Goal: Task Accomplishment & Management: Manage account settings

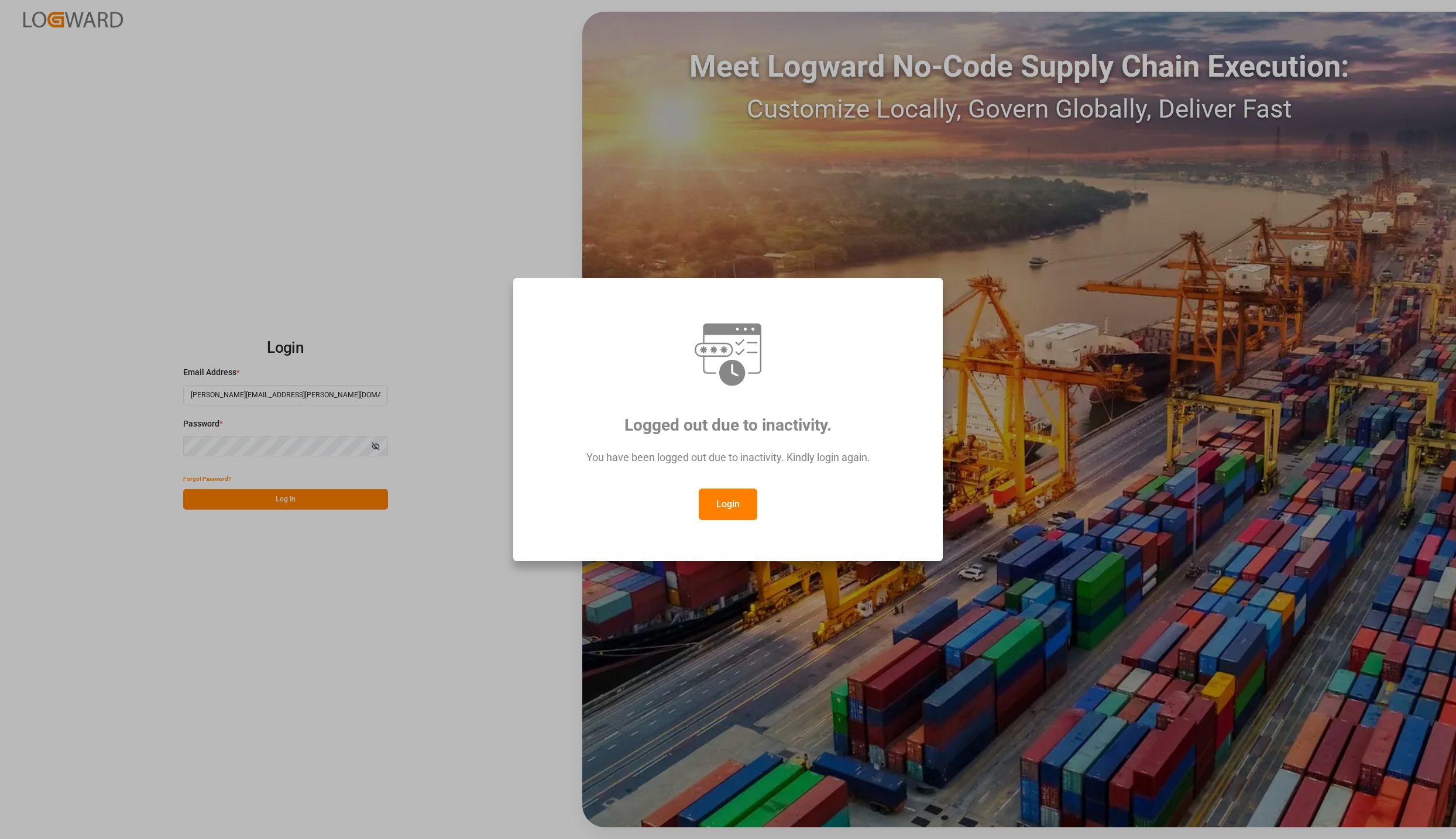
click at [759, 504] on div "Login" at bounding box center [728, 504] width 386 height 32
click at [741, 502] on button "Login" at bounding box center [728, 504] width 58 height 32
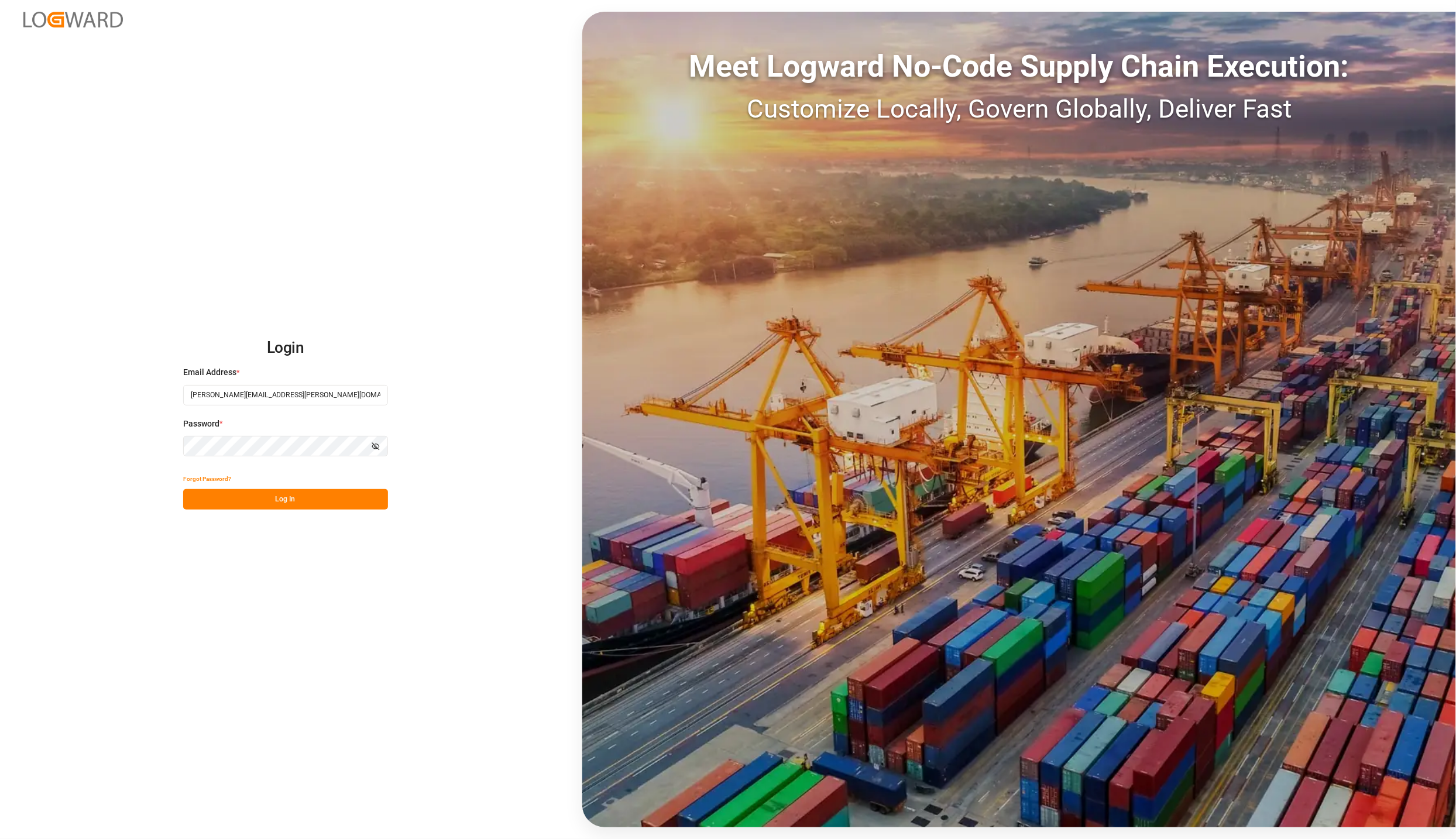
drag, startPoint x: 264, startPoint y: 504, endPoint x: 4, endPoint y: 810, distance: 401.5
click at [264, 504] on button "Log In" at bounding box center [285, 499] width 205 height 21
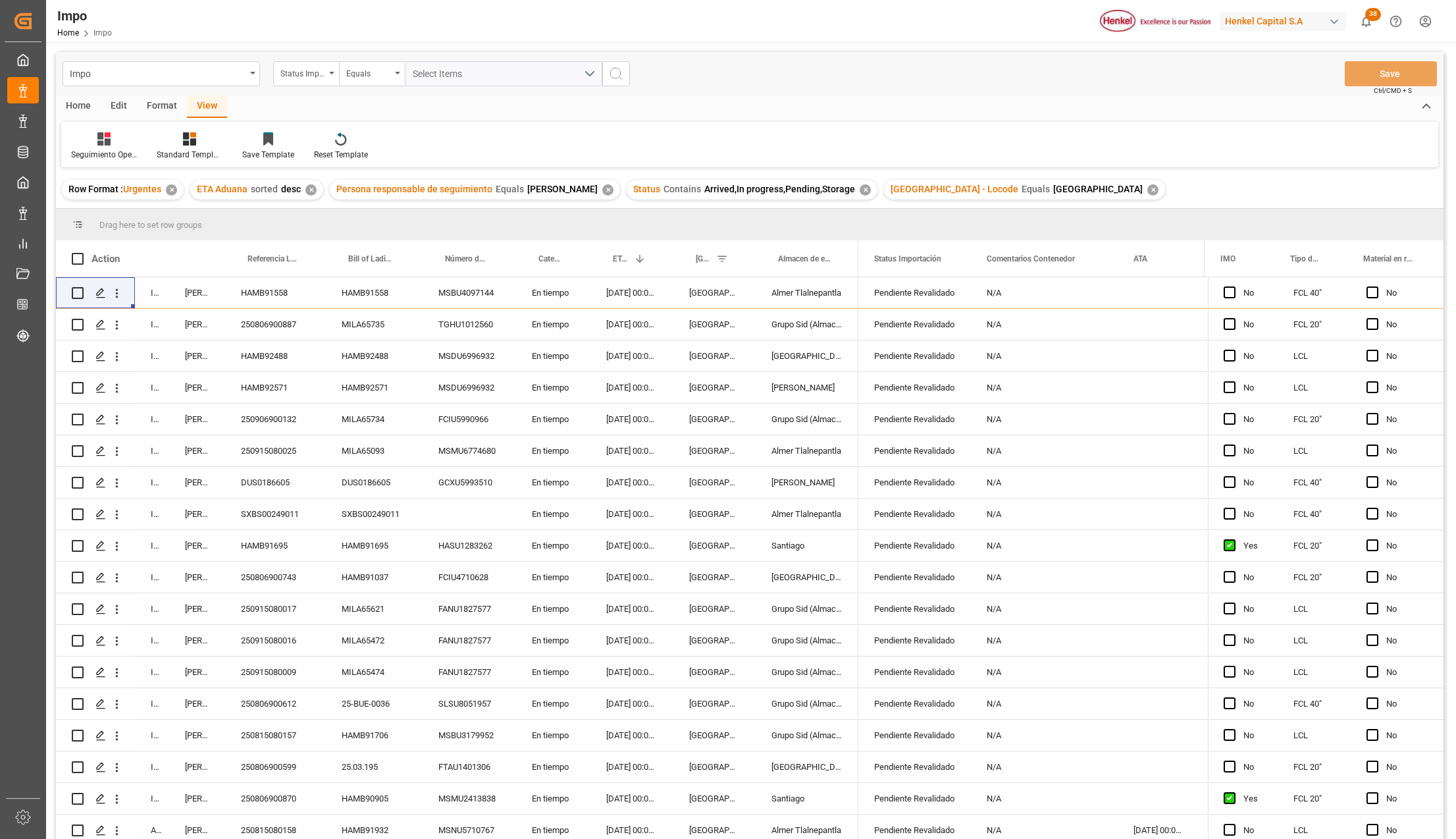
scroll to position [449, 0]
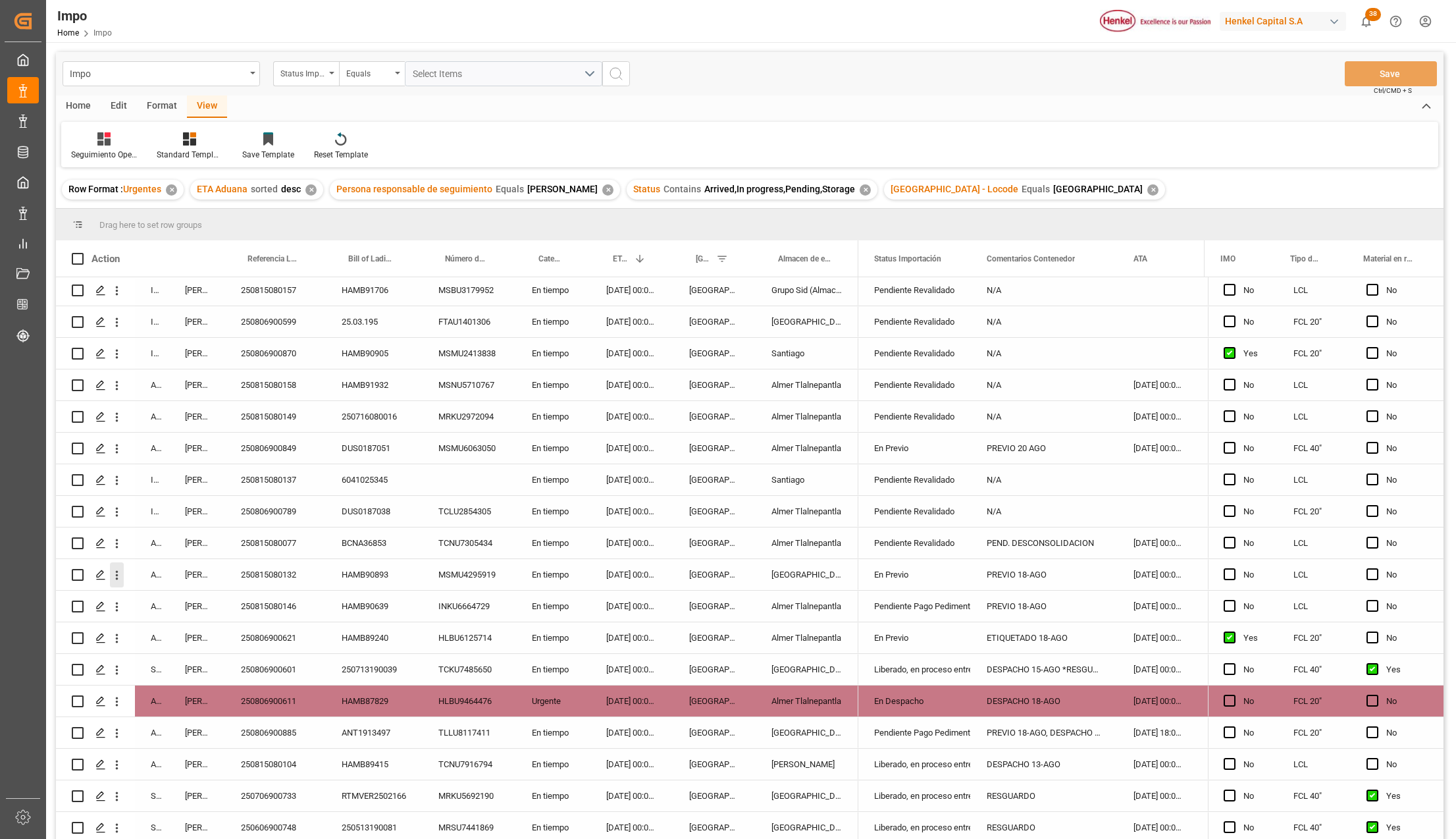
click at [117, 573] on icon "open menu" at bounding box center [116, 575] width 14 height 14
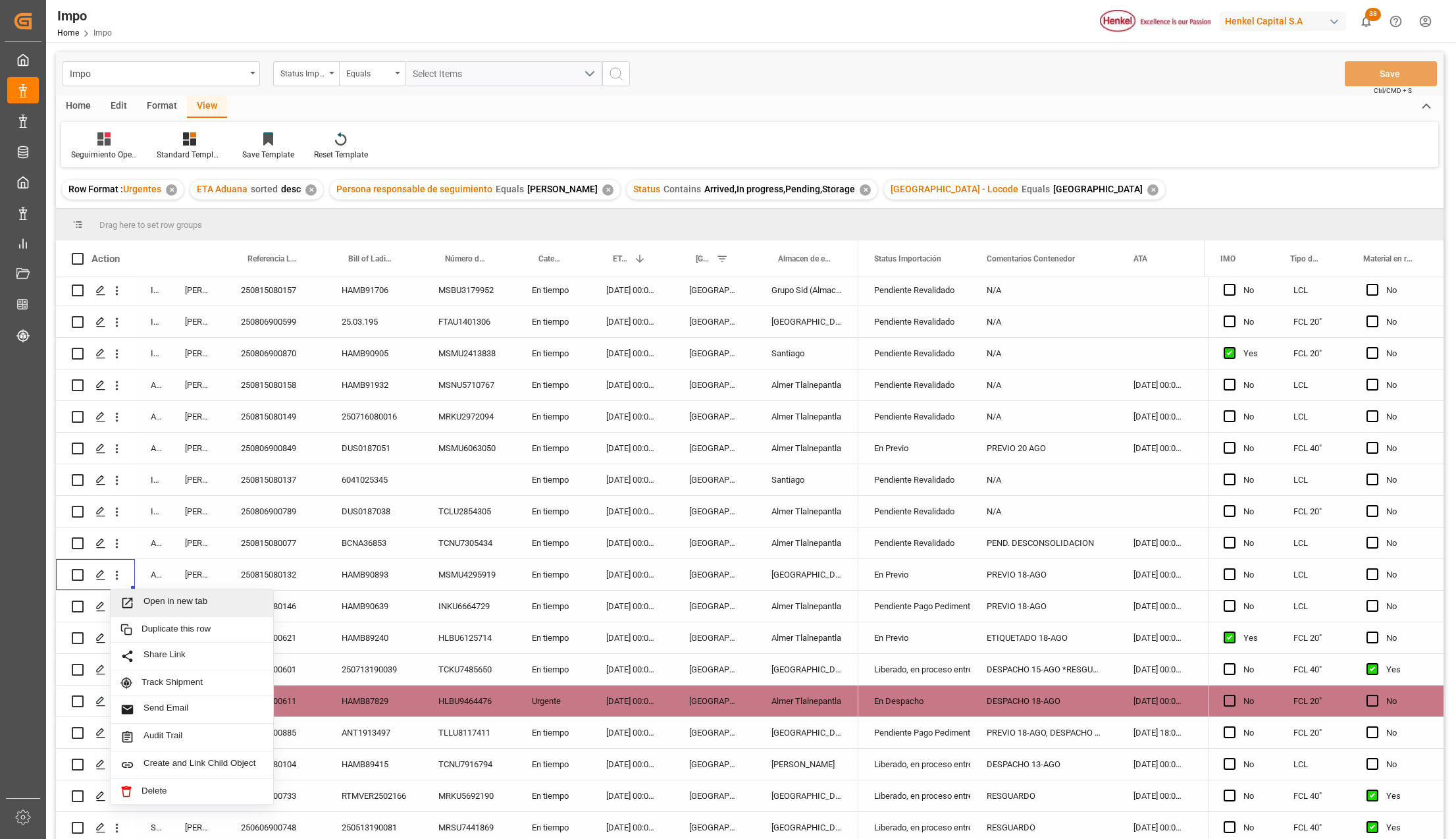
click at [130, 596] on icon "Press SPACE to select this row." at bounding box center [127, 602] width 14 height 14
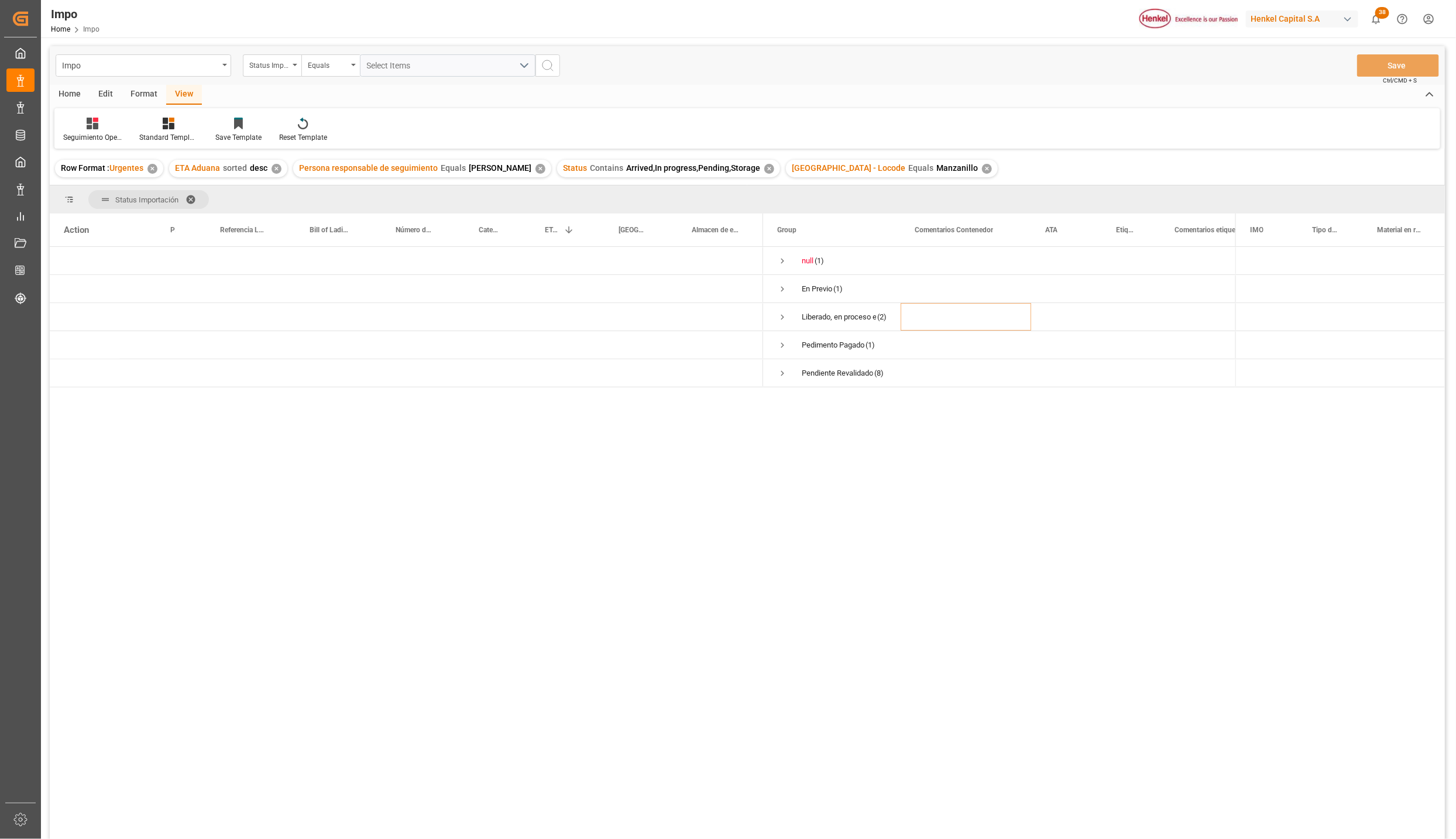
click at [190, 200] on span at bounding box center [195, 200] width 19 height 11
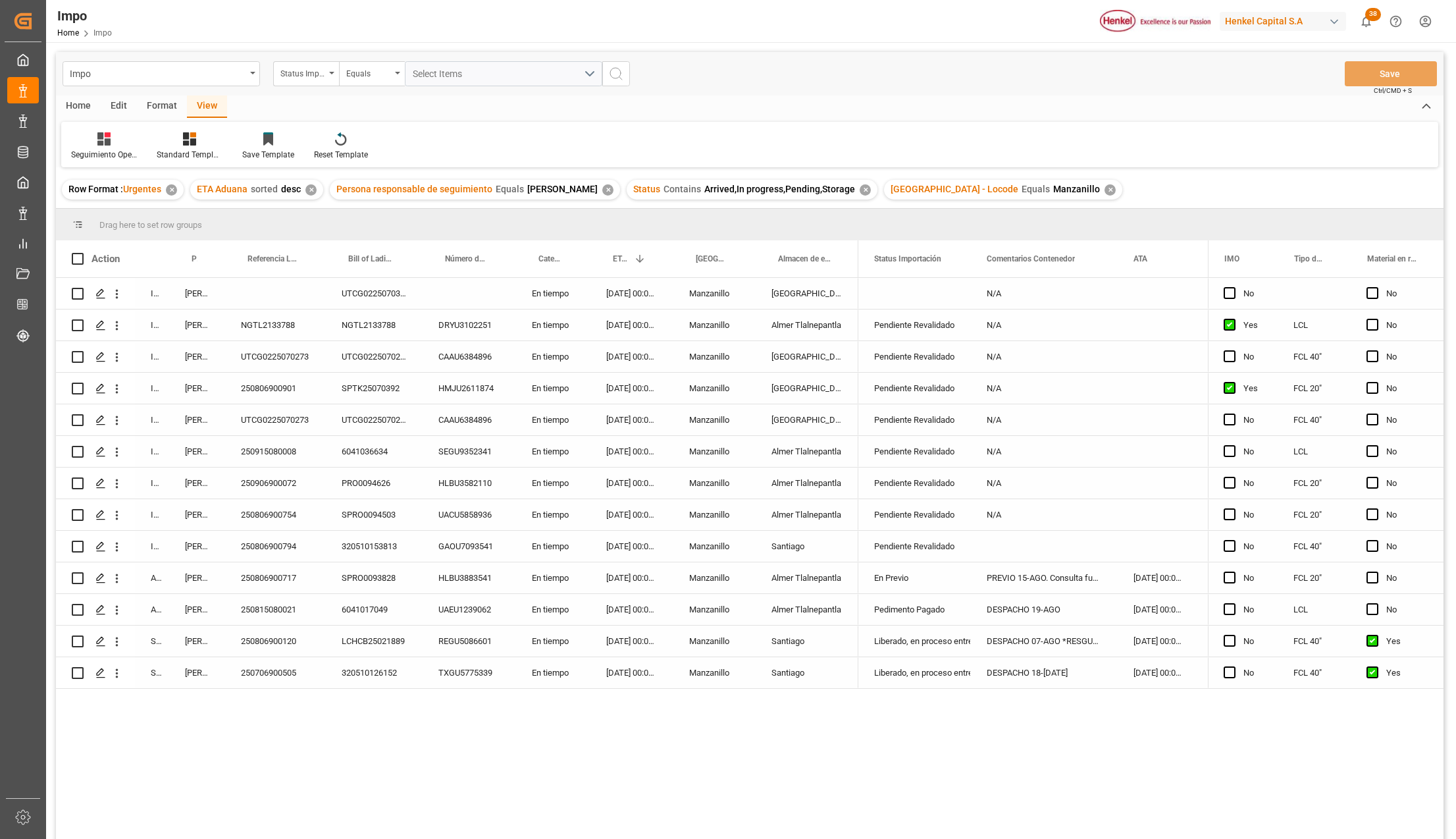
click at [740, 124] on div "Seguimiento Operativo Standard Templates Save Template Reset Template" at bounding box center [750, 145] width 1378 height 45
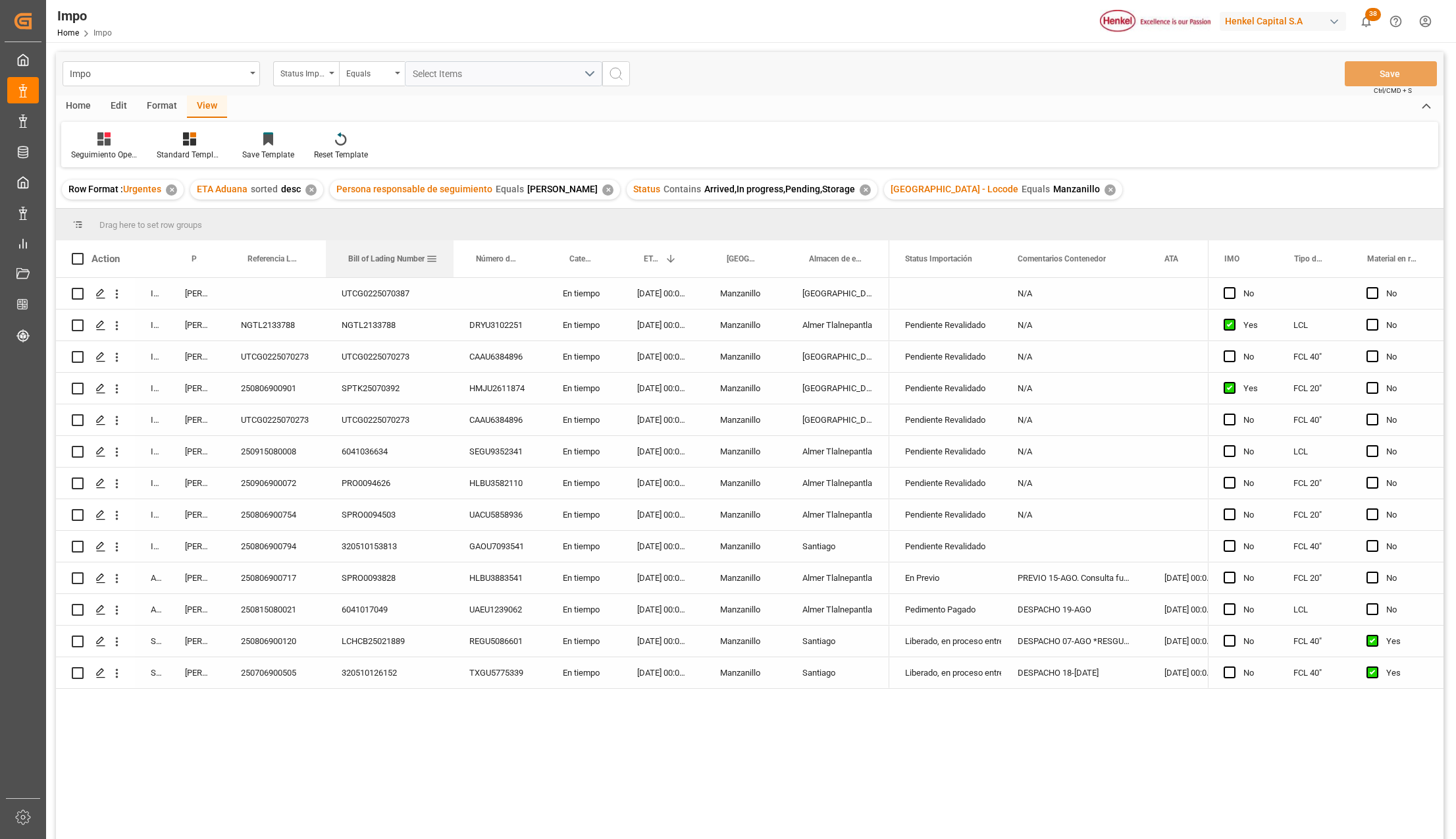
drag, startPoint x: 420, startPoint y: 253, endPoint x: 451, endPoint y: 254, distance: 31.0
click at [451, 254] on div at bounding box center [453, 259] width 6 height 37
click at [836, 417] on div "[GEOGRAPHIC_DATA]" at bounding box center [838, 420] width 103 height 31
click at [855, 430] on icon "Press SPACE to select this row." at bounding box center [852, 427] width 8 height 8
click at [858, 428] on input "Press SPACE to select this row." at bounding box center [838, 427] width 82 height 25
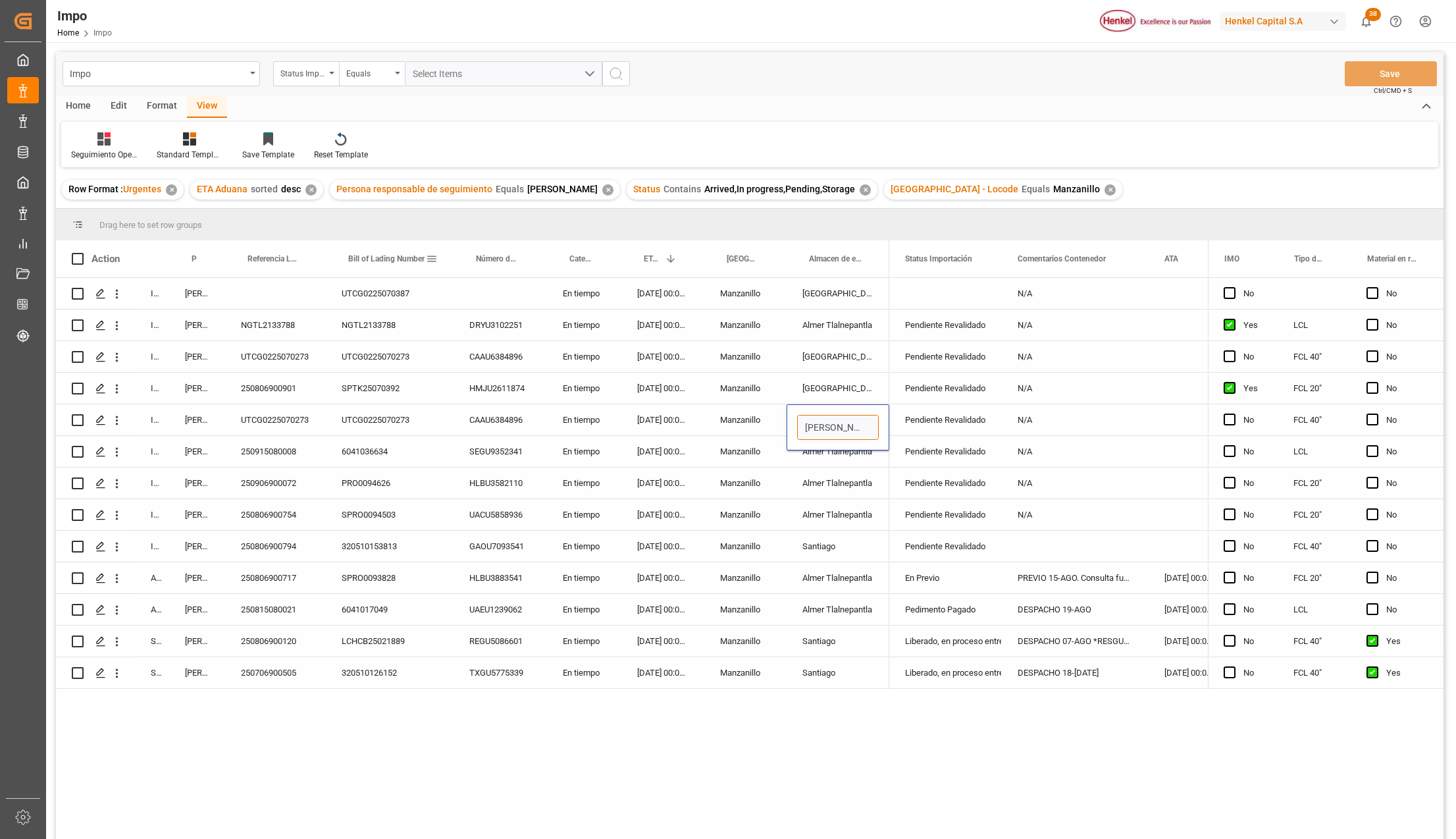
type input "almer"
click at [429, 257] on span at bounding box center [431, 259] width 12 height 12
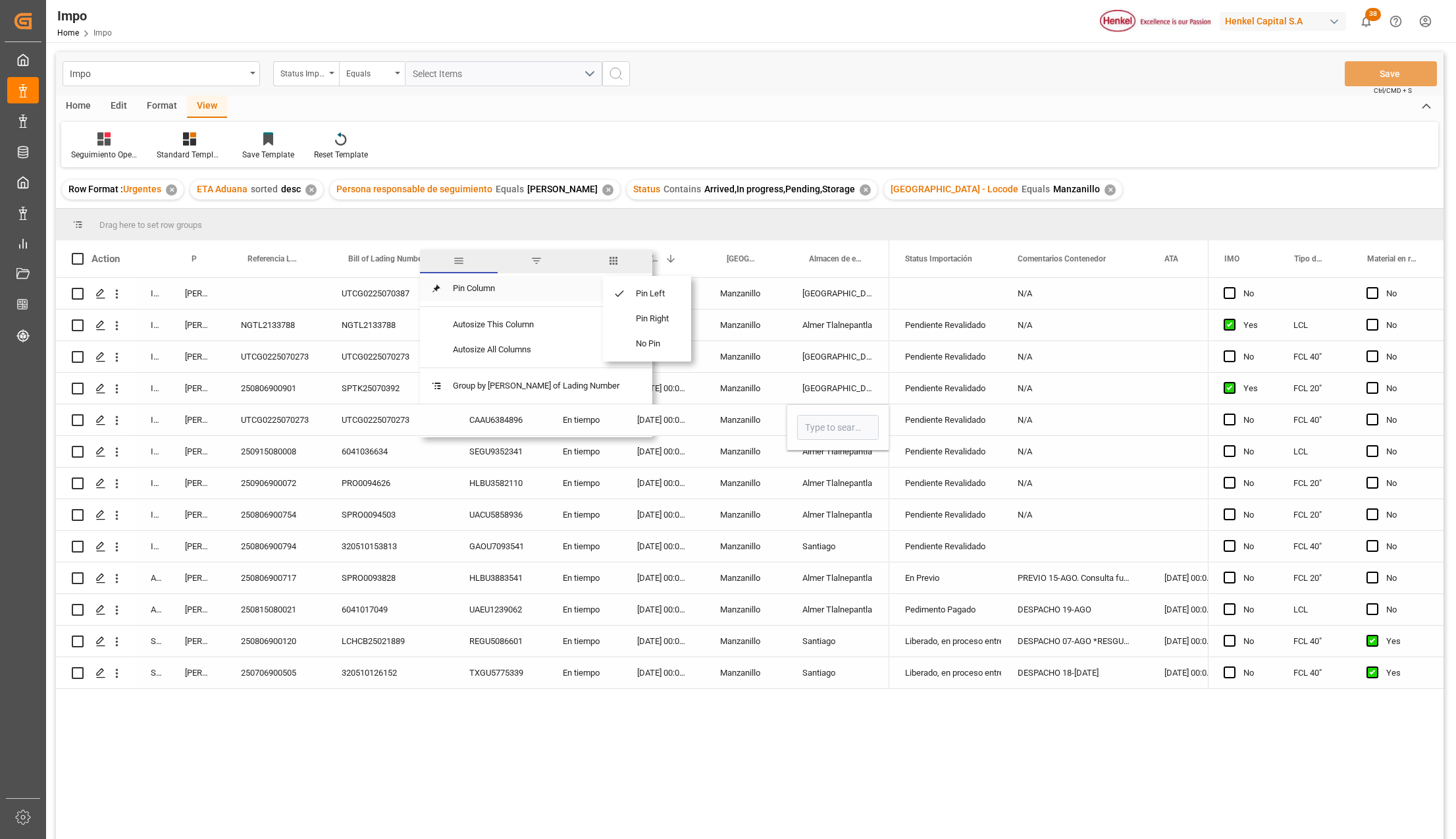
click at [504, 265] on span "filter" at bounding box center [537, 261] width 78 height 23
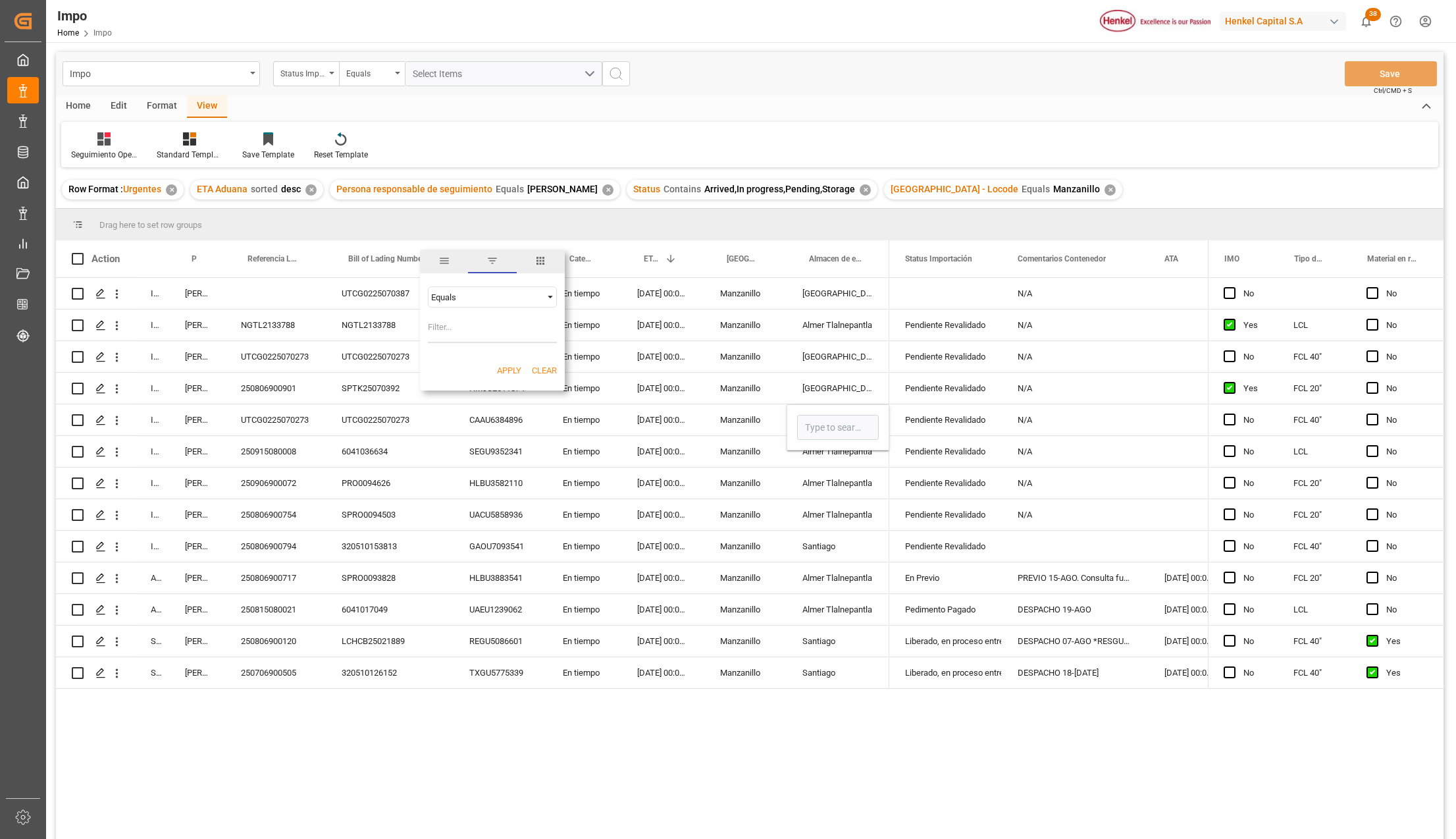
click at [477, 332] on input "Filter Value" at bounding box center [493, 330] width 129 height 27
type input "UTCG0225070273"
click at [502, 365] on button "Apply" at bounding box center [509, 371] width 24 height 13
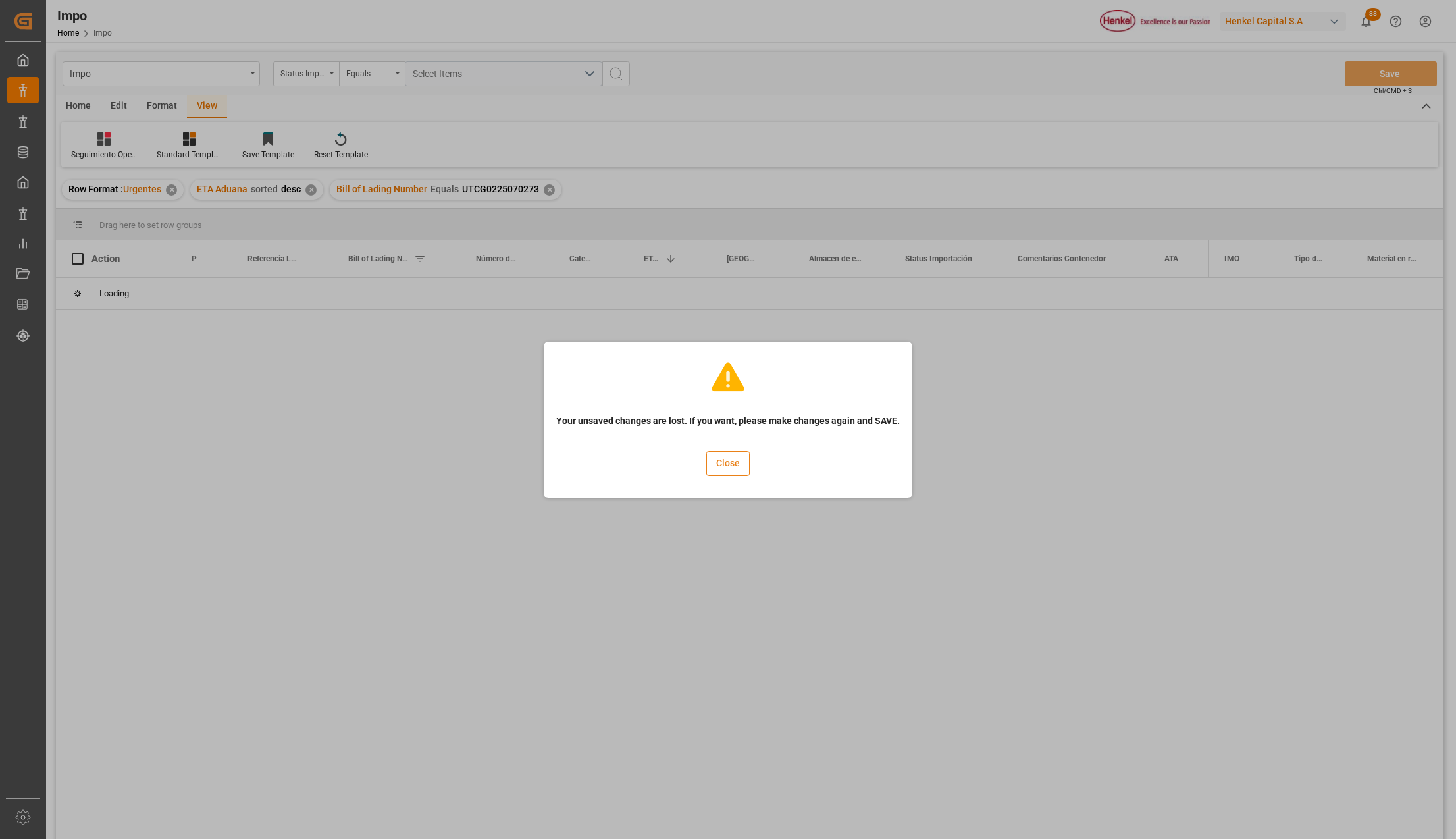
click at [715, 469] on button "Close" at bounding box center [728, 463] width 44 height 25
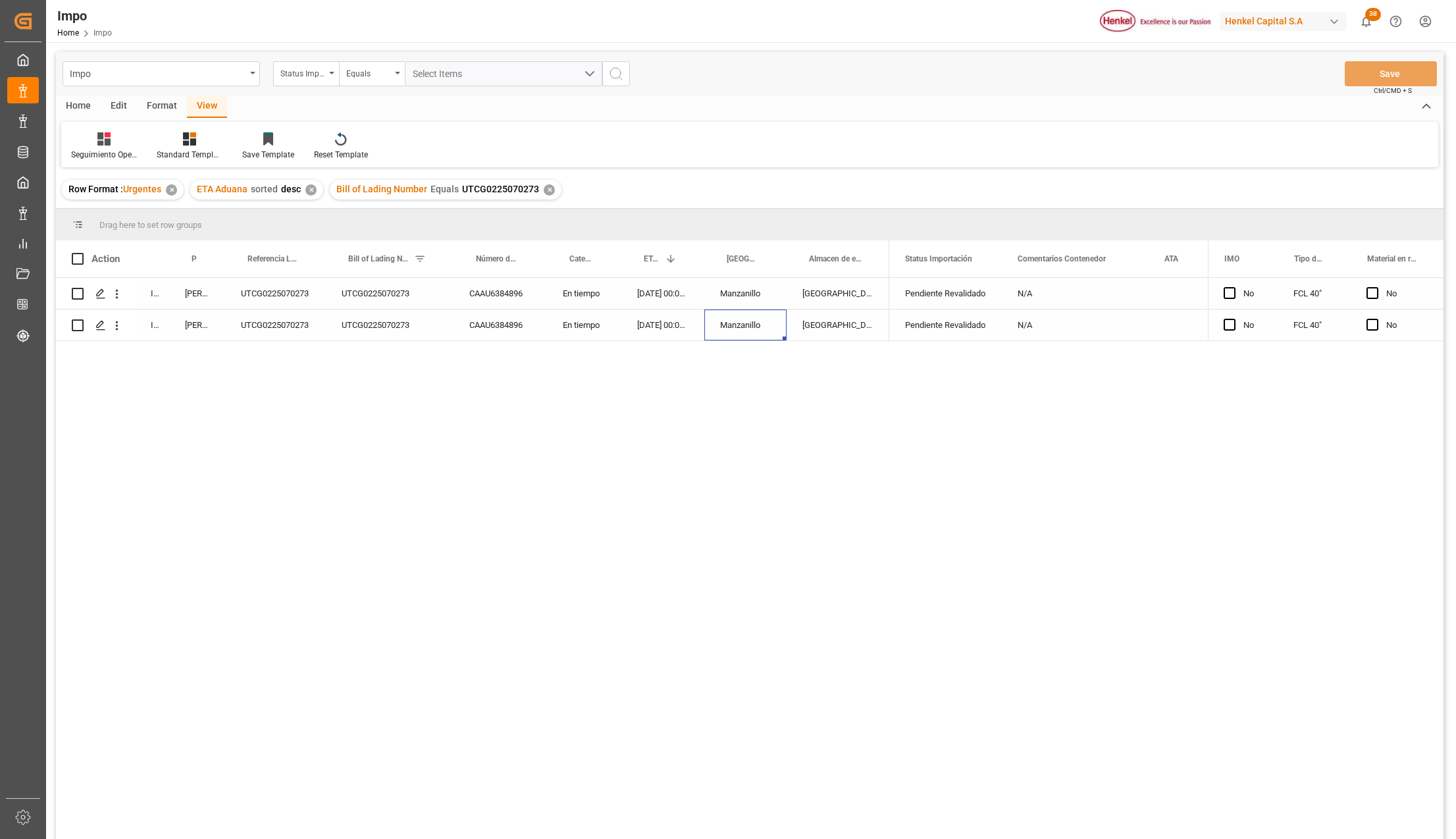
click at [785, 318] on div "Manzanillo" at bounding box center [746, 325] width 82 height 31
click at [847, 327] on div "Salamanca" at bounding box center [838, 325] width 103 height 31
click at [858, 311] on icon "Press SPACE to select this row." at bounding box center [852, 316] width 14 height 14
click at [852, 319] on input "Press SPACE to select this row." at bounding box center [838, 317] width 82 height 25
type input "Almer Tlalnepantla"
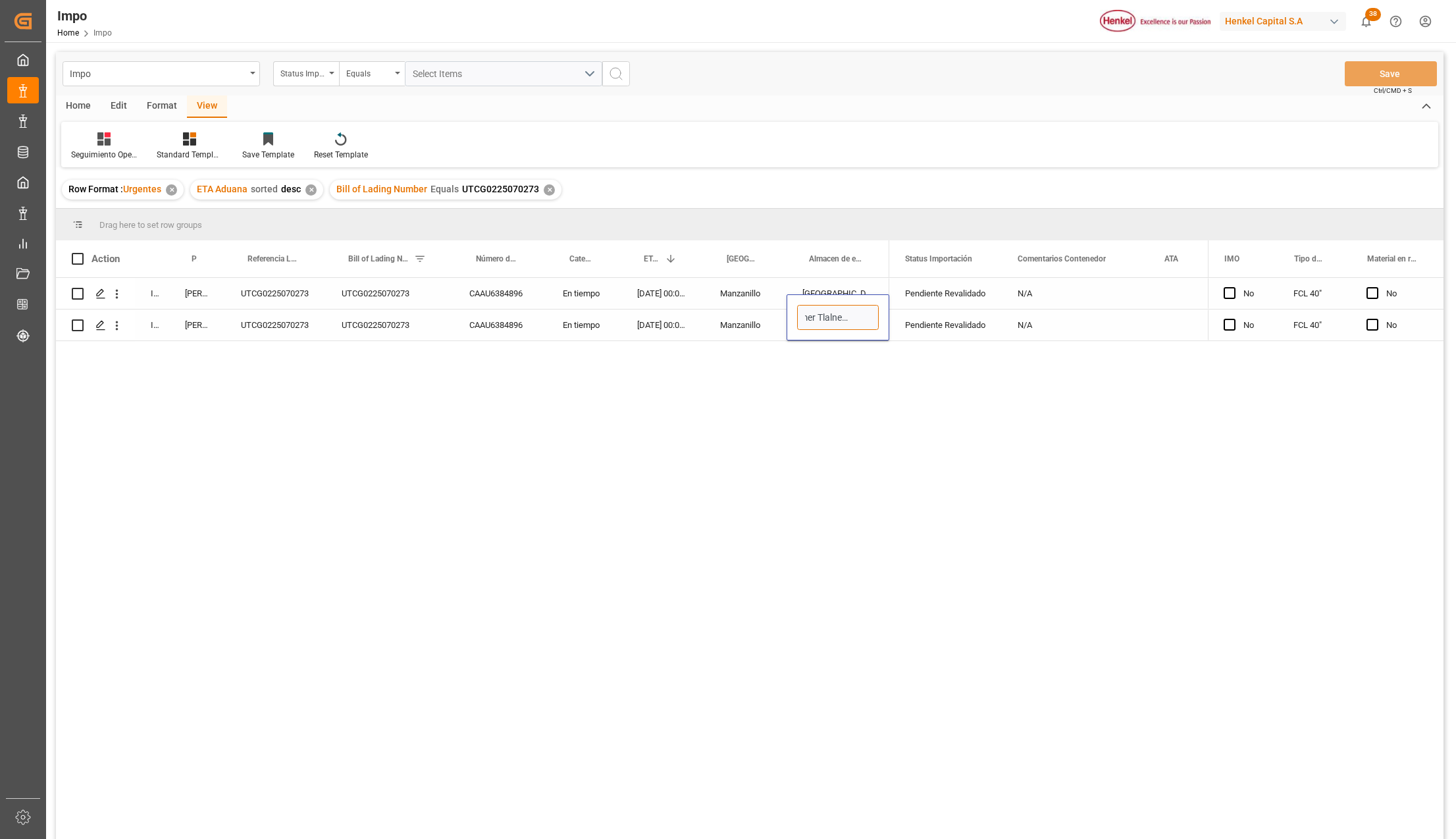
scroll to position [0, 19]
click at [945, 335] on div "Pendiente Revalidado" at bounding box center [945, 325] width 81 height 30
click at [120, 325] on icon "open menu" at bounding box center [116, 325] width 14 height 14
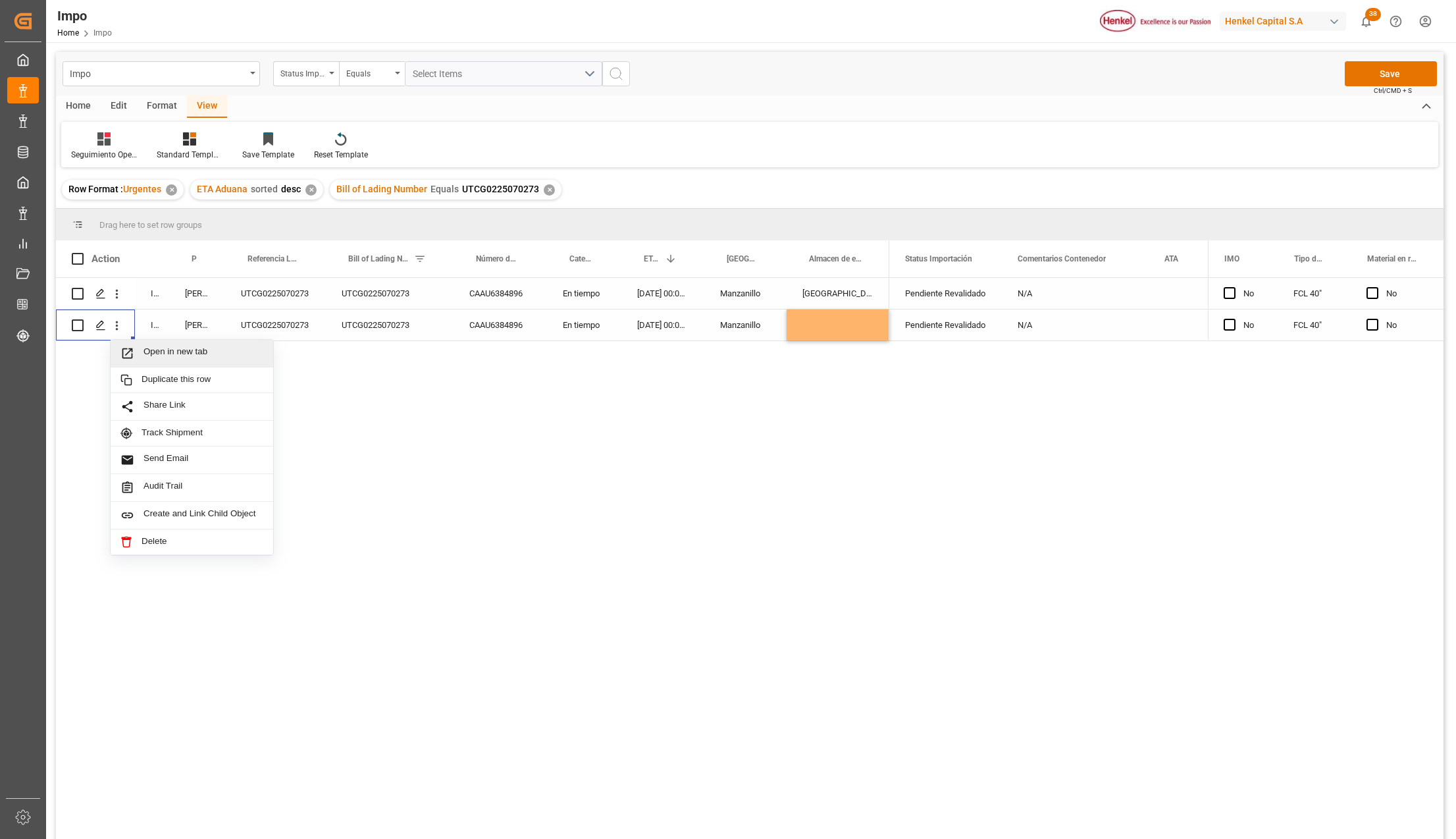
click at [137, 354] on span "Press SPACE to select this row." at bounding box center [132, 353] width 23 height 14
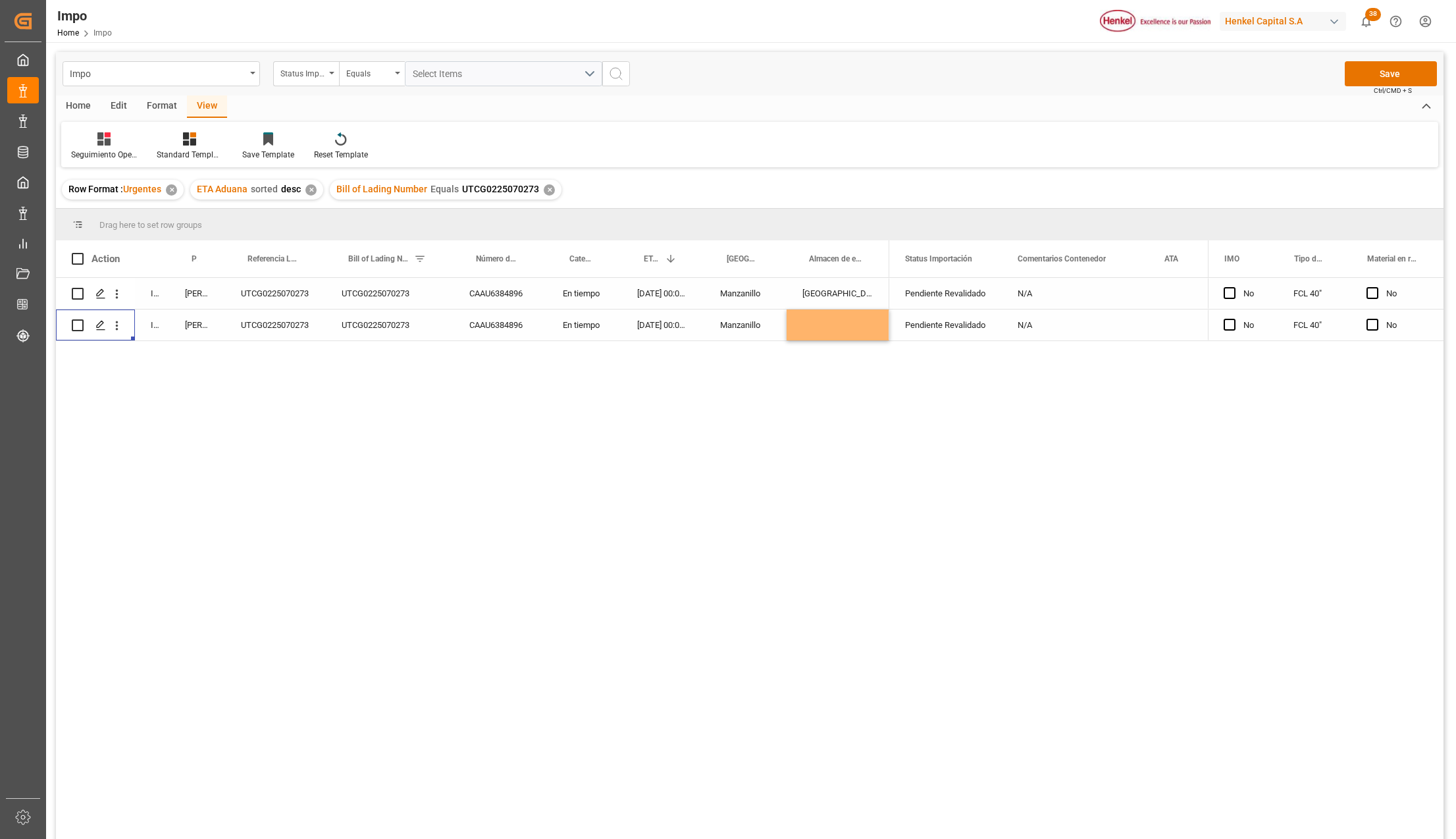
click at [550, 191] on div "✕" at bounding box center [549, 190] width 11 height 11
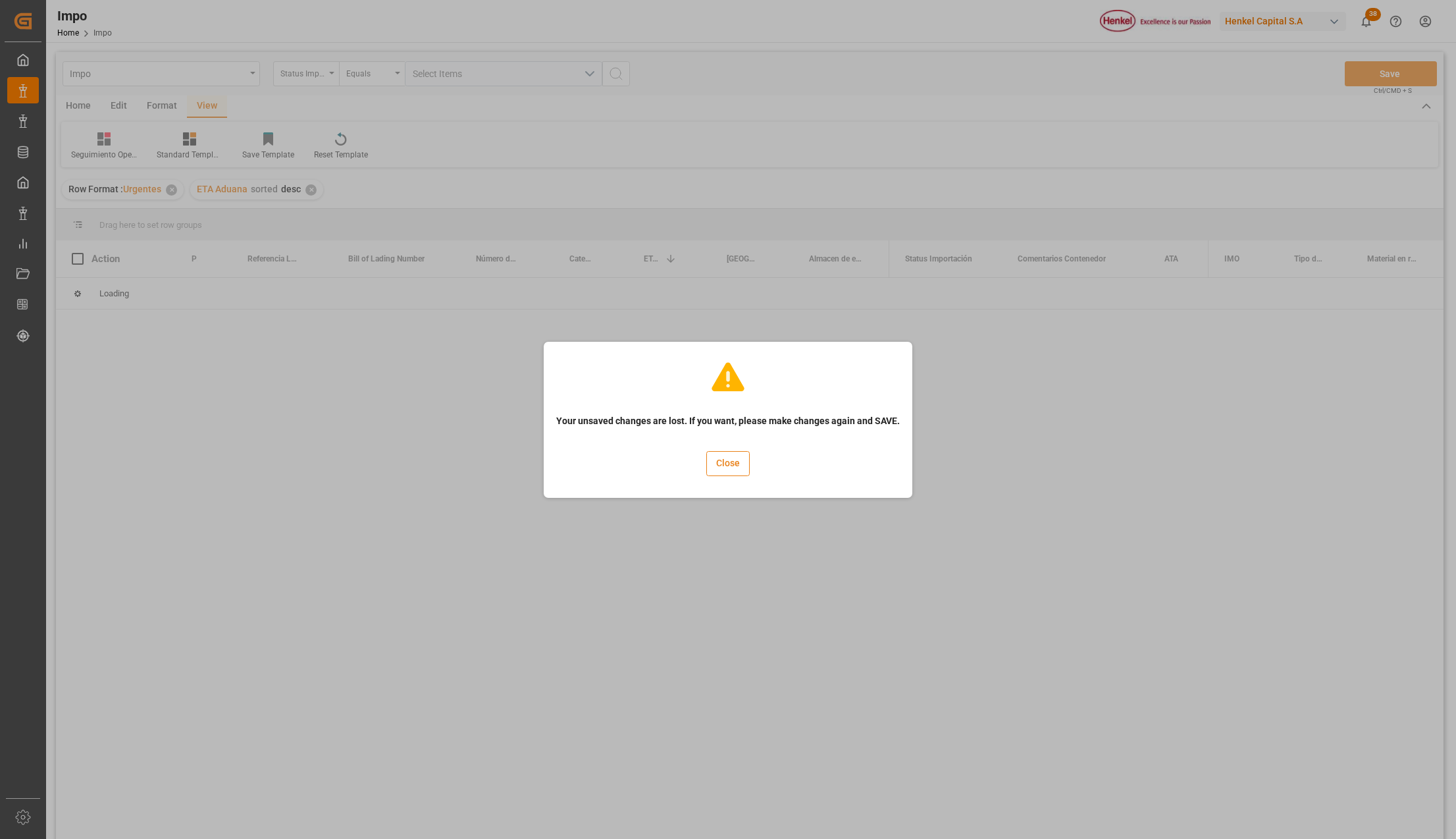
click at [741, 469] on button "Close" at bounding box center [728, 463] width 44 height 25
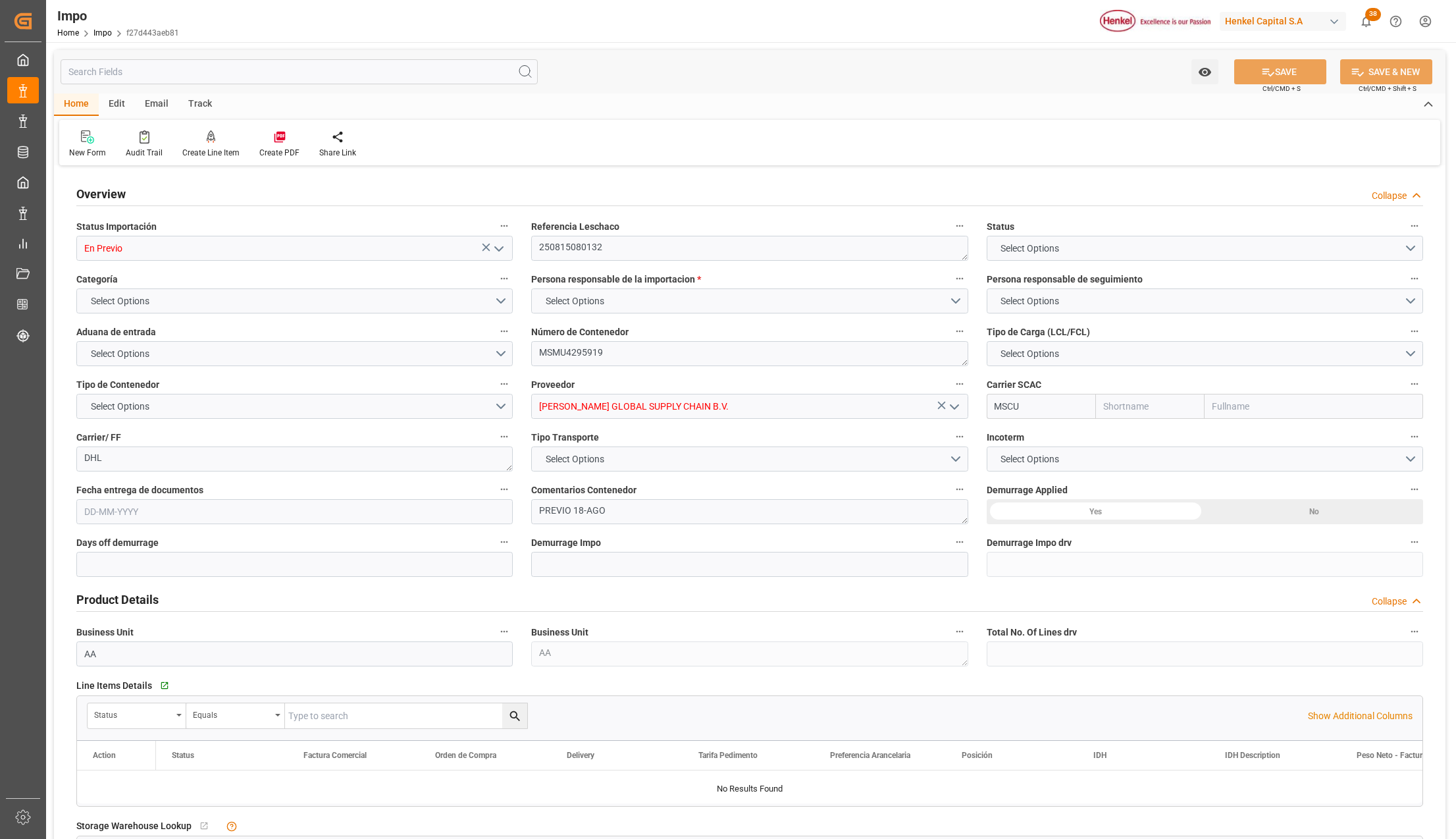
type input "MSC"
type input "Mediterranean Shipping Company"
type input "0"
type input "1"
type input "0.53"
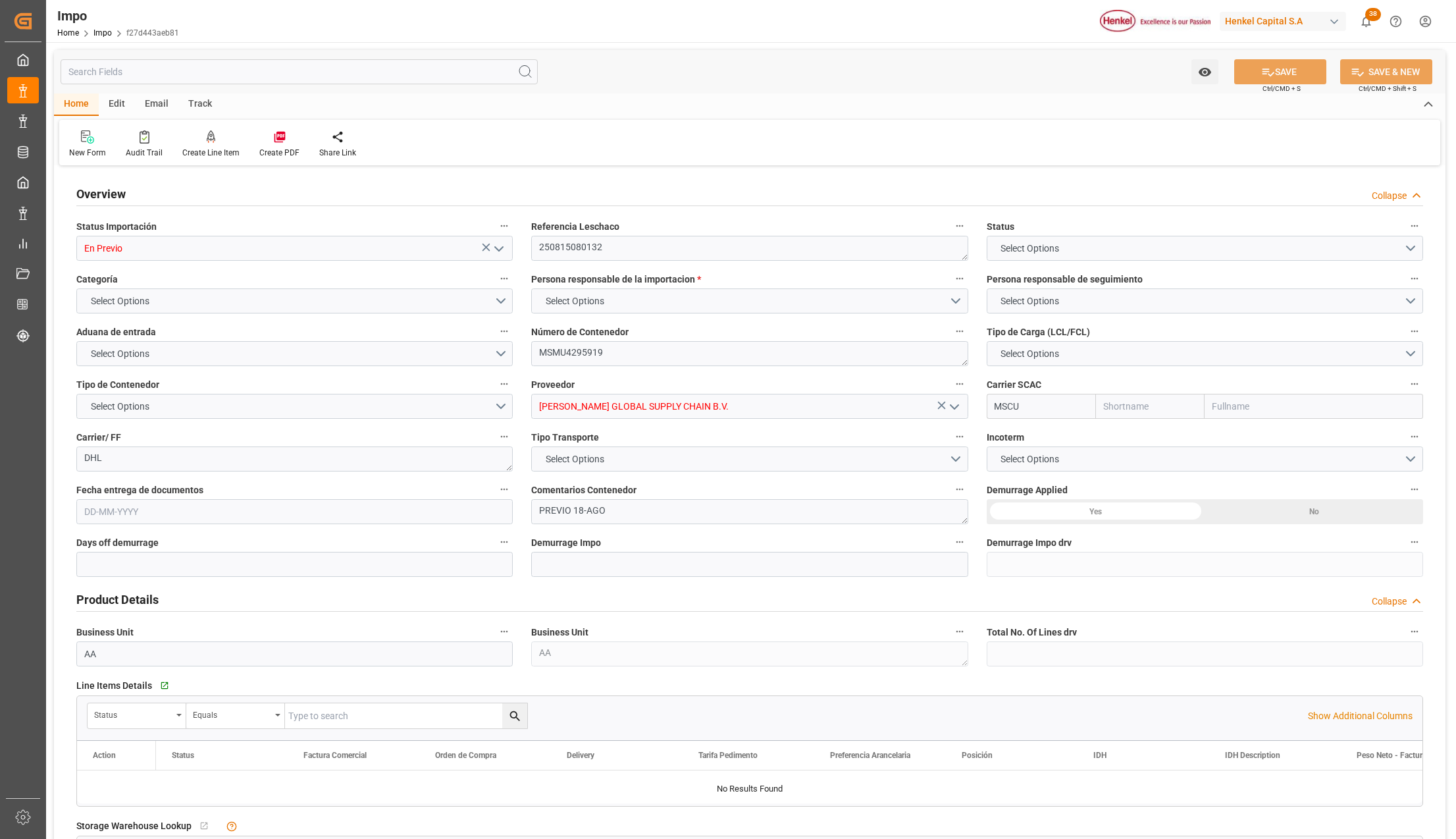
type input "1"
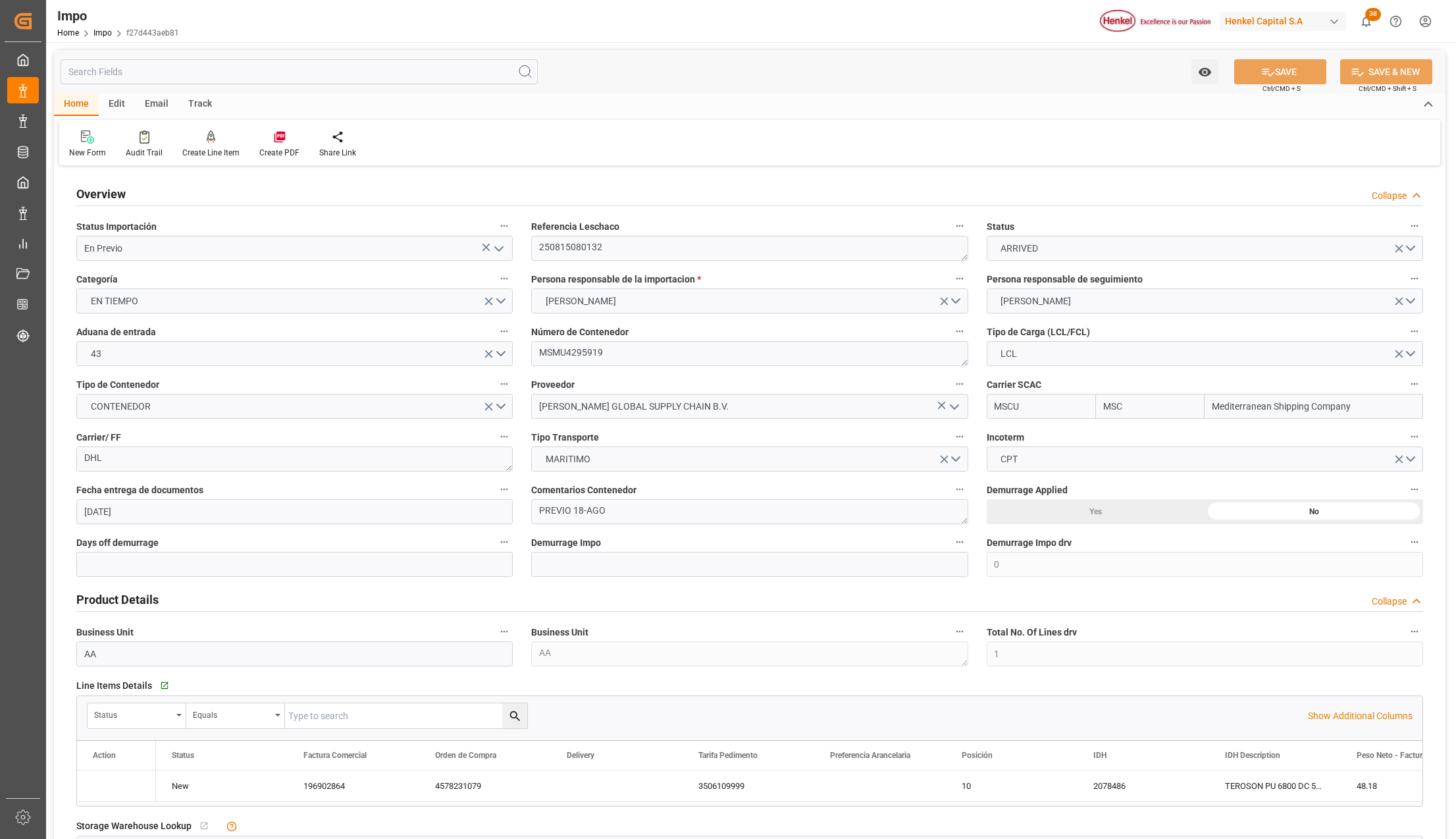
type input "04-08-2025"
click at [492, 243] on icon "open menu" at bounding box center [499, 249] width 16 height 16
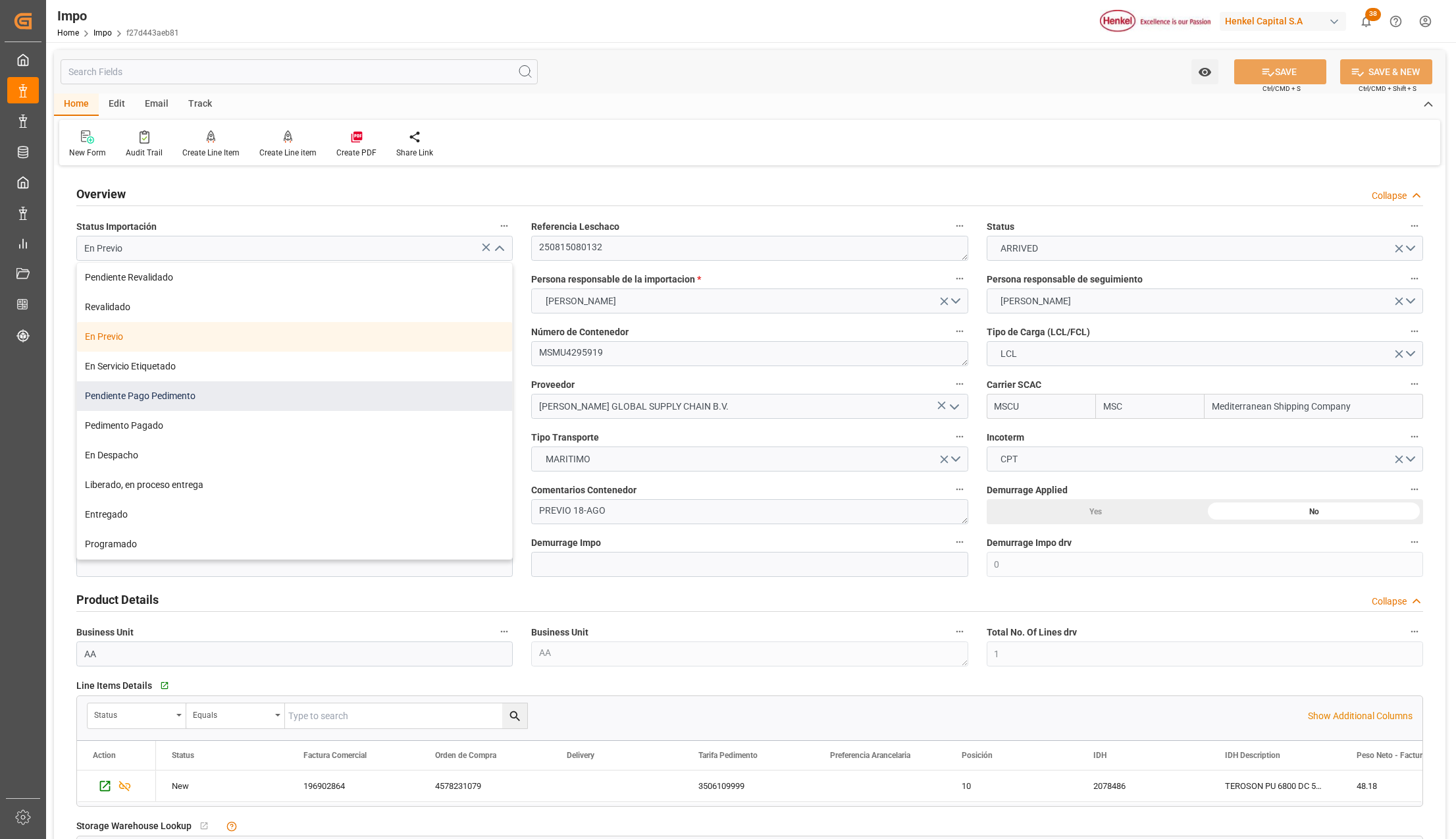
click at [135, 398] on div "Pendiente Pago Pedimento" at bounding box center [294, 396] width 436 height 30
type input "Pendiente Pago Pedimento"
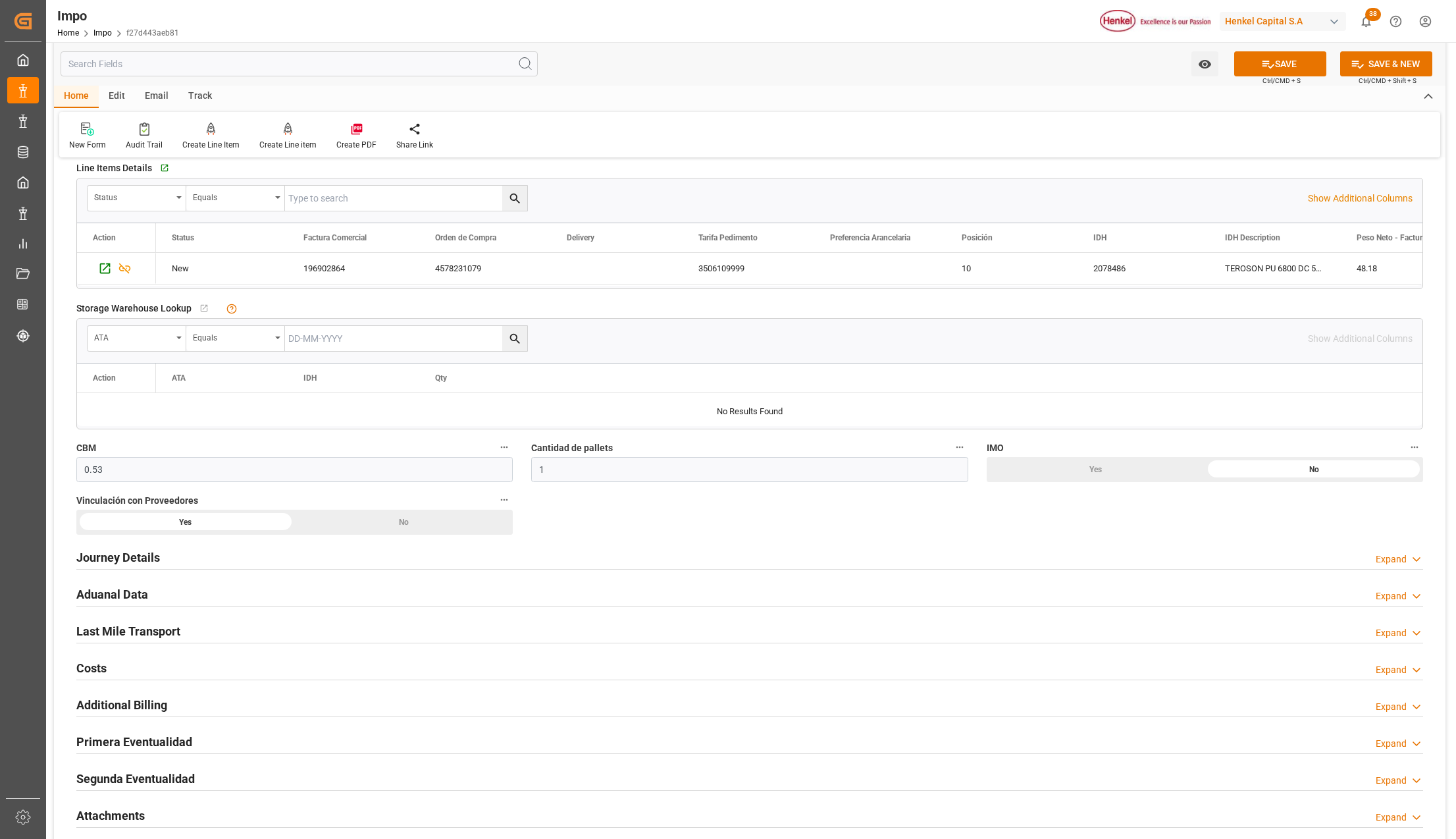
scroll to position [527, 0]
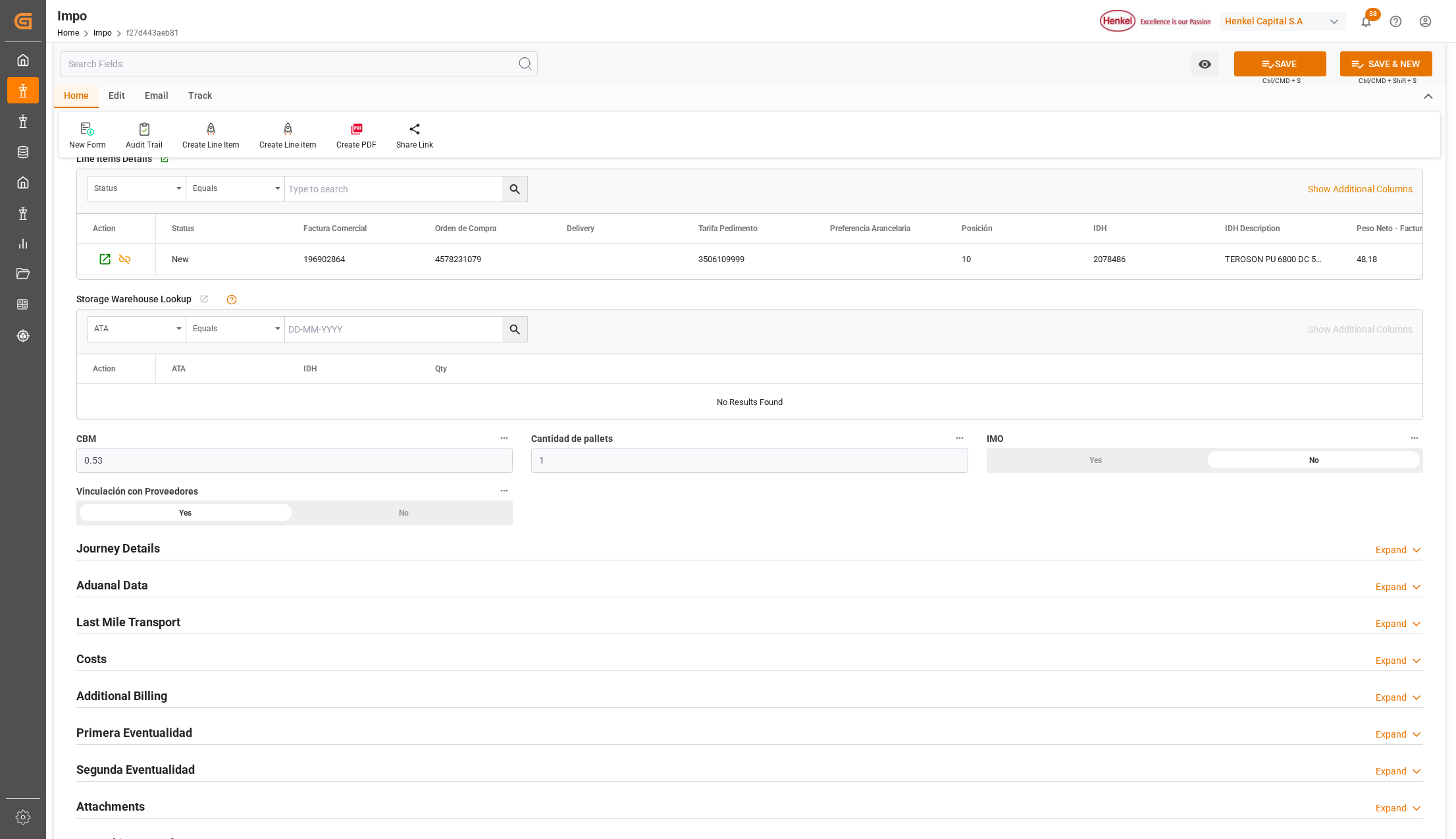
click at [126, 735] on h2 "Primera Eventualidad" at bounding box center [134, 732] width 116 height 18
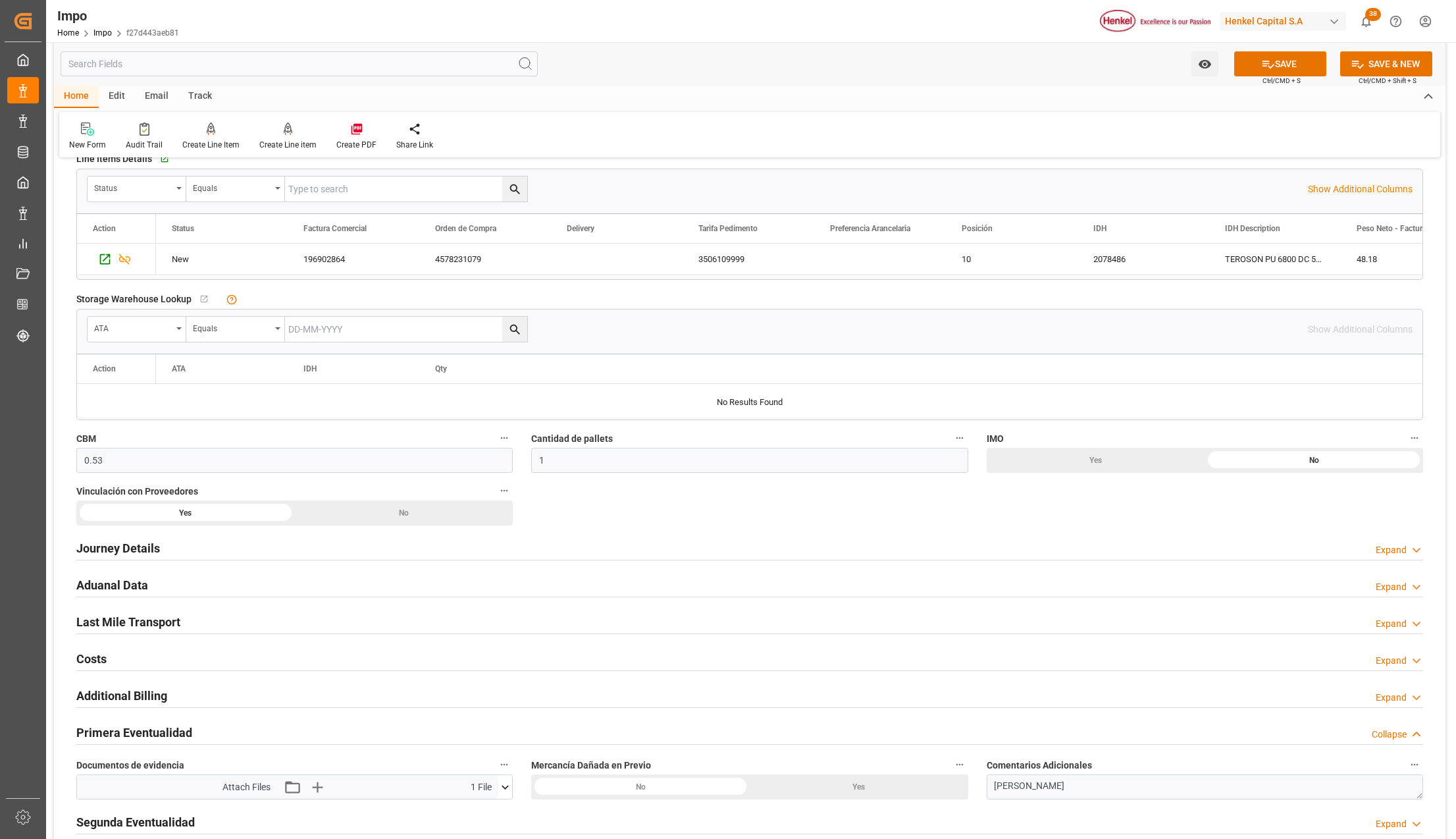
scroll to position [614, 0]
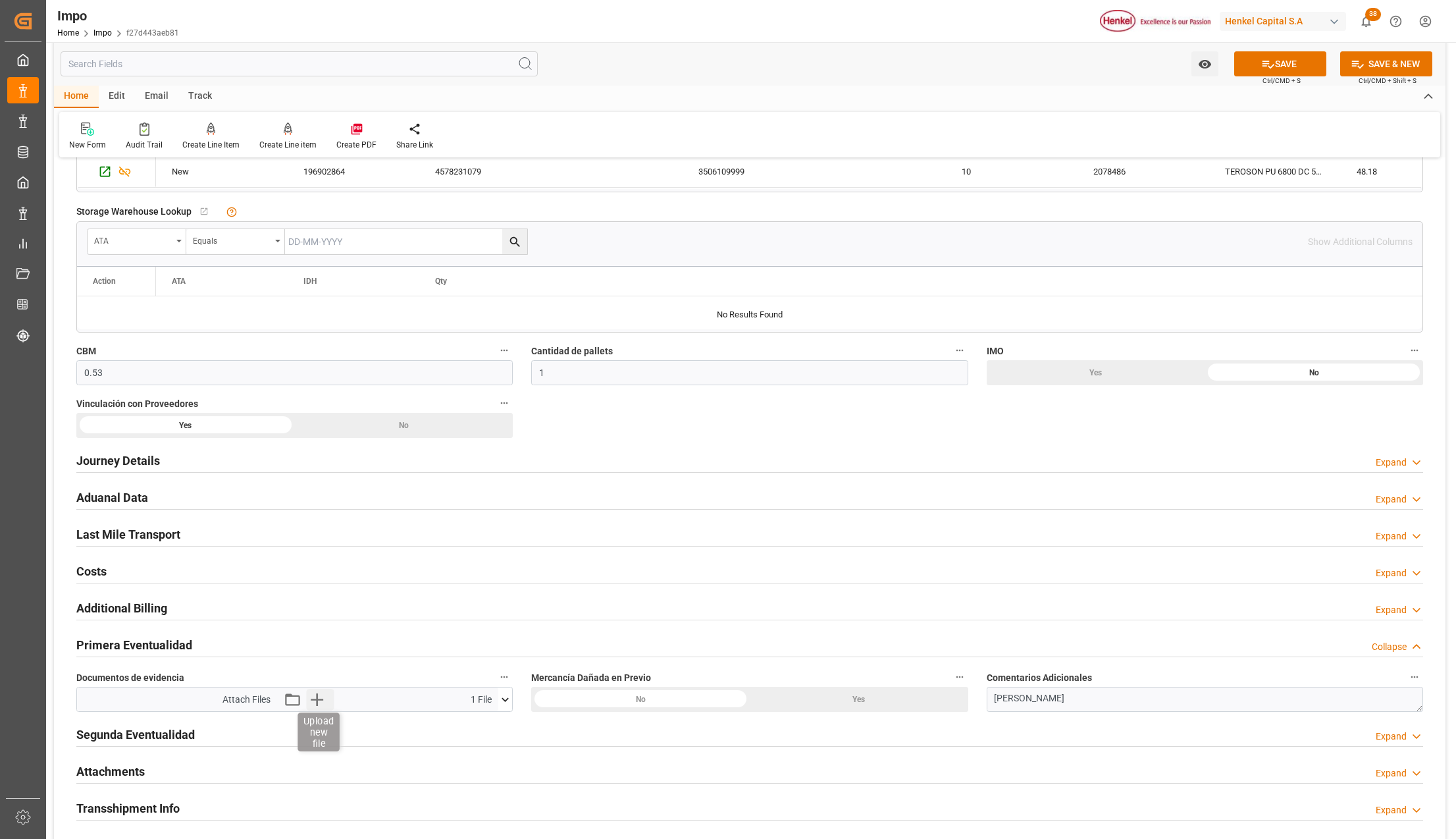
click at [317, 702] on icon "button" at bounding box center [317, 699] width 12 height 12
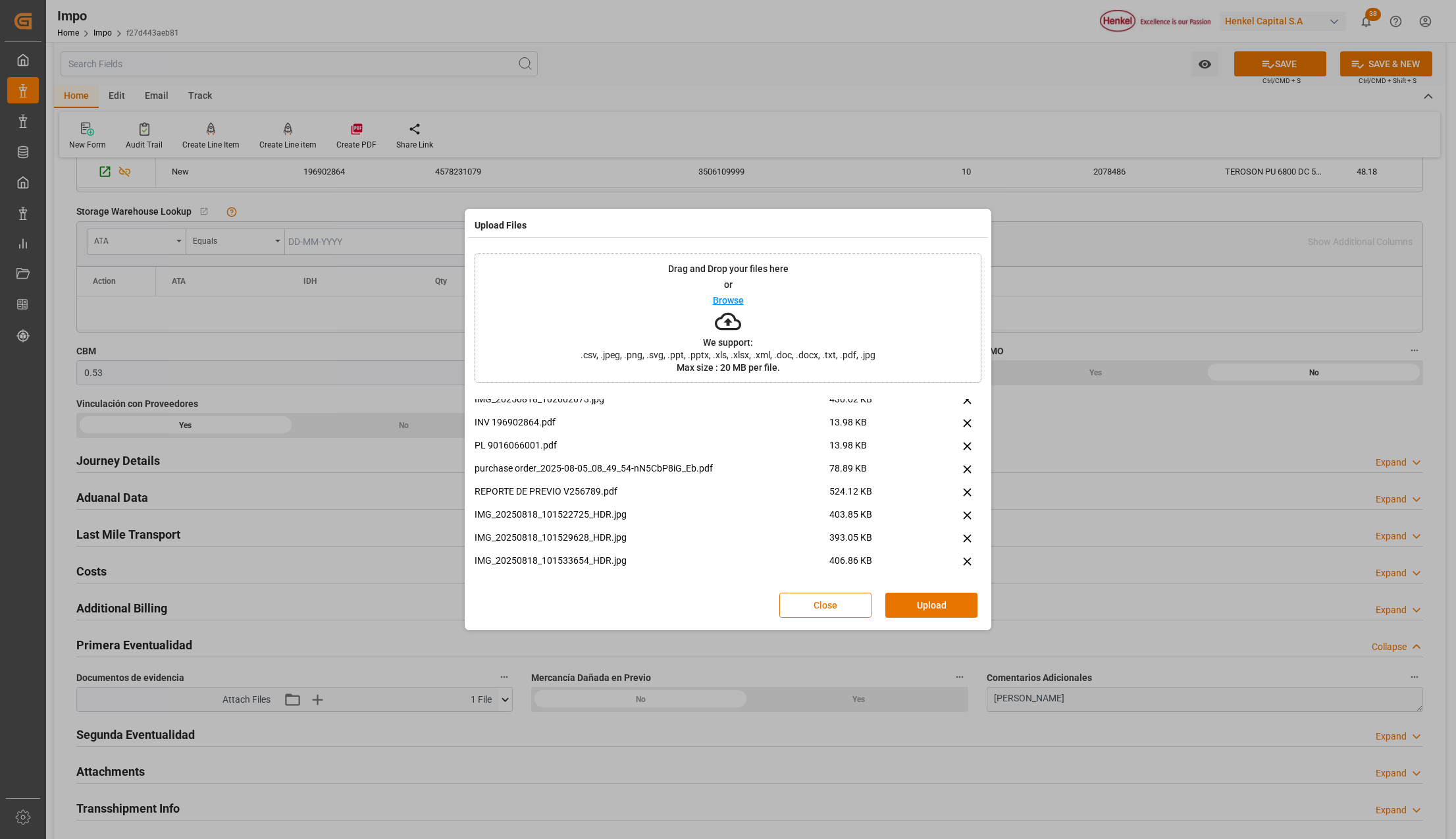
scroll to position [309, 0]
click at [963, 441] on icon at bounding box center [967, 443] width 8 height 8
click at [962, 436] on icon at bounding box center [967, 443] width 14 height 14
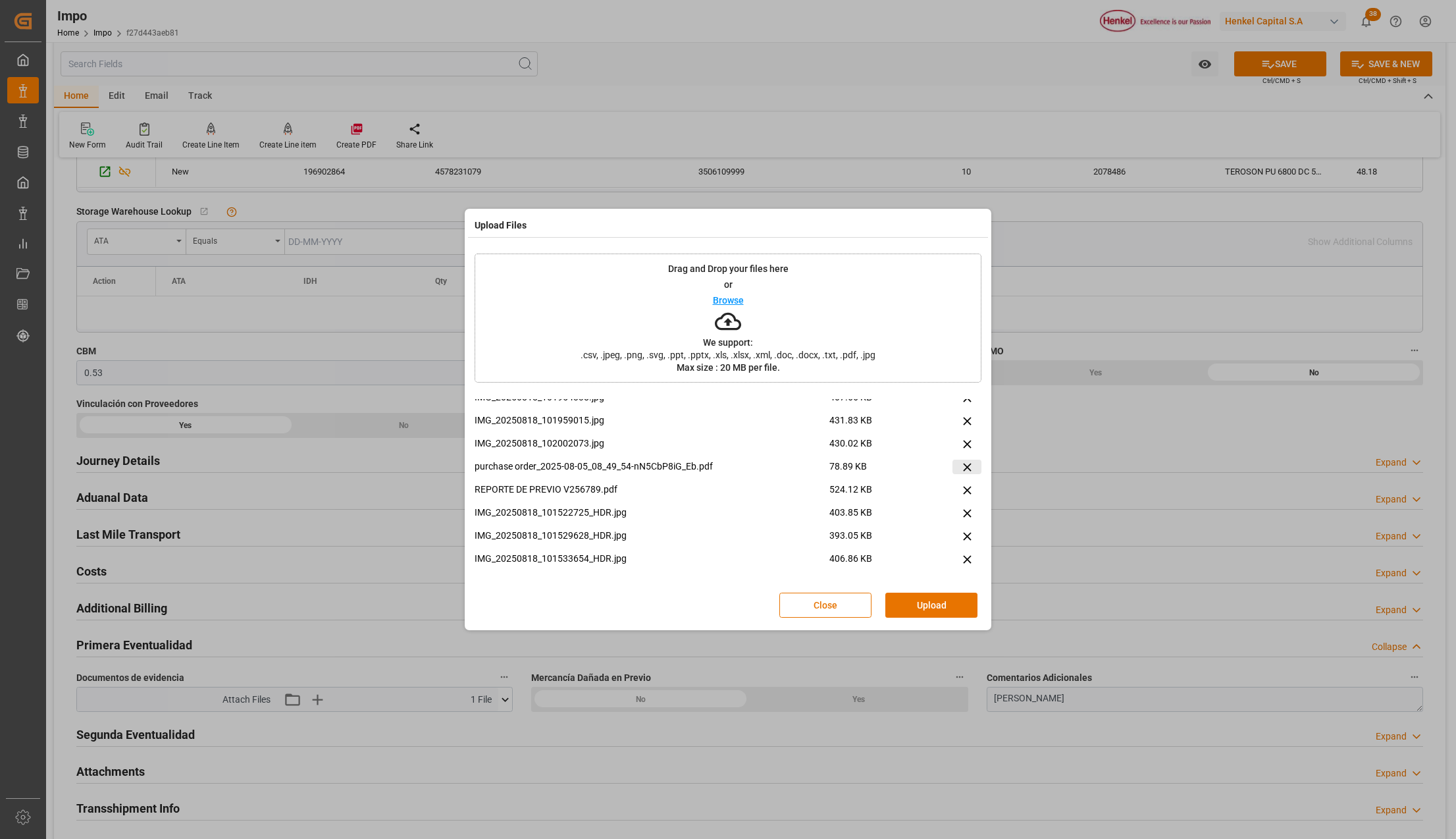
click at [961, 467] on icon at bounding box center [967, 467] width 14 height 14
click at [949, 596] on button "Upload" at bounding box center [932, 605] width 92 height 25
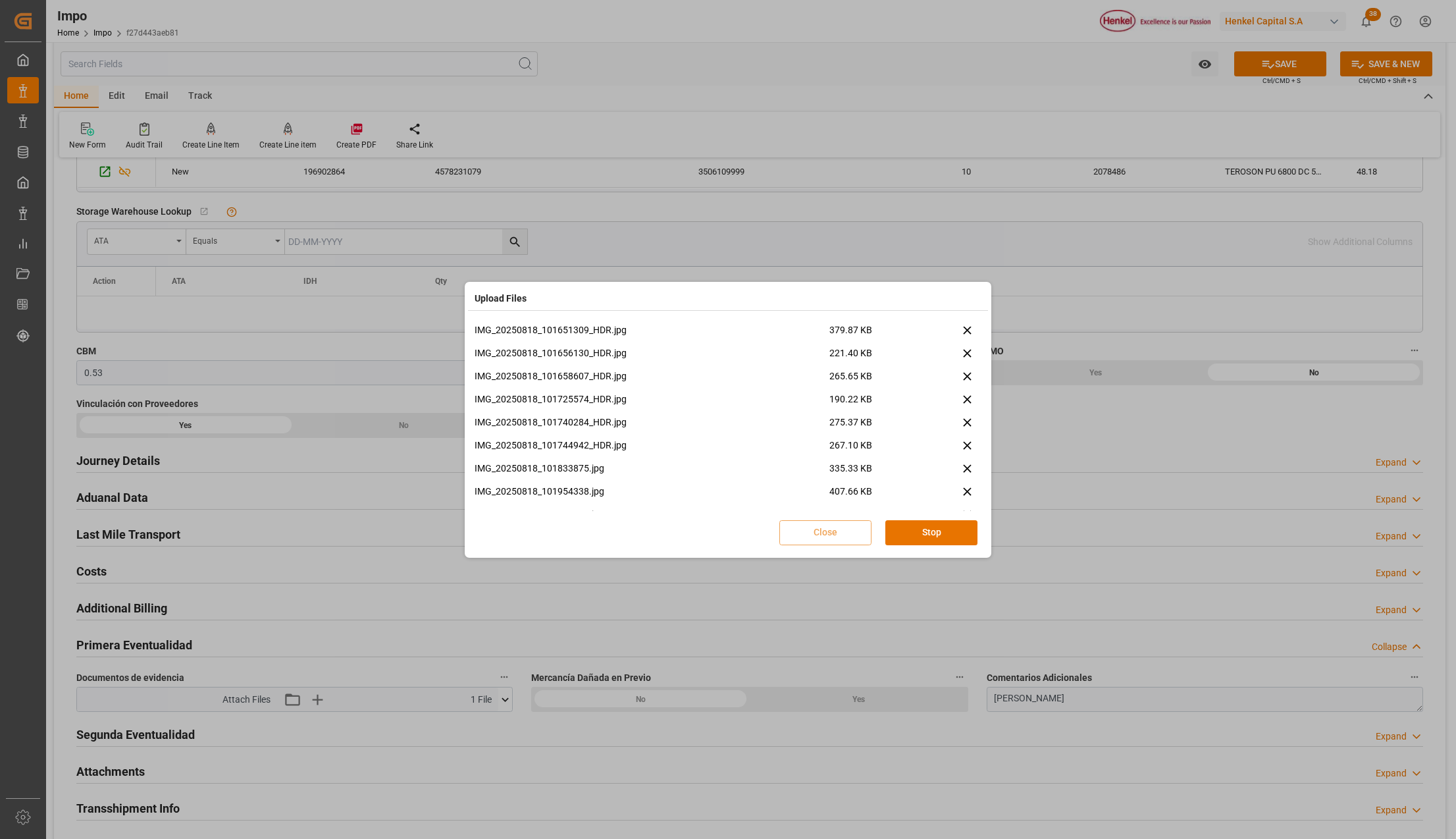
scroll to position [240, 0]
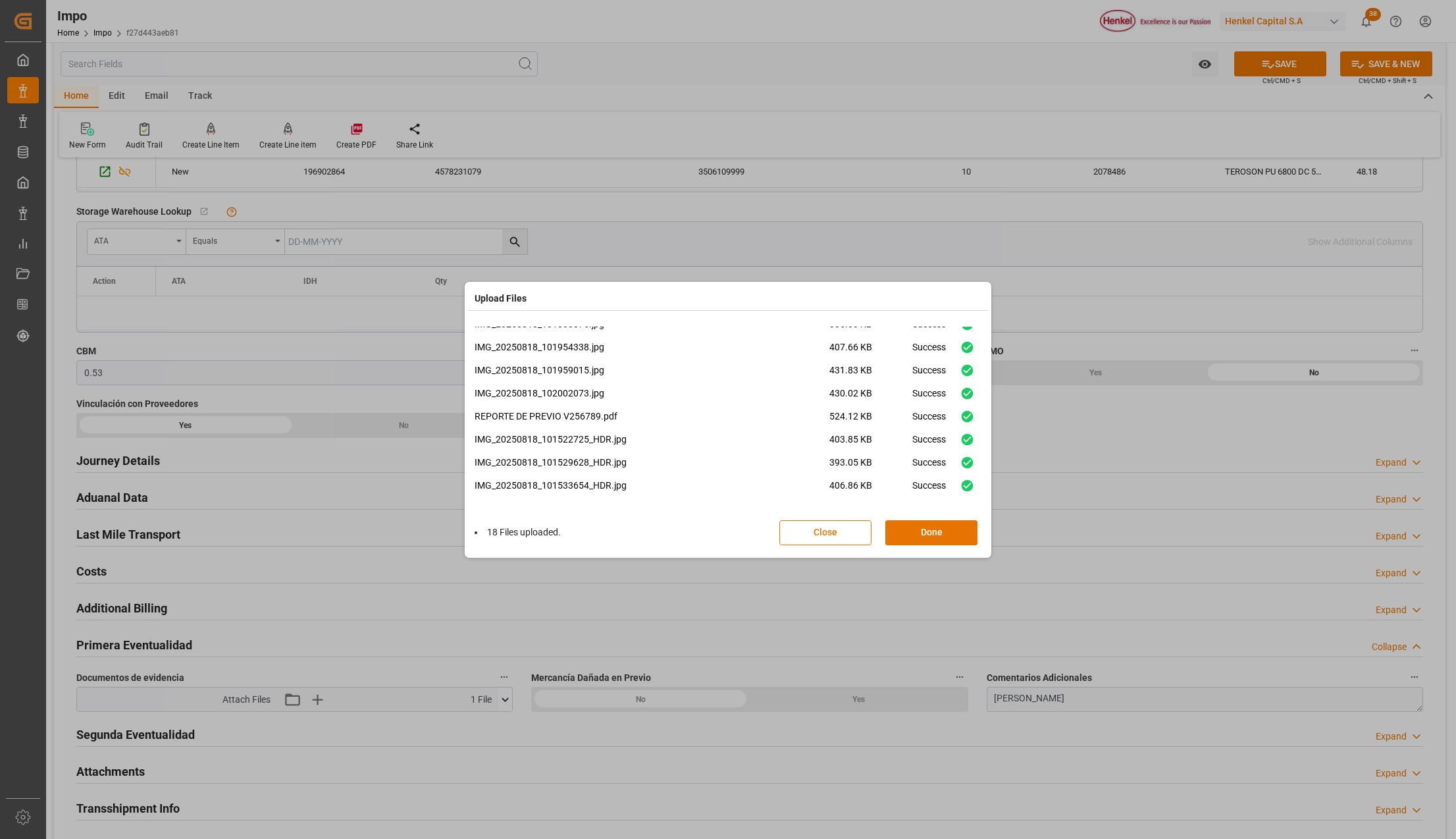
drag, startPoint x: 890, startPoint y: 525, endPoint x: 1060, endPoint y: 358, distance: 238.3
click at [890, 525] on button "Done" at bounding box center [932, 533] width 92 height 25
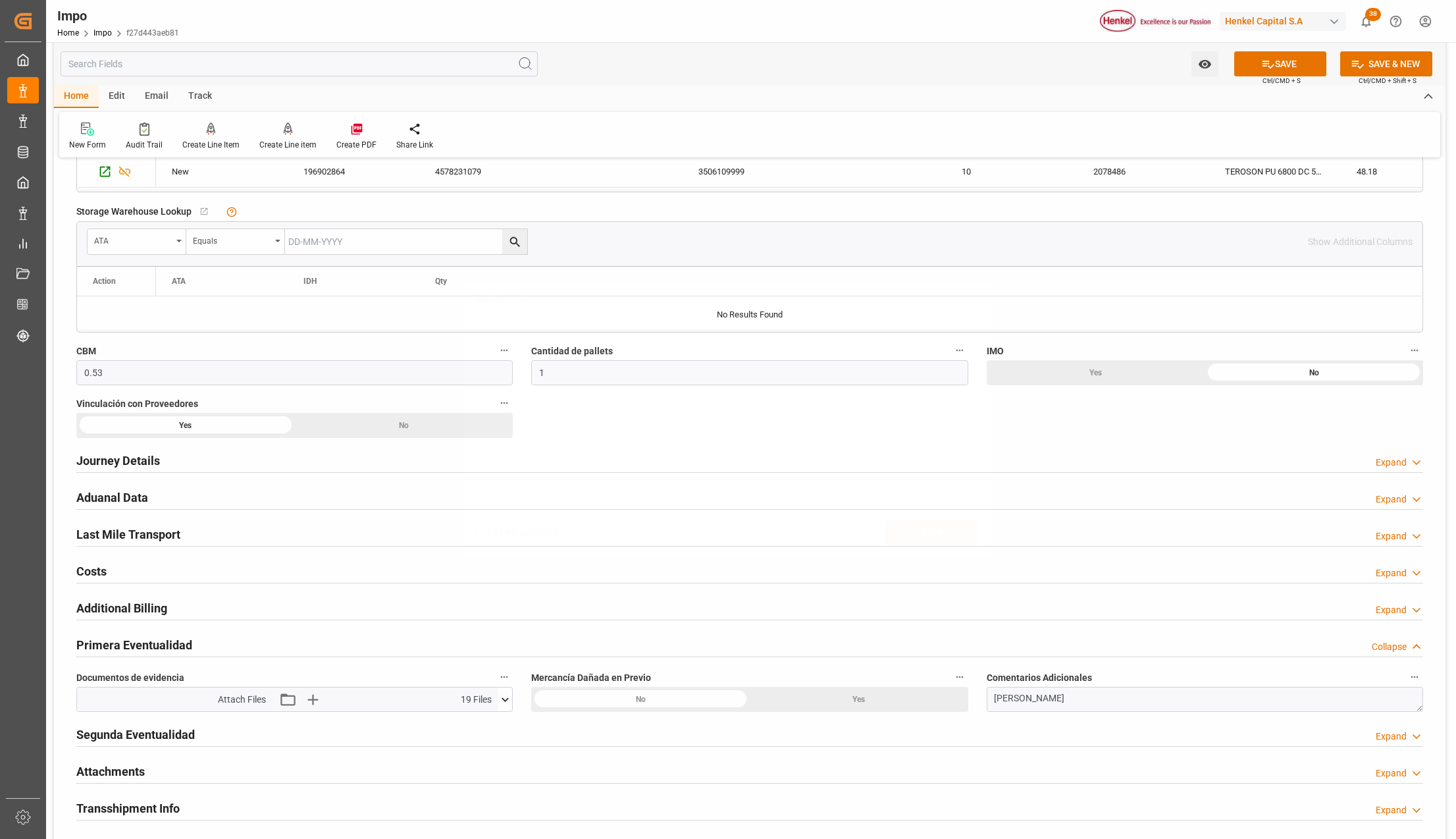
scroll to position [0, 0]
click at [1267, 69] on icon at bounding box center [1268, 64] width 14 height 14
click at [503, 704] on icon at bounding box center [505, 699] width 14 height 14
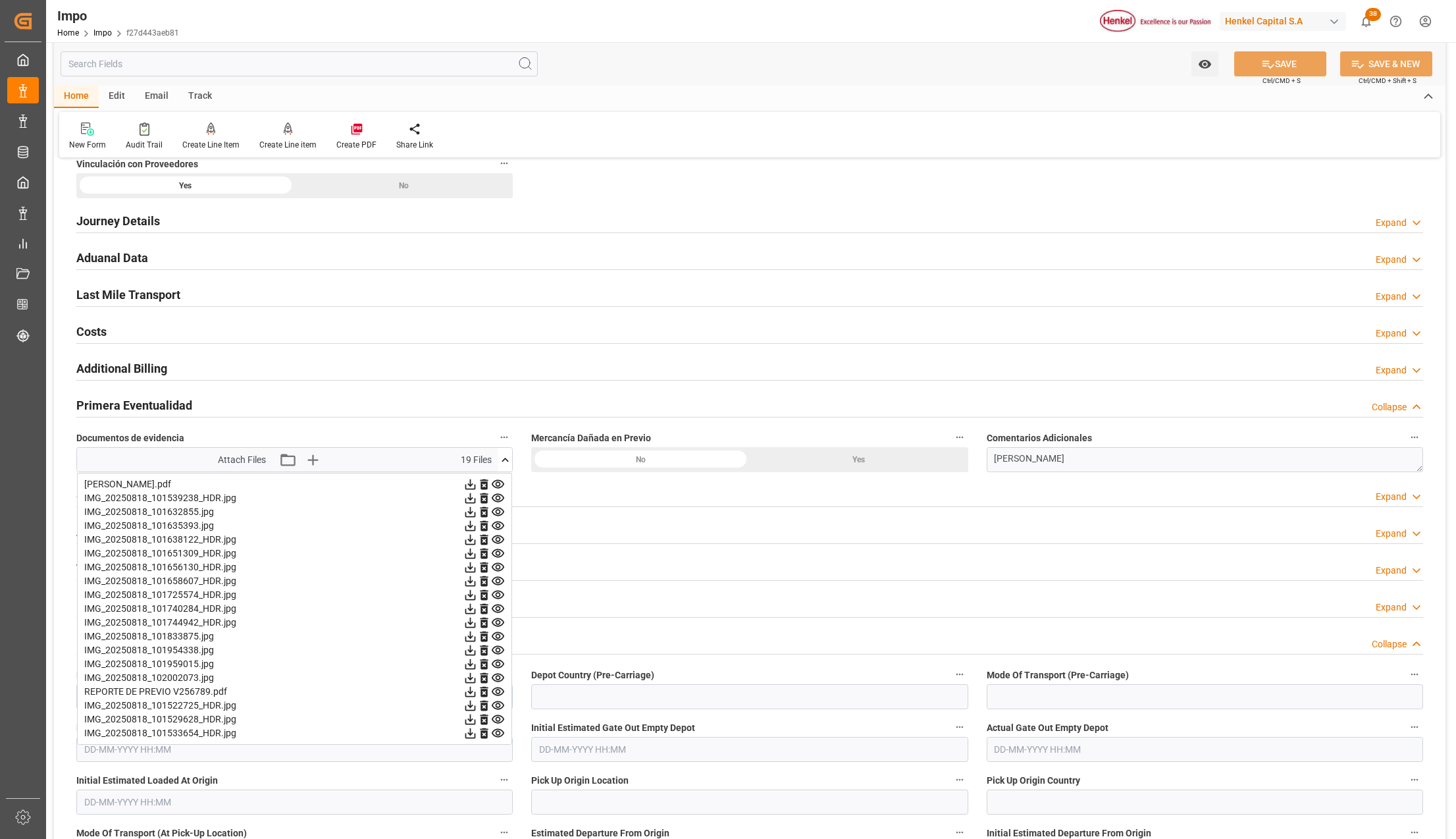
scroll to position [878, 0]
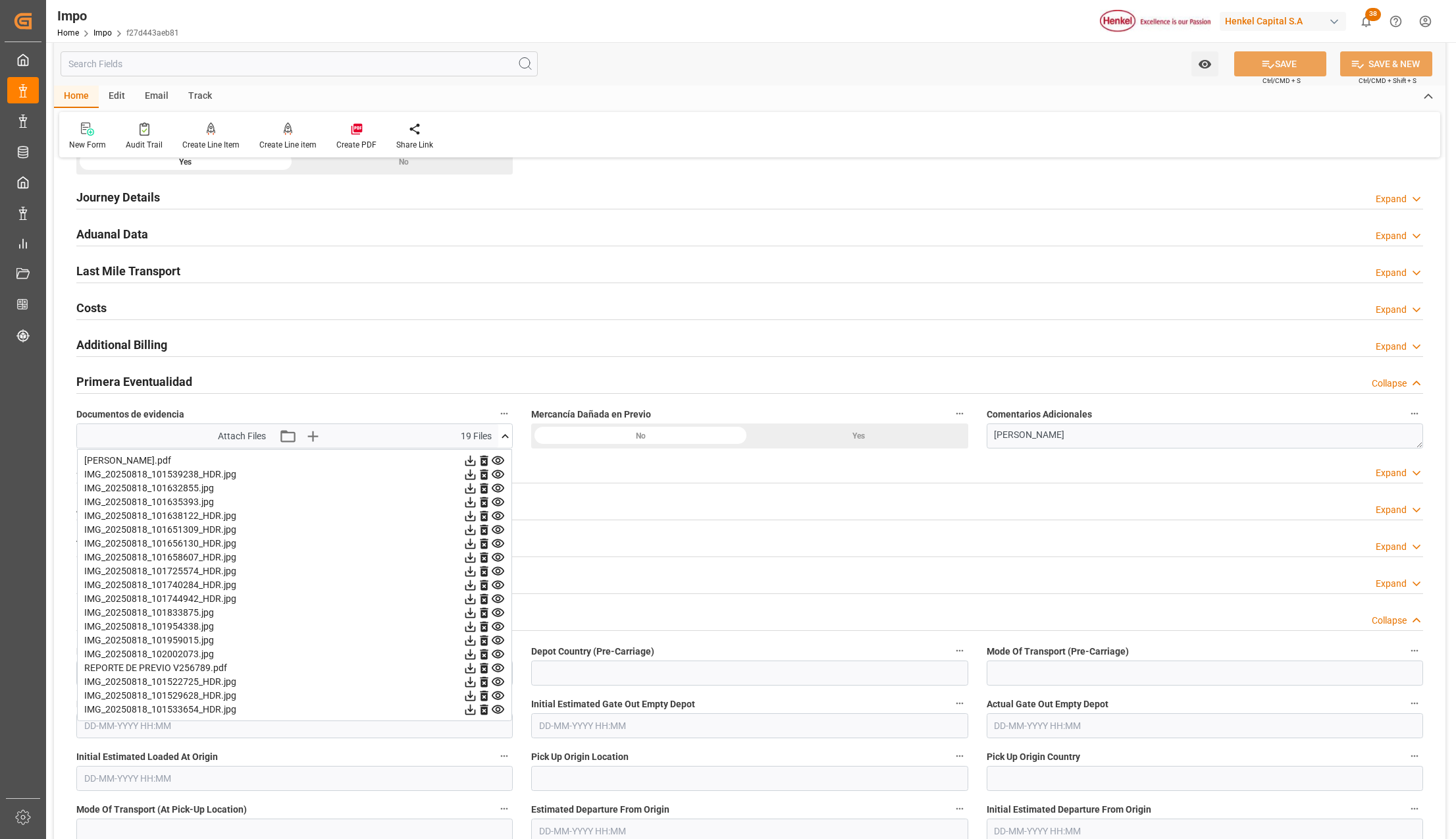
click at [478, 461] on icon at bounding box center [470, 460] width 14 height 14
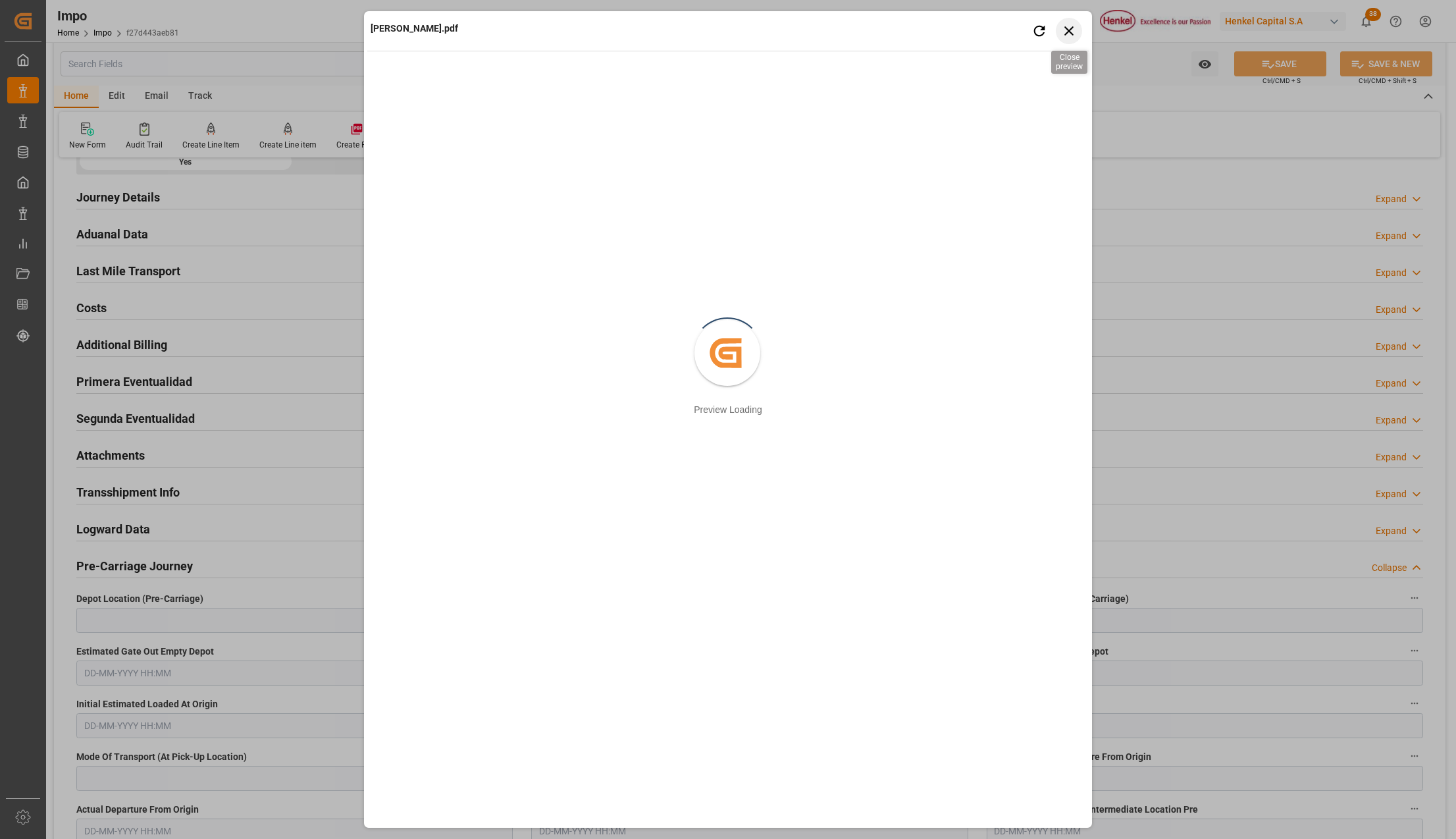
click at [1064, 25] on icon "button" at bounding box center [1069, 31] width 16 height 16
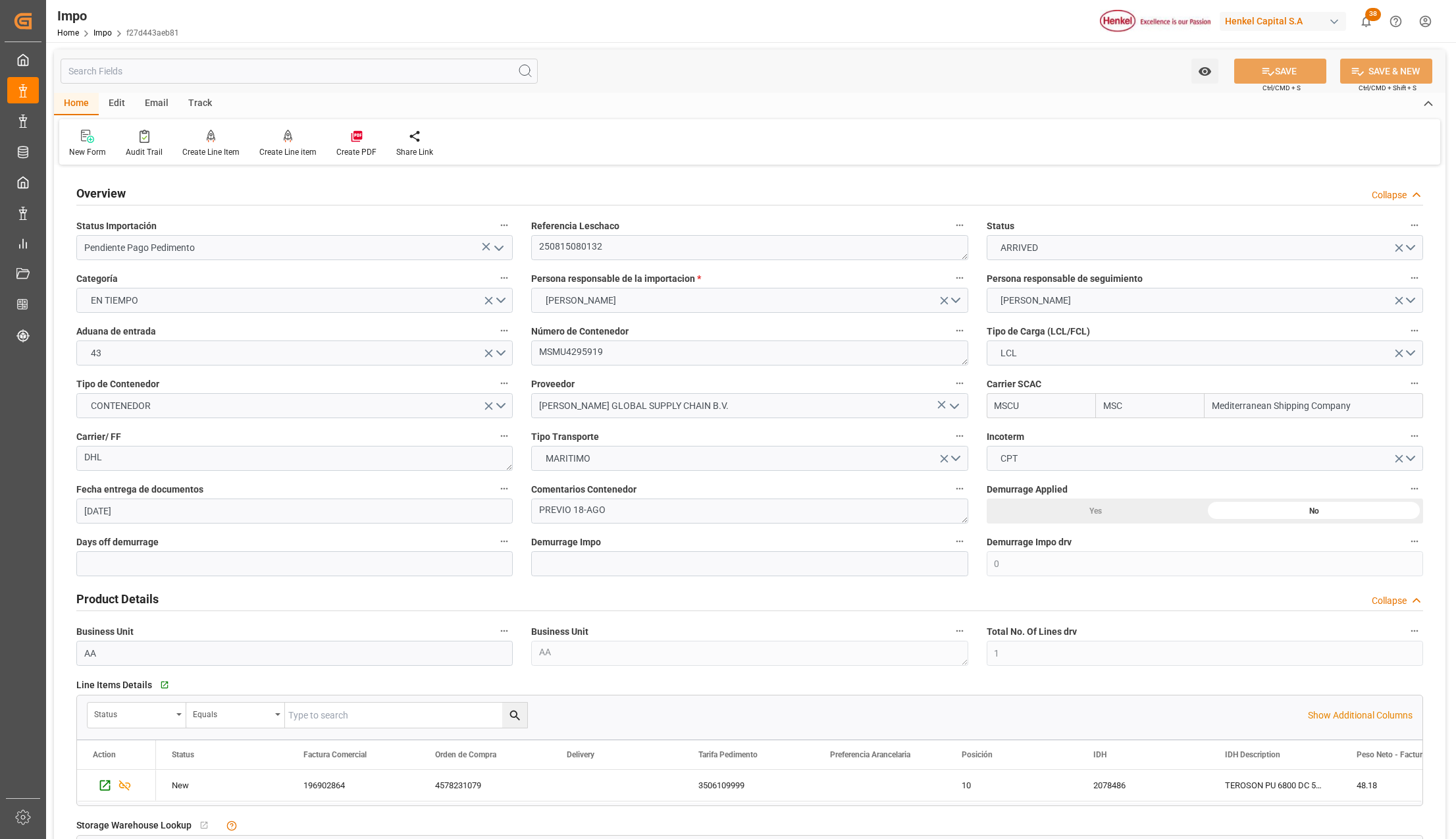
scroll to position [0, 0]
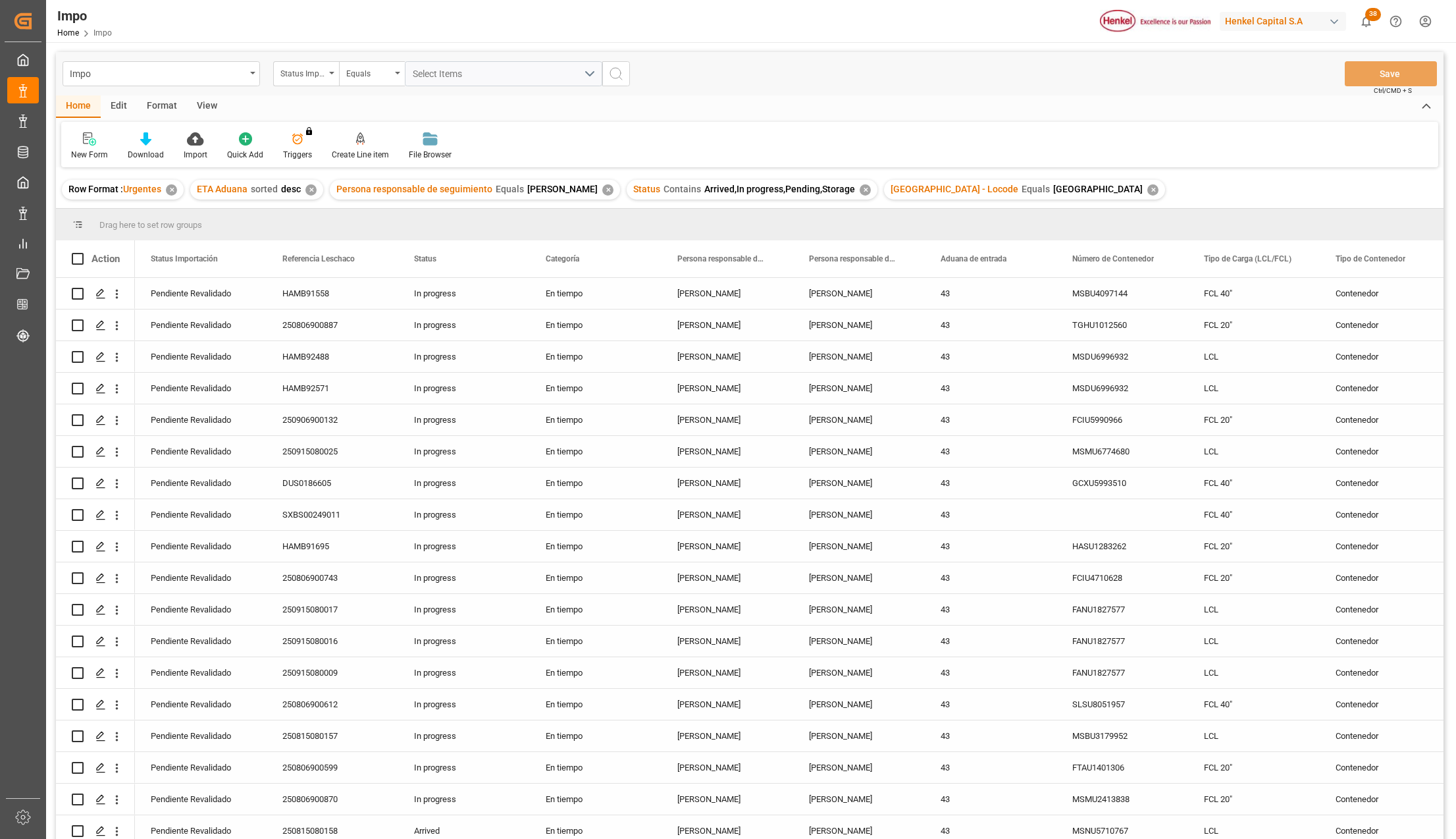
click at [212, 103] on div "View" at bounding box center [207, 107] width 40 height 23
click at [159, 142] on div at bounding box center [149, 138] width 65 height 14
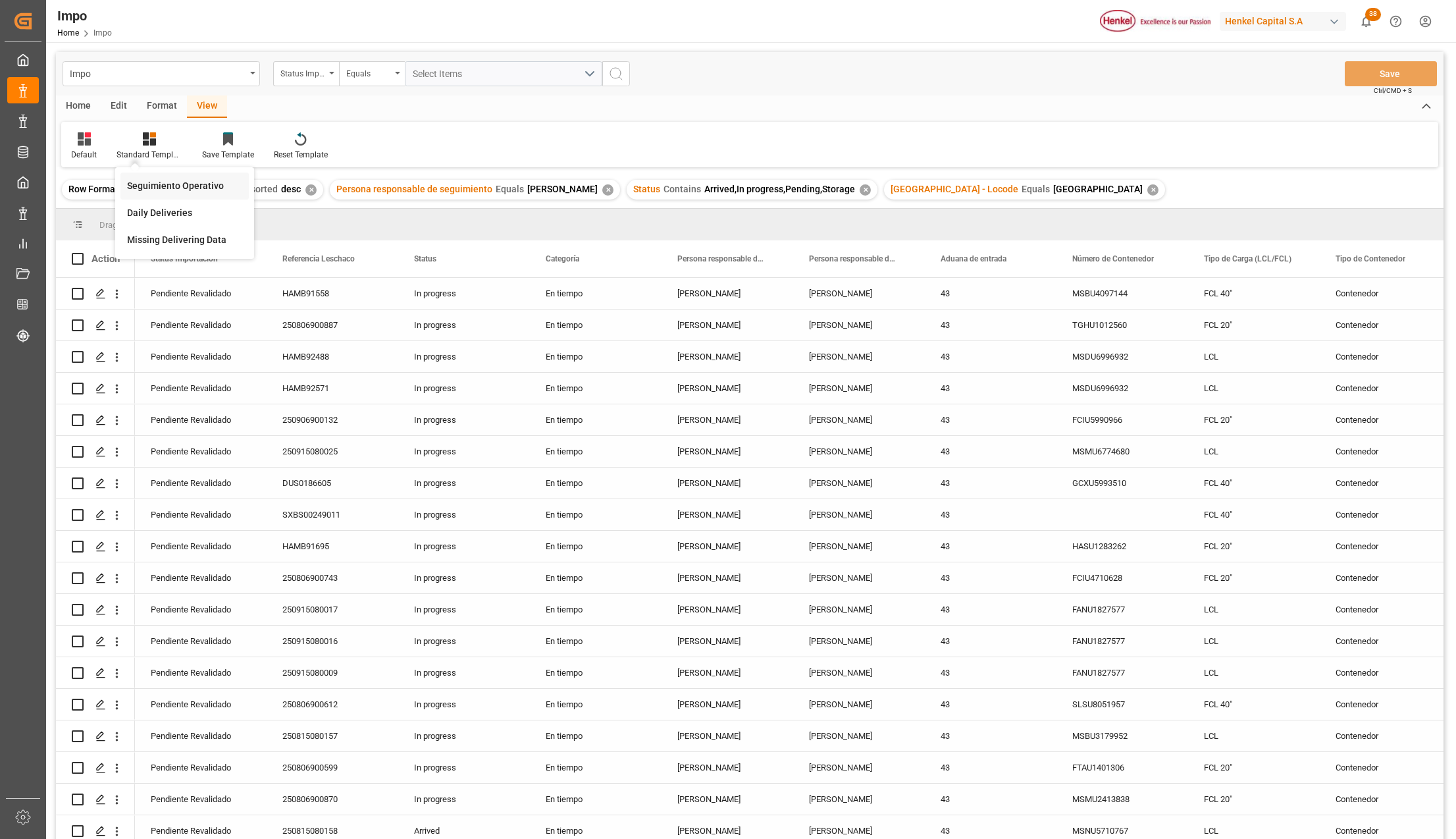
click at [158, 183] on div "Seguimiento Operativo" at bounding box center [184, 186] width 116 height 14
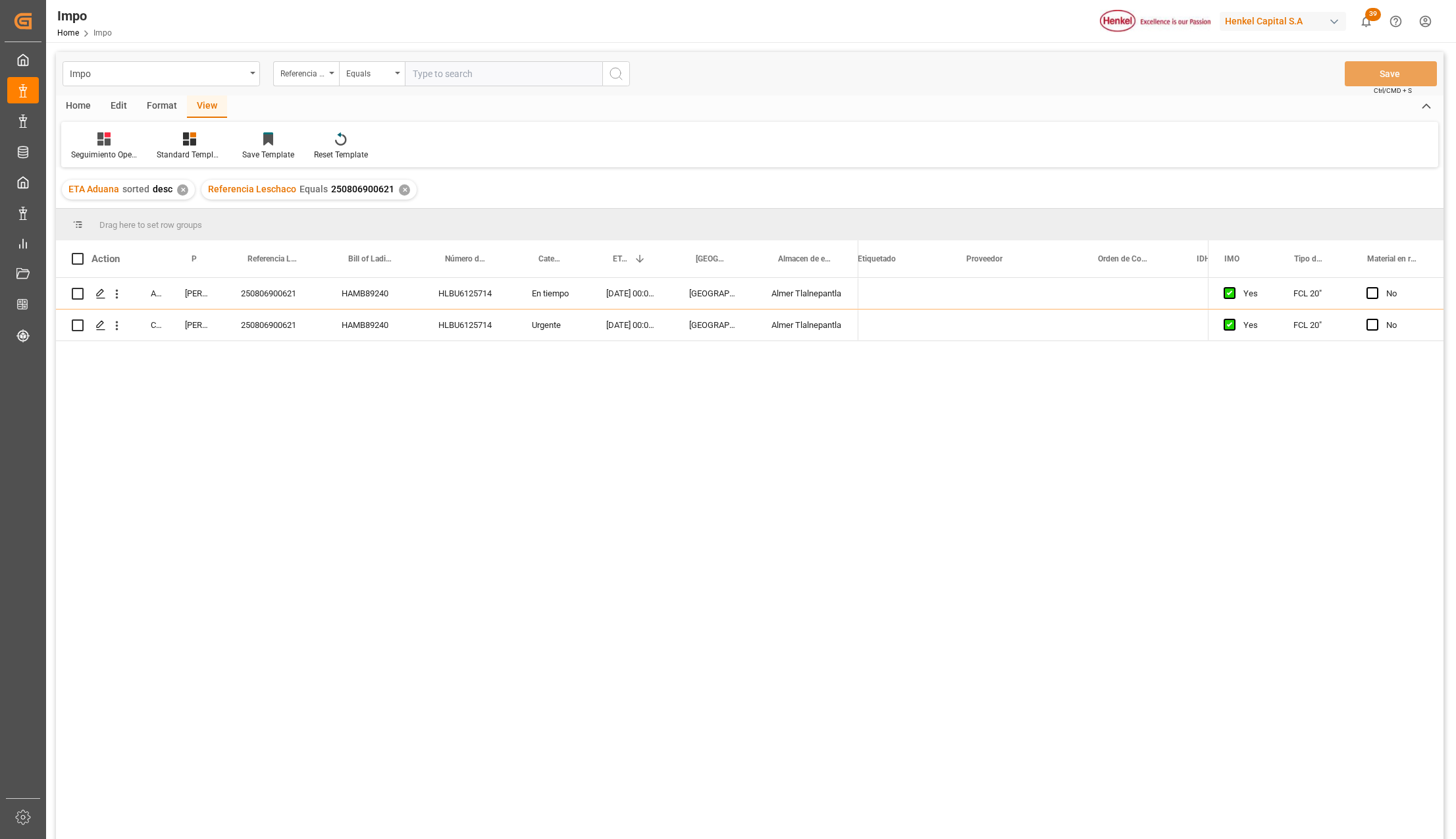
scroll to position [0, 575]
click at [248, 69] on div "Impo" at bounding box center [161, 74] width 197 height 25
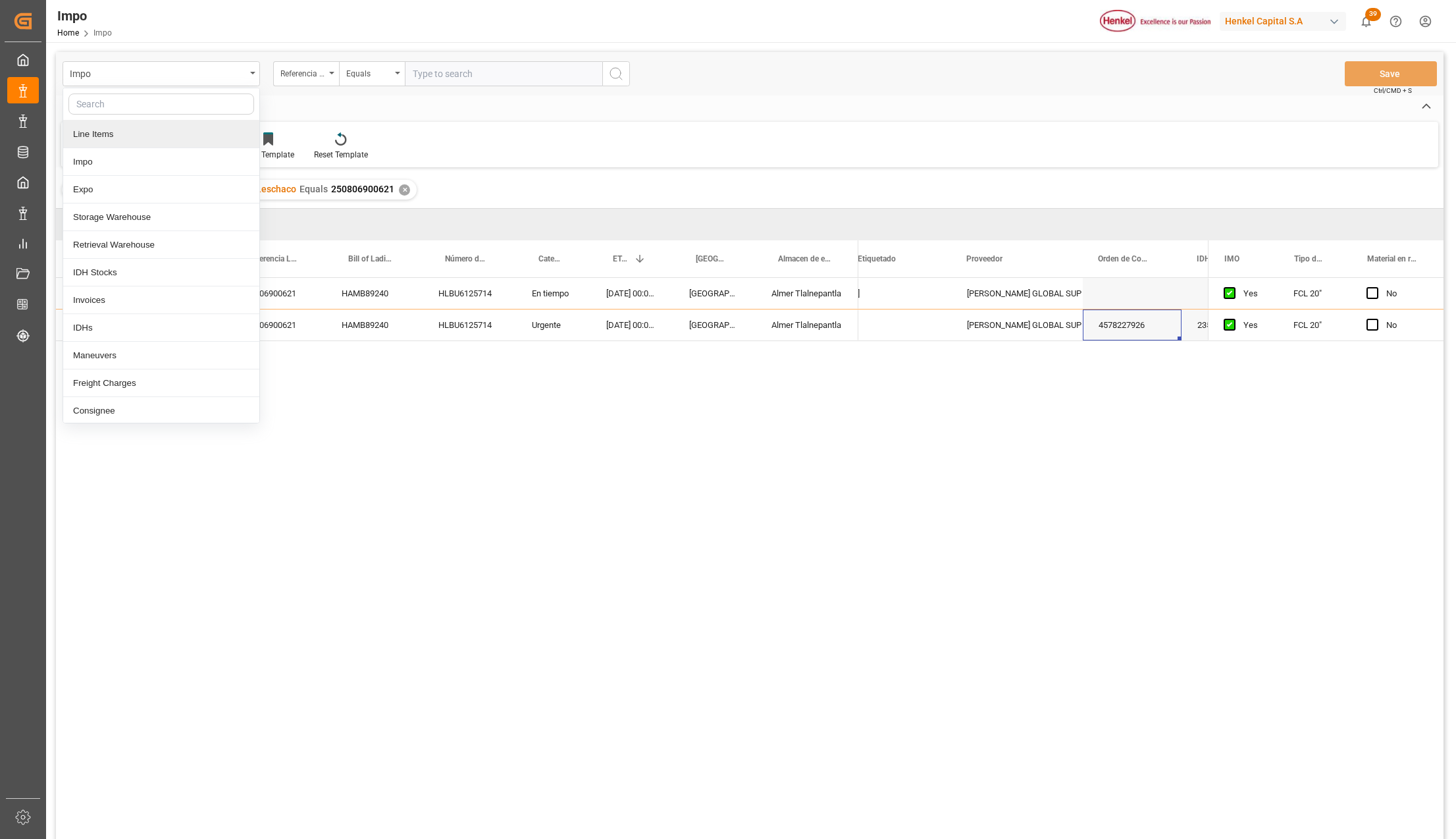
click at [80, 135] on div "Line Items" at bounding box center [161, 134] width 196 height 27
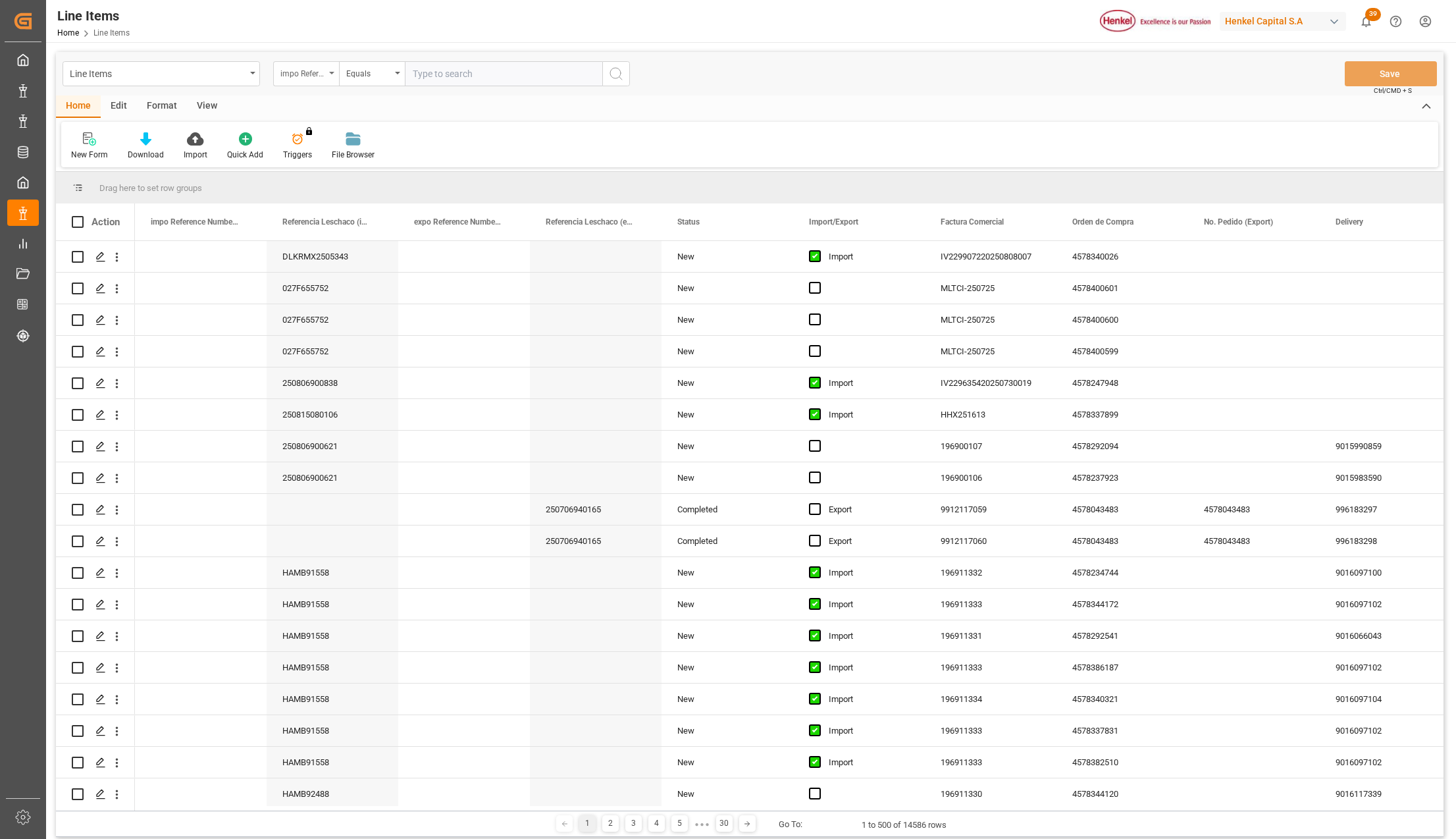
click at [332, 75] on div "impo Reference Number WF" at bounding box center [305, 74] width 65 height 25
click at [327, 105] on input "text" at bounding box center [372, 104] width 186 height 21
type input "come"
click at [351, 159] on div "Comentarios" at bounding box center [372, 162] width 196 height 27
click at [443, 70] on input "text" at bounding box center [503, 74] width 197 height 25
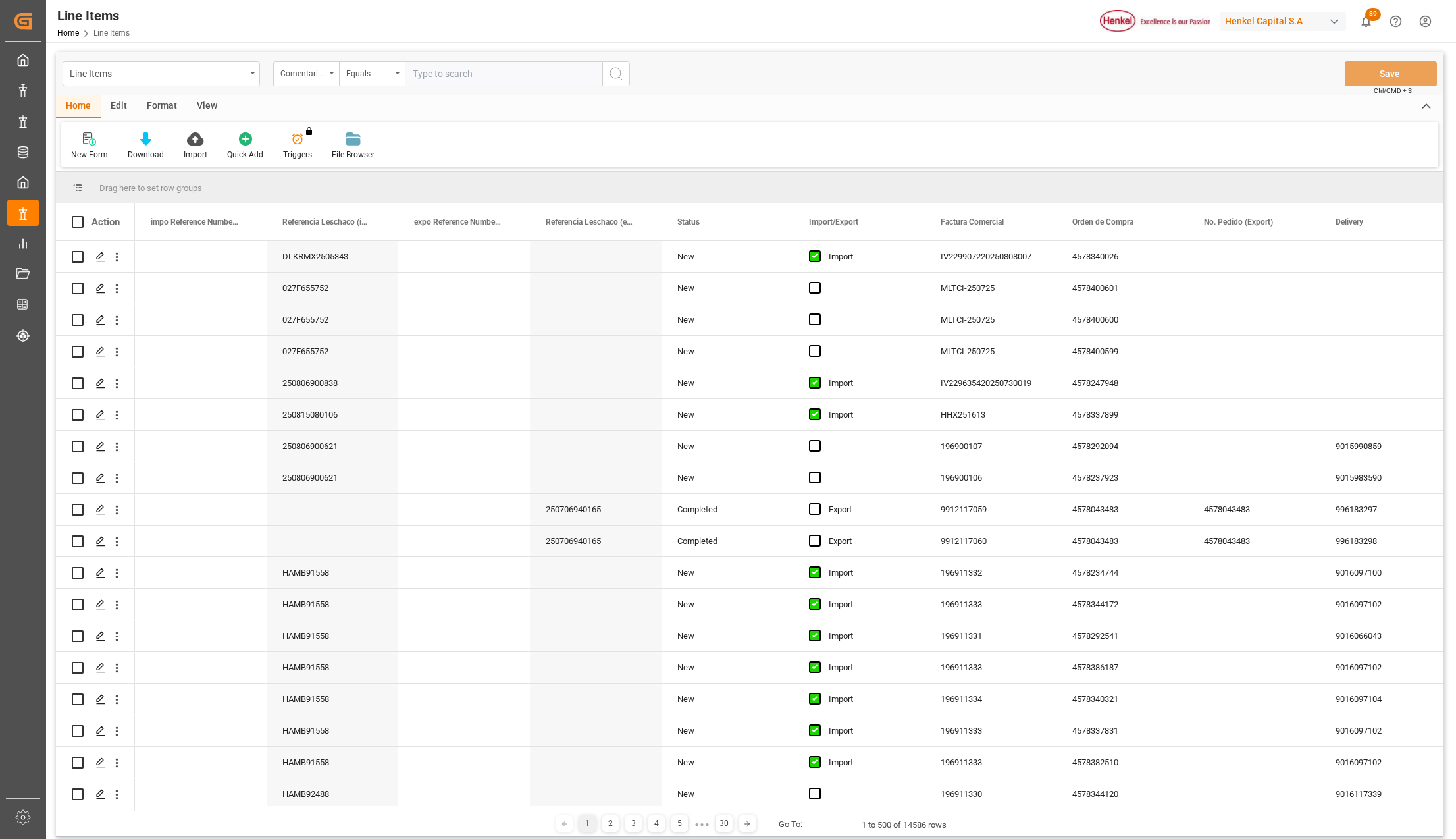
paste input "UTCG0225070273"
type input "UTCG0225070273"
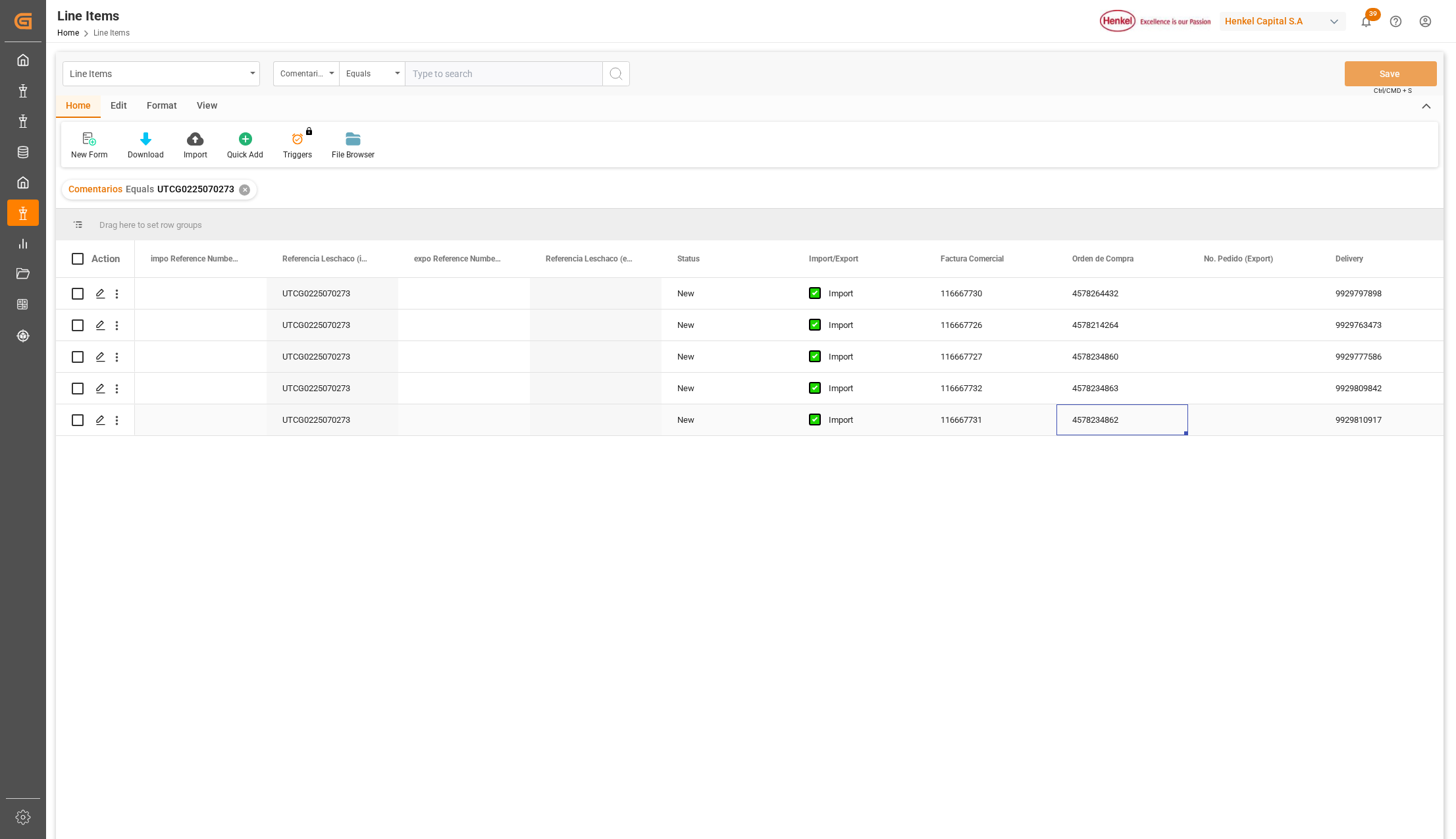
click at [1104, 424] on div "4578234862" at bounding box center [1122, 420] width 132 height 31
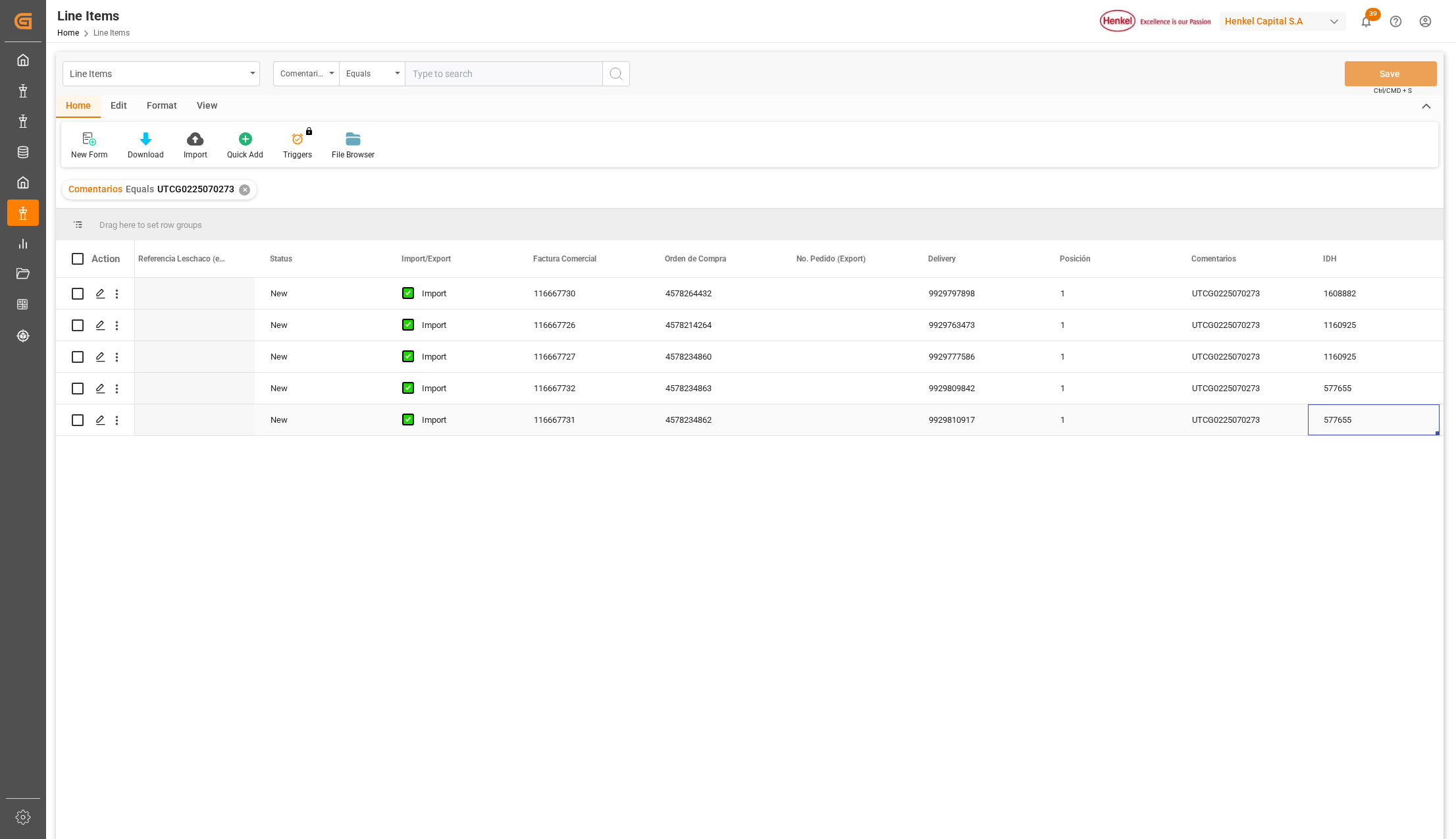
scroll to position [0, 538]
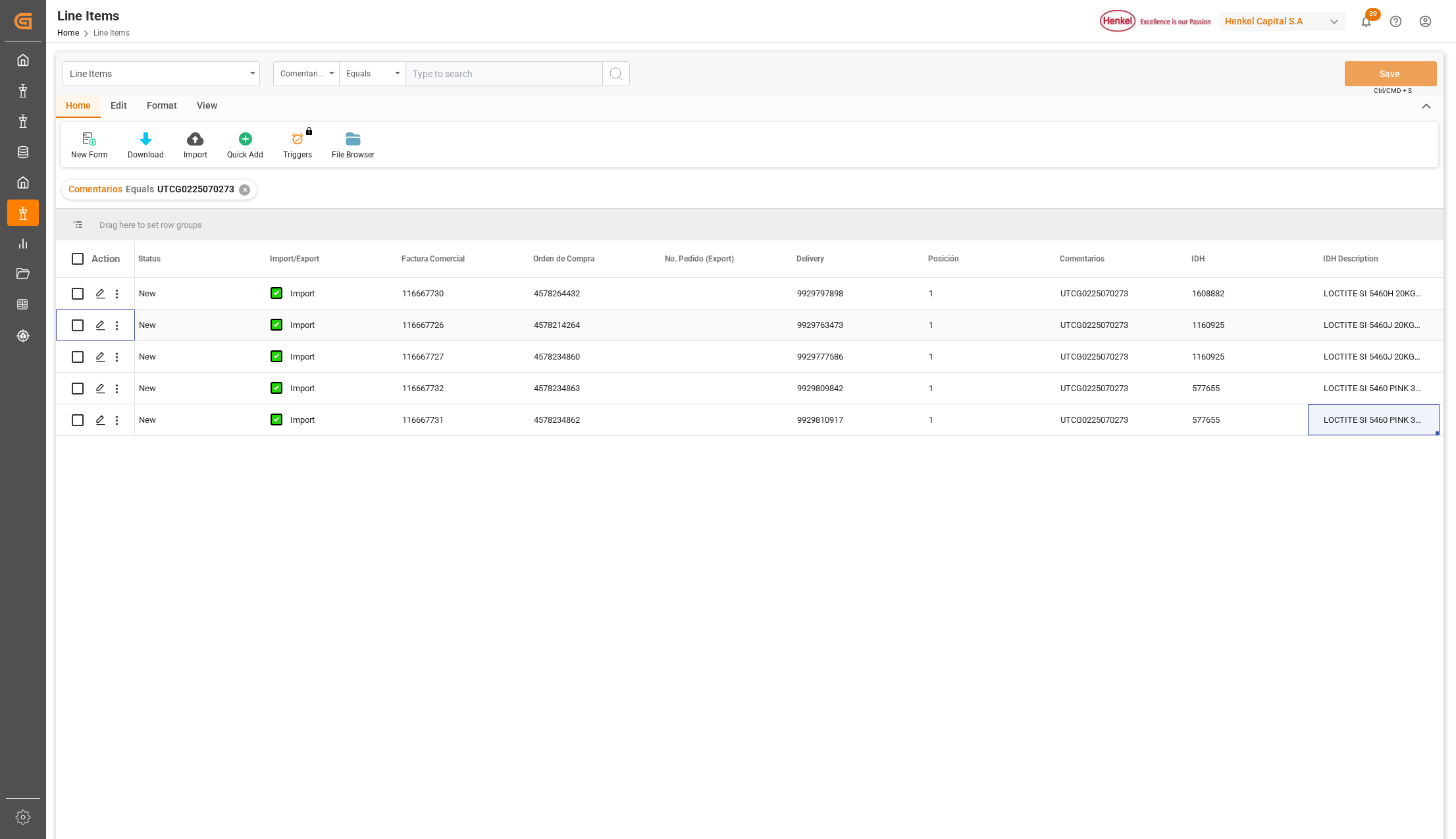
click at [77, 325] on input "Press Space to toggle row selection (unchecked)" at bounding box center [78, 325] width 12 height 12
checkbox input "true"
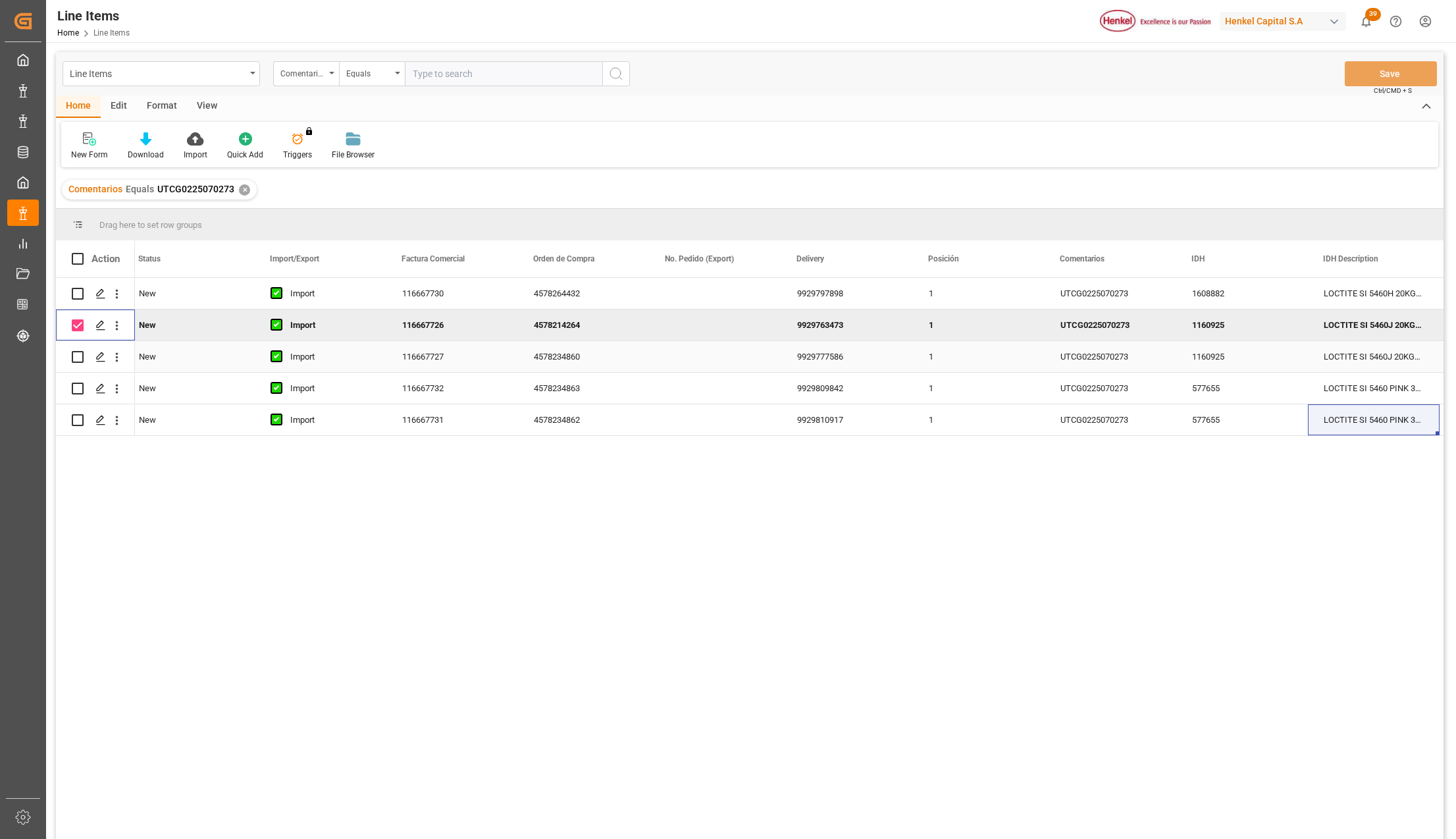
click at [74, 357] on input "Press Space to toggle row selection (unchecked)" at bounding box center [78, 356] width 12 height 12
checkbox input "true"
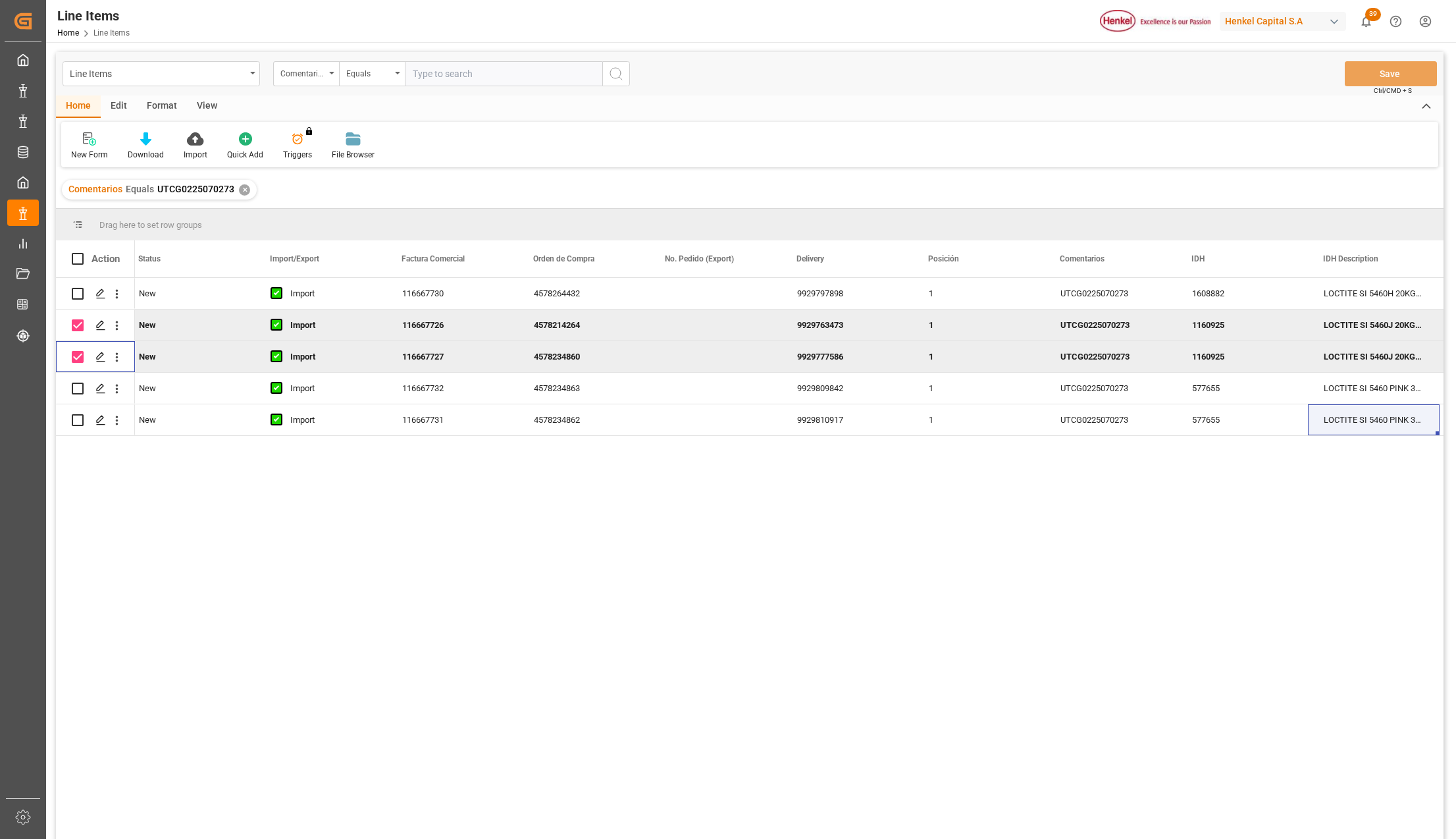
click at [116, 101] on div "Edit" at bounding box center [119, 107] width 36 height 23
click at [172, 101] on div "Format" at bounding box center [162, 107] width 50 height 23
click at [116, 105] on div "Edit" at bounding box center [119, 107] width 36 height 23
click at [96, 149] on div "Bulk Duplicate" at bounding box center [96, 154] width 51 height 12
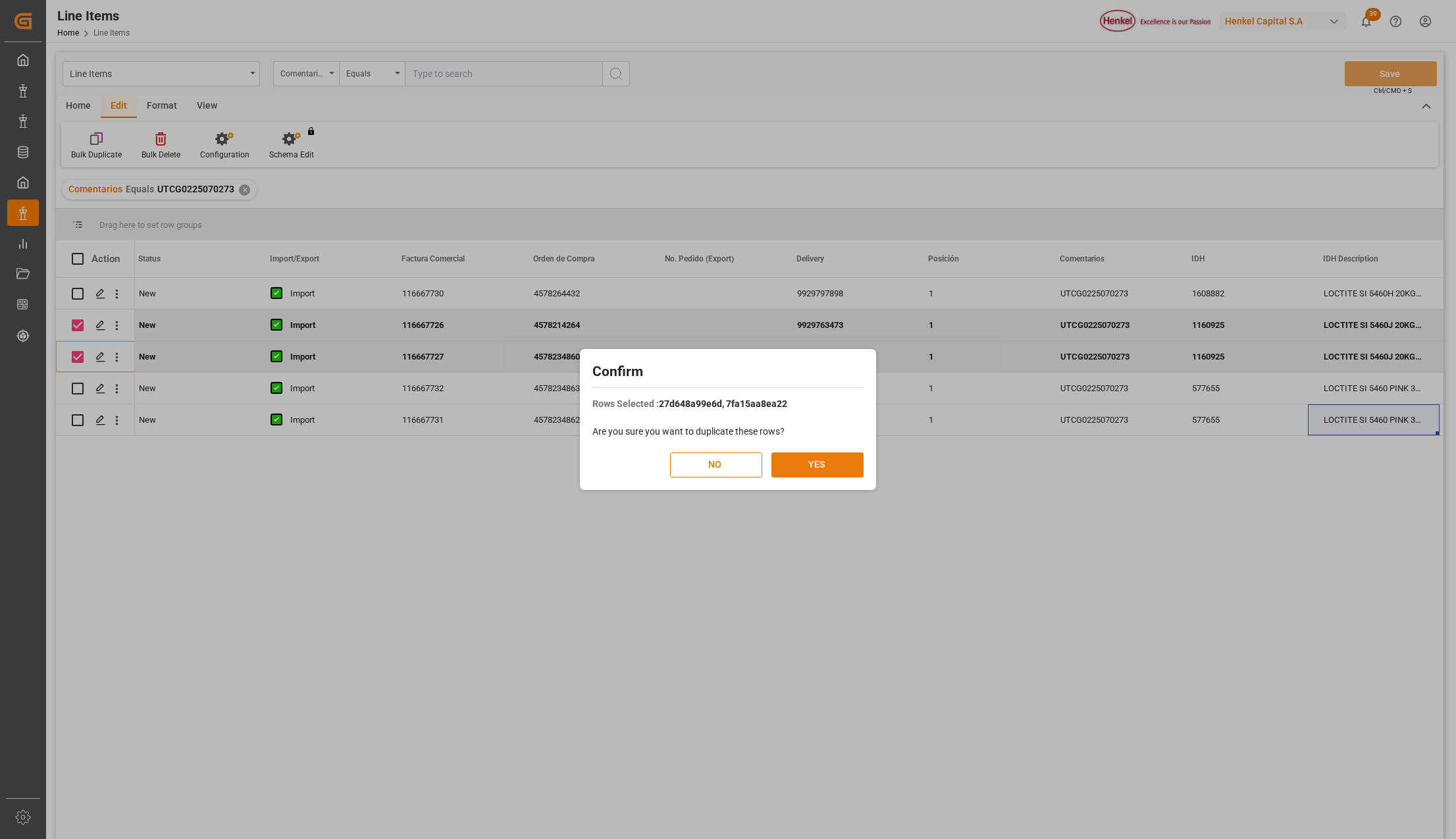
click at [798, 473] on button "YES" at bounding box center [818, 465] width 92 height 25
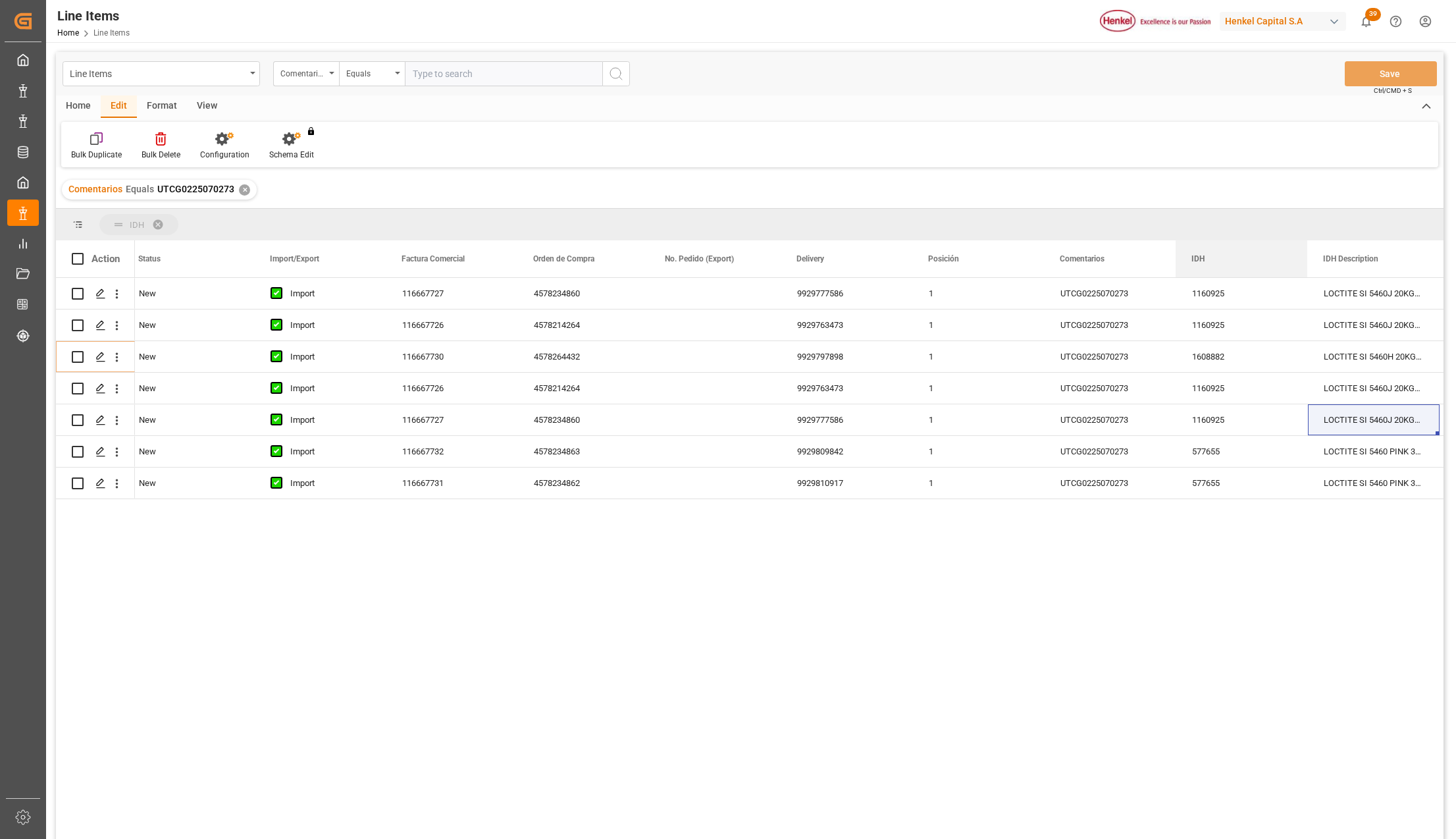
drag, startPoint x: 1194, startPoint y: 251, endPoint x: 1178, endPoint y: 213, distance: 41.2
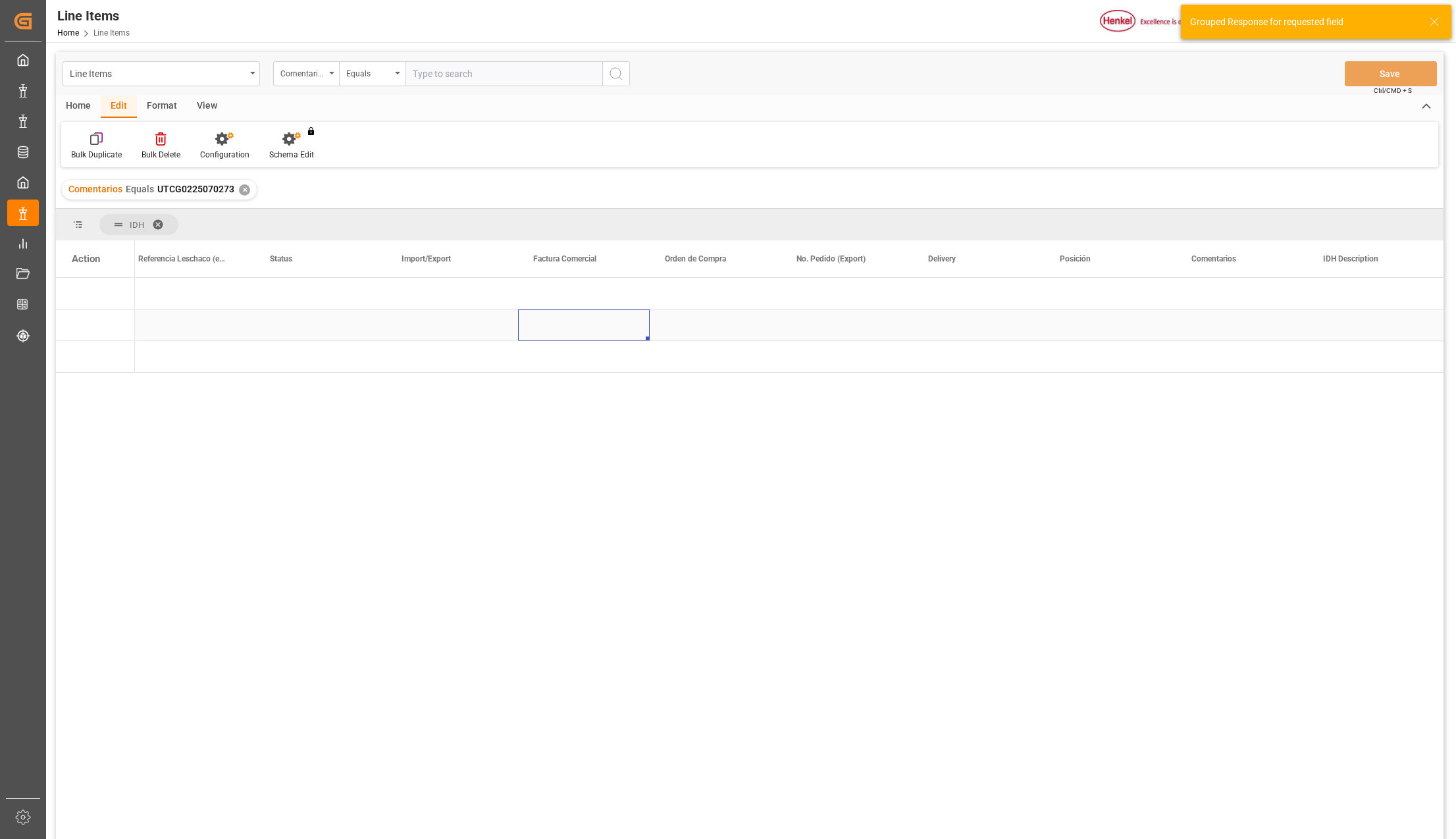
click at [629, 318] on div "Press SPACE to select this row." at bounding box center [583, 325] width 132 height 31
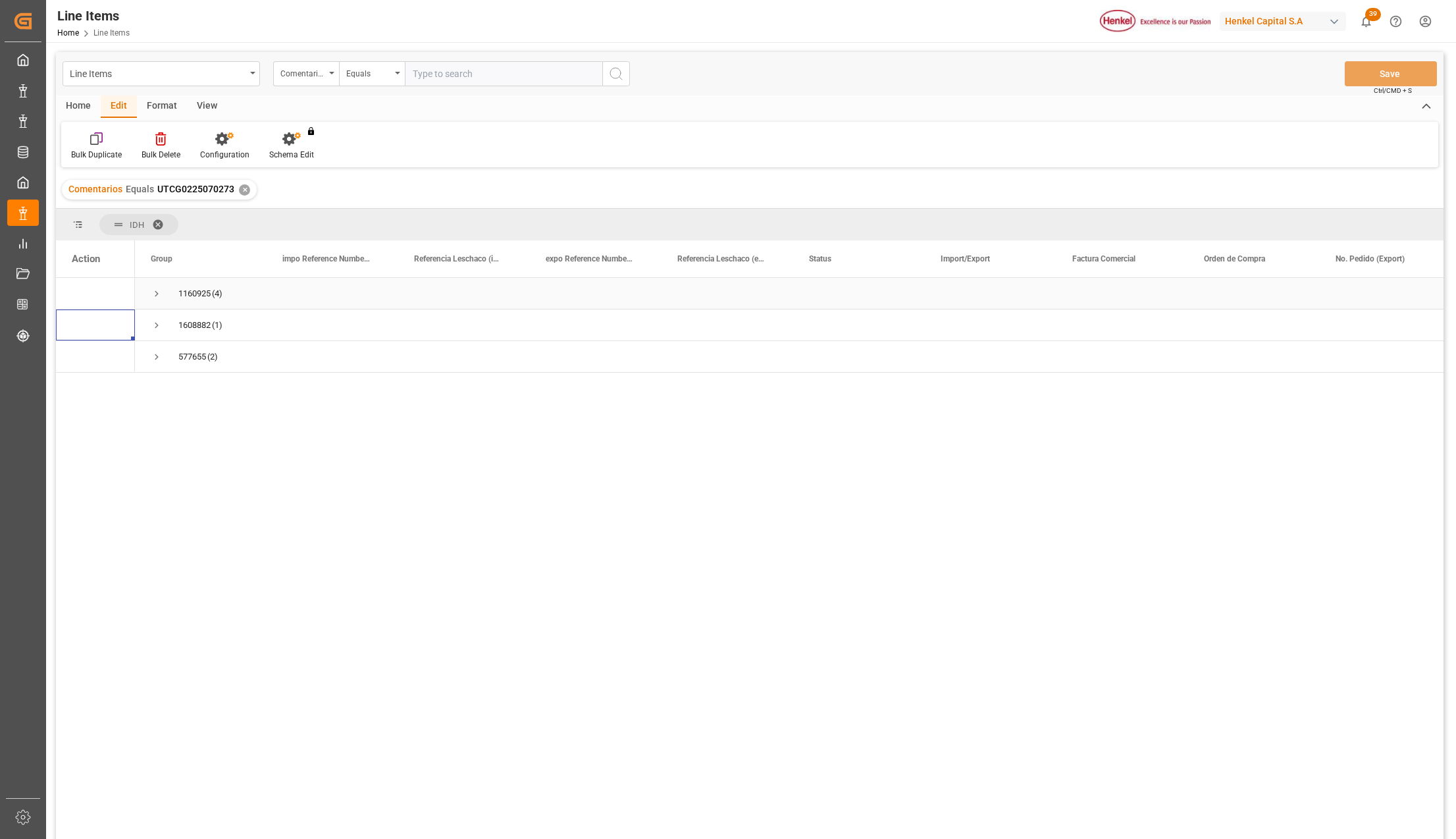
click at [156, 289] on span "Press SPACE to select this row." at bounding box center [157, 293] width 12 height 12
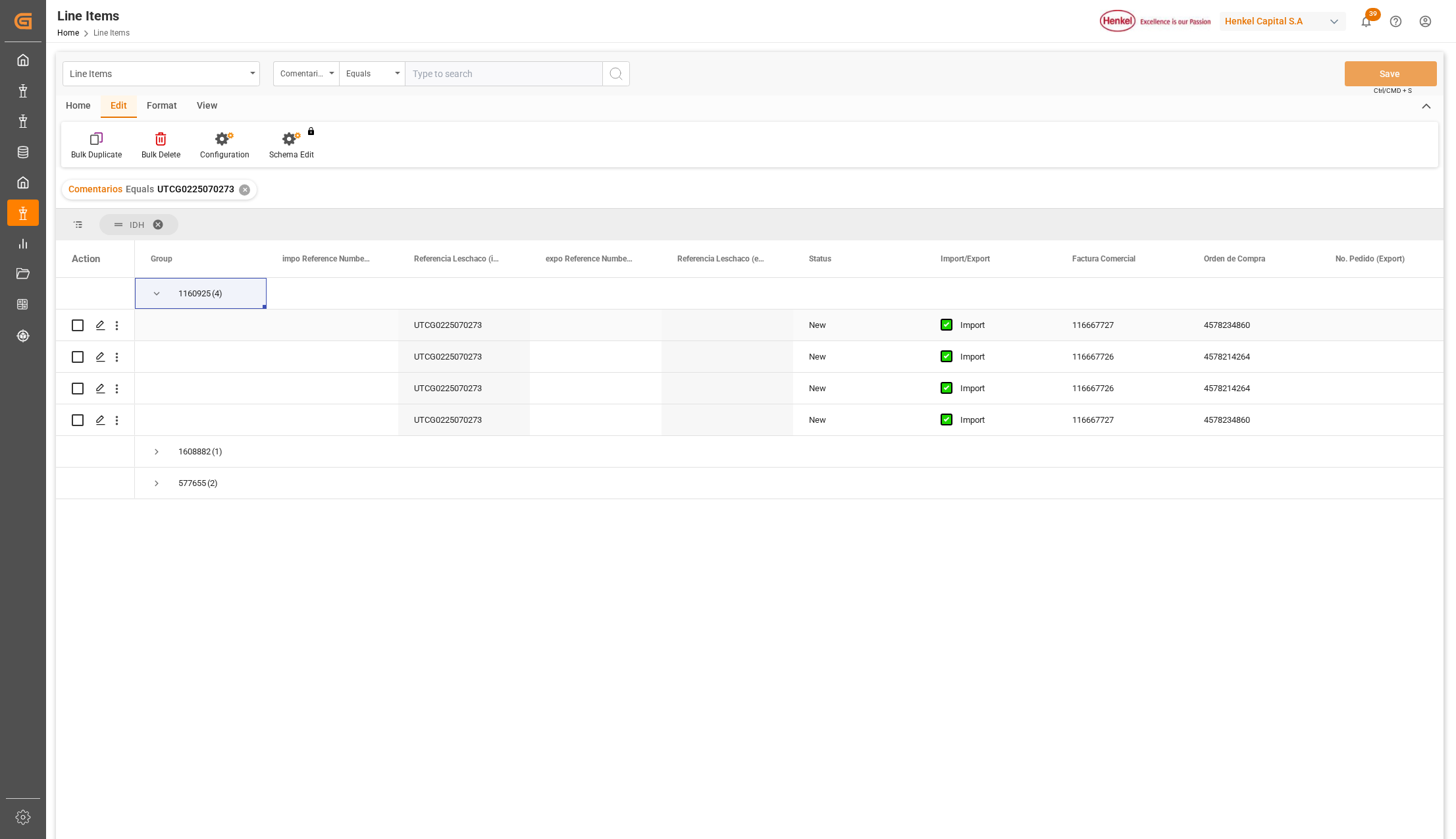
click at [1133, 327] on div "116667727" at bounding box center [1122, 325] width 132 height 31
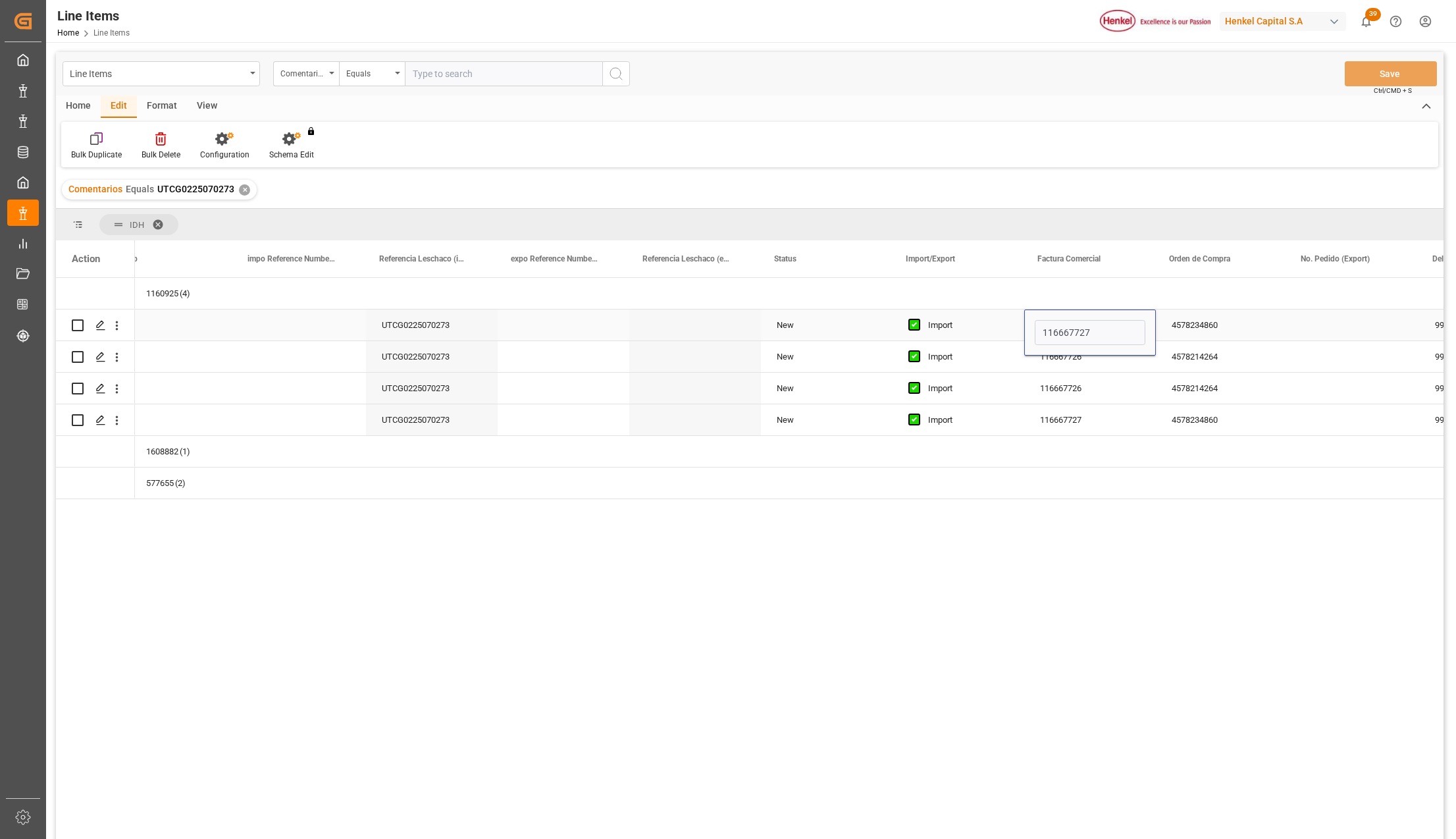
scroll to position [0, 35]
click at [1132, 330] on input "116667727" at bounding box center [1088, 332] width 111 height 25
type input "116667728"
click at [1218, 319] on div "4578234860" at bounding box center [1218, 325] width 132 height 31
click at [1218, 322] on div "4578234860" at bounding box center [1218, 325] width 132 height 31
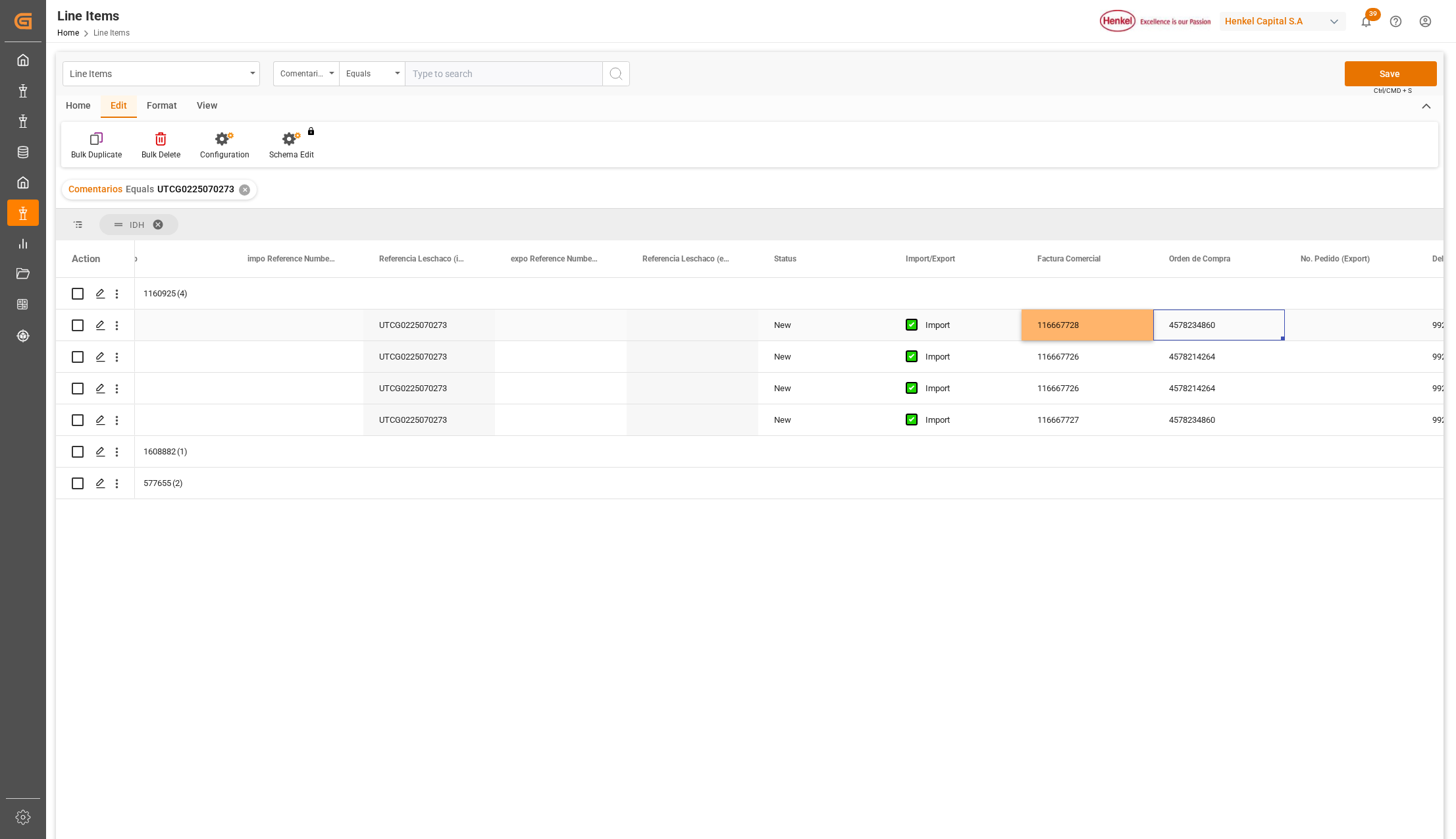
click at [1218, 322] on div "4578234860" at bounding box center [1218, 325] width 132 height 31
type input "457814264"
click at [1223, 365] on div "4578214264" at bounding box center [1218, 356] width 132 height 31
click at [1214, 328] on div "457814264" at bounding box center [1218, 325] width 132 height 31
click at [1221, 360] on div "4578214264" at bounding box center [1218, 356] width 132 height 31
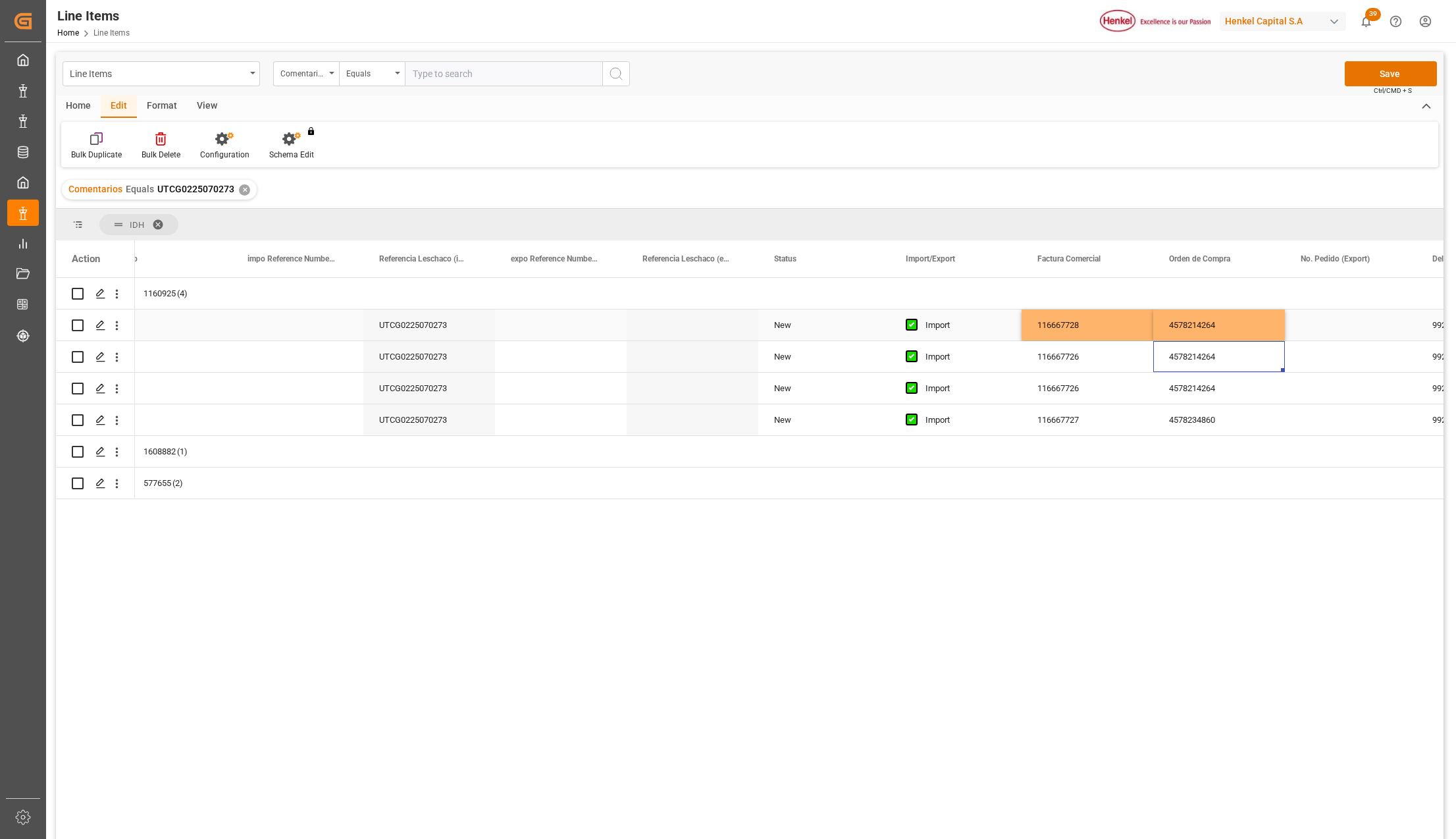
click at [1228, 337] on div "4578214264" at bounding box center [1218, 325] width 132 height 31
click at [1227, 356] on div "4578214264" at bounding box center [1218, 356] width 132 height 31
click at [1071, 354] on div "116667726" at bounding box center [1088, 356] width 132 height 31
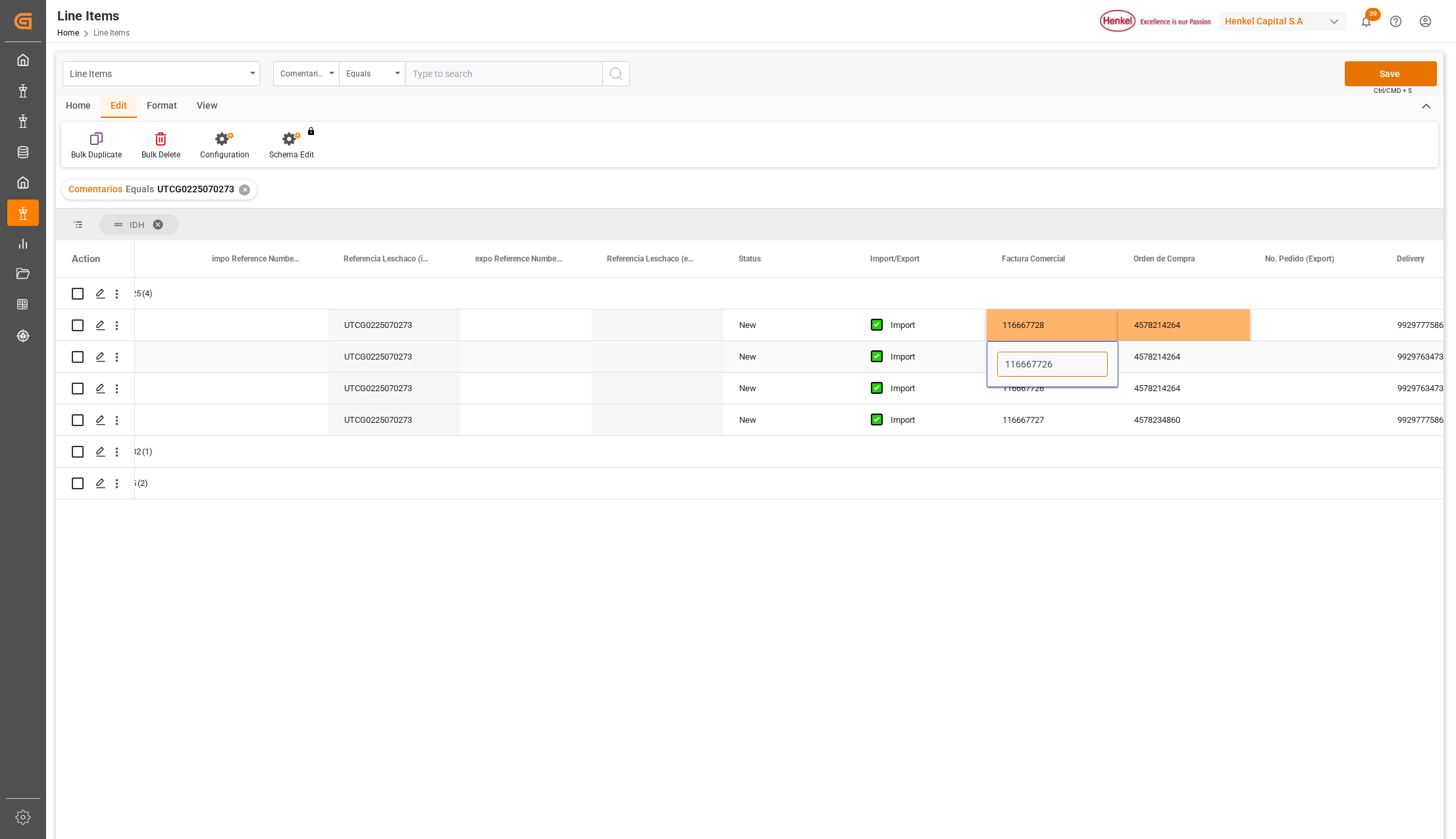
click at [1067, 368] on input "116667726" at bounding box center [1052, 364] width 111 height 25
type input "116667729"
click at [1110, 479] on div "Press SPACE to select this row." at bounding box center [1052, 483] width 132 height 31
click at [1161, 353] on div "4578214264" at bounding box center [1184, 356] width 132 height 31
click at [1151, 415] on div "4578234860" at bounding box center [1184, 420] width 132 height 31
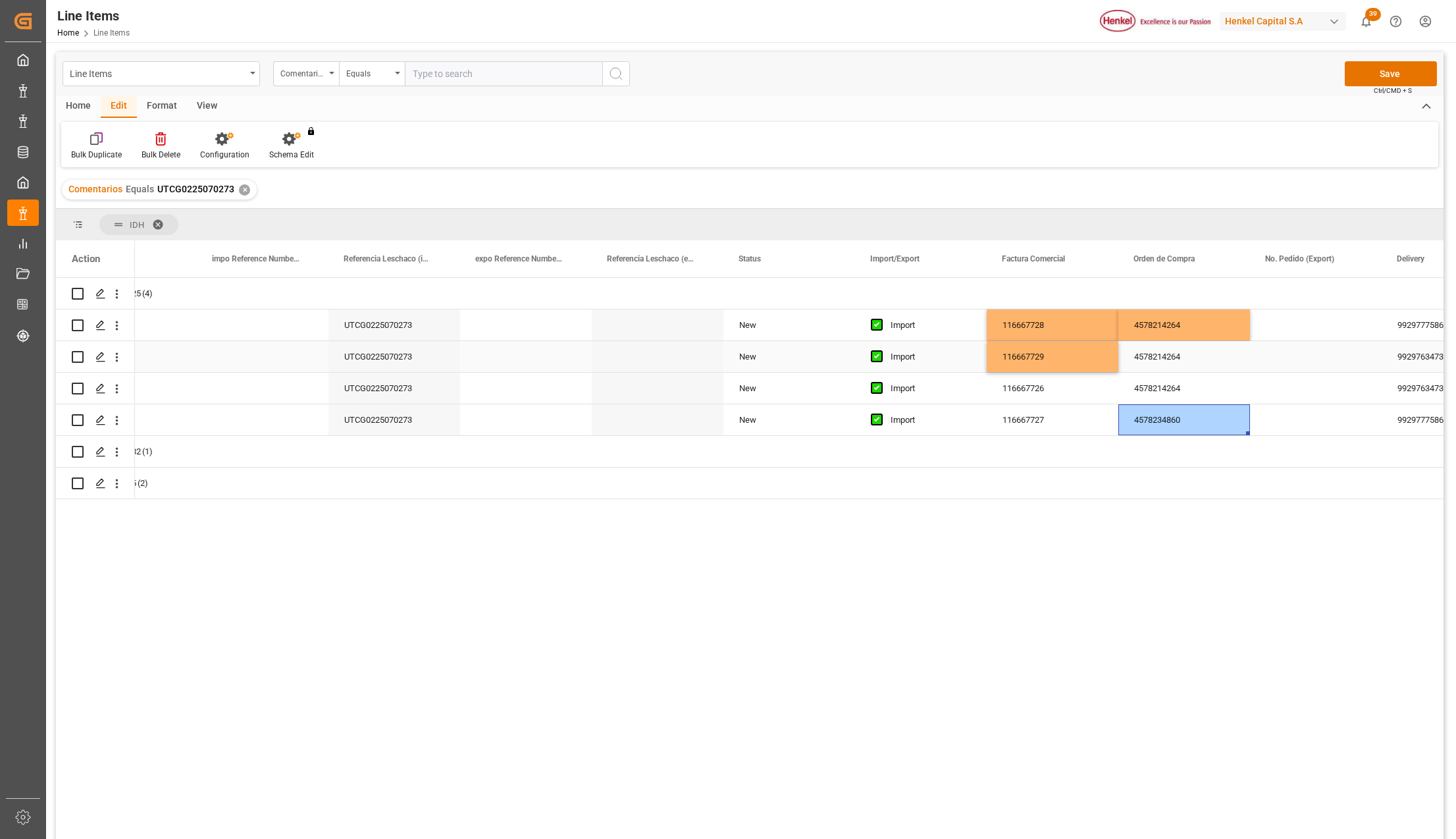
click at [1172, 353] on div "4578214264" at bounding box center [1184, 356] width 132 height 31
click at [1046, 414] on div "116667727" at bounding box center [1052, 420] width 132 height 31
click at [1190, 420] on div "4578234860" at bounding box center [1184, 420] width 132 height 31
click at [1361, 82] on button "Save" at bounding box center [1391, 74] width 92 height 25
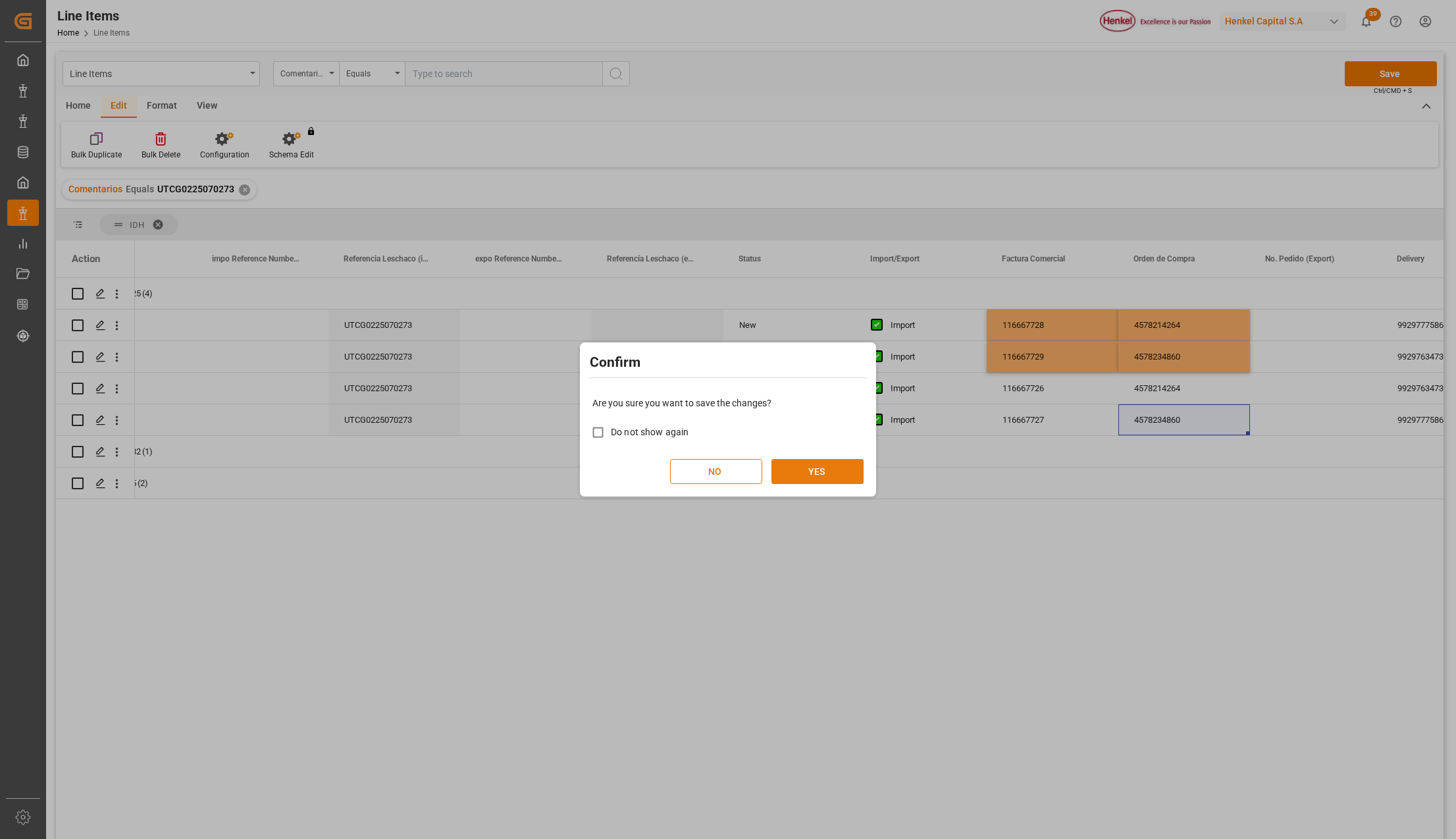
click at [827, 464] on button "YES" at bounding box center [818, 471] width 92 height 25
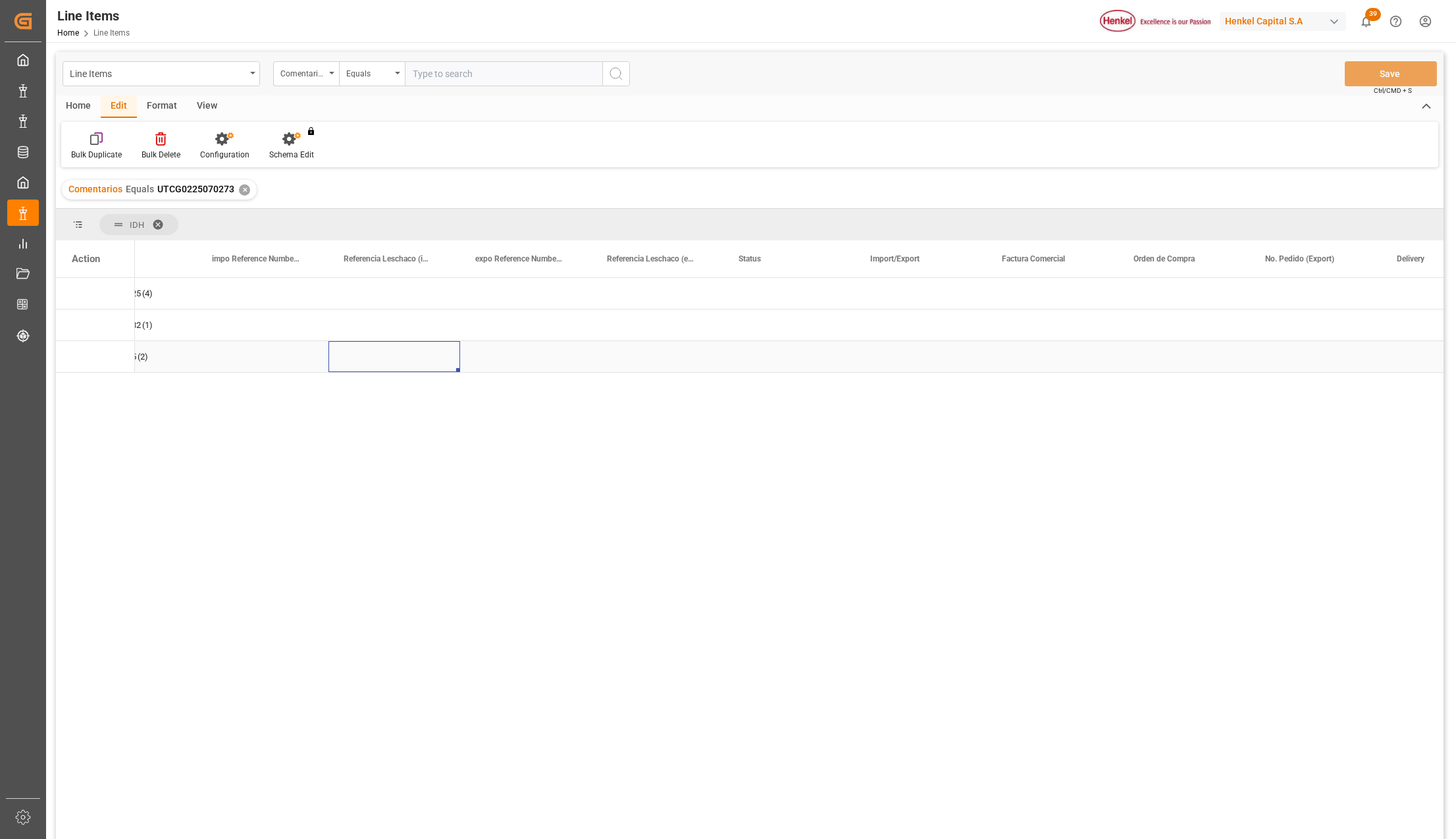
click at [359, 366] on div "Press SPACE to select this row." at bounding box center [394, 356] width 132 height 31
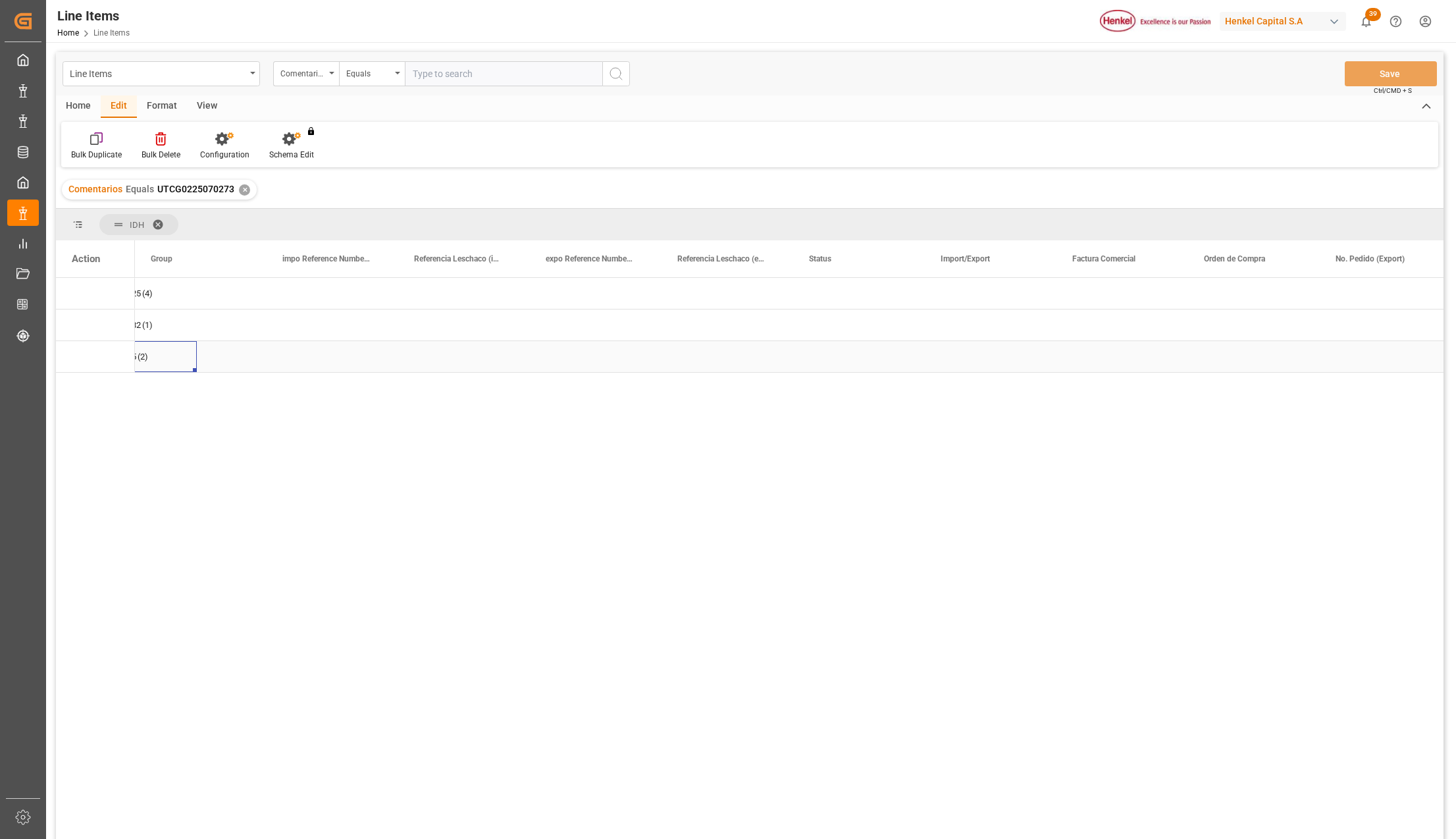
scroll to position [0, 0]
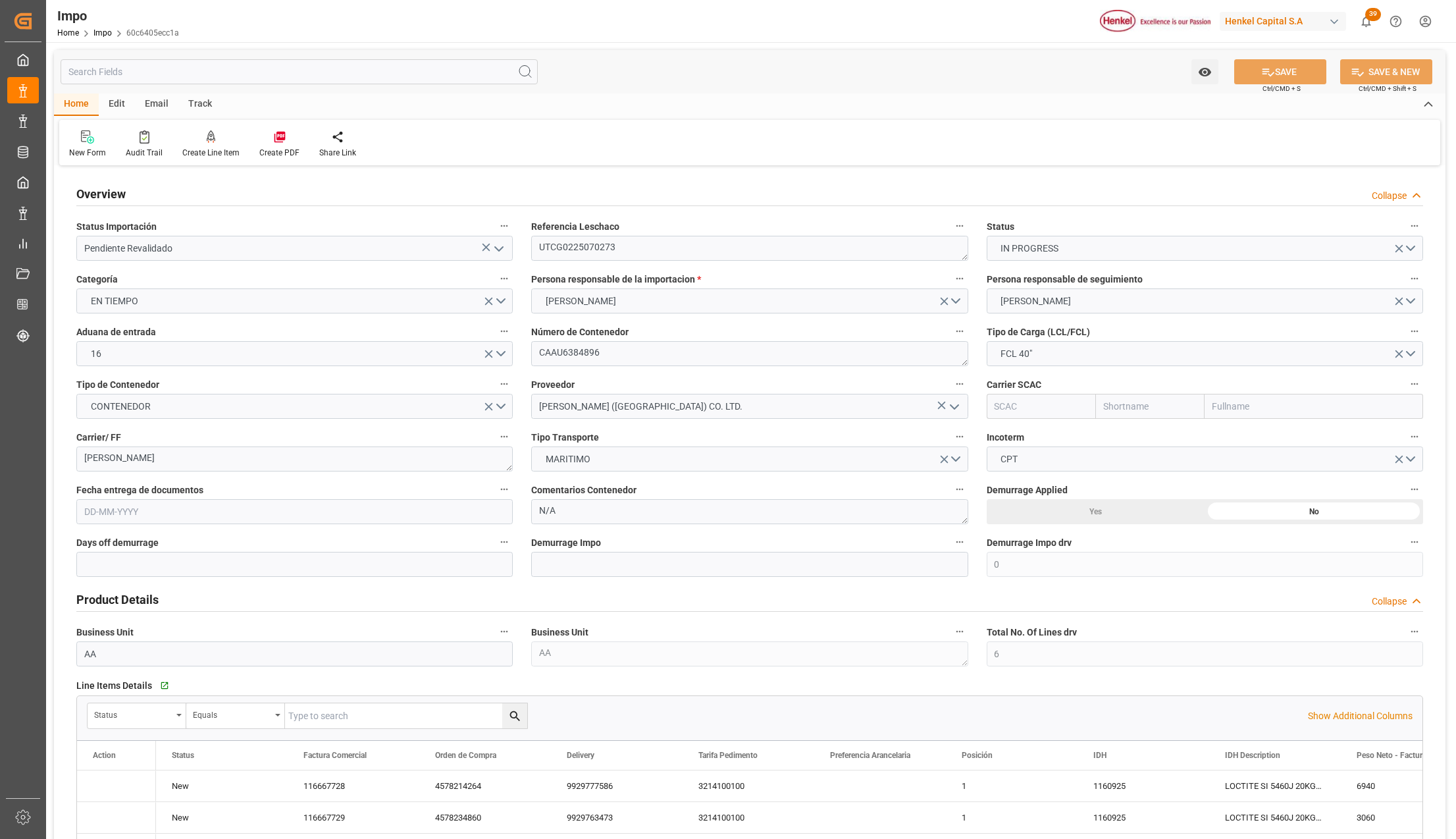
type input "0"
type input "6"
type input "34.83"
type input "37"
type input "[DATE]"
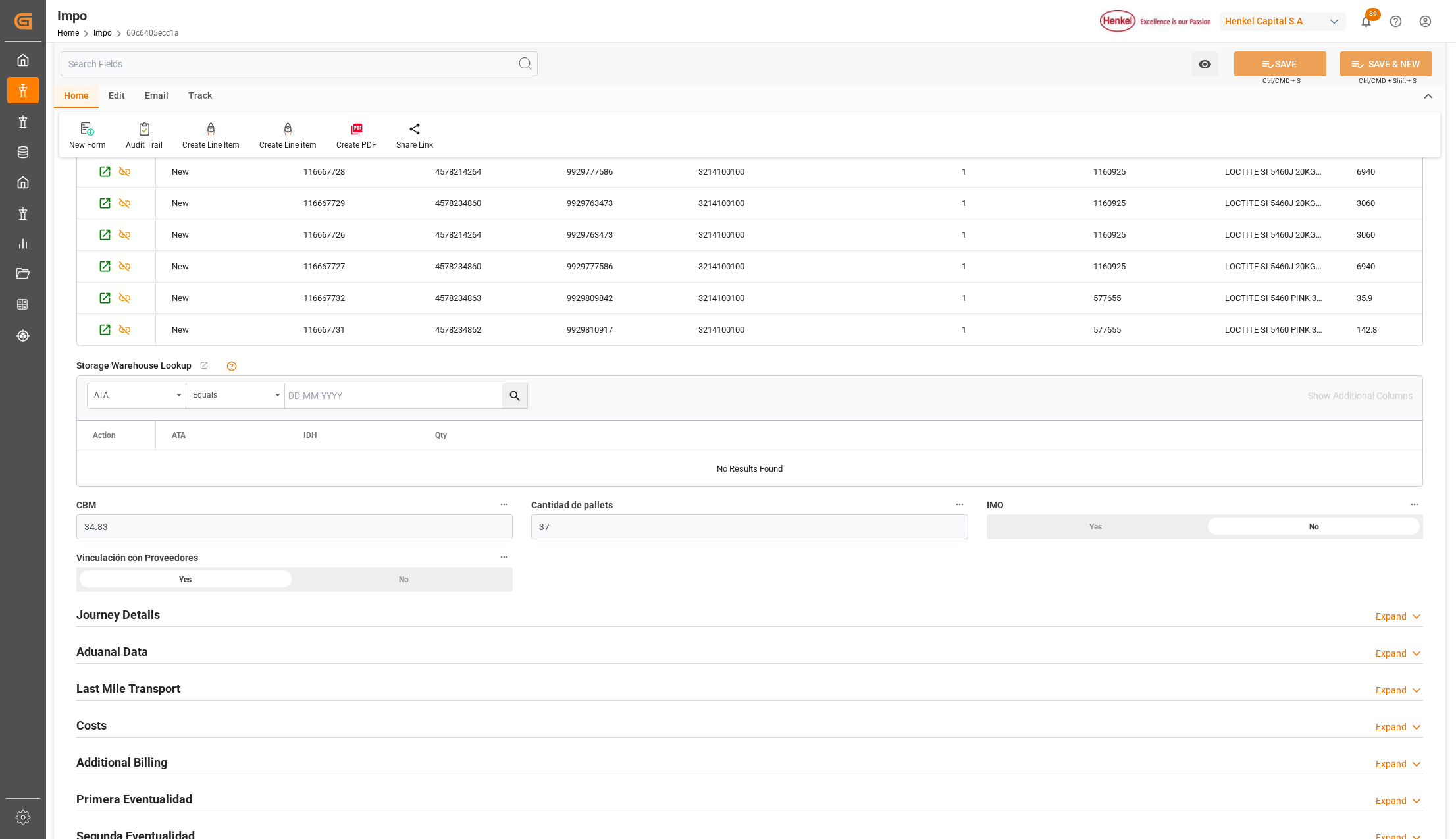
scroll to position [702, 0]
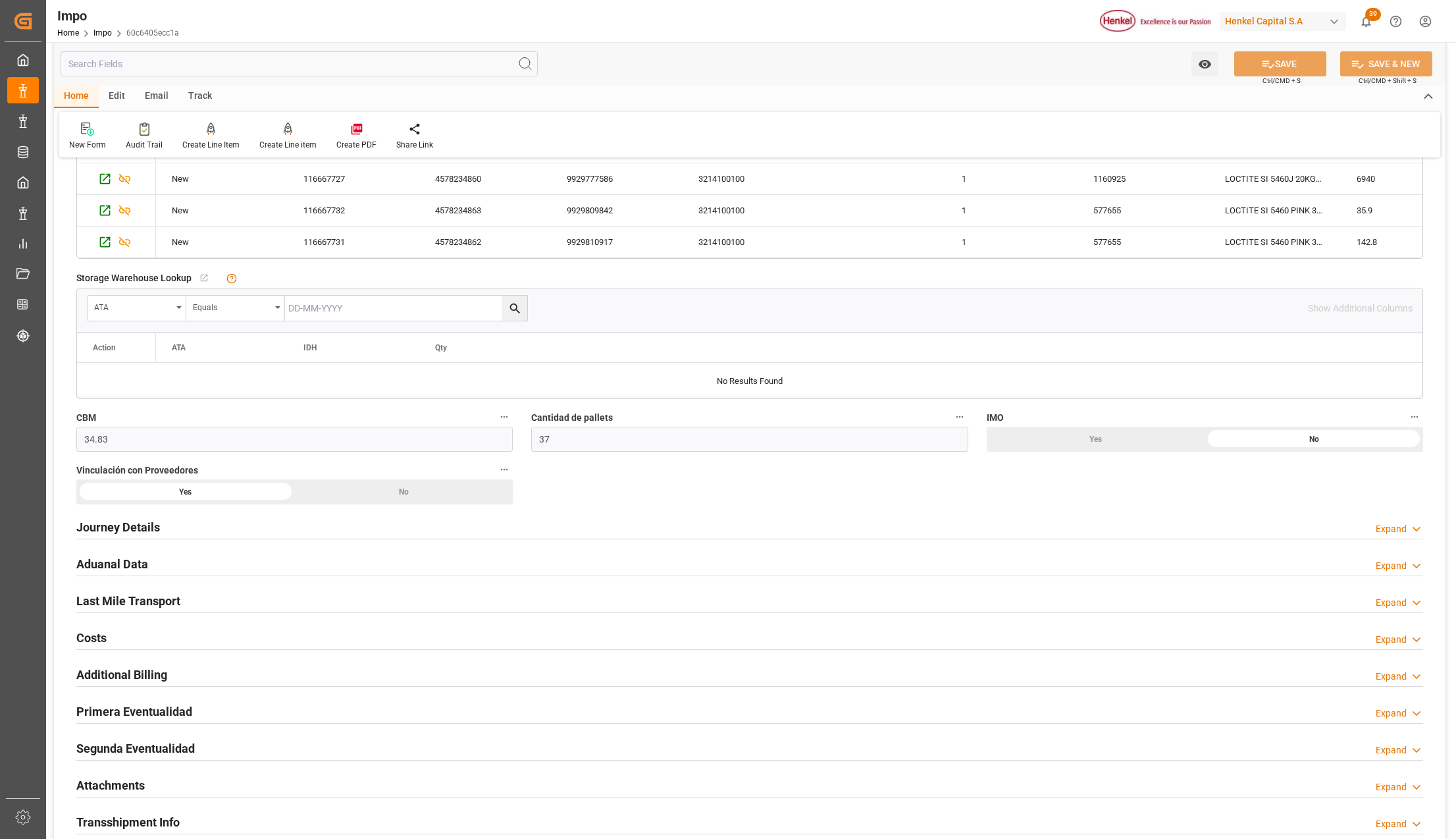
click at [119, 533] on h2 "Journey Details" at bounding box center [118, 527] width 83 height 18
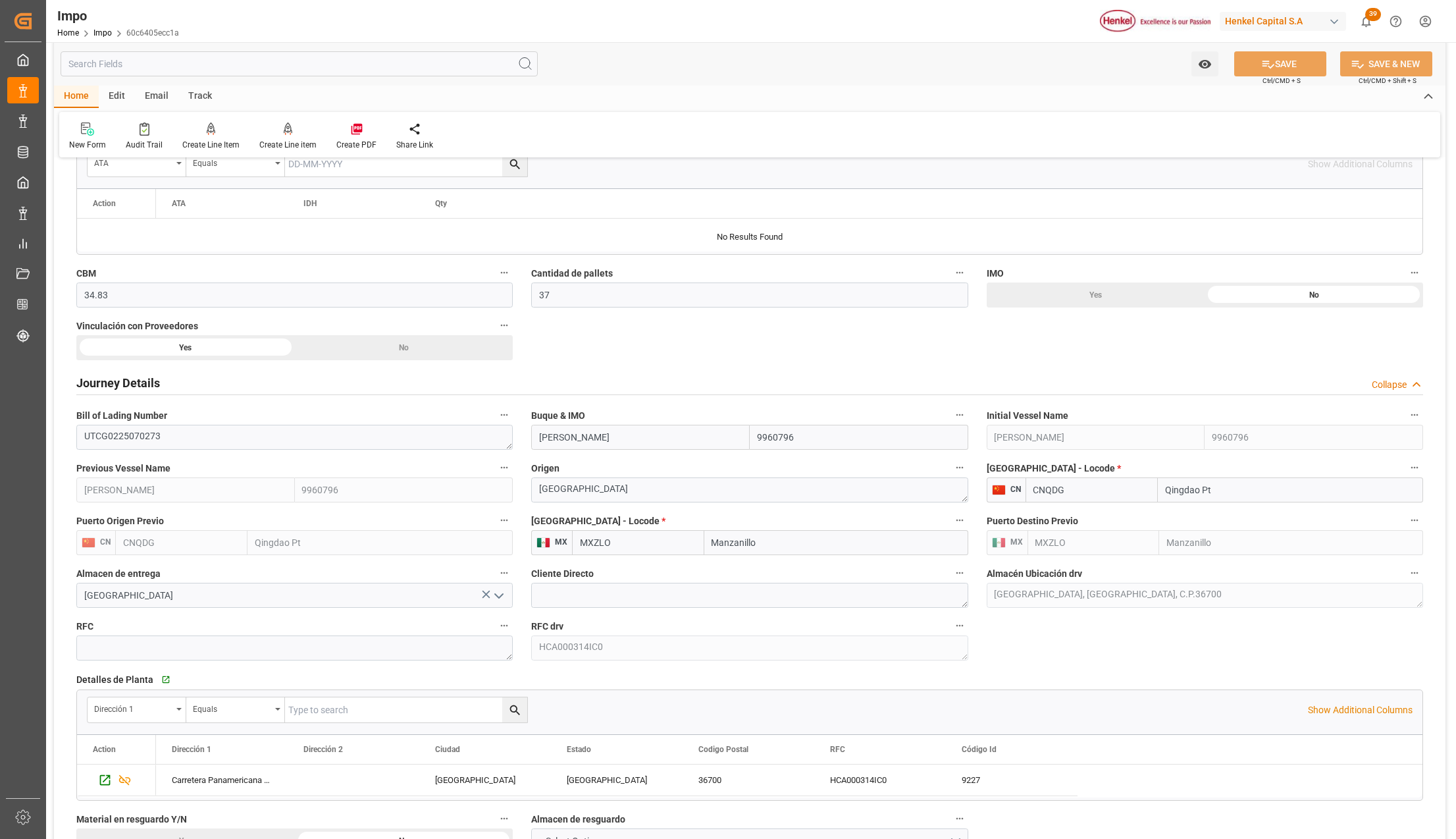
scroll to position [878, 0]
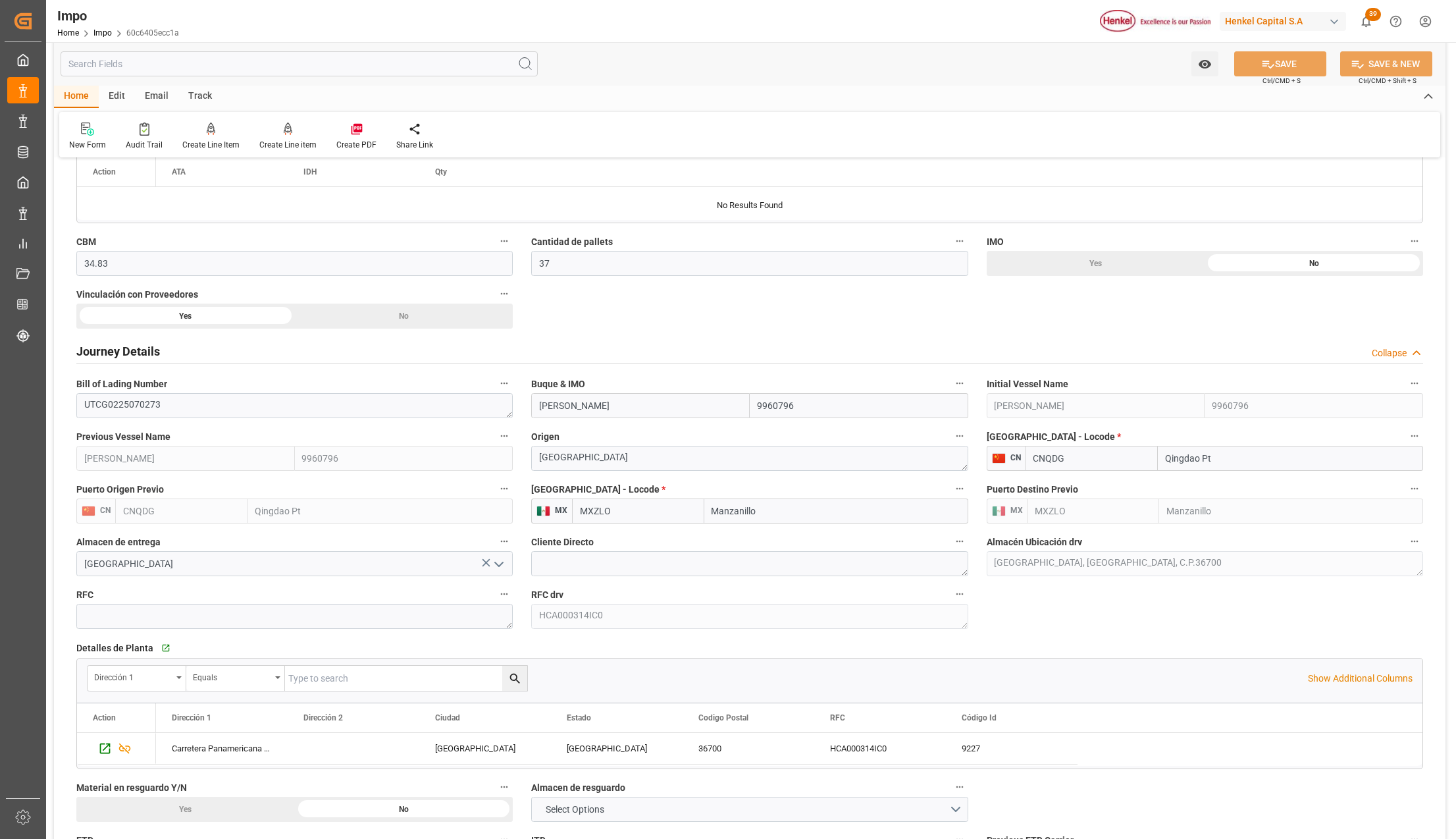
click at [494, 567] on icon "open menu" at bounding box center [499, 564] width 16 height 16
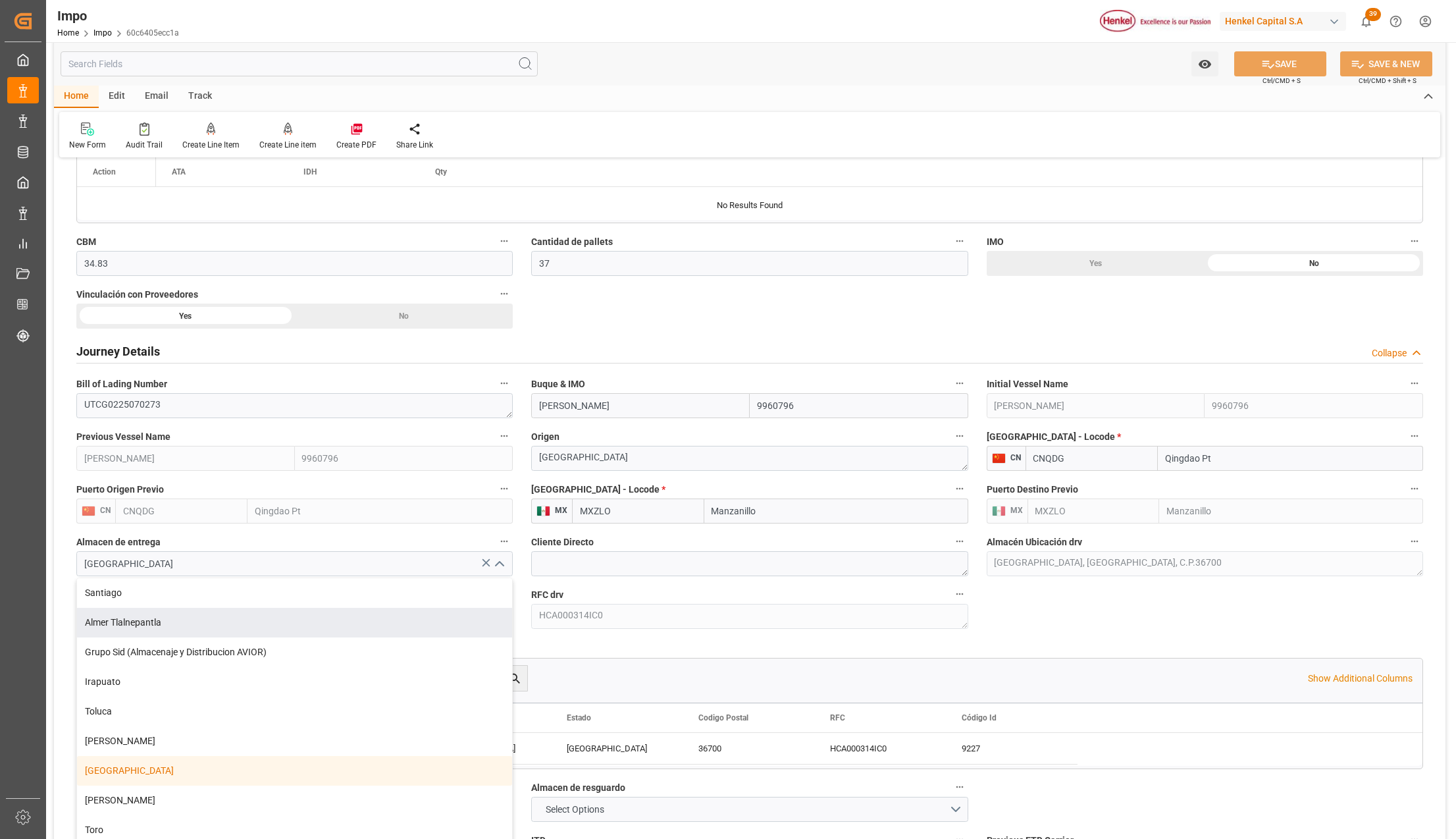
click at [124, 623] on div "Almer Tlalnepantla" at bounding box center [294, 622] width 436 height 30
type input "Almer Tlalnepantla"
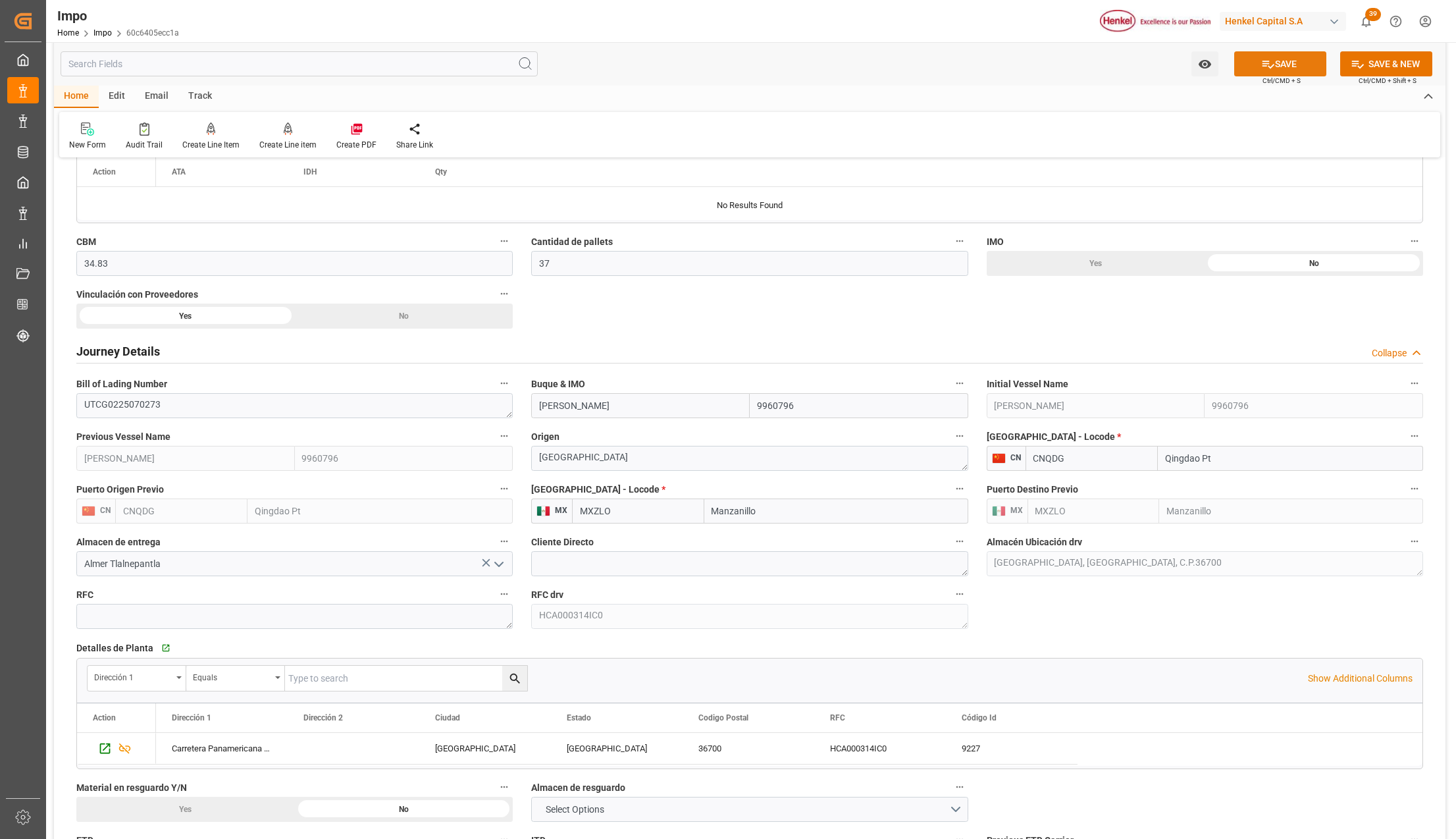
click at [1284, 65] on button "SAVE" at bounding box center [1281, 64] width 92 height 25
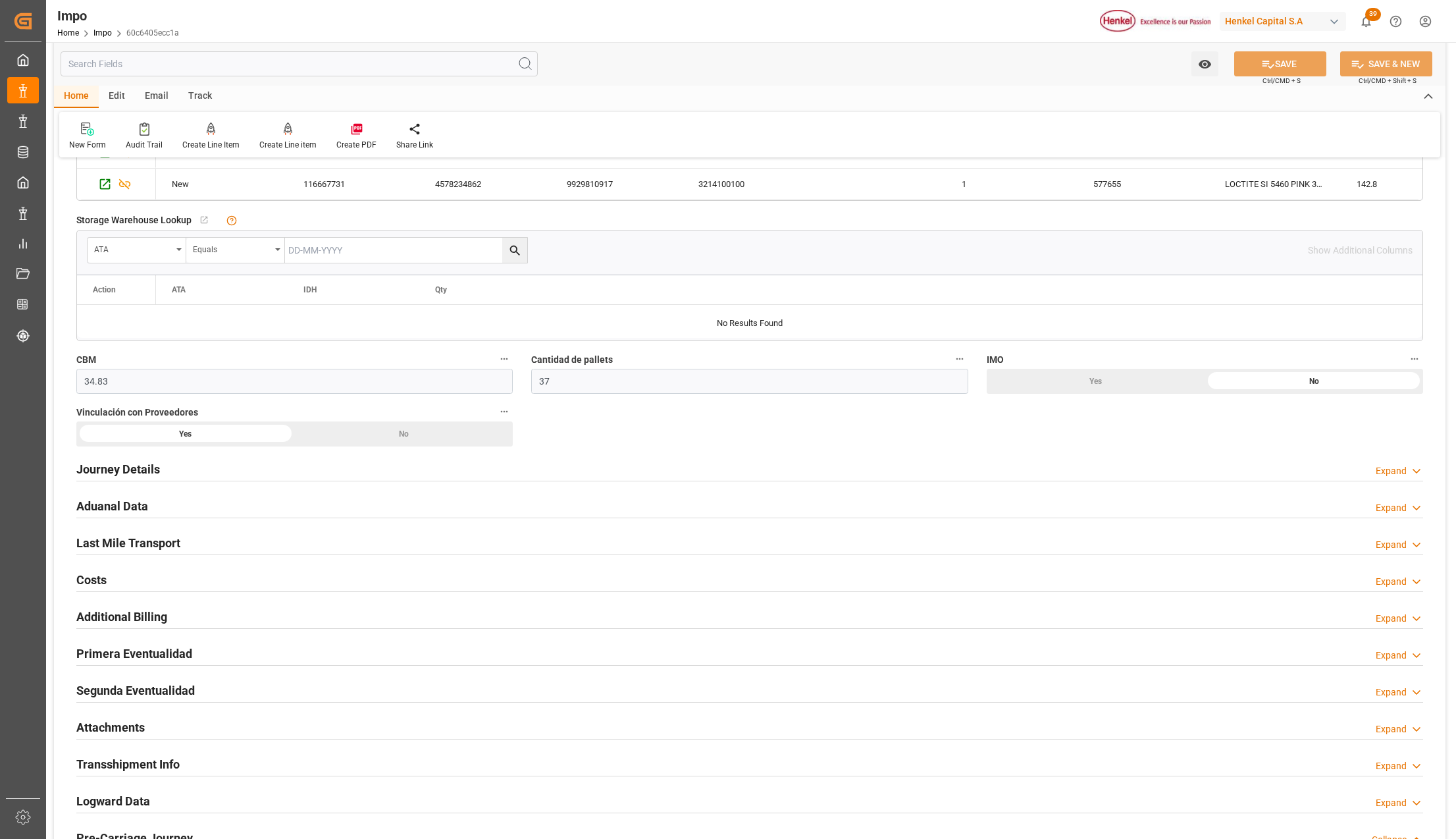
scroll to position [791, 0]
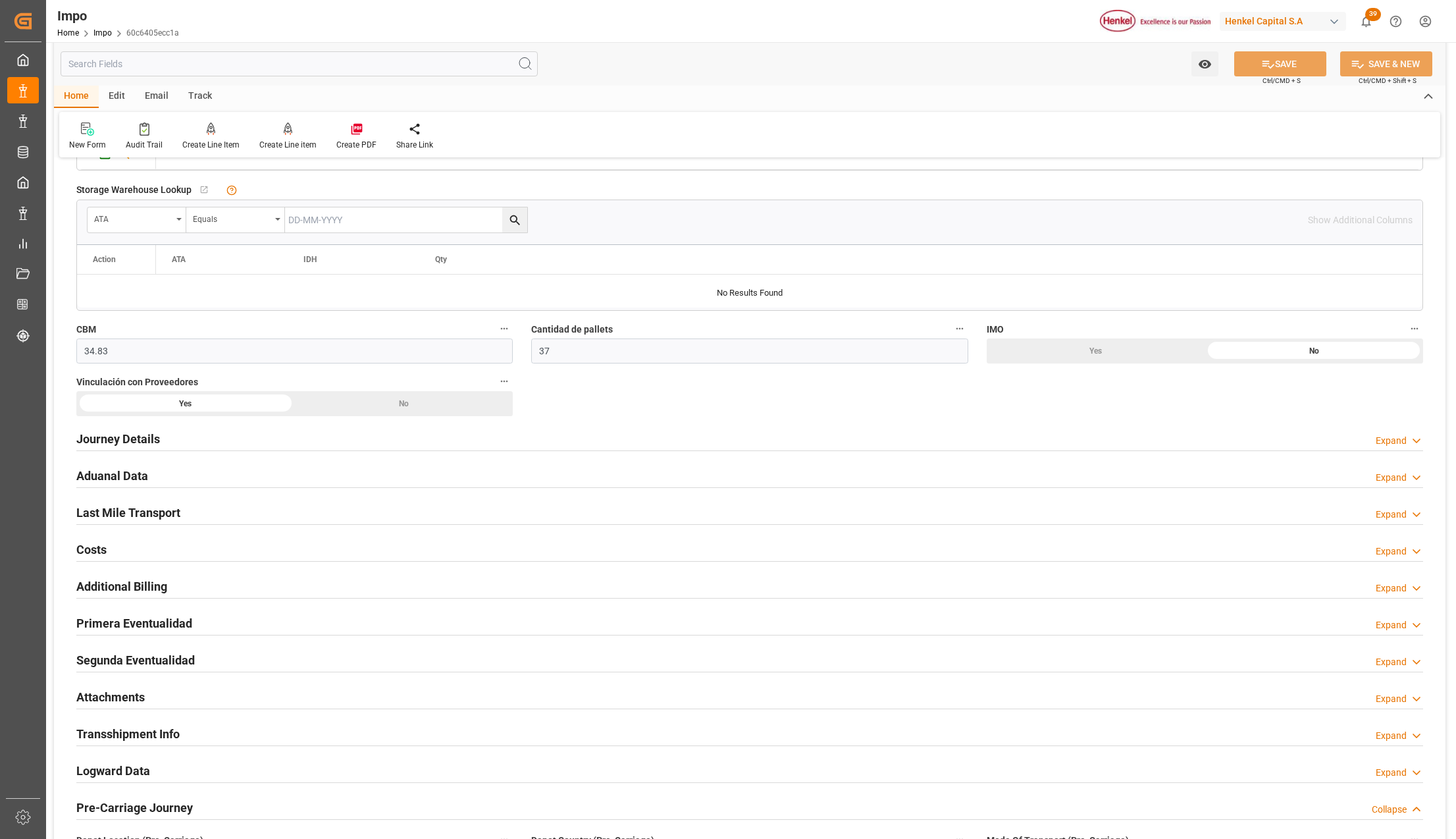
drag, startPoint x: 127, startPoint y: 697, endPoint x: 596, endPoint y: 759, distance: 473.1
click at [127, 697] on h2 "Attachments" at bounding box center [111, 697] width 69 height 18
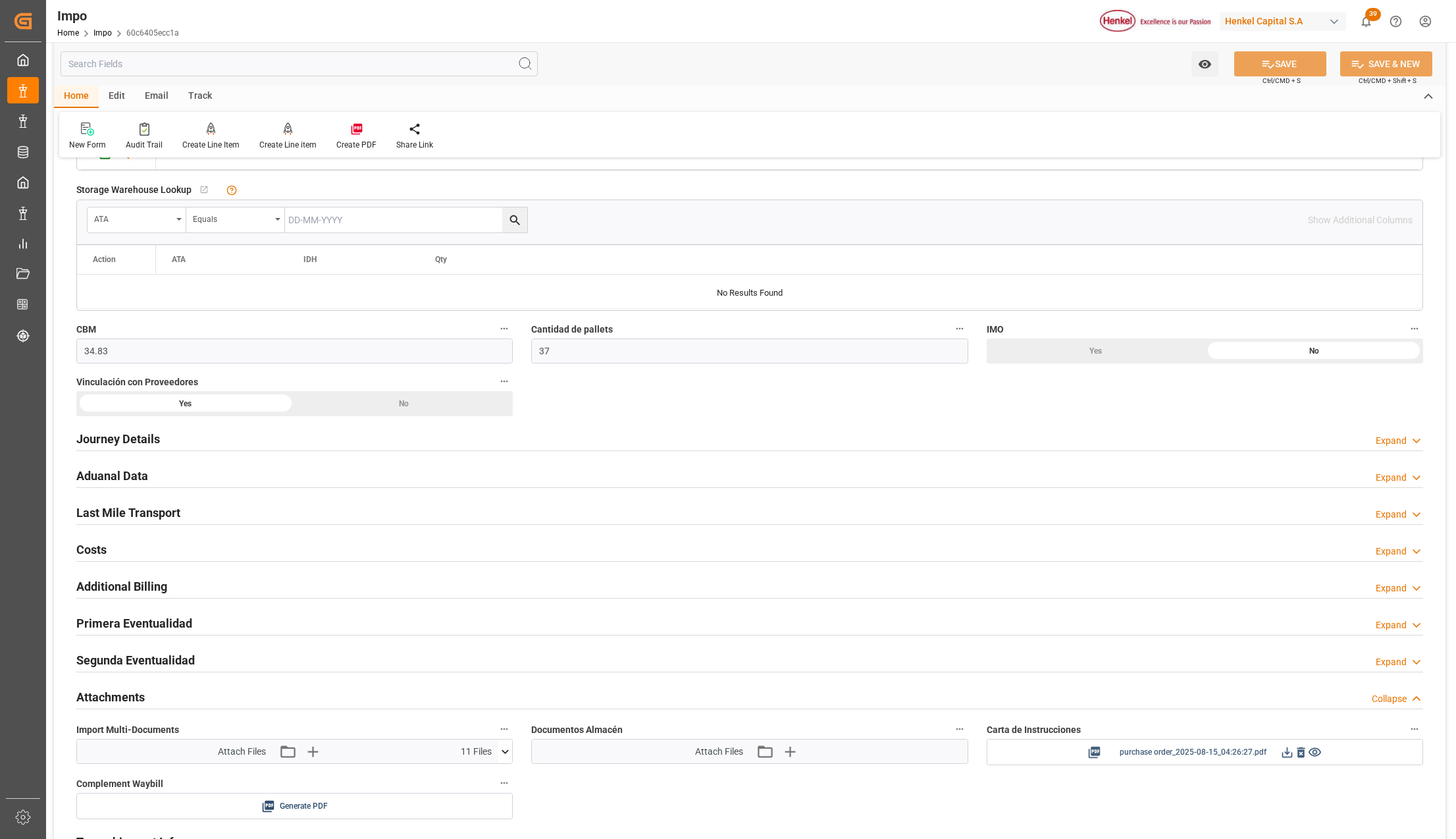
click at [1299, 765] on button "purchase order_2025-08-15_04:26:27.pdf" at bounding box center [1205, 752] width 436 height 25
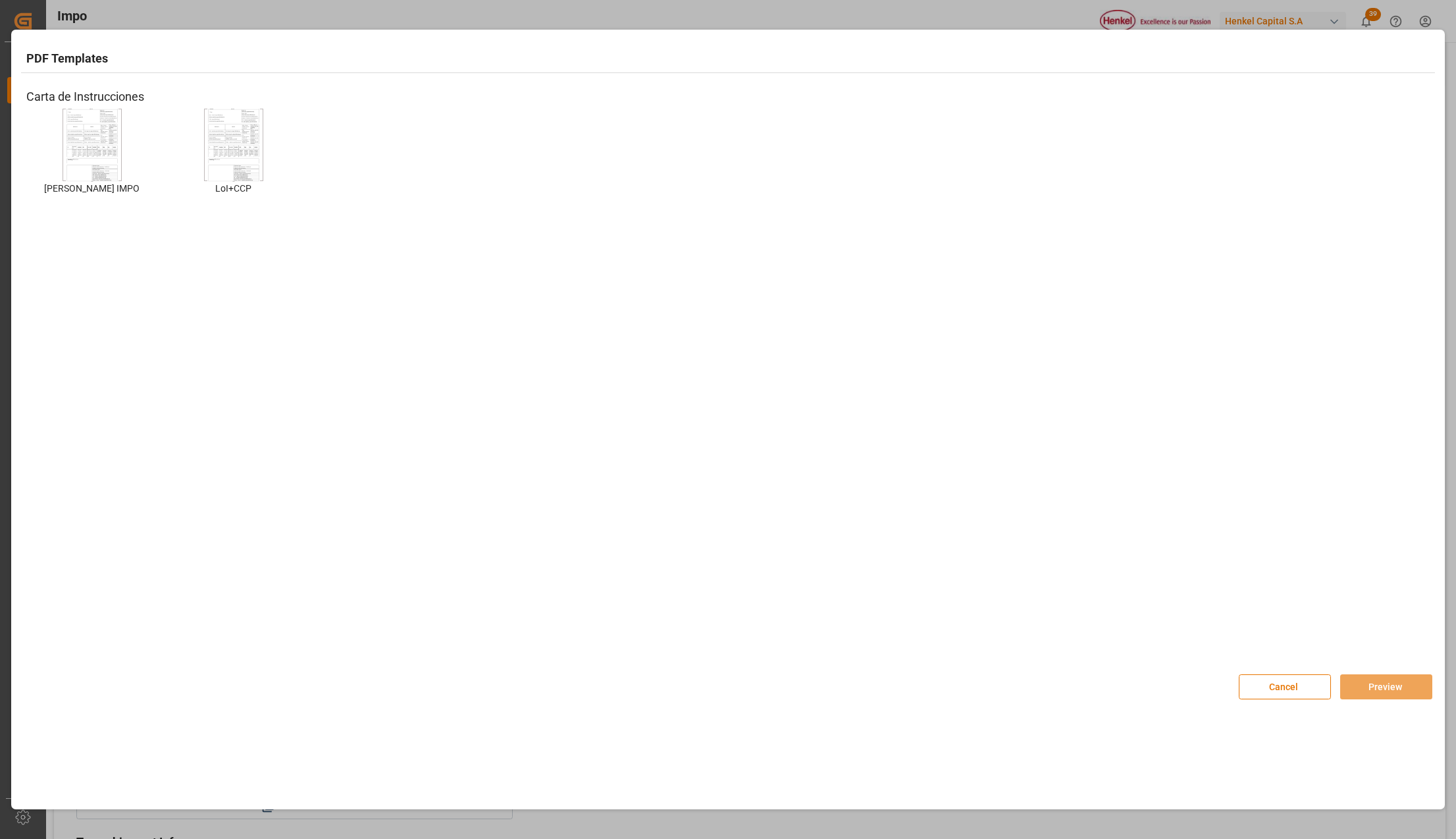
click at [98, 158] on img at bounding box center [91, 145] width 53 height 74
click at [1378, 685] on button "Preview" at bounding box center [1387, 686] width 92 height 25
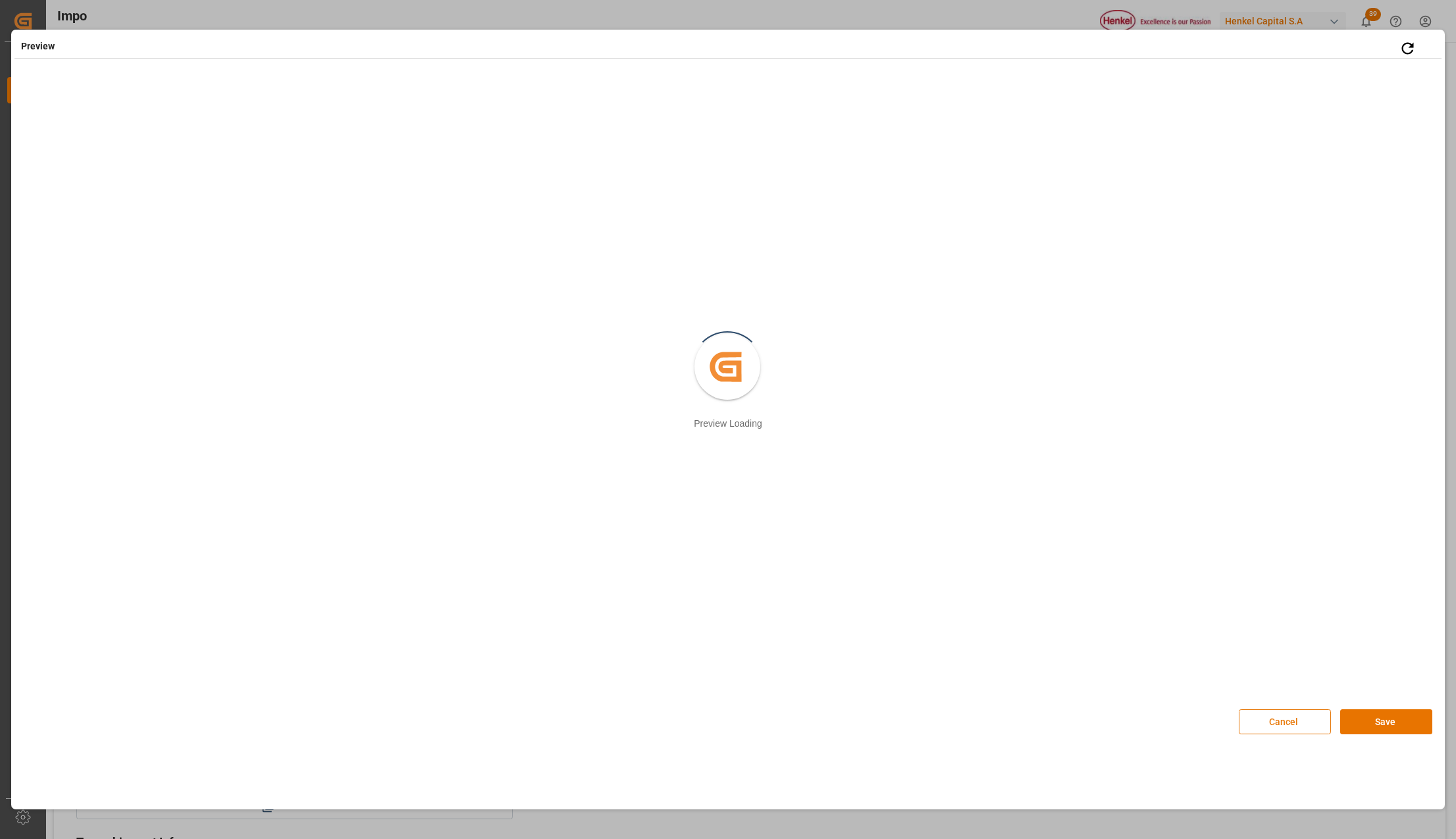
click at [1270, 726] on button "Cancel" at bounding box center [1285, 722] width 92 height 25
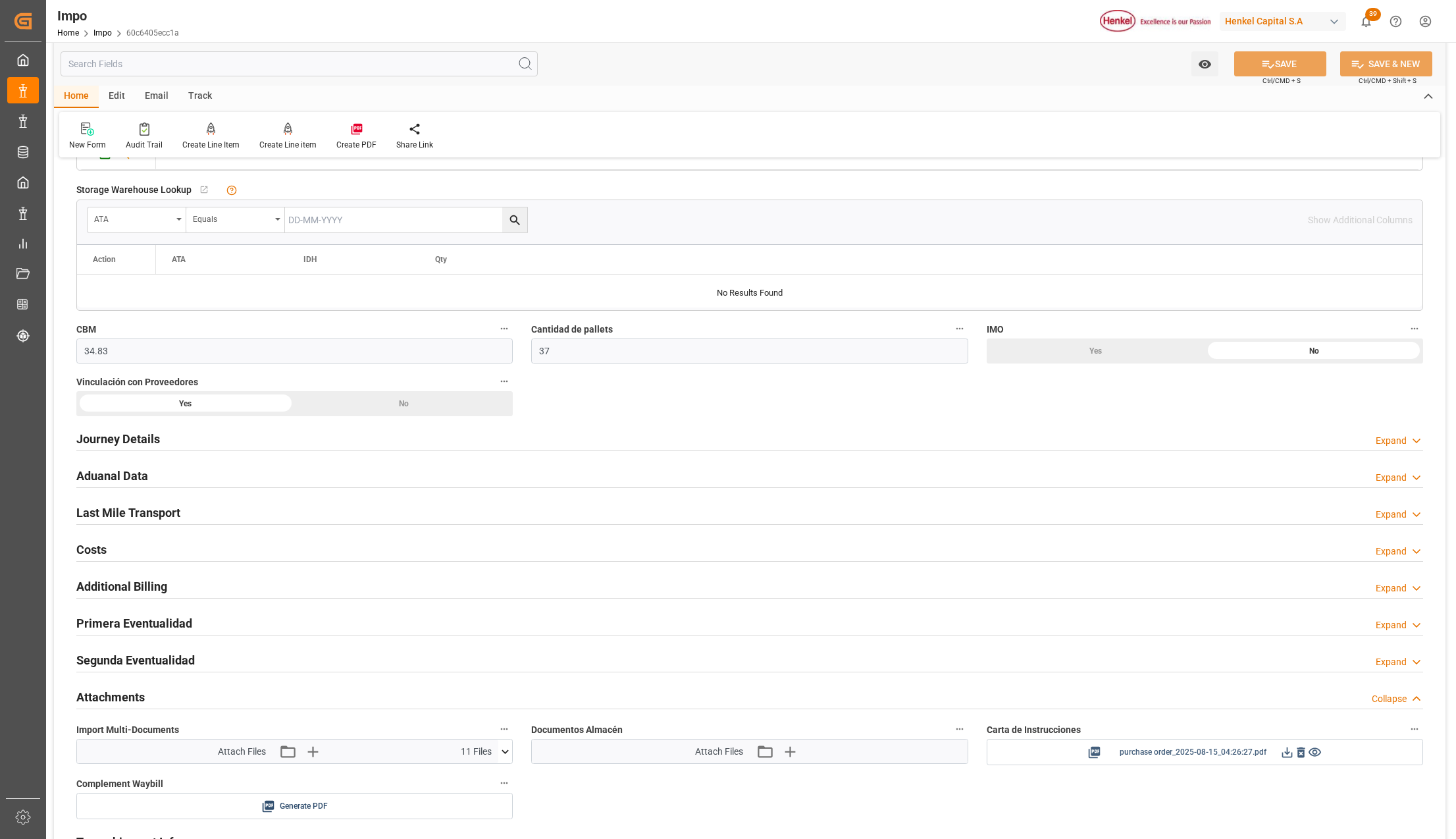
click at [1290, 753] on icon at bounding box center [1287, 752] width 14 height 14
click at [1302, 756] on icon at bounding box center [1301, 752] width 14 height 14
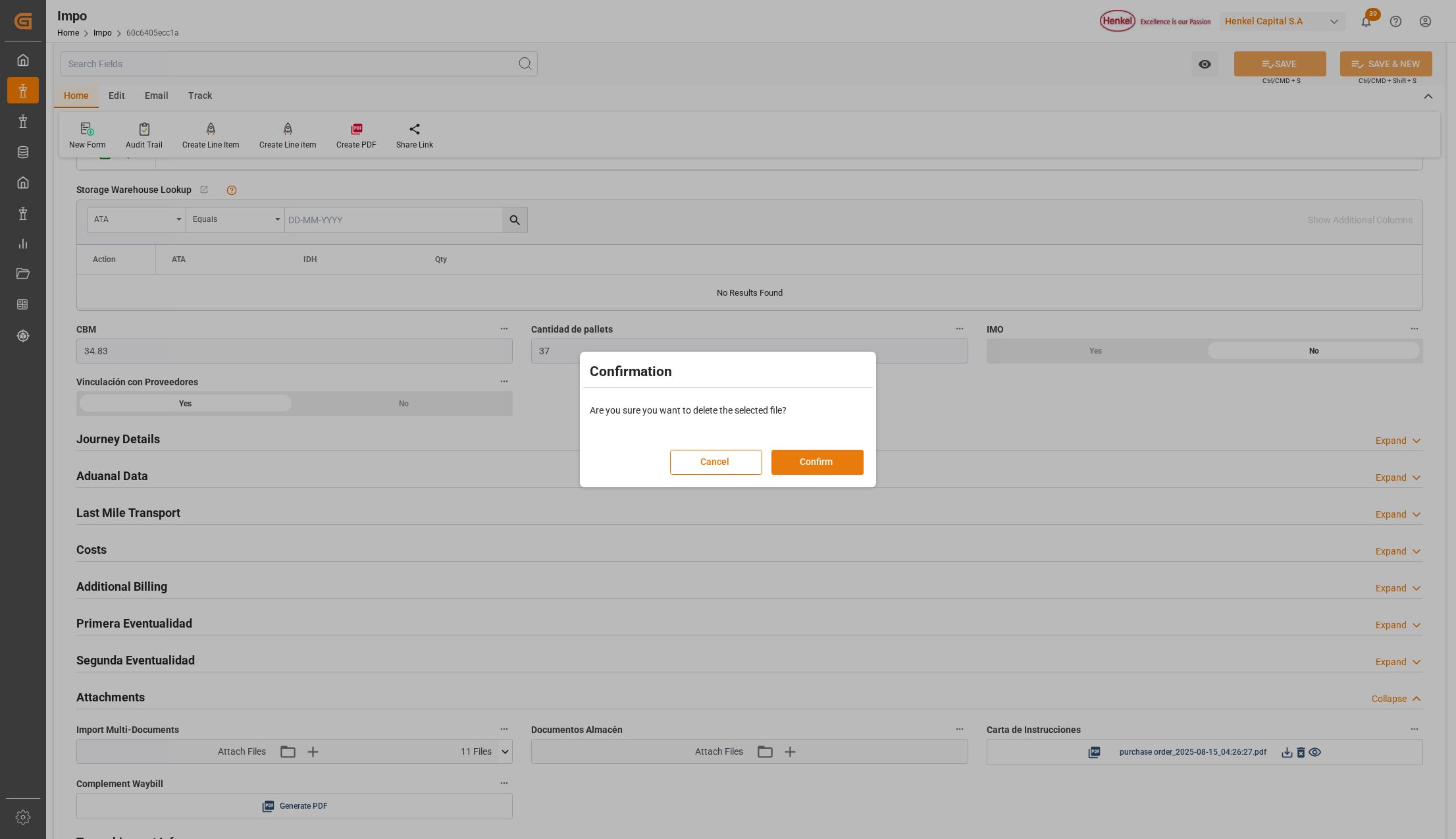
click at [834, 460] on button "Confirm" at bounding box center [818, 462] width 92 height 25
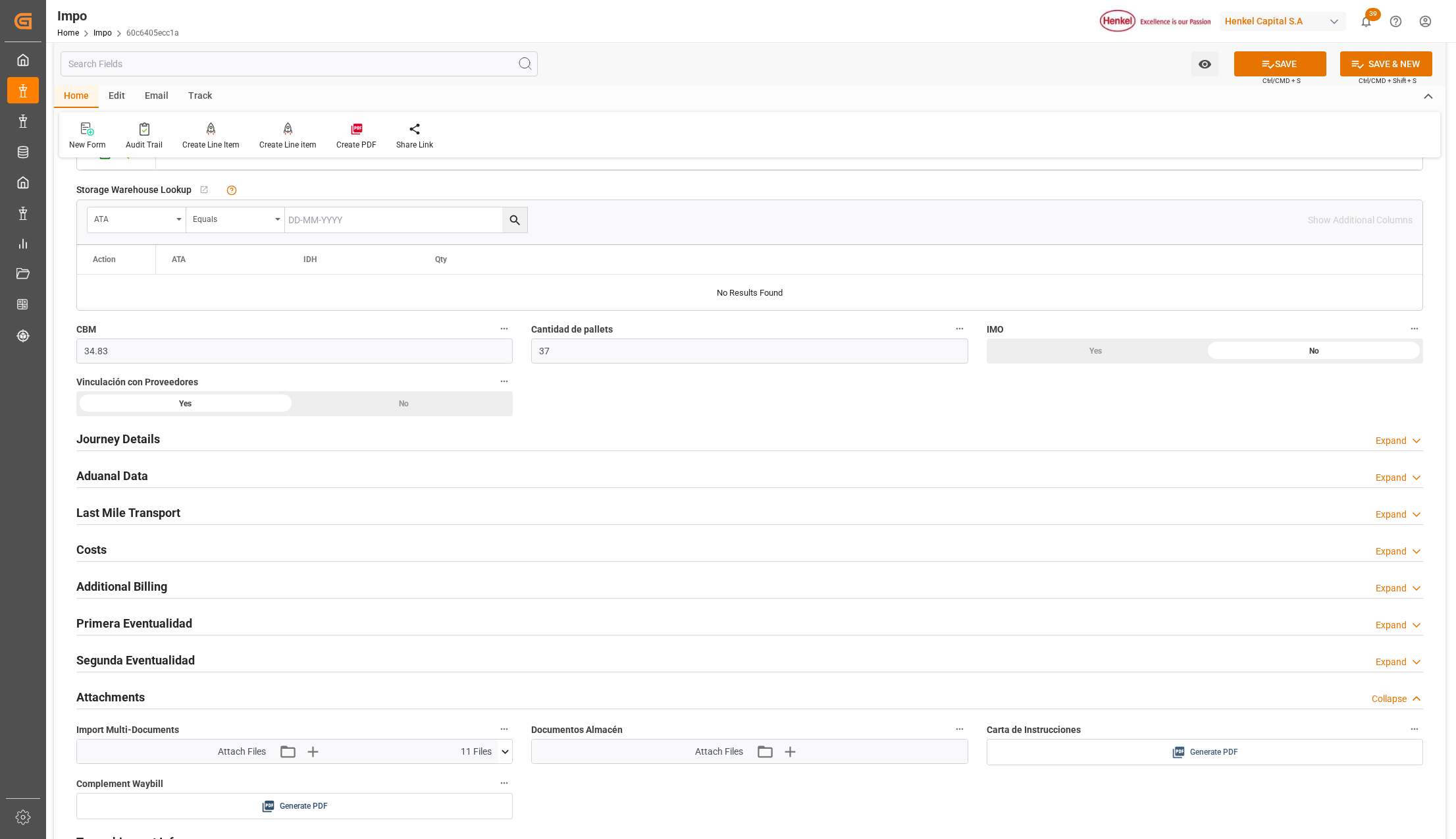
click at [1203, 761] on span "Generate PDF" at bounding box center [1214, 753] width 48 height 16
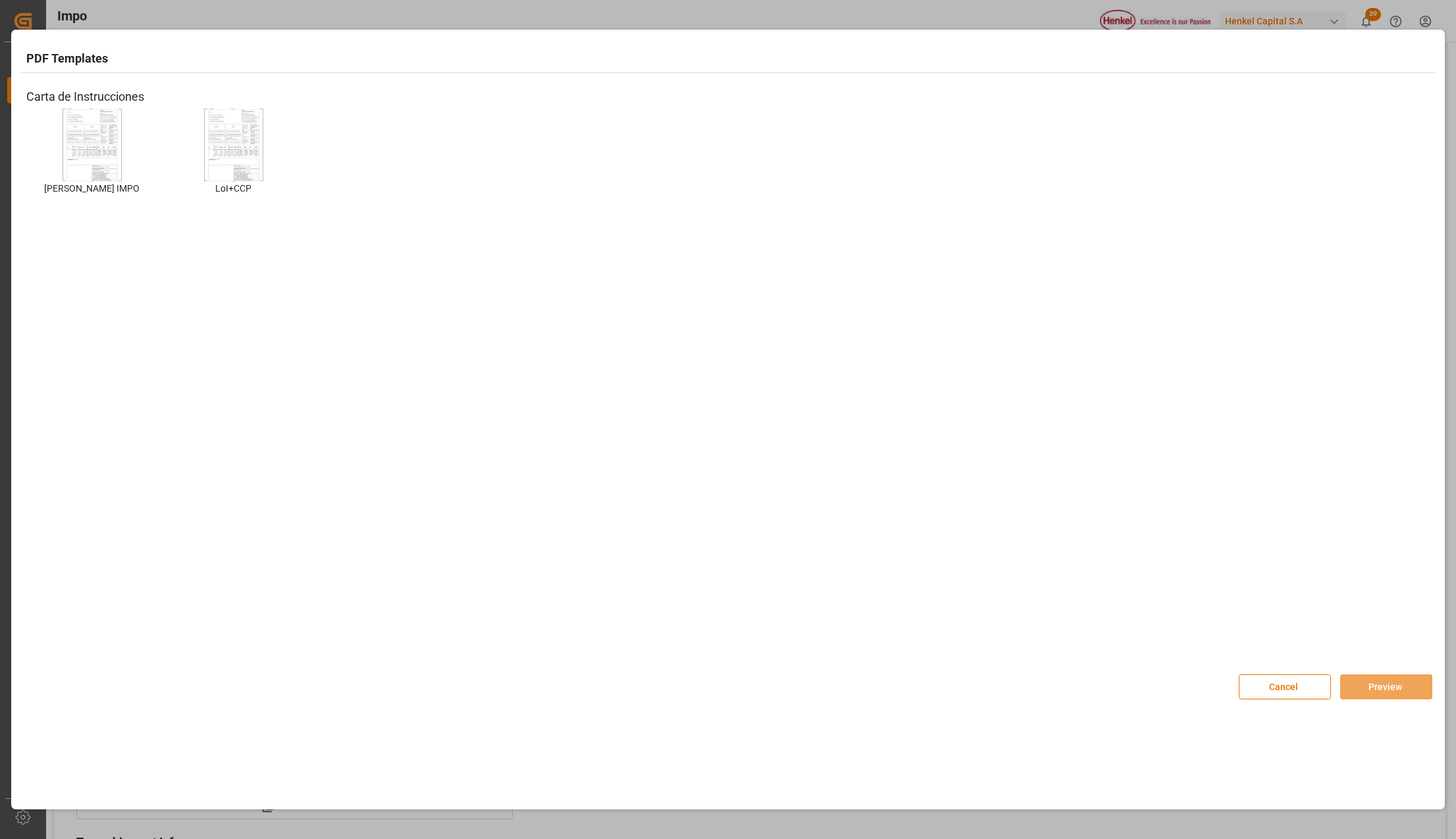
click at [92, 132] on img at bounding box center [91, 145] width 53 height 74
click at [1395, 688] on button "Preview" at bounding box center [1387, 686] width 92 height 25
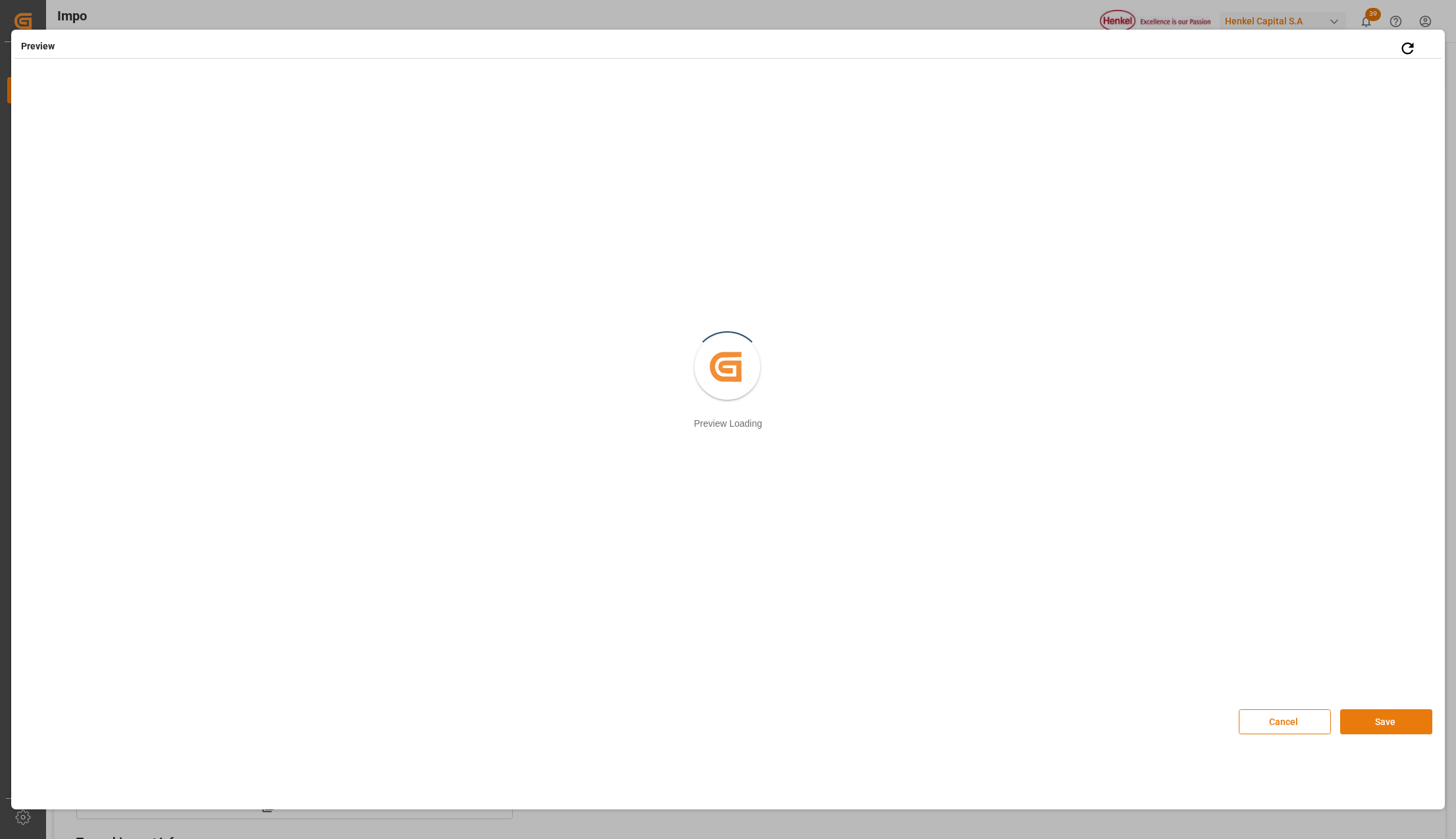
click at [1368, 719] on button "Save" at bounding box center [1387, 722] width 92 height 25
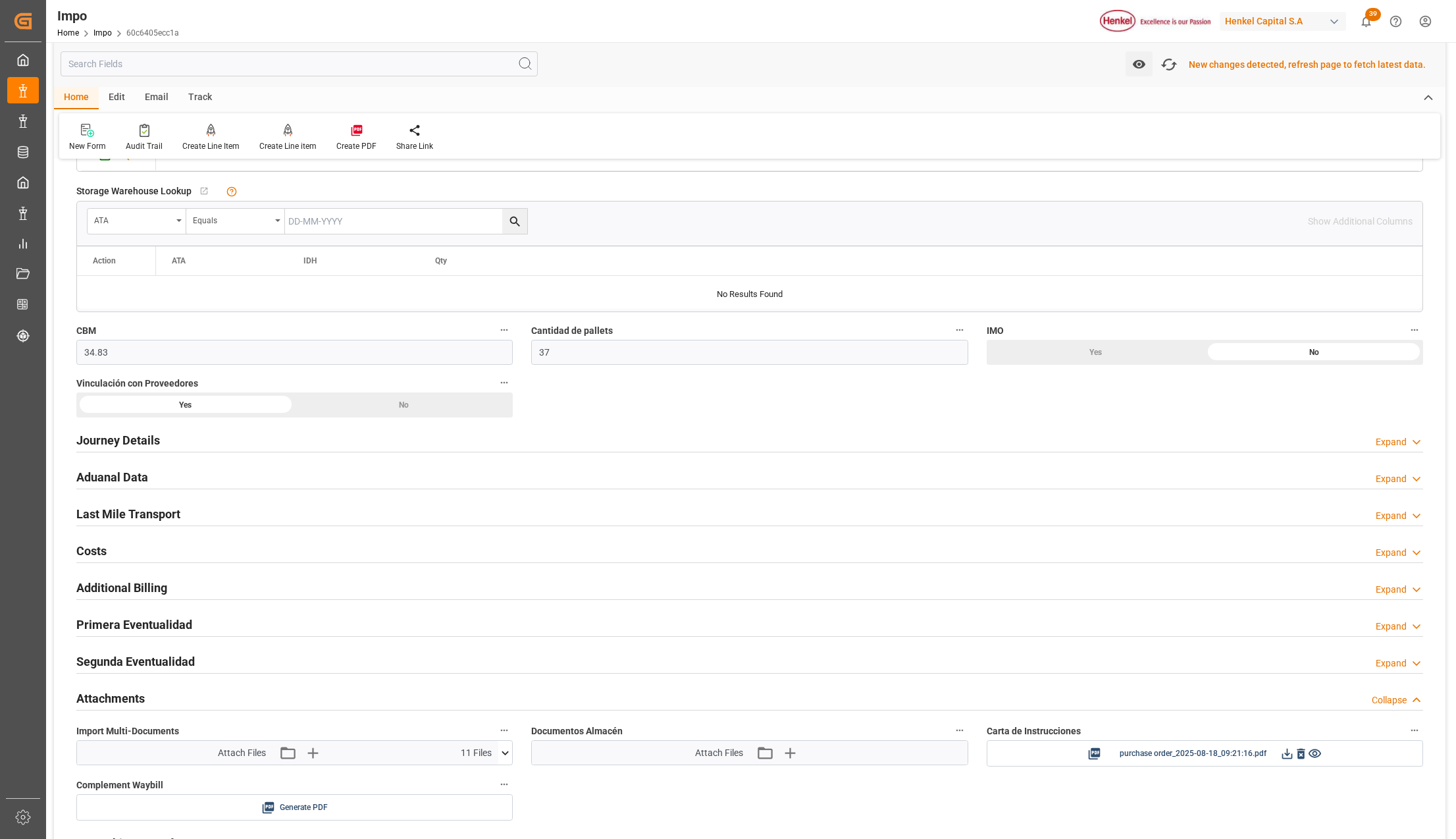
scroll to position [791, 0]
click at [1288, 756] on icon at bounding box center [1287, 753] width 11 height 11
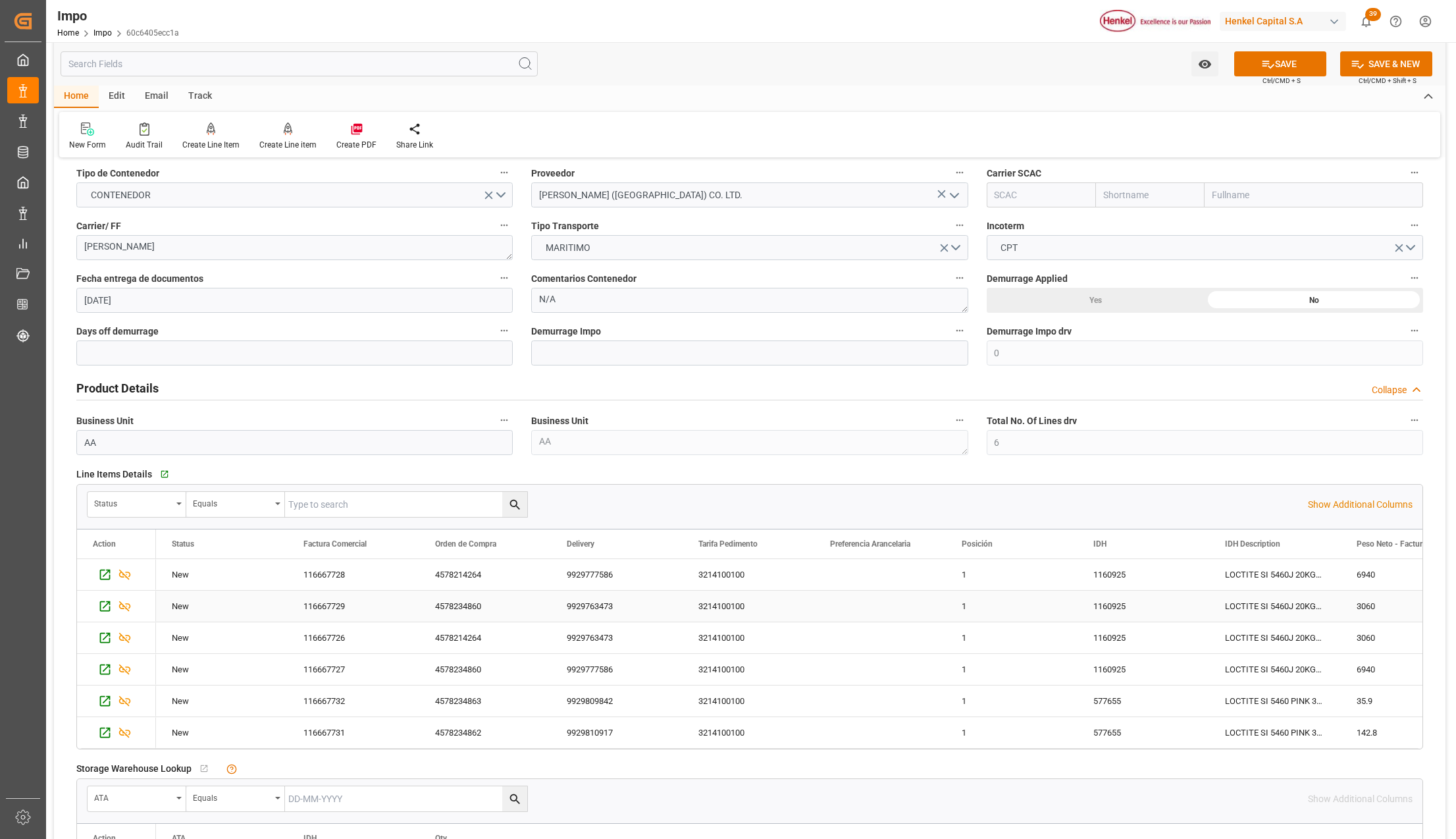
scroll to position [0, 0]
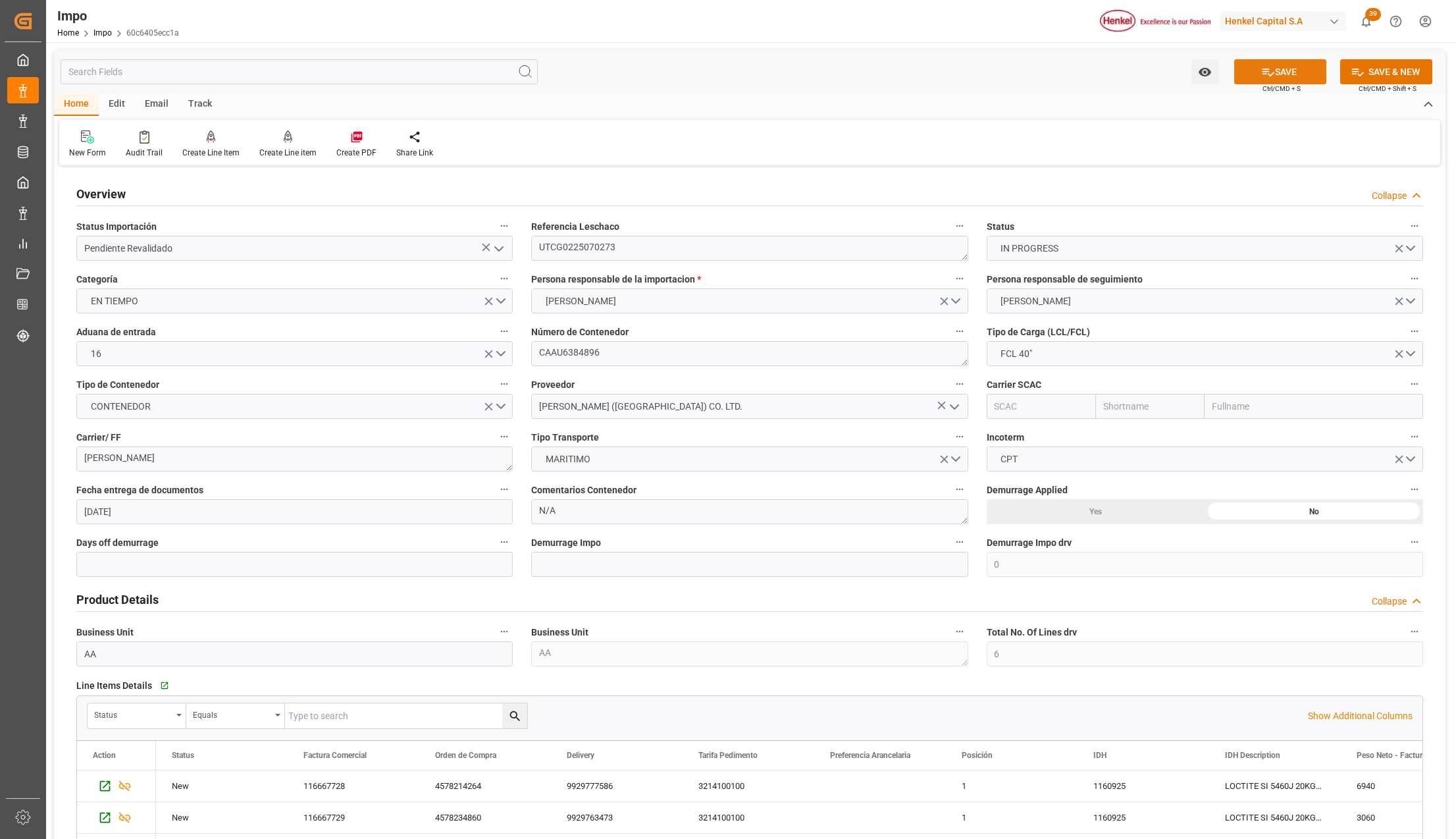
click at [1277, 77] on button "SAVE" at bounding box center [1281, 71] width 92 height 25
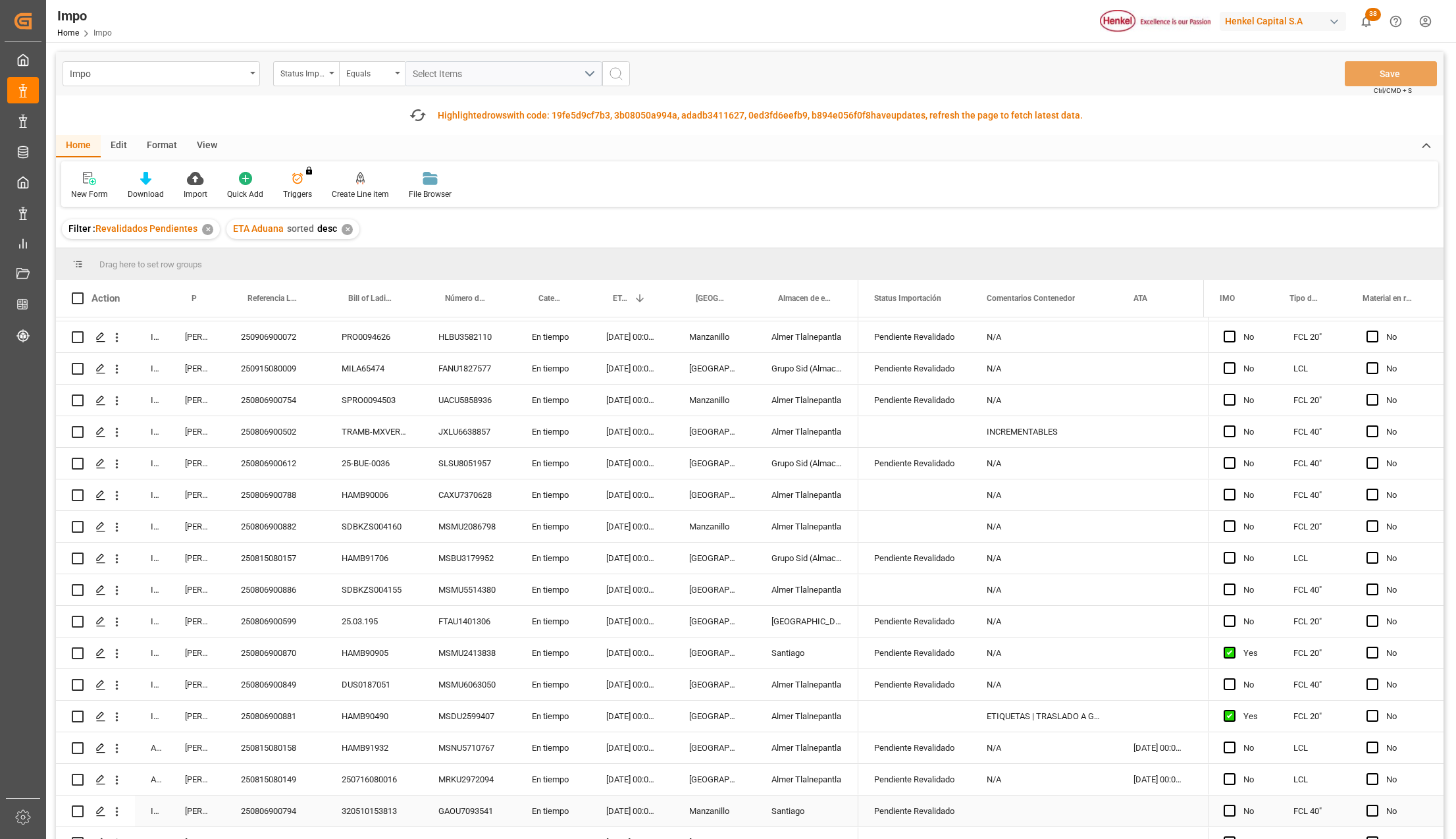
scroll to position [1492, 0]
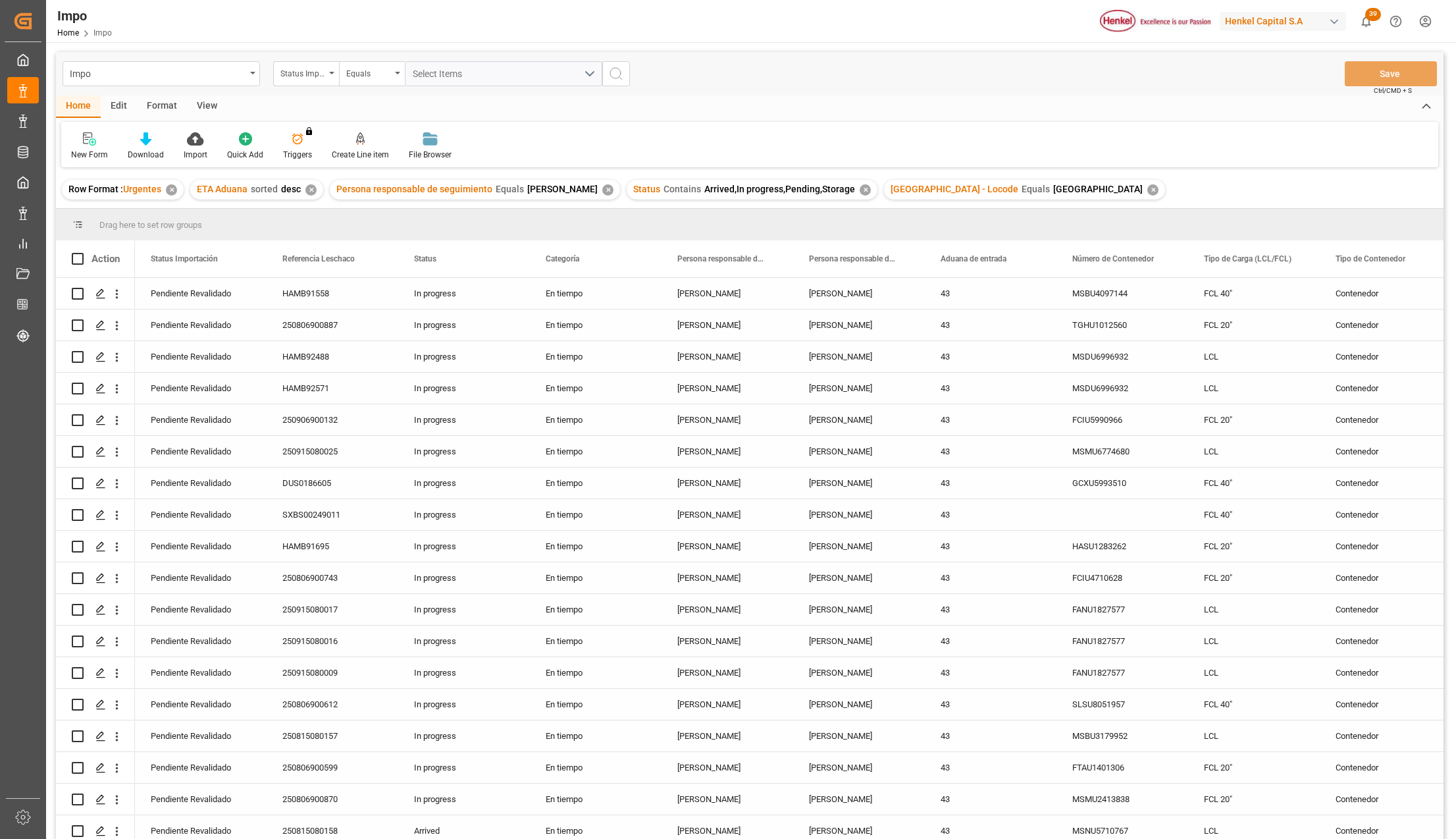
click at [204, 98] on div "View" at bounding box center [207, 107] width 40 height 23
click at [166, 143] on div at bounding box center [149, 138] width 65 height 14
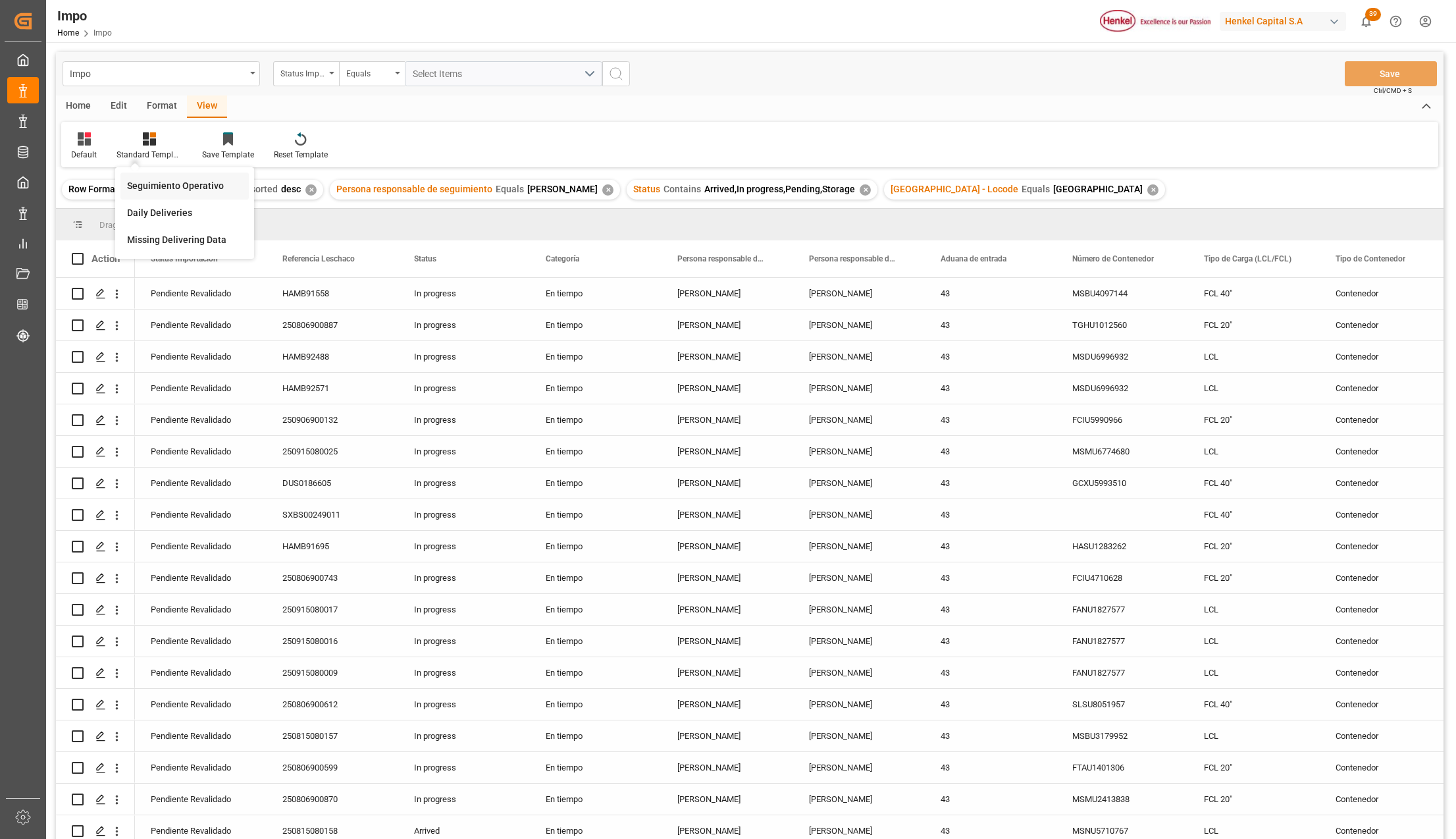
click at [162, 187] on div "Seguimiento Operativo" at bounding box center [184, 186] width 116 height 14
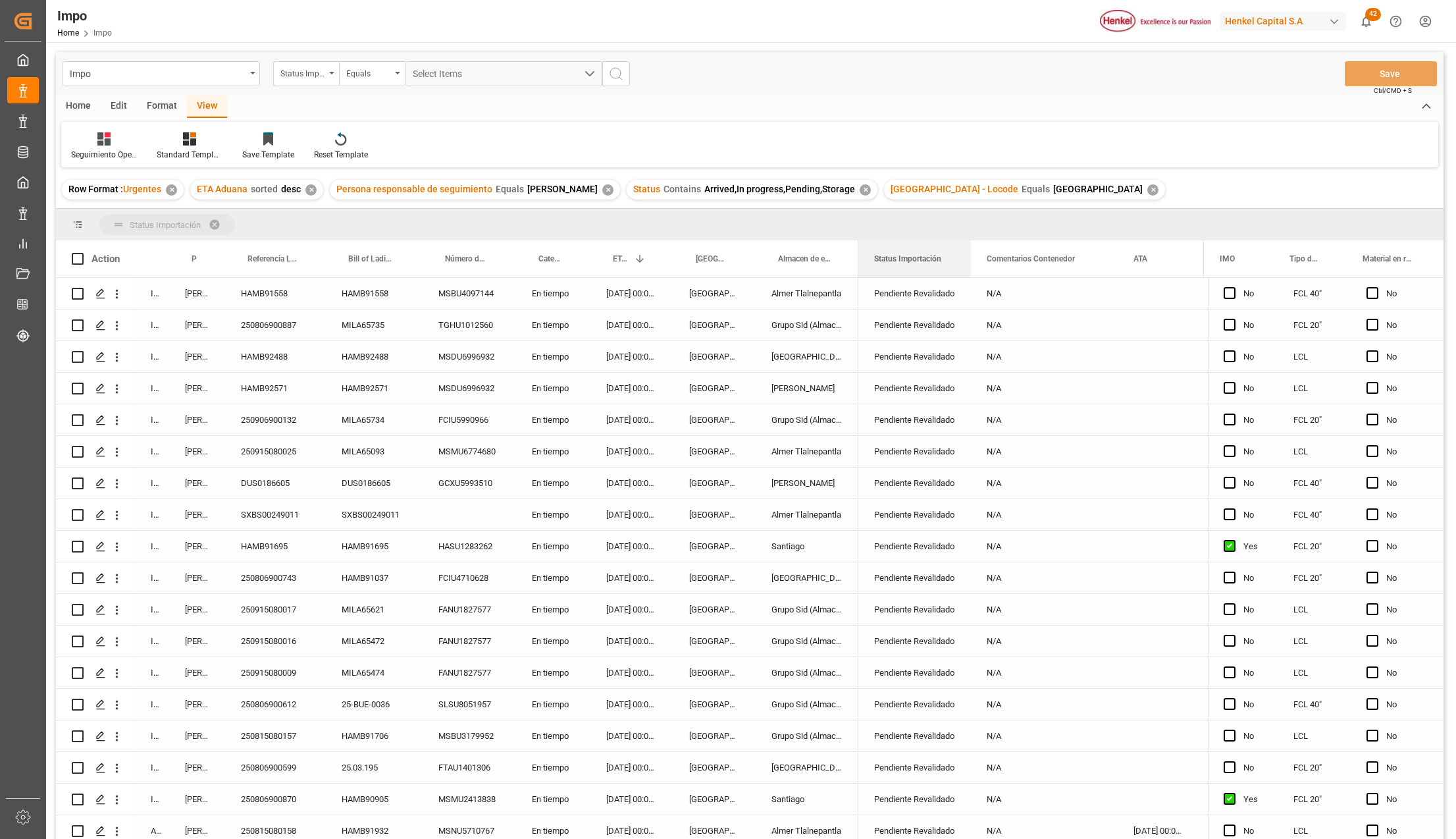
drag, startPoint x: 895, startPoint y: 251, endPoint x: 890, endPoint y: 224, distance: 27.5
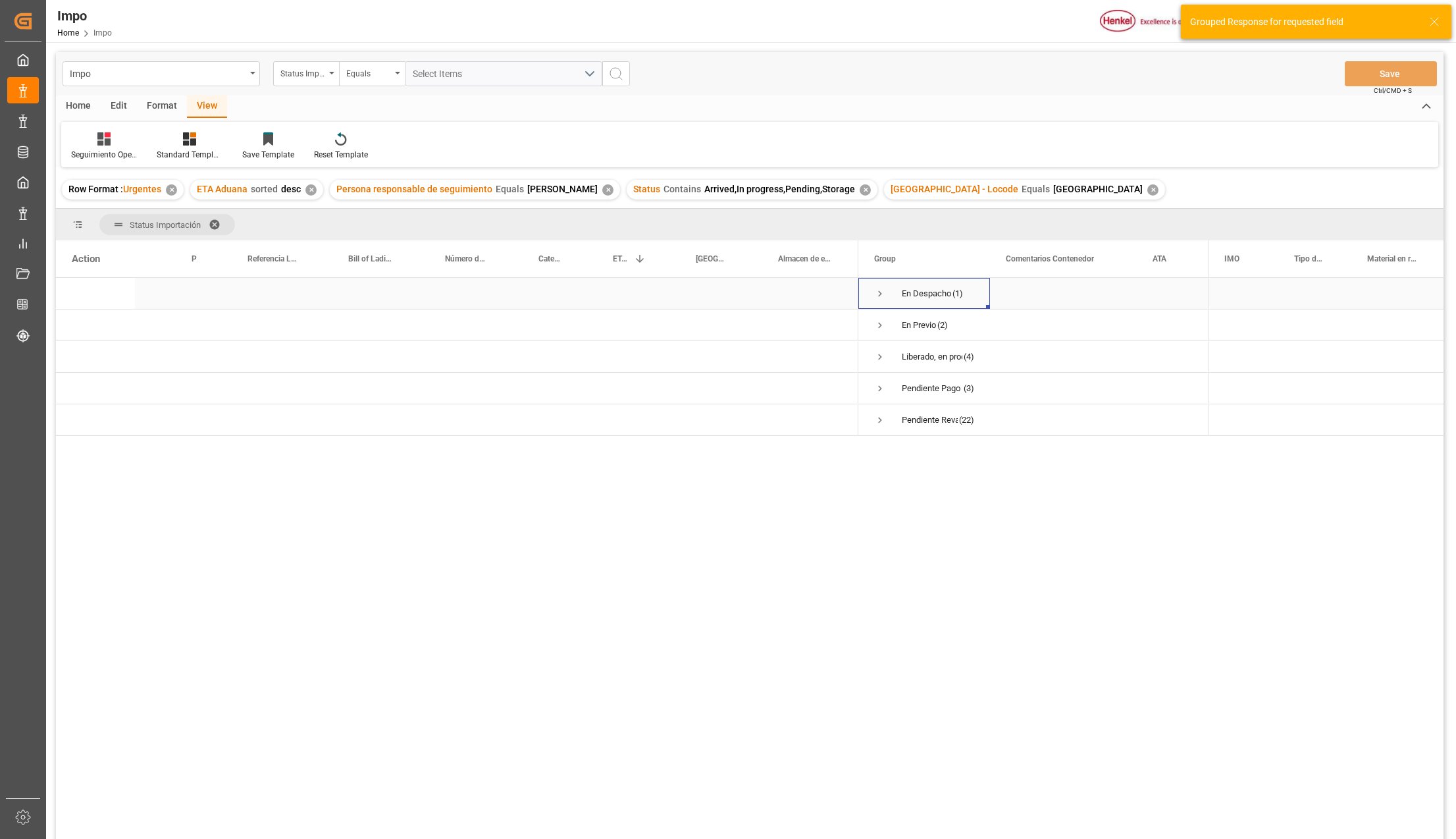
click at [880, 295] on span "Press SPACE to select this row." at bounding box center [880, 293] width 12 height 12
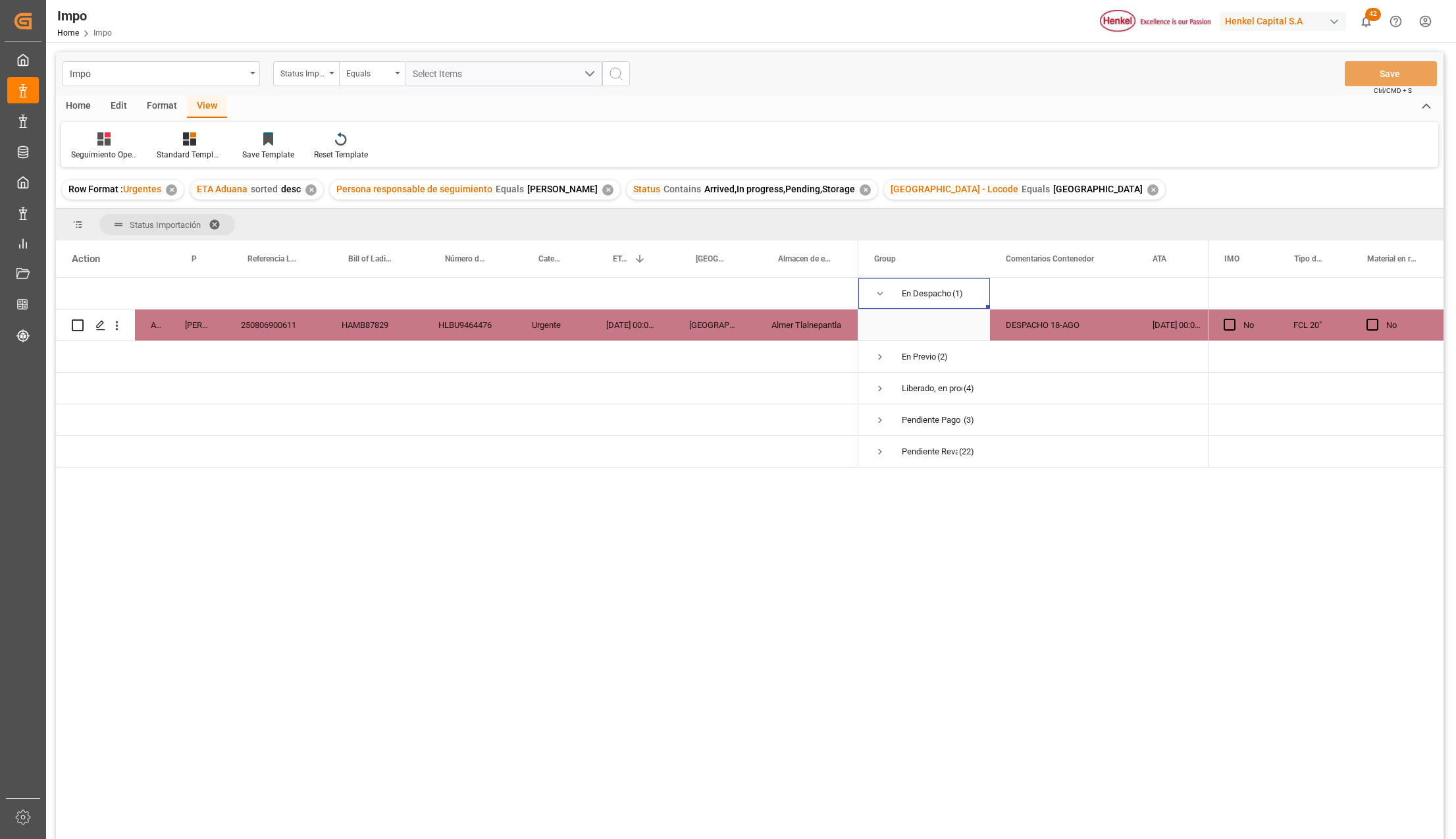
click at [1040, 322] on div "DESPACHO 18-AGO" at bounding box center [1063, 325] width 147 height 31
click at [280, 327] on div "250806900611" at bounding box center [276, 325] width 101 height 31
click at [1039, 330] on div "DESPACHO 18-AGO" at bounding box center [1063, 325] width 147 height 31
click at [882, 356] on span "Press SPACE to select this row." at bounding box center [880, 356] width 12 height 12
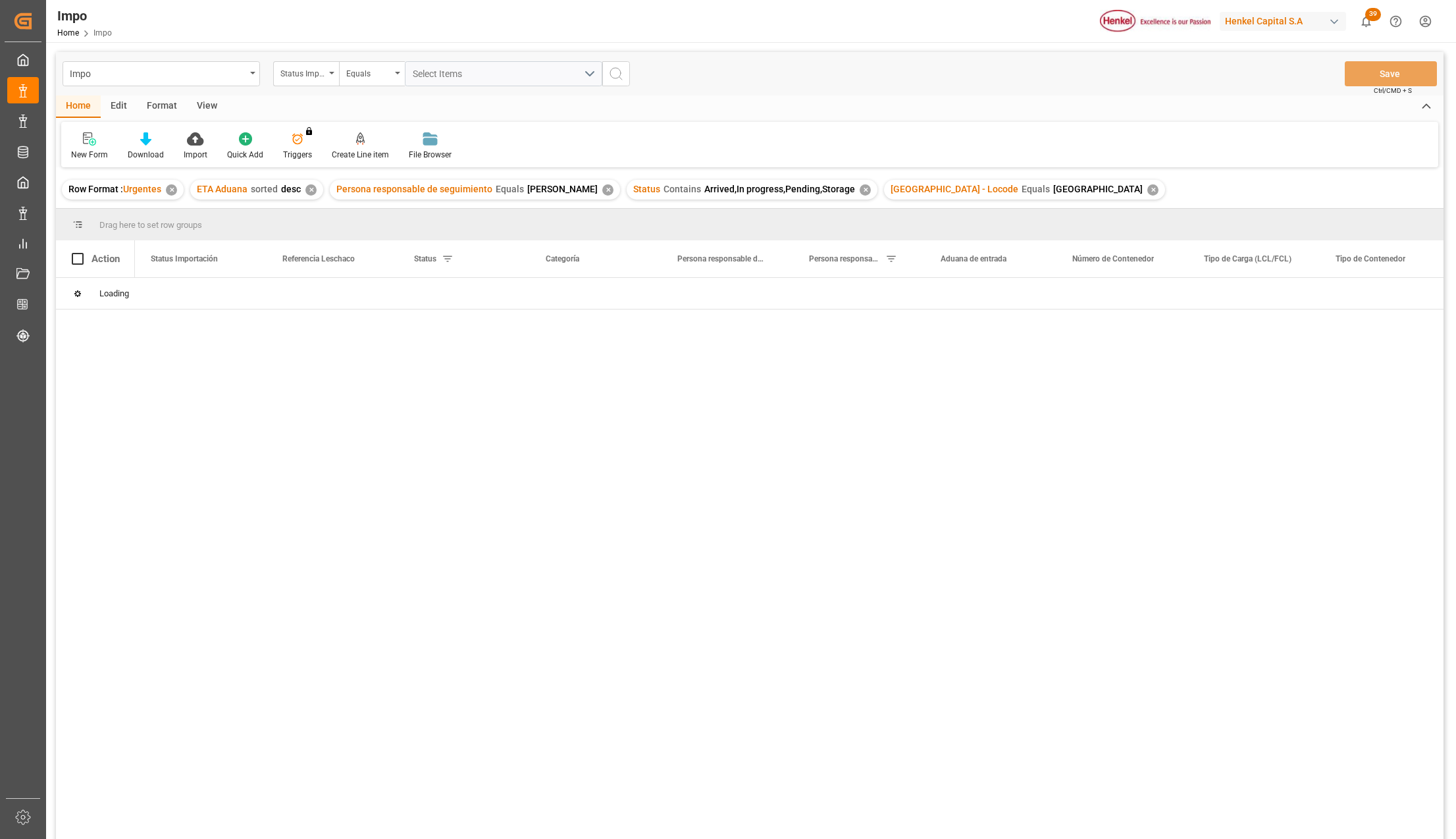
click at [1147, 193] on div "✕" at bounding box center [1153, 190] width 11 height 11
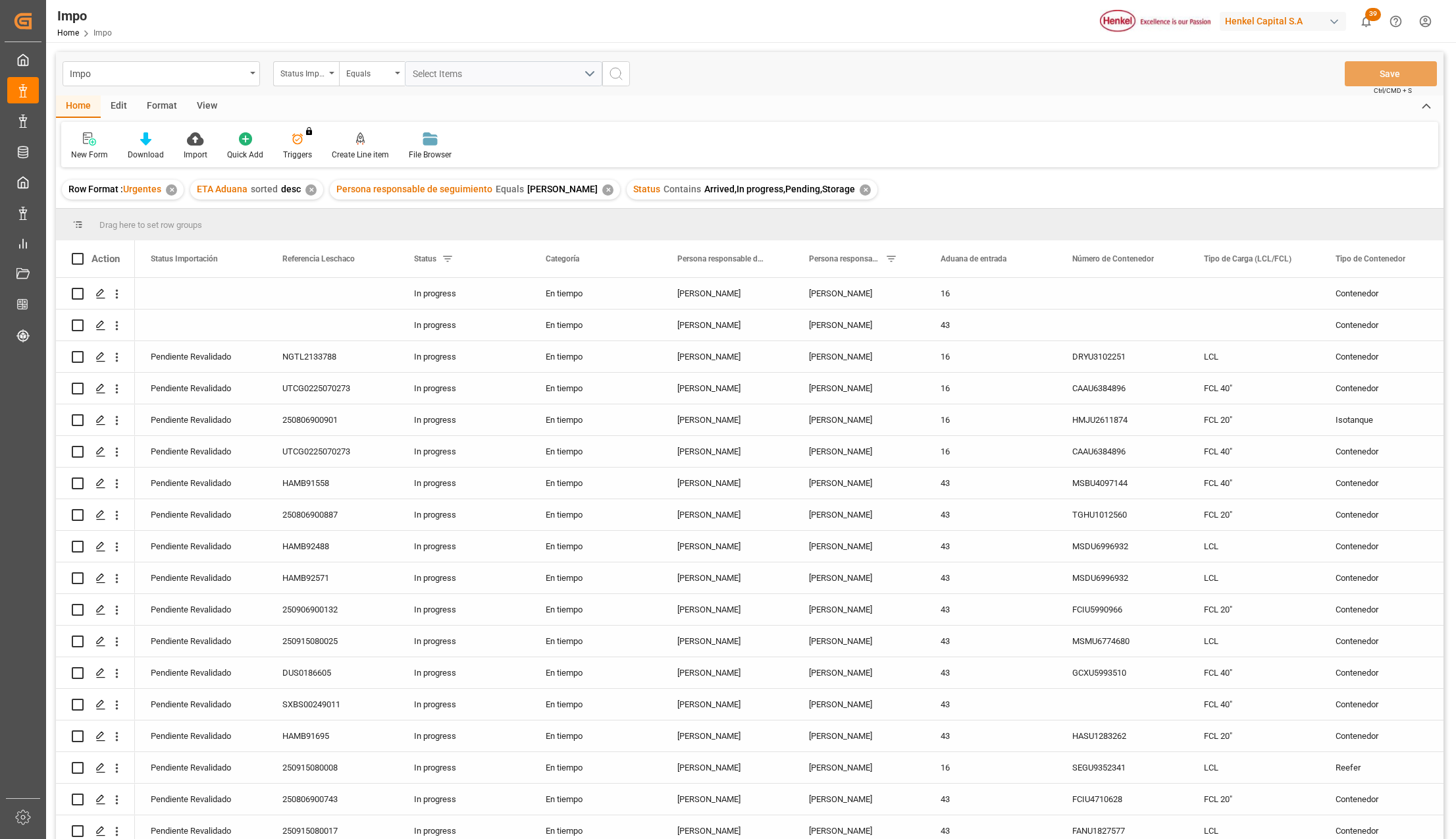
click at [204, 100] on div "View" at bounding box center [207, 107] width 40 height 23
click at [162, 149] on div "Standard Templates" at bounding box center [149, 154] width 65 height 12
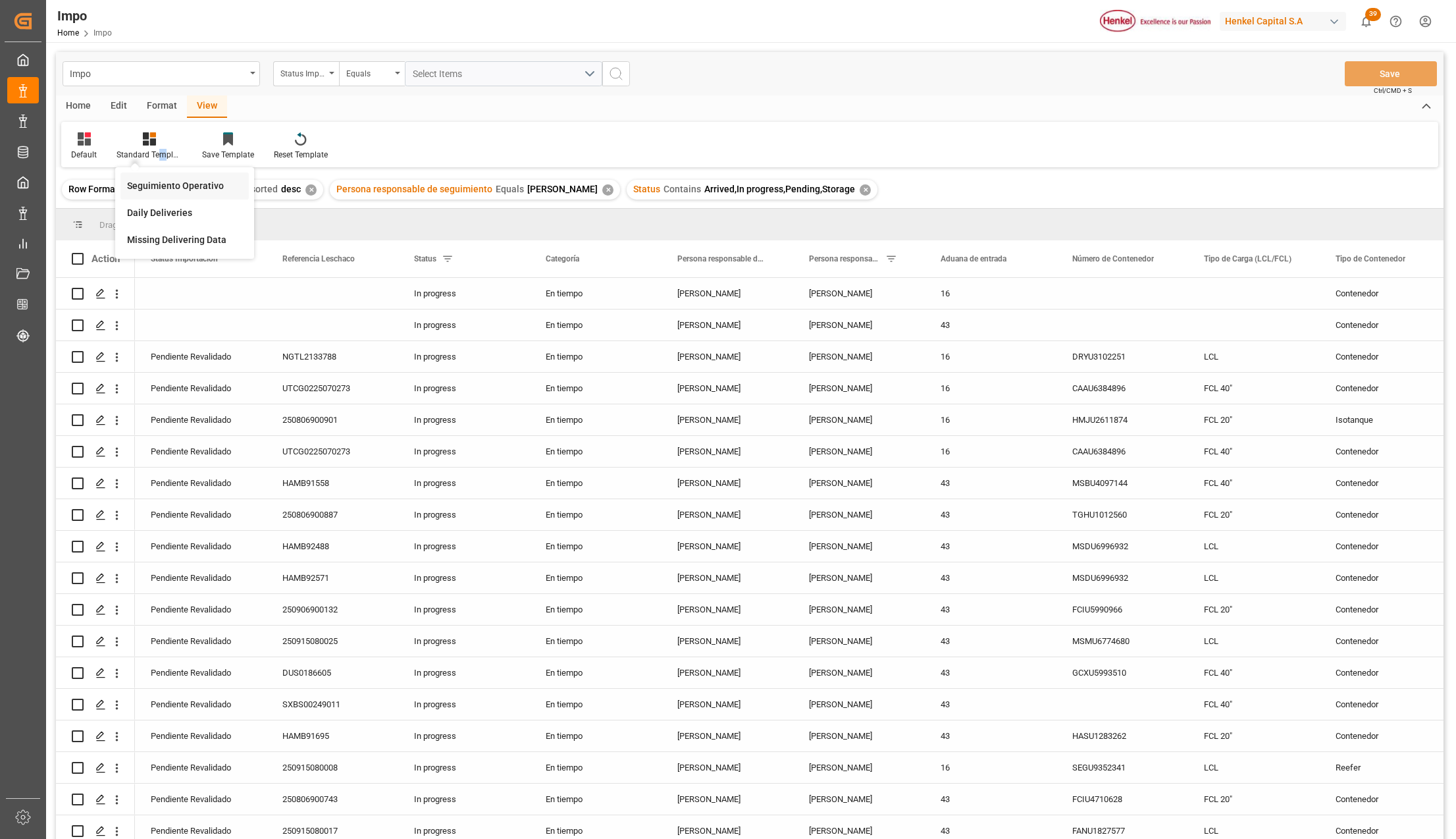
drag, startPoint x: 162, startPoint y: 149, endPoint x: 154, endPoint y: 184, distance: 35.9
click at [154, 184] on div "Seguimiento Operativo" at bounding box center [184, 186] width 116 height 14
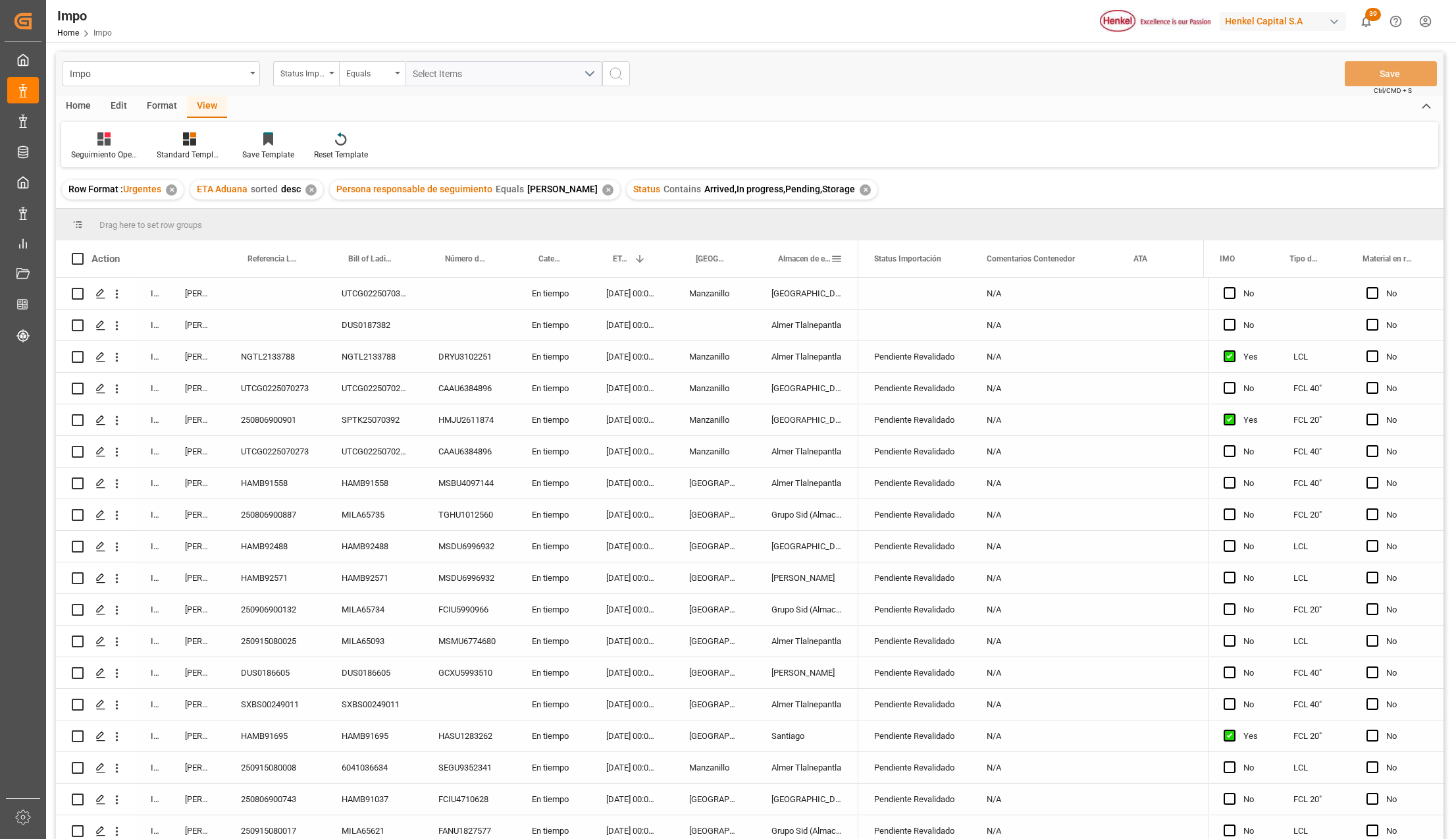
click at [831, 255] on span at bounding box center [836, 259] width 12 height 12
click at [735, 255] on span at bounding box center [734, 259] width 12 height 12
click at [824, 259] on span "filter" at bounding box center [830, 260] width 12 height 12
click at [783, 336] on input "Filter Value" at bounding box center [795, 330] width 129 height 27
type input "Manzanillo,Altamira"
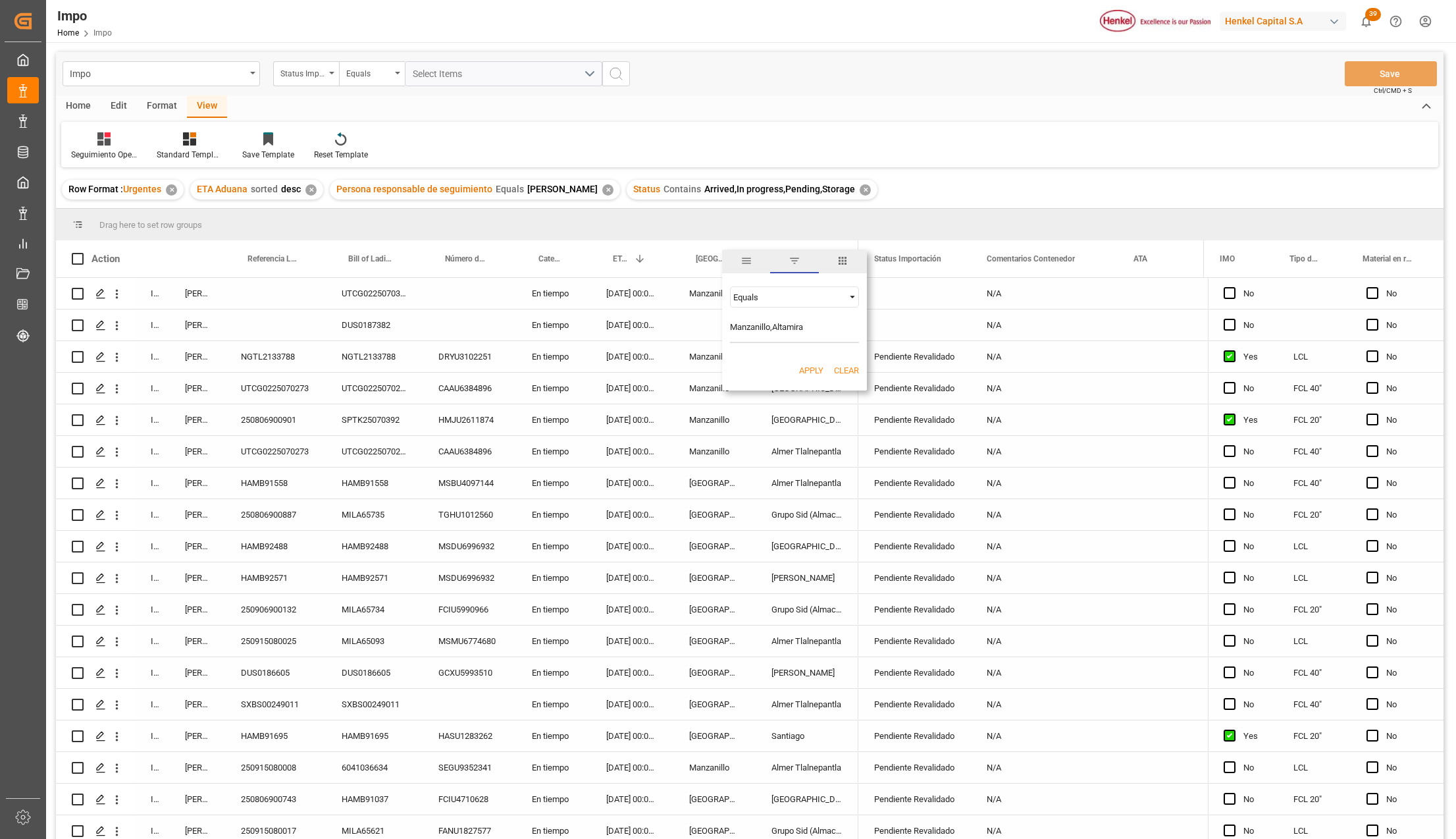
click at [799, 359] on div "Apply Clear" at bounding box center [794, 371] width 145 height 34
click at [804, 368] on button "Apply" at bounding box center [811, 371] width 24 height 13
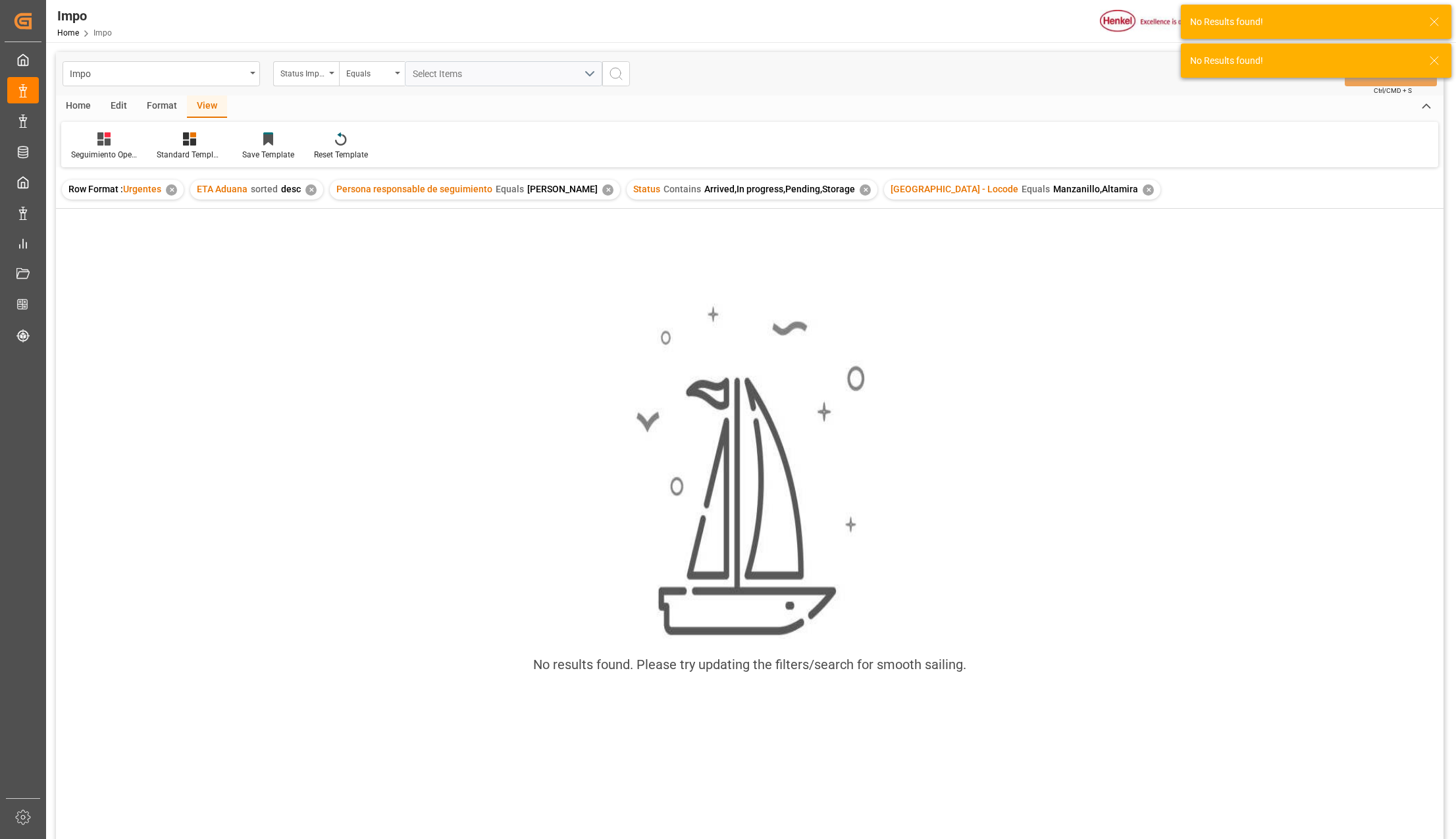
click at [1142, 186] on div "✕" at bounding box center [1148, 190] width 11 height 11
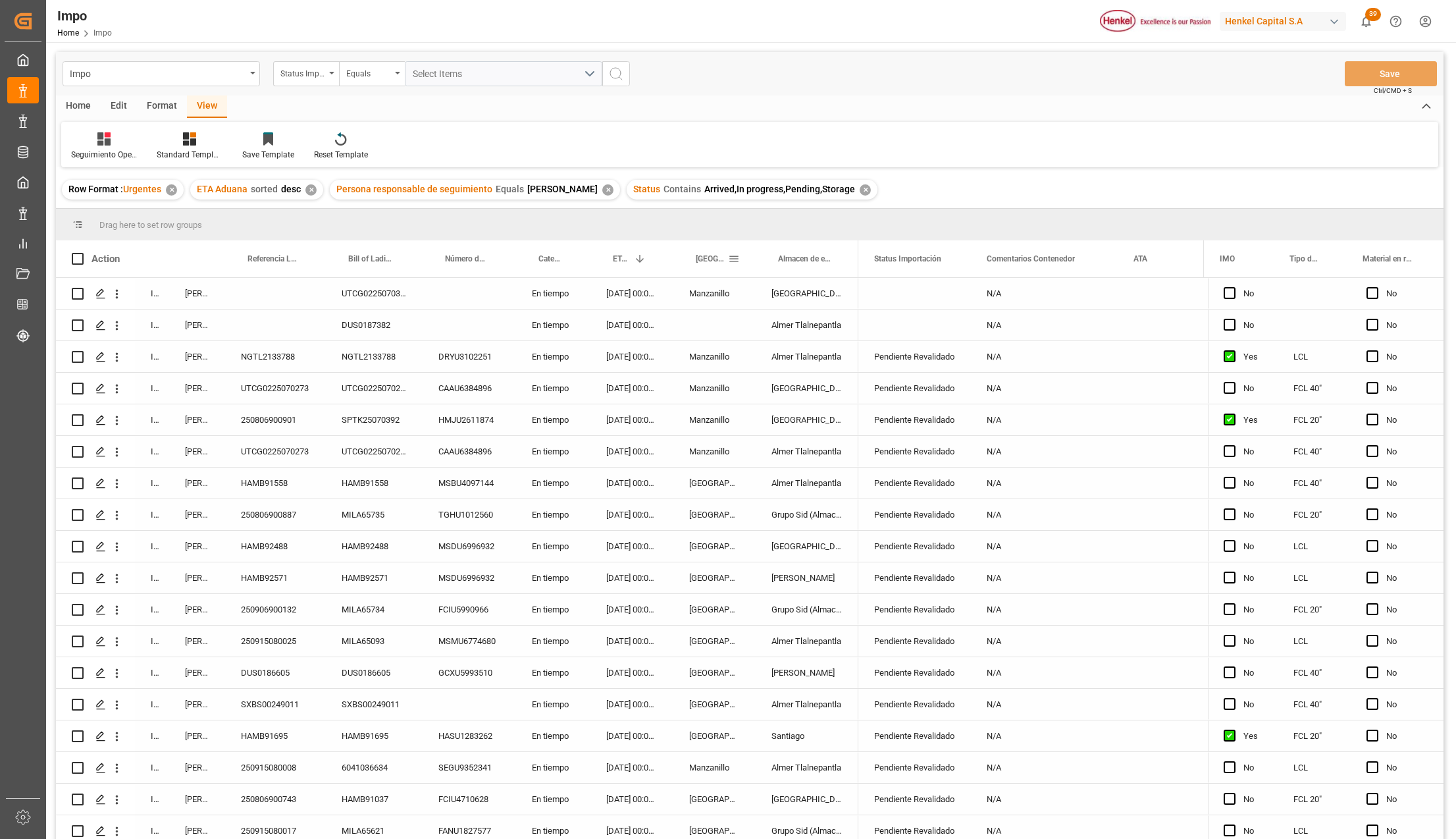
click at [735, 259] on span at bounding box center [734, 259] width 12 height 12
click at [781, 297] on div "Equals" at bounding box center [789, 297] width 111 height 10
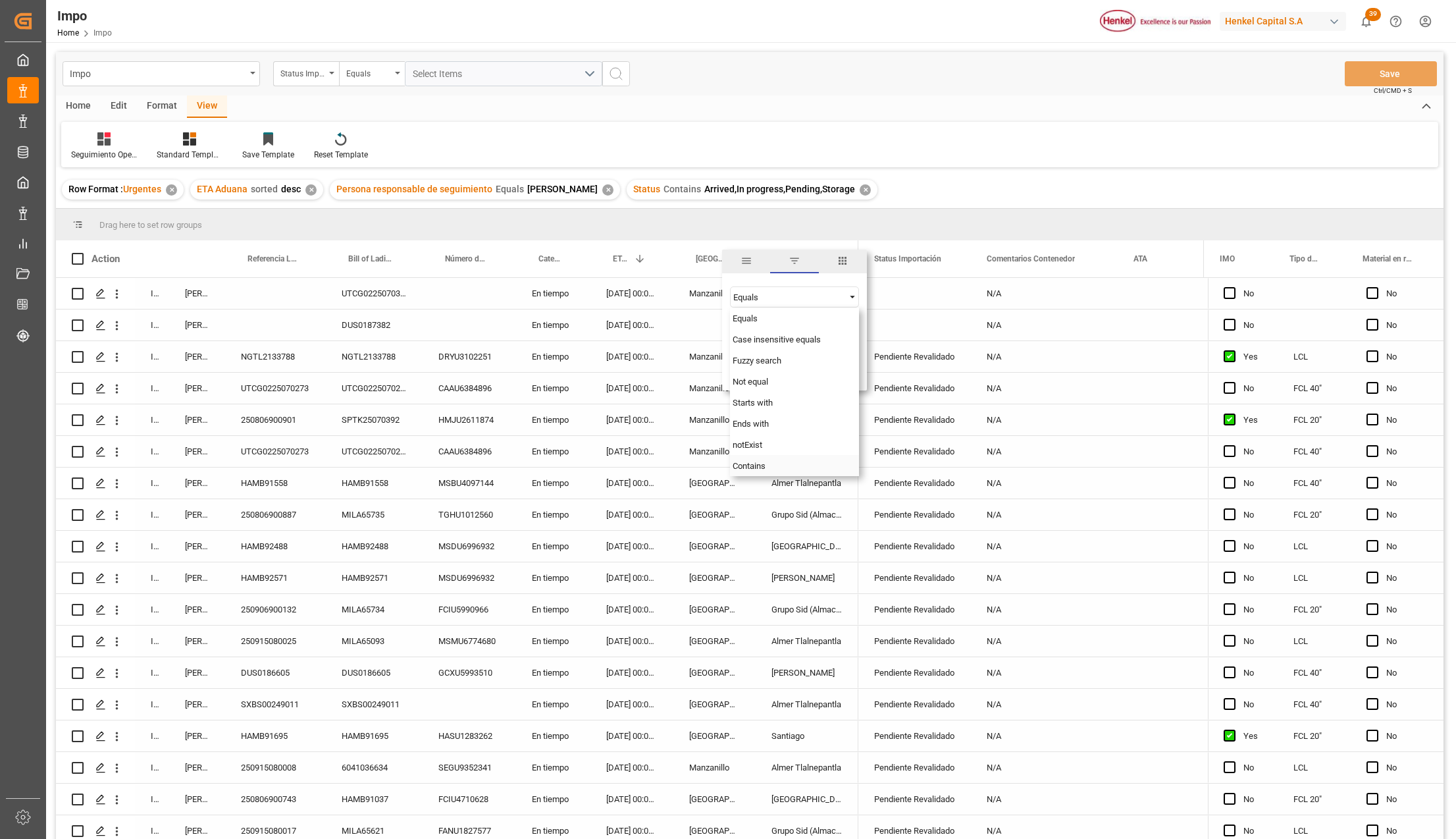
click at [763, 471] on div "Contains" at bounding box center [795, 466] width 129 height 21
click at [755, 327] on input "Filter Value" at bounding box center [795, 330] width 129 height 27
type input "Manzanillo"
click at [801, 361] on div "Apply Clear" at bounding box center [794, 371] width 145 height 34
click at [802, 366] on button "Apply" at bounding box center [811, 371] width 24 height 13
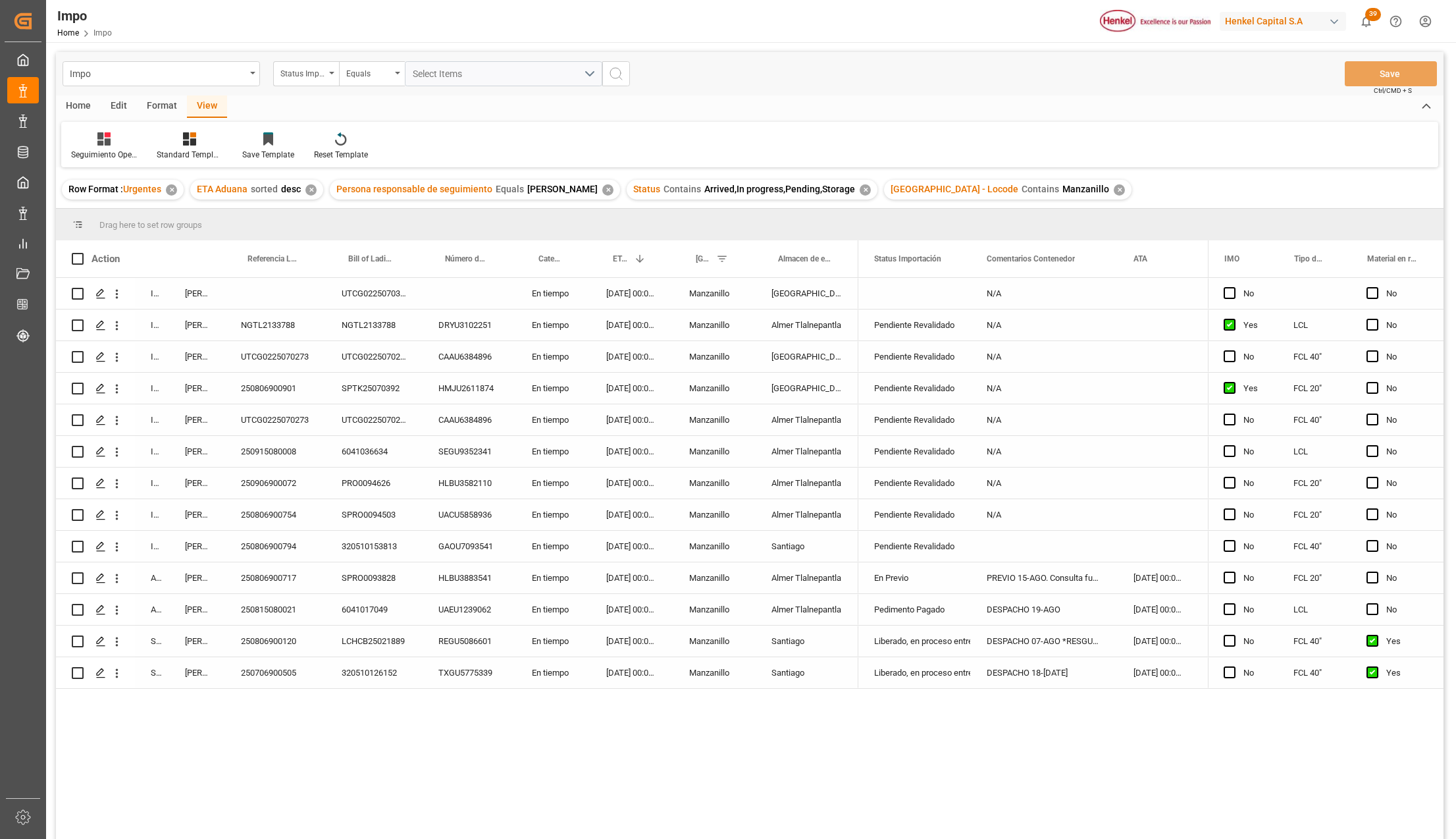
click at [801, 420] on div "Almer Tlalnepantla" at bounding box center [806, 420] width 103 height 31
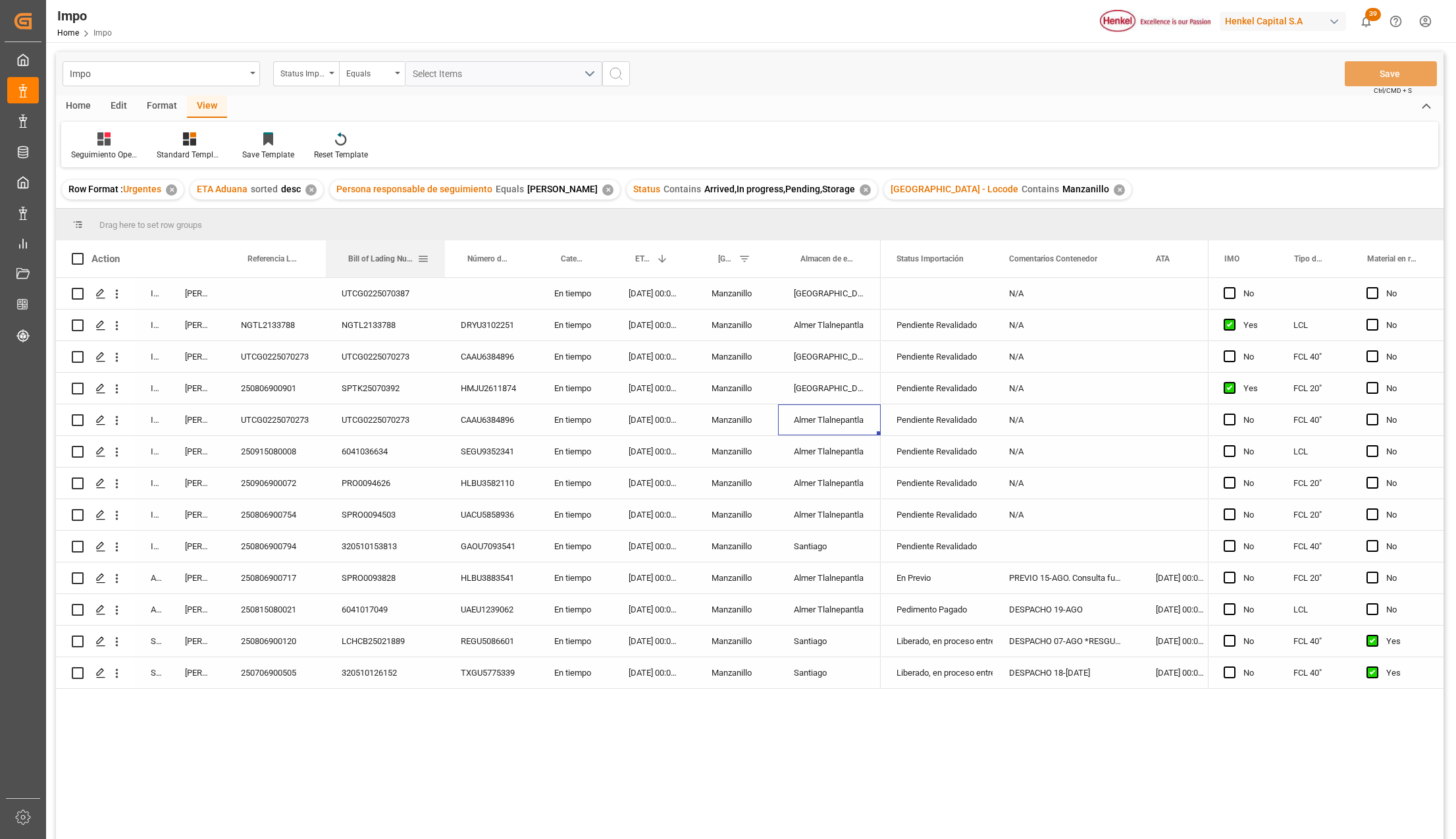
drag, startPoint x: 421, startPoint y: 242, endPoint x: 567, endPoint y: 304, distance: 158.6
click at [443, 245] on div at bounding box center [445, 259] width 6 height 37
click at [645, 428] on div "[DATE] 00:00:00" at bounding box center [654, 420] width 83 height 31
click at [489, 430] on div "CAAU6384896" at bounding box center [491, 420] width 94 height 31
click at [644, 352] on div "[DATE] 00:00:00" at bounding box center [654, 356] width 83 height 31
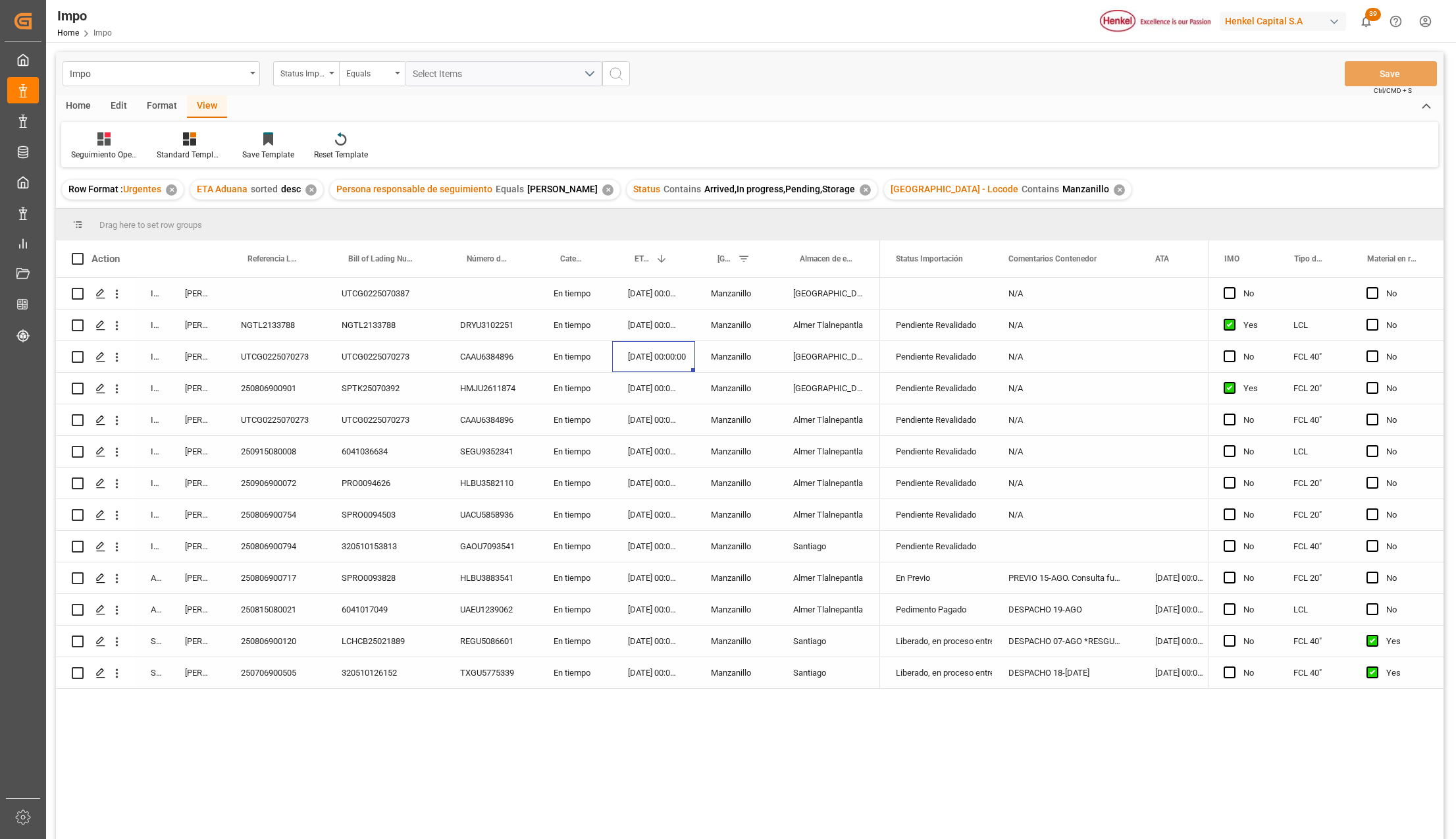
click at [644, 352] on div "[DATE] 00:00:00" at bounding box center [654, 356] width 83 height 31
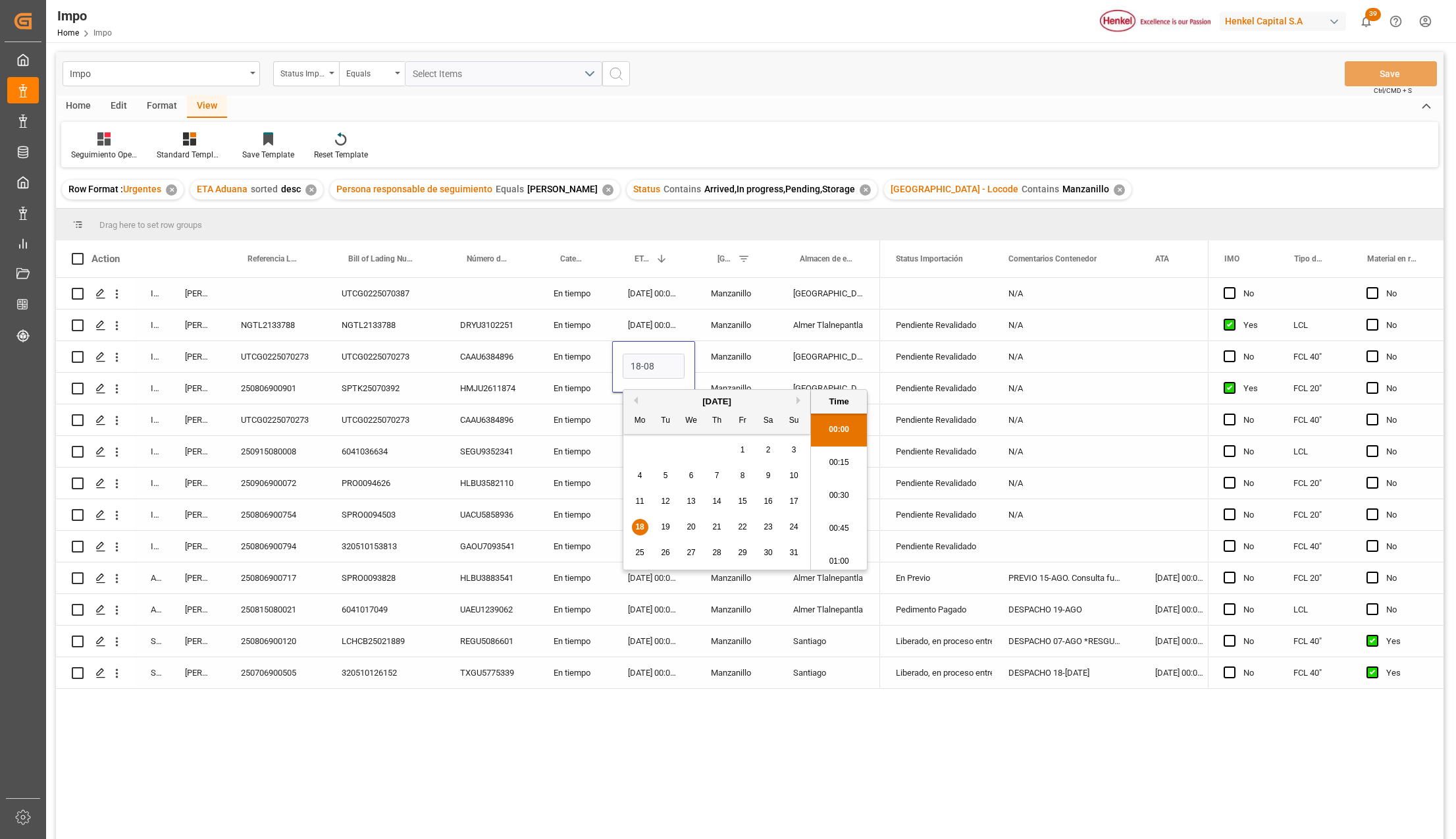
type input "[DATE] 00:00"
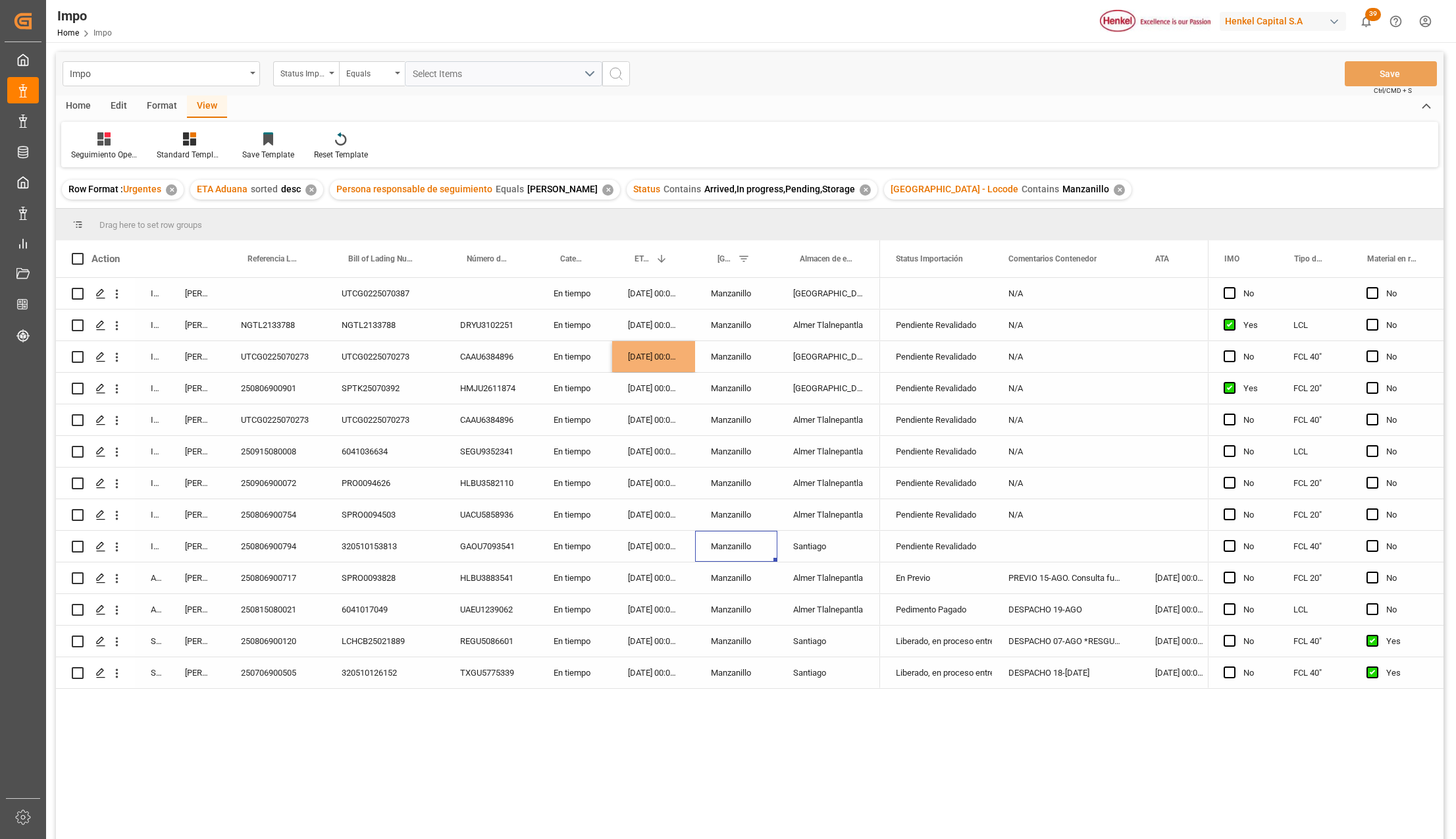
click at [698, 540] on div "Manzanillo" at bounding box center [736, 546] width 82 height 31
click at [649, 360] on div "[DATE] 00:00:00" at bounding box center [654, 356] width 83 height 31
click at [654, 403] on div "[DATE] 00:00:00" at bounding box center [654, 388] width 83 height 31
click at [657, 414] on div "[DATE] 00:00:00" at bounding box center [654, 420] width 83 height 31
click at [1367, 79] on button "Save" at bounding box center [1391, 74] width 92 height 25
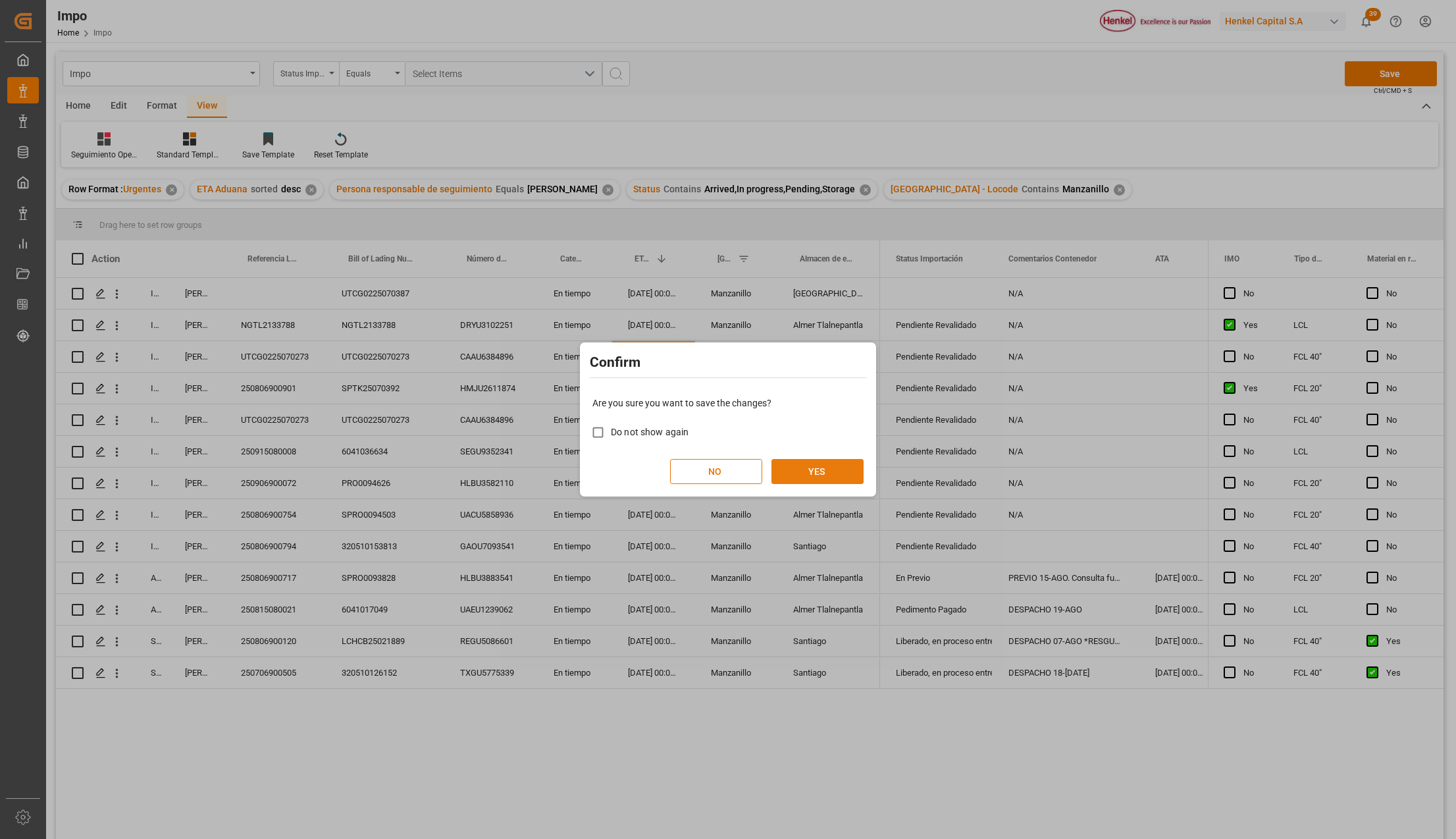
click at [814, 465] on button "YES" at bounding box center [818, 471] width 92 height 25
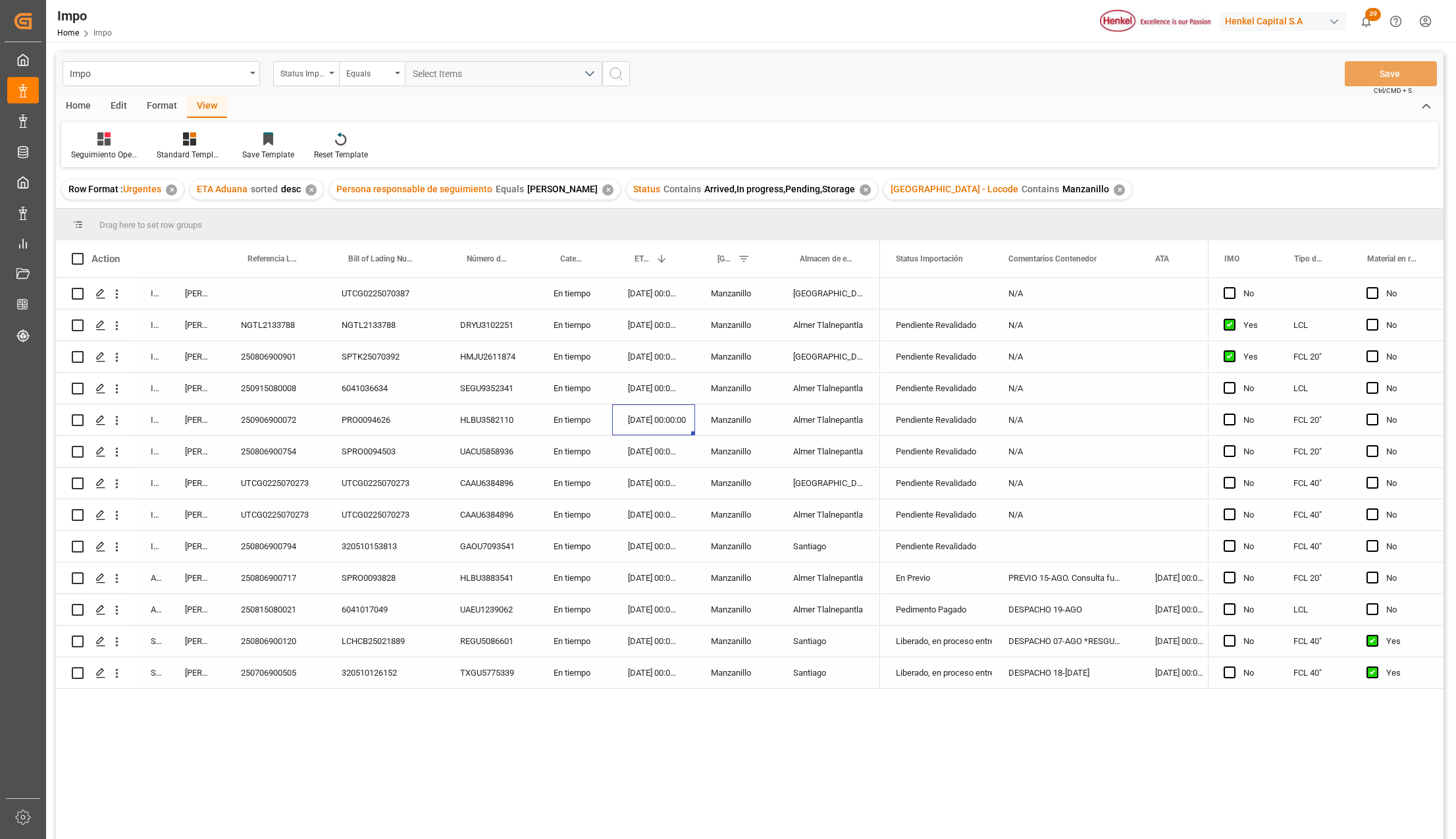
drag, startPoint x: 823, startPoint y: 449, endPoint x: 838, endPoint y: 449, distance: 15.0
click at [823, 449] on div "Almer Tlalnepantla" at bounding box center [828, 451] width 103 height 31
click at [883, 444] on div "Pendiente Revalidado" at bounding box center [936, 451] width 112 height 31
click at [922, 465] on input "Pendiente Revalidado" at bounding box center [936, 458] width 91 height 25
click at [972, 452] on icon "open menu" at bounding box center [969, 460] width 16 height 16
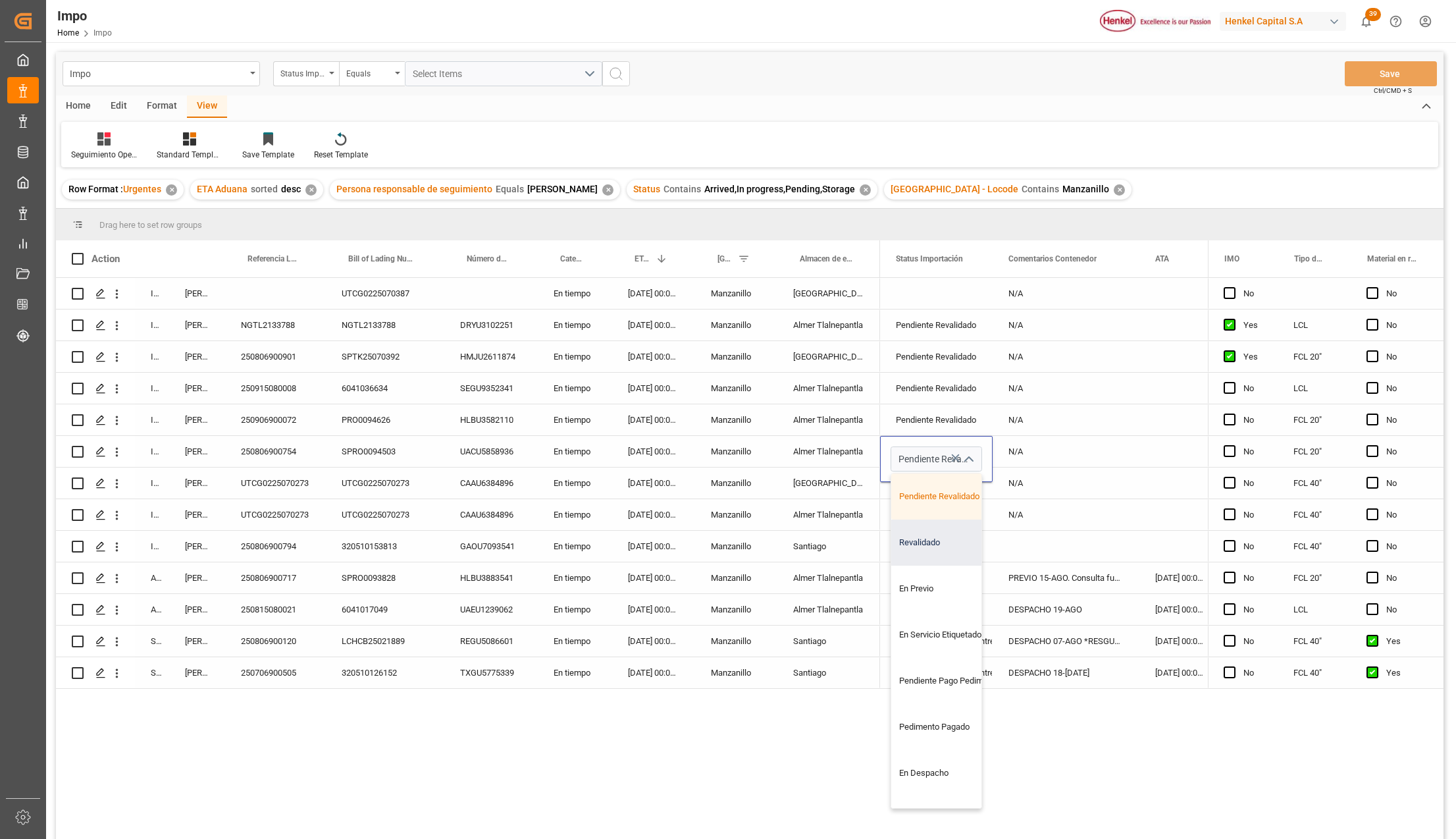
click at [941, 552] on div "Revalidado" at bounding box center [953, 542] width 124 height 46
type input "Revalidado"
click at [944, 563] on div "En Previo" at bounding box center [936, 578] width 81 height 30
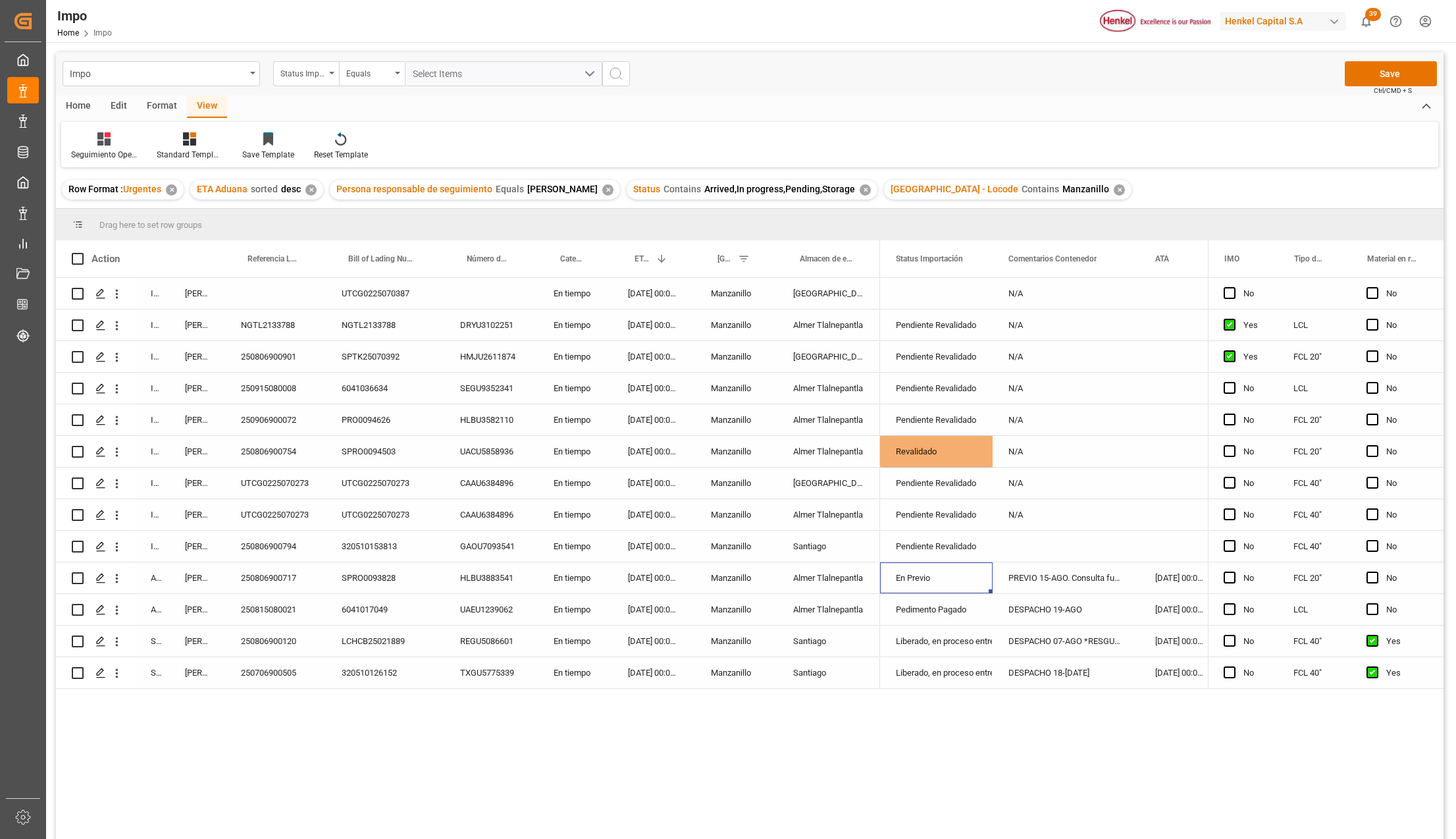
click at [1019, 457] on div "N/A" at bounding box center [1067, 451] width 147 height 31
drag, startPoint x: 1019, startPoint y: 457, endPoint x: 983, endPoint y: 453, distance: 36.2
type input "PEND. PREVIO"
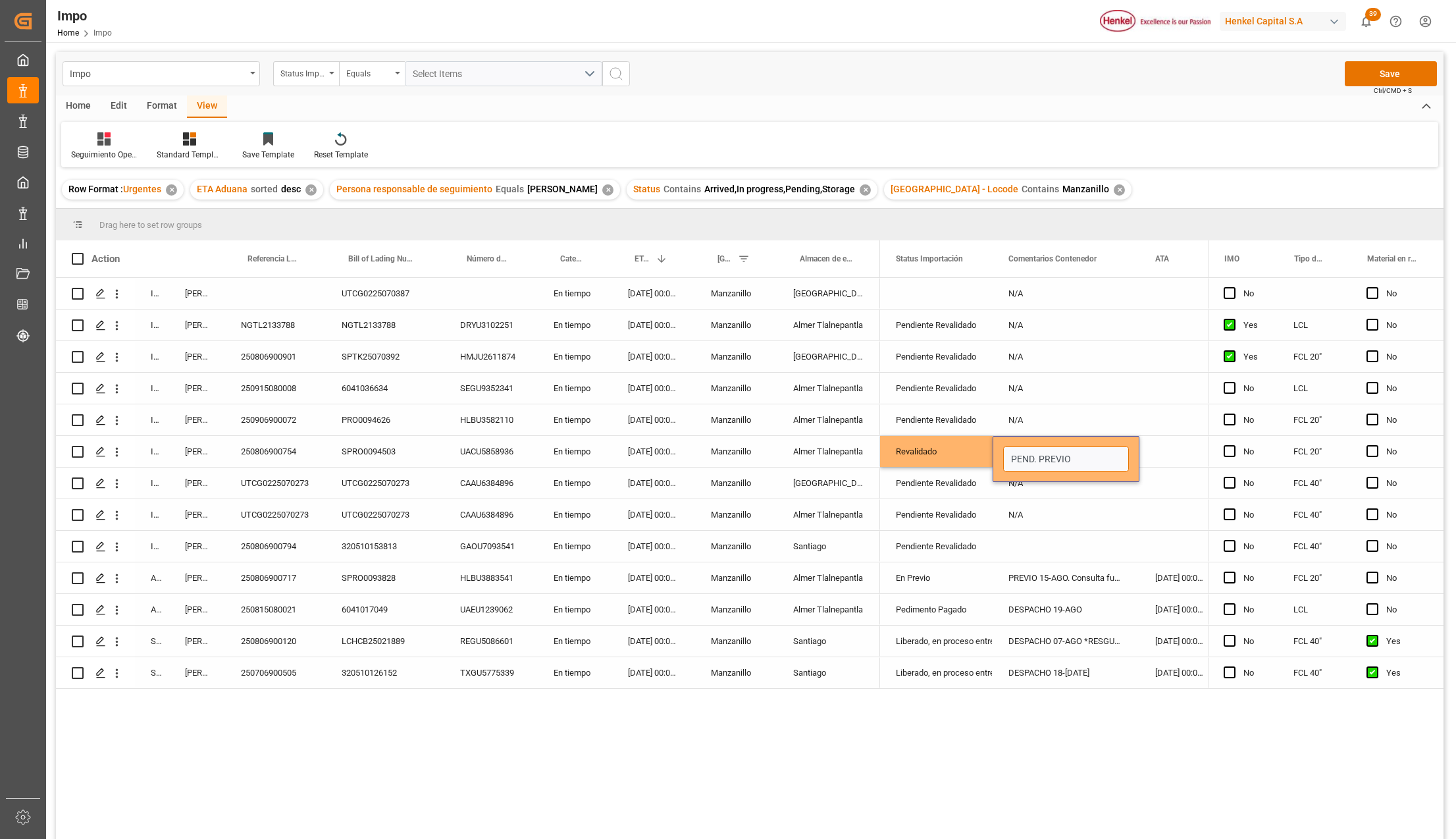
click at [1054, 458] on input "PEND. PREVIO" at bounding box center [1067, 458] width 126 height 25
type input "PEND. ARRIBO-PREVIO"
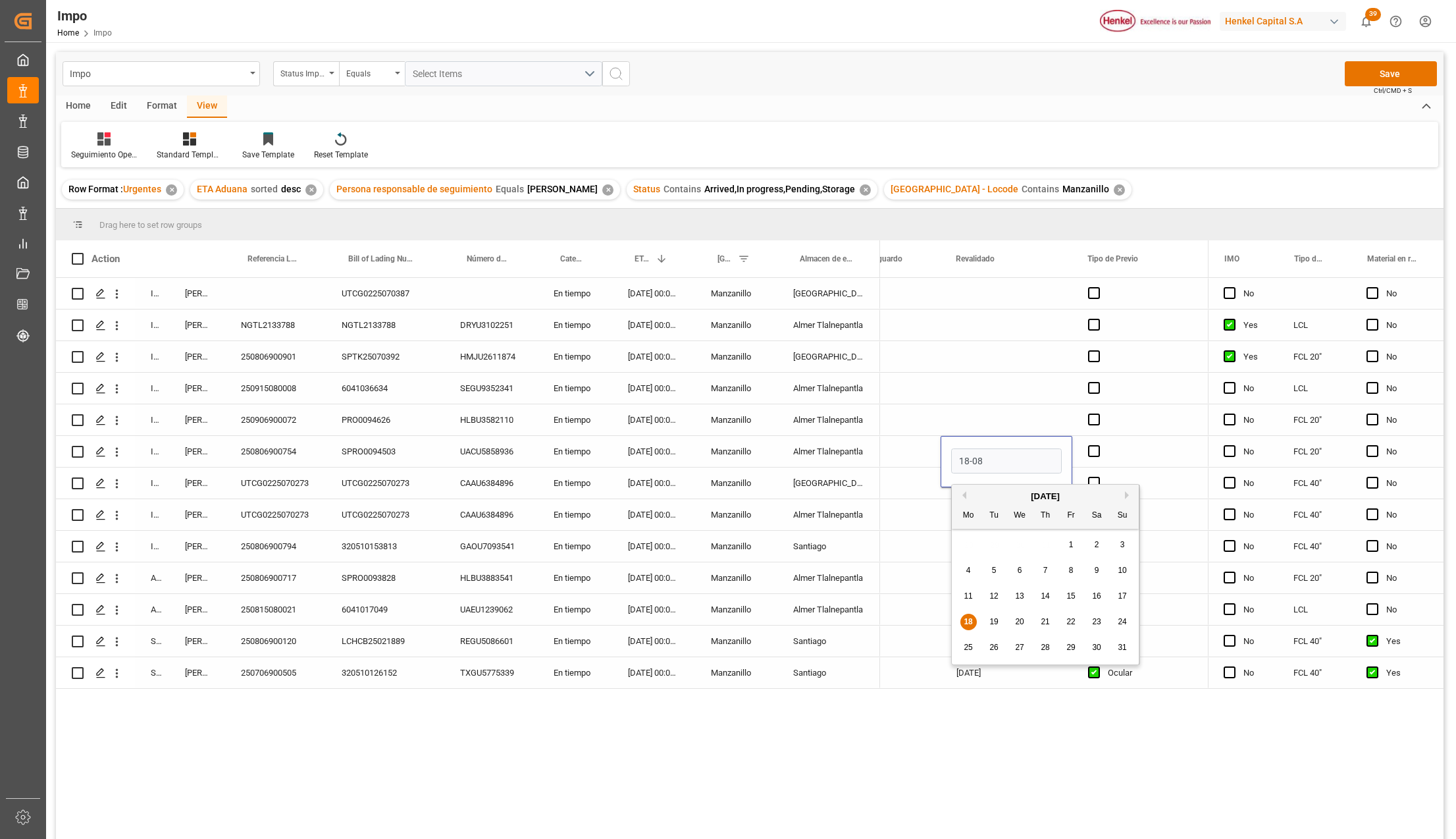
type input "[DATE]"
click at [1054, 519] on div "Press SPACE to select this row." at bounding box center [1006, 515] width 132 height 31
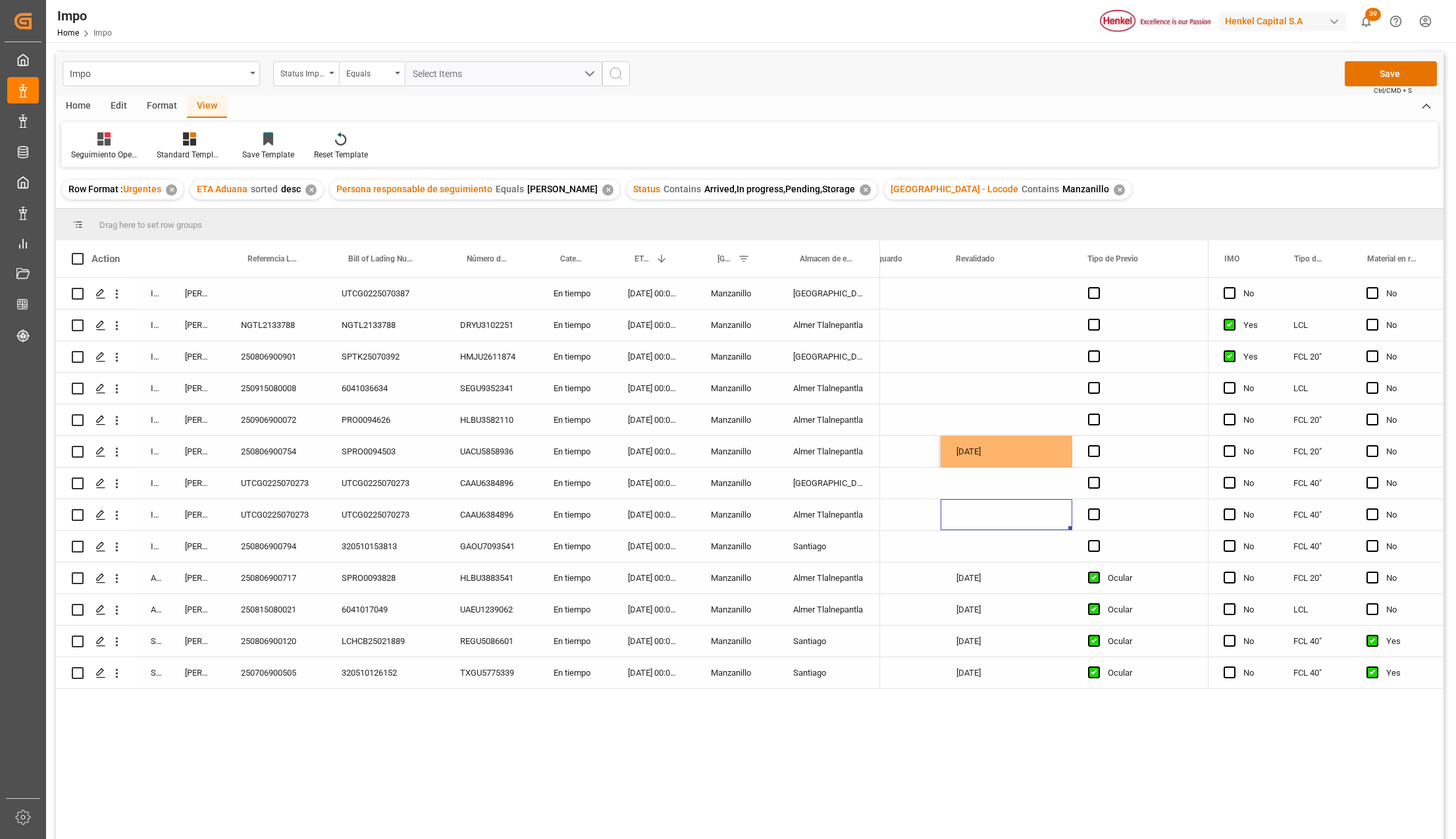
click at [1023, 452] on div "[DATE]" at bounding box center [1006, 451] width 132 height 31
click at [1409, 71] on button "Save" at bounding box center [1391, 74] width 92 height 25
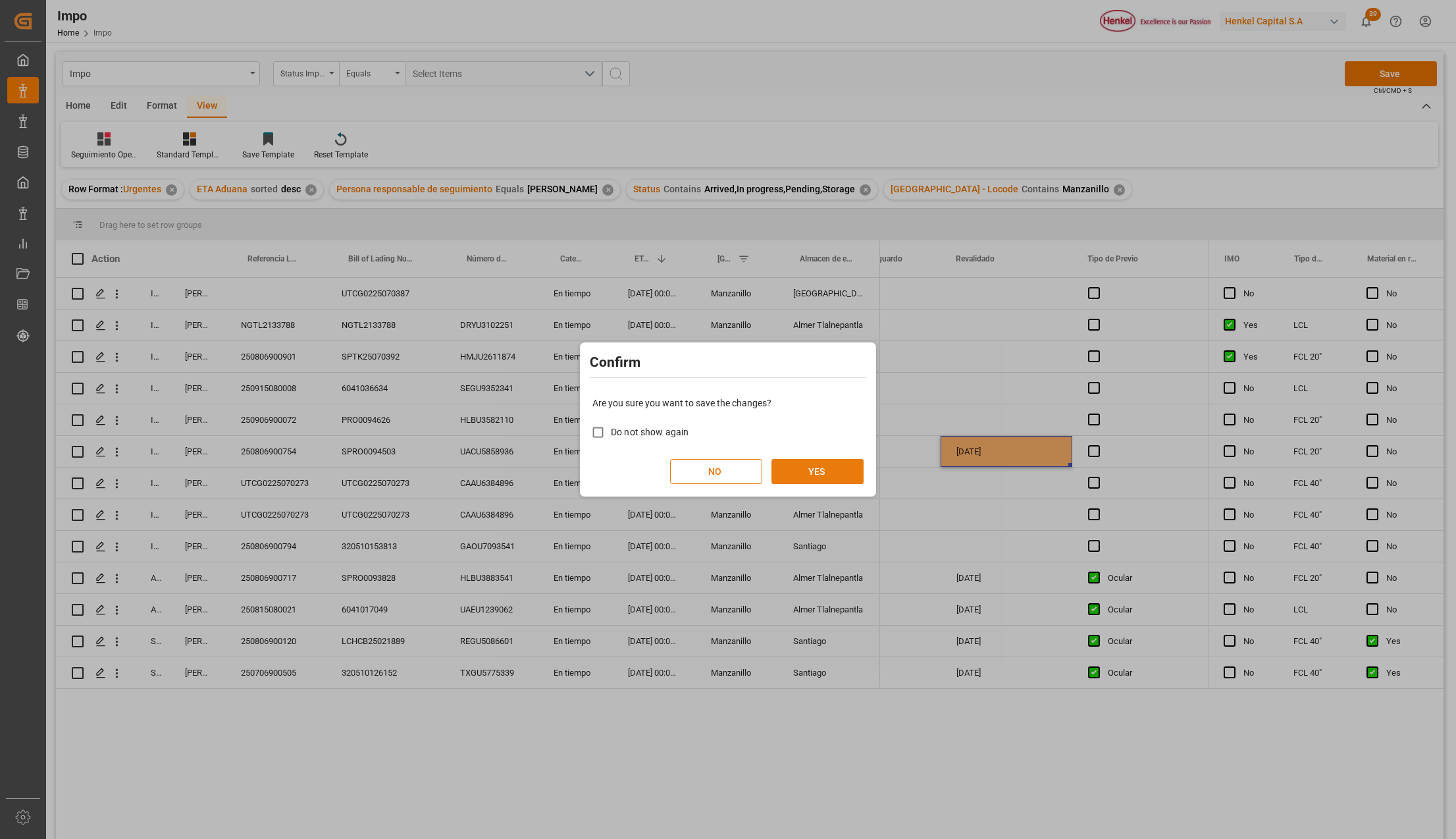
click at [819, 473] on button "YES" at bounding box center [818, 471] width 92 height 25
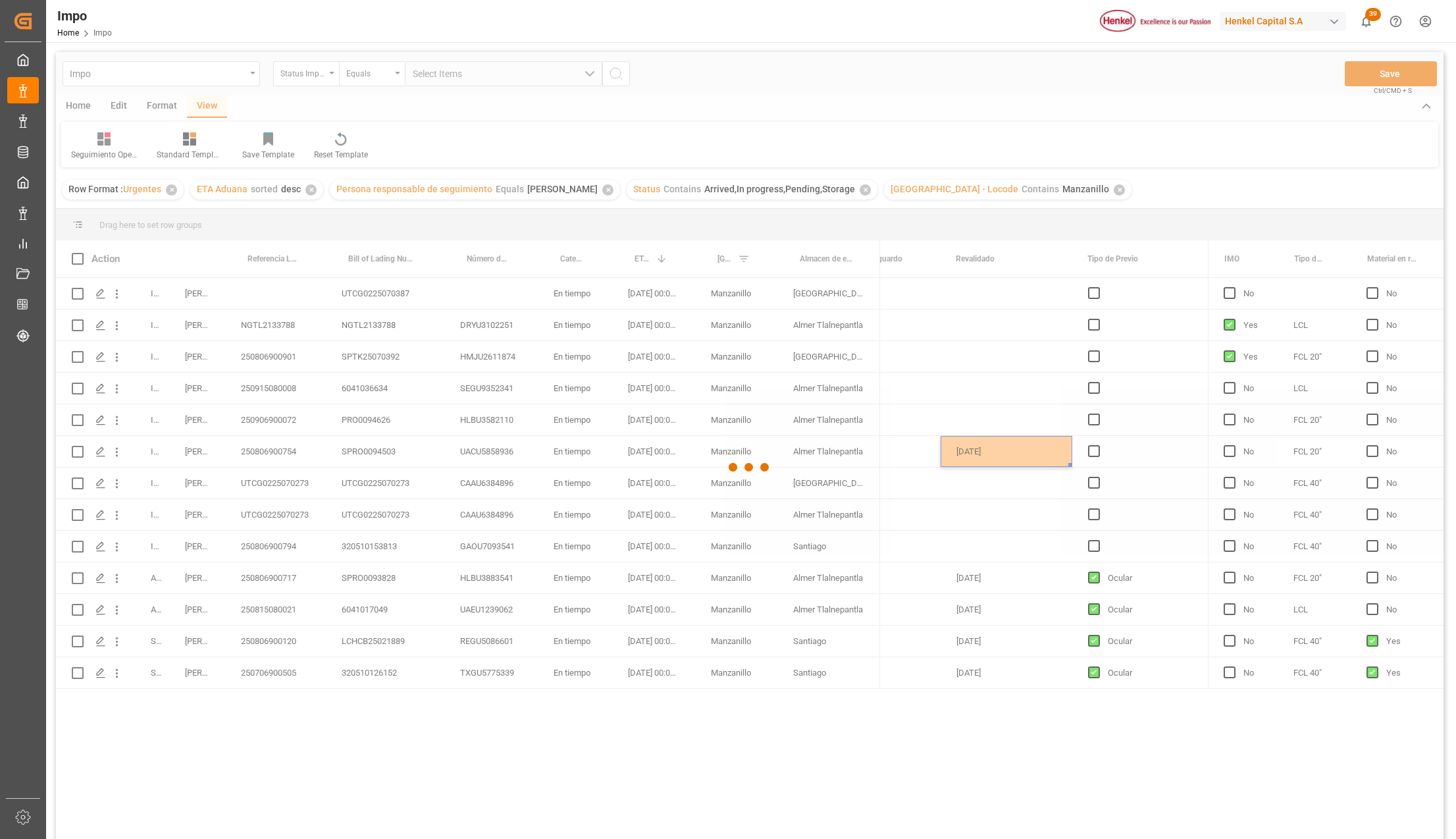
click at [345, 458] on div at bounding box center [750, 467] width 1388 height 831
click at [427, 457] on div at bounding box center [750, 467] width 1388 height 831
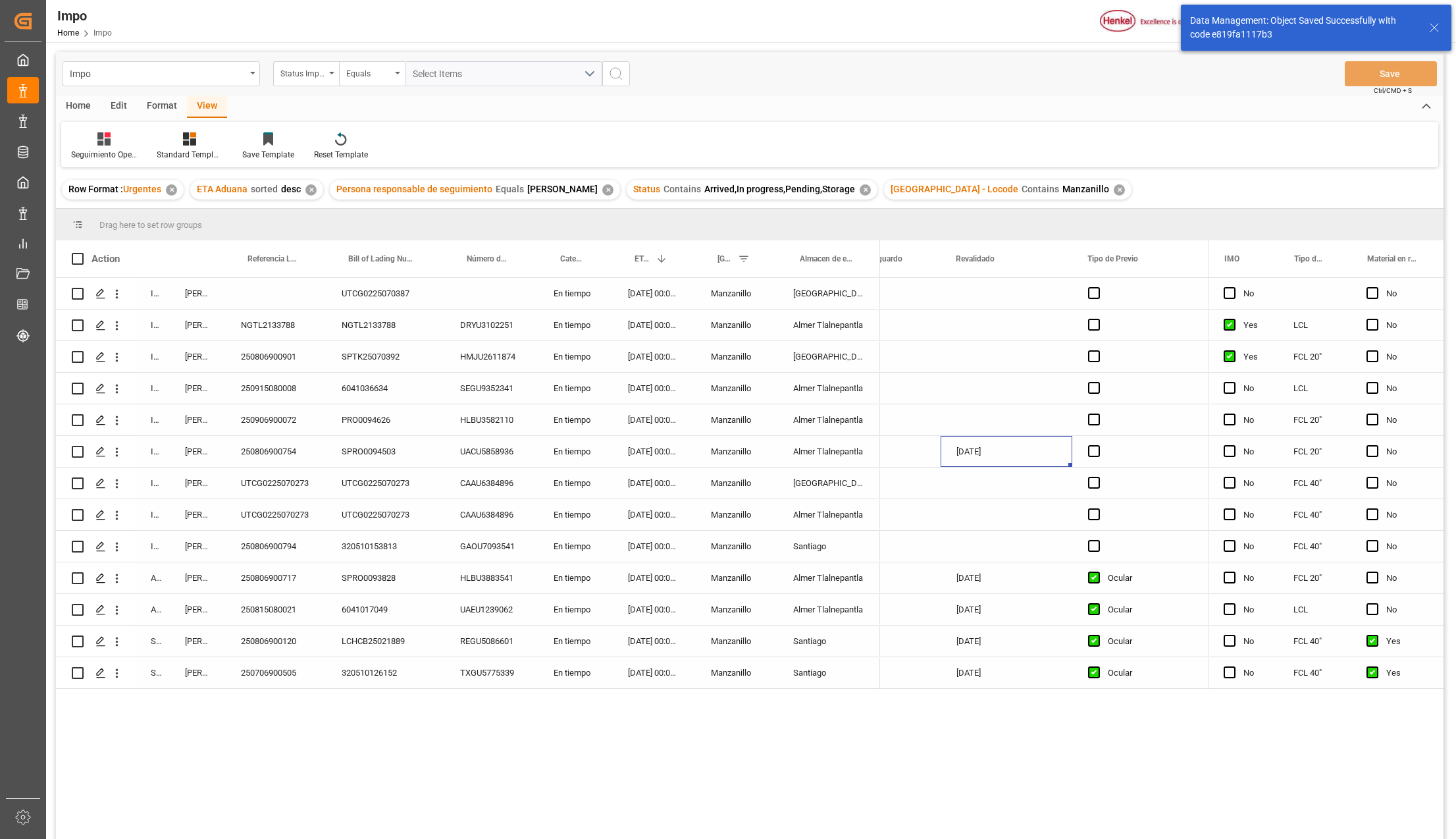
click at [370, 451] on div "SPRO0094503" at bounding box center [385, 451] width 119 height 31
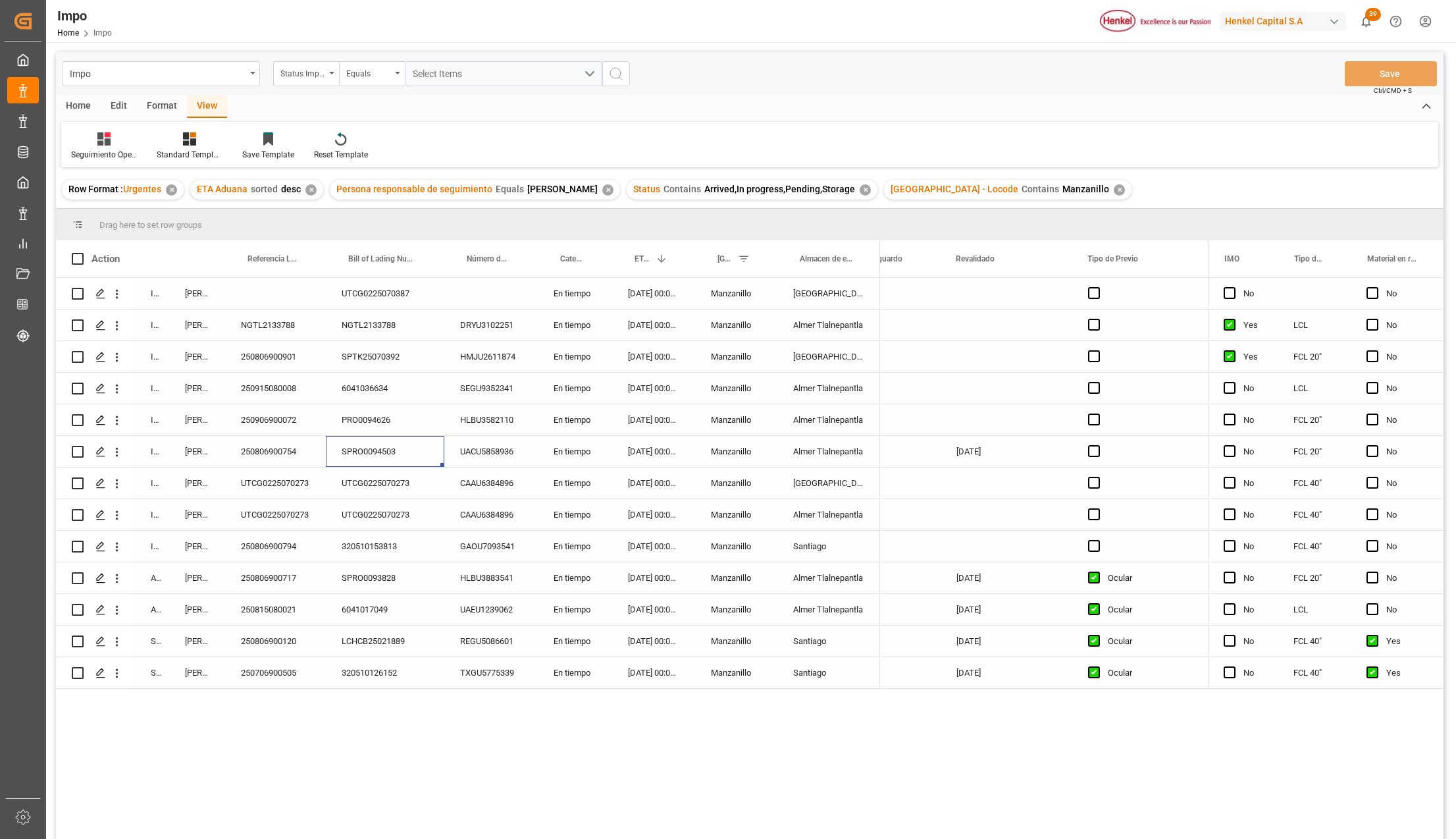
drag, startPoint x: 832, startPoint y: 445, endPoint x: 848, endPoint y: 471, distance: 30.5
click at [832, 445] on div "Almer Tlalnepantla" at bounding box center [828, 451] width 103 height 31
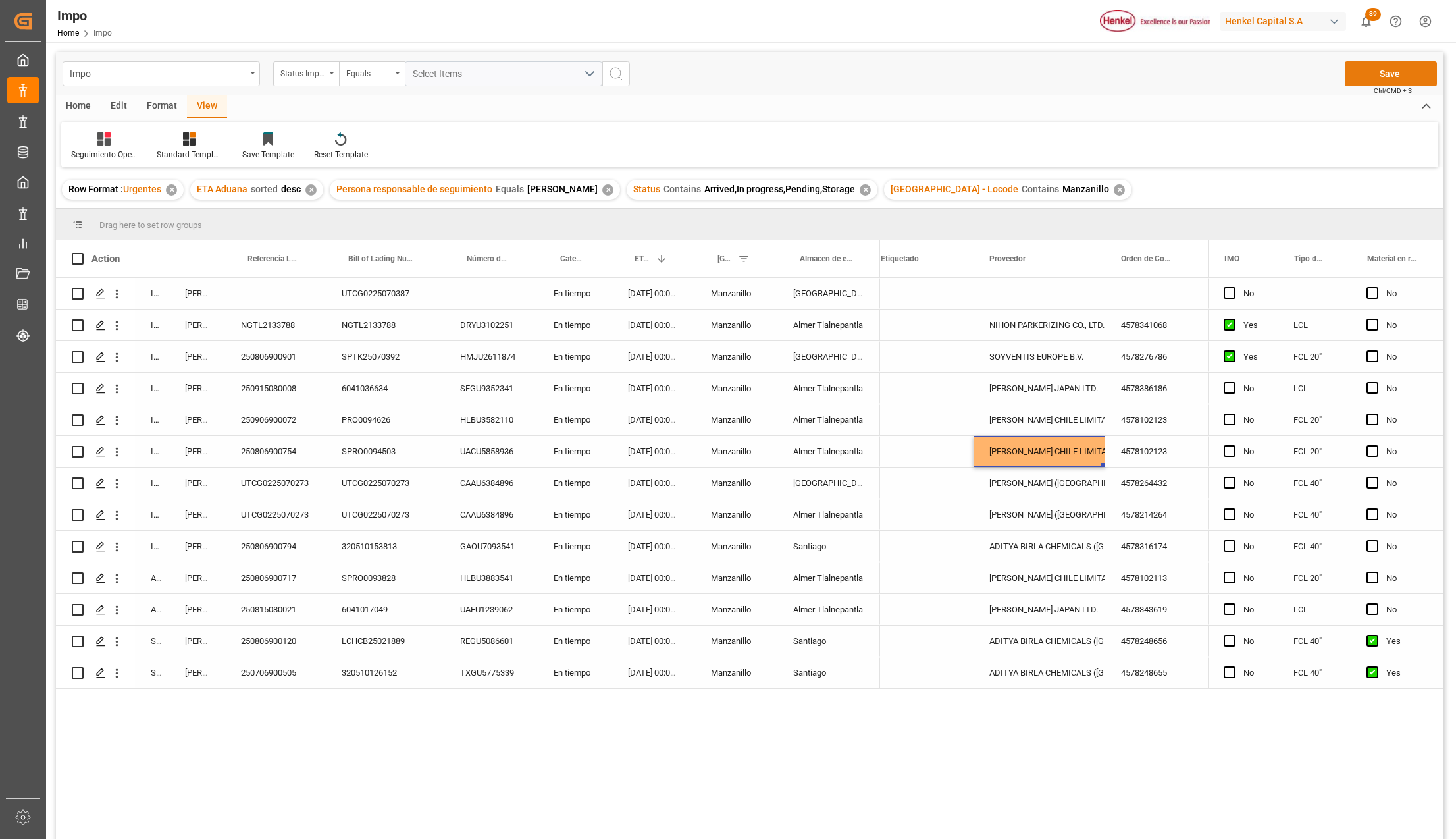
click at [1363, 70] on button "Save" at bounding box center [1391, 74] width 92 height 25
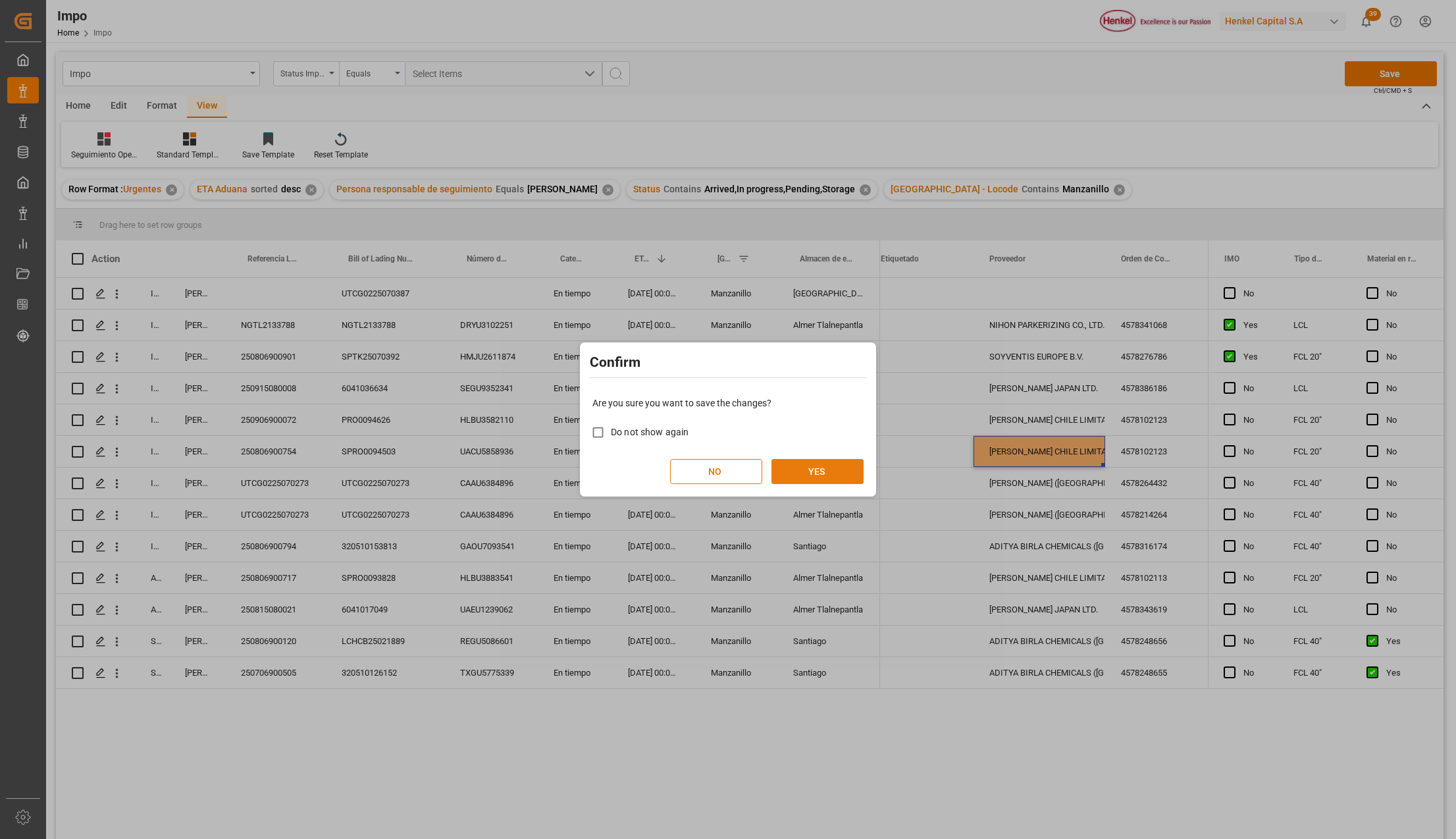
click at [815, 466] on button "YES" at bounding box center [818, 471] width 92 height 25
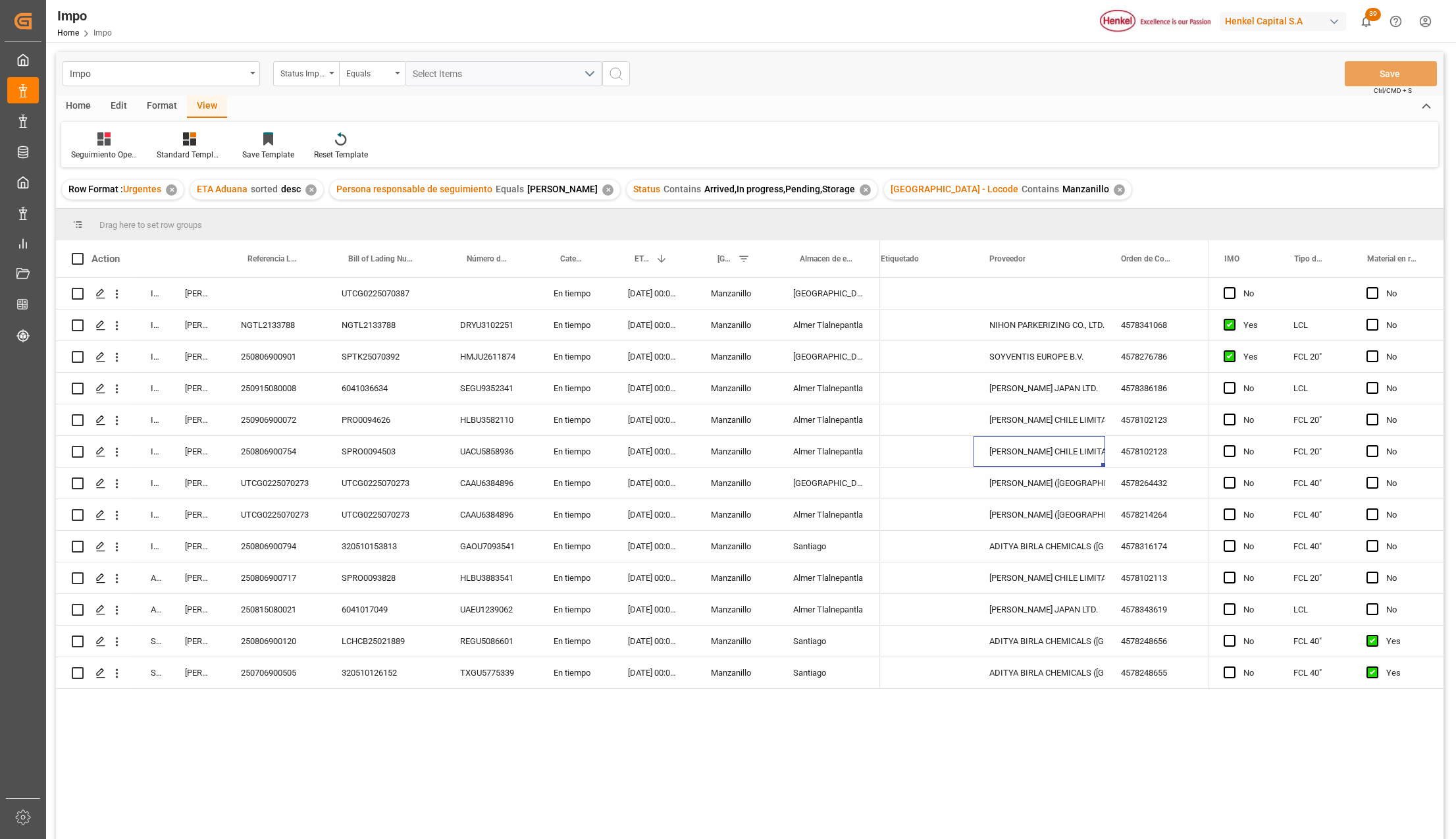
click at [1004, 436] on div "[PERSON_NAME] CHILE LIMITADA" at bounding box center [1040, 451] width 100 height 30
click at [806, 443] on div "Almer Tlalnepantla" at bounding box center [828, 451] width 103 height 31
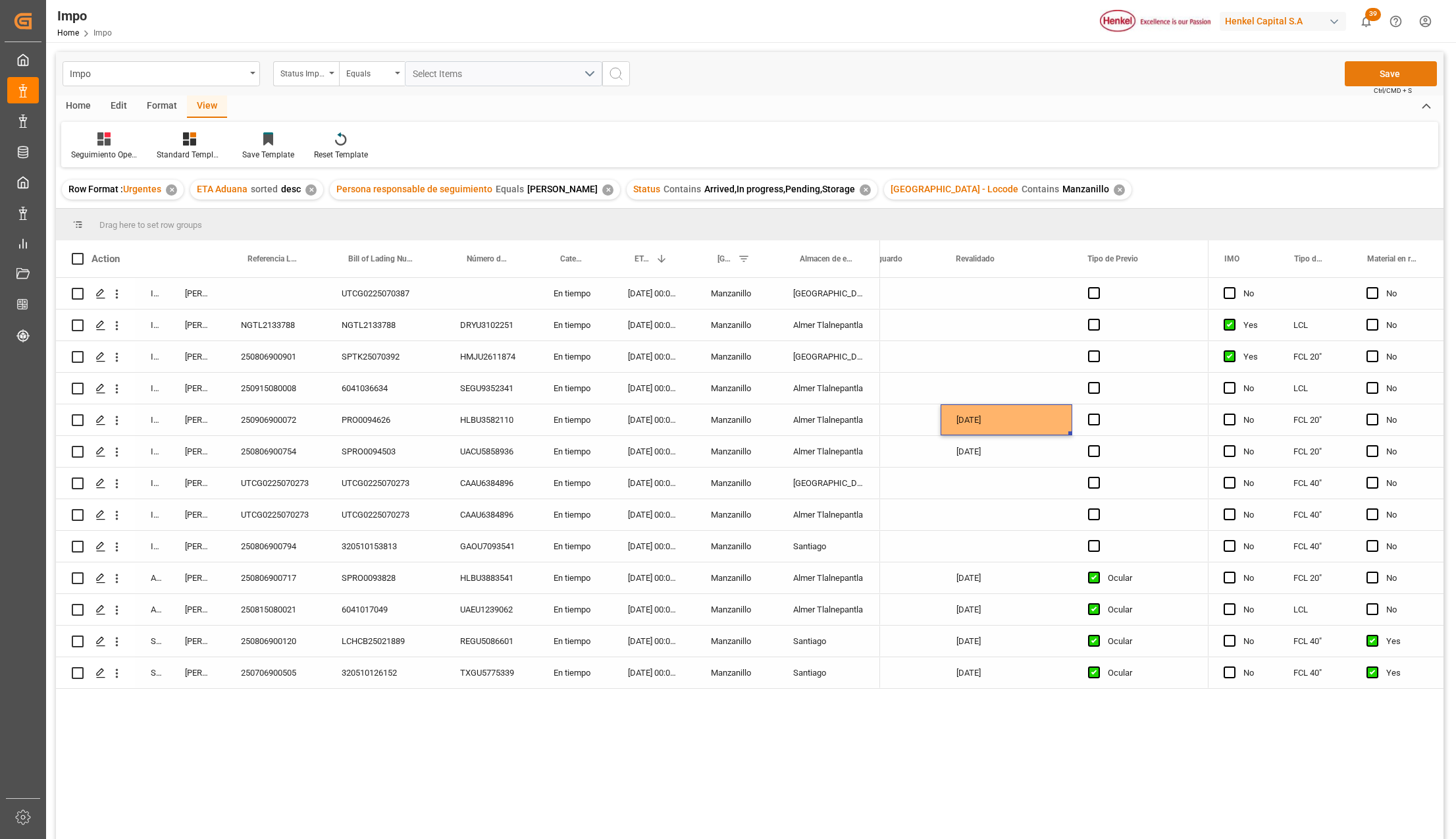
click at [1420, 65] on button "Save" at bounding box center [1391, 74] width 92 height 25
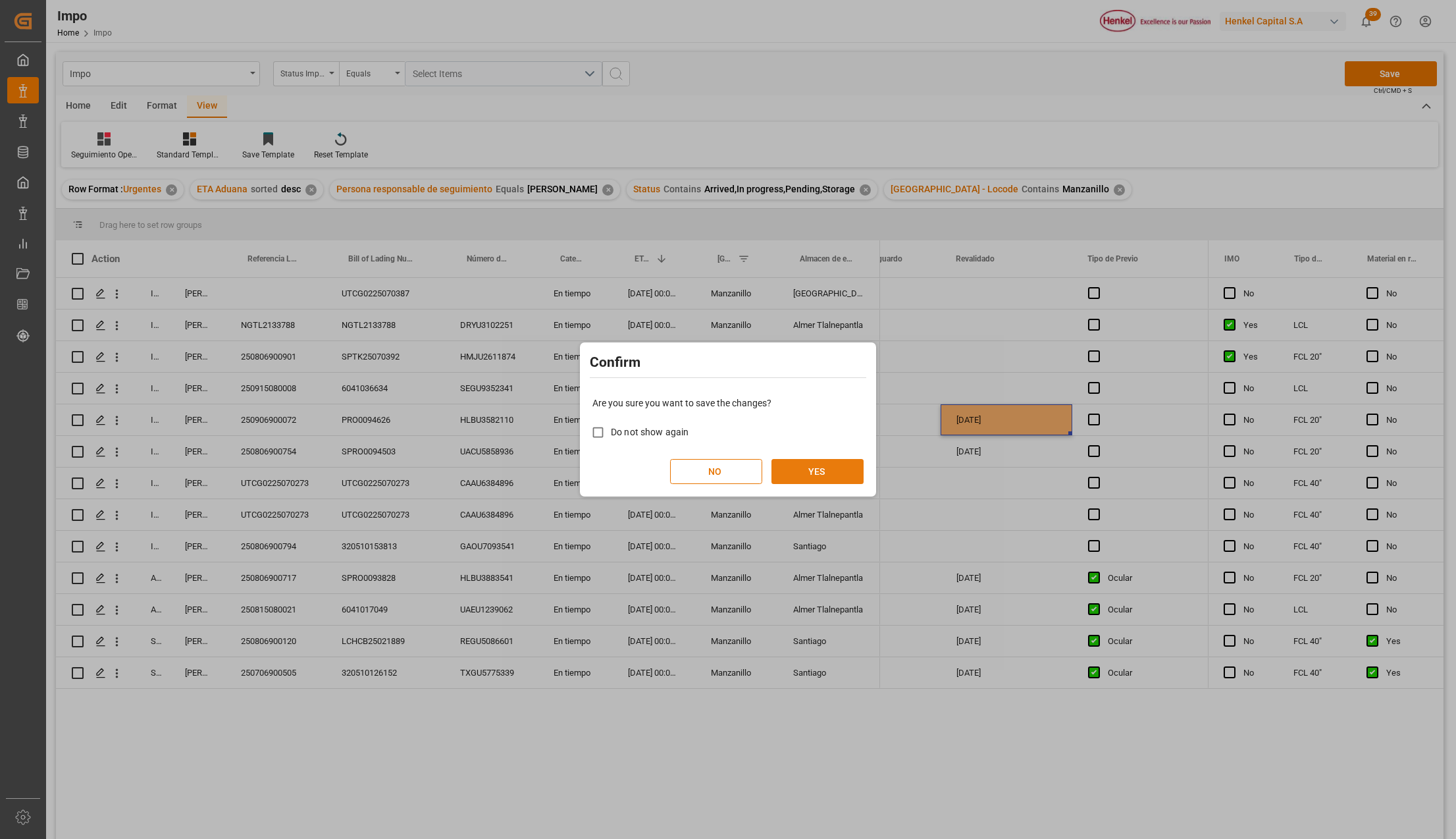
click at [793, 471] on button "YES" at bounding box center [818, 471] width 92 height 25
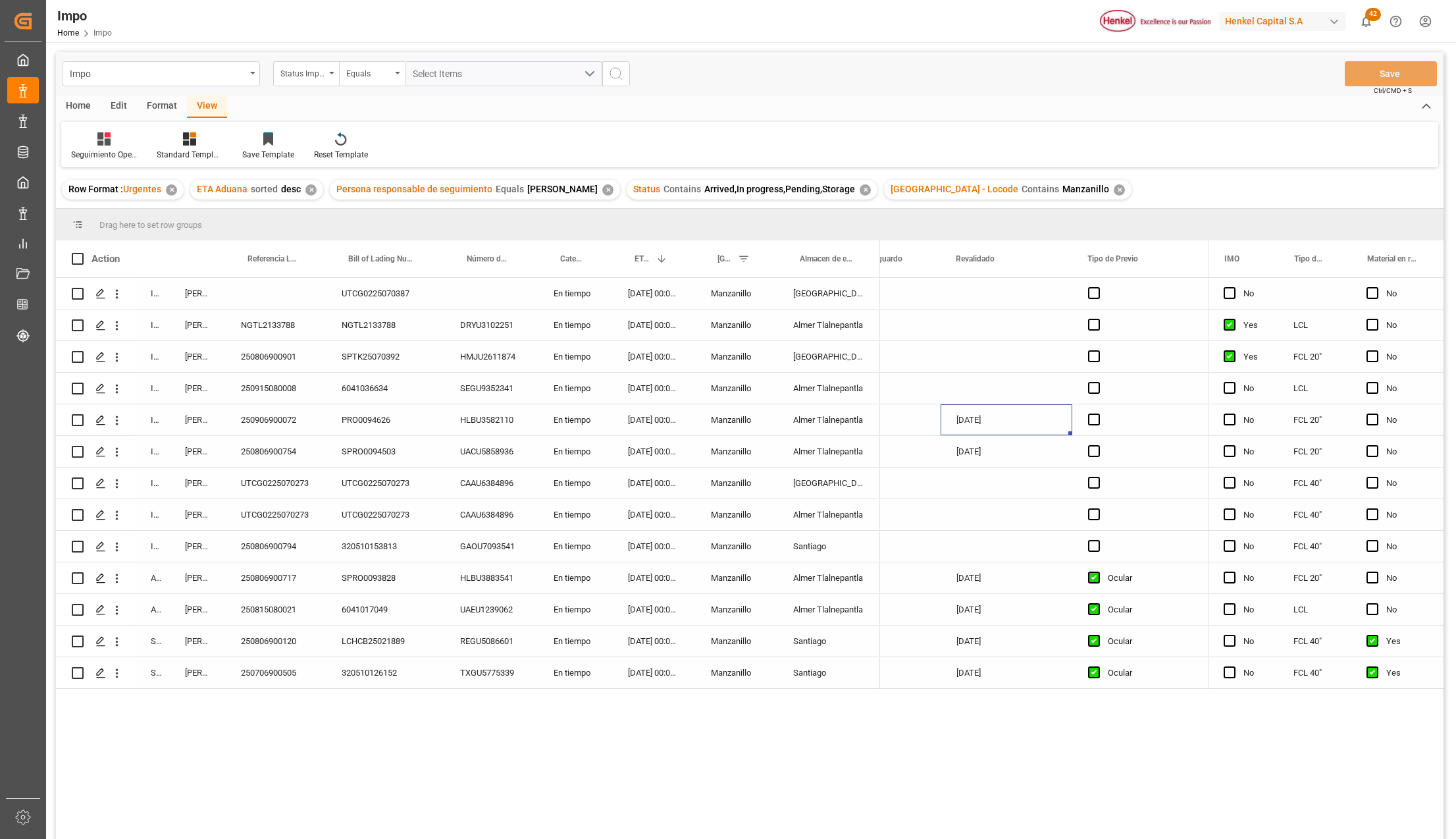
click at [857, 496] on div "[GEOGRAPHIC_DATA]" at bounding box center [828, 483] width 103 height 31
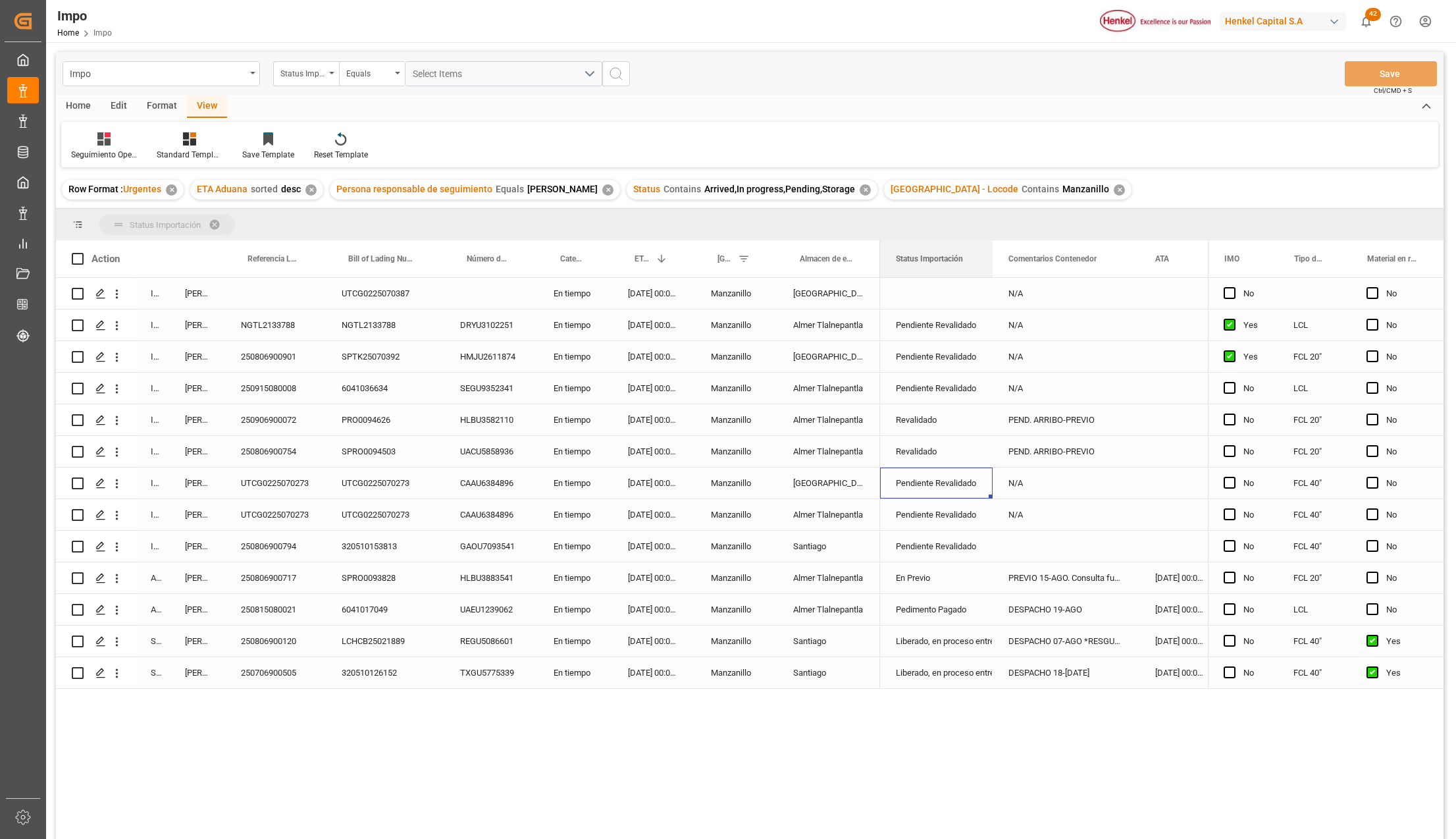
drag, startPoint x: 917, startPoint y: 243, endPoint x: 905, endPoint y: 219, distance: 26.8
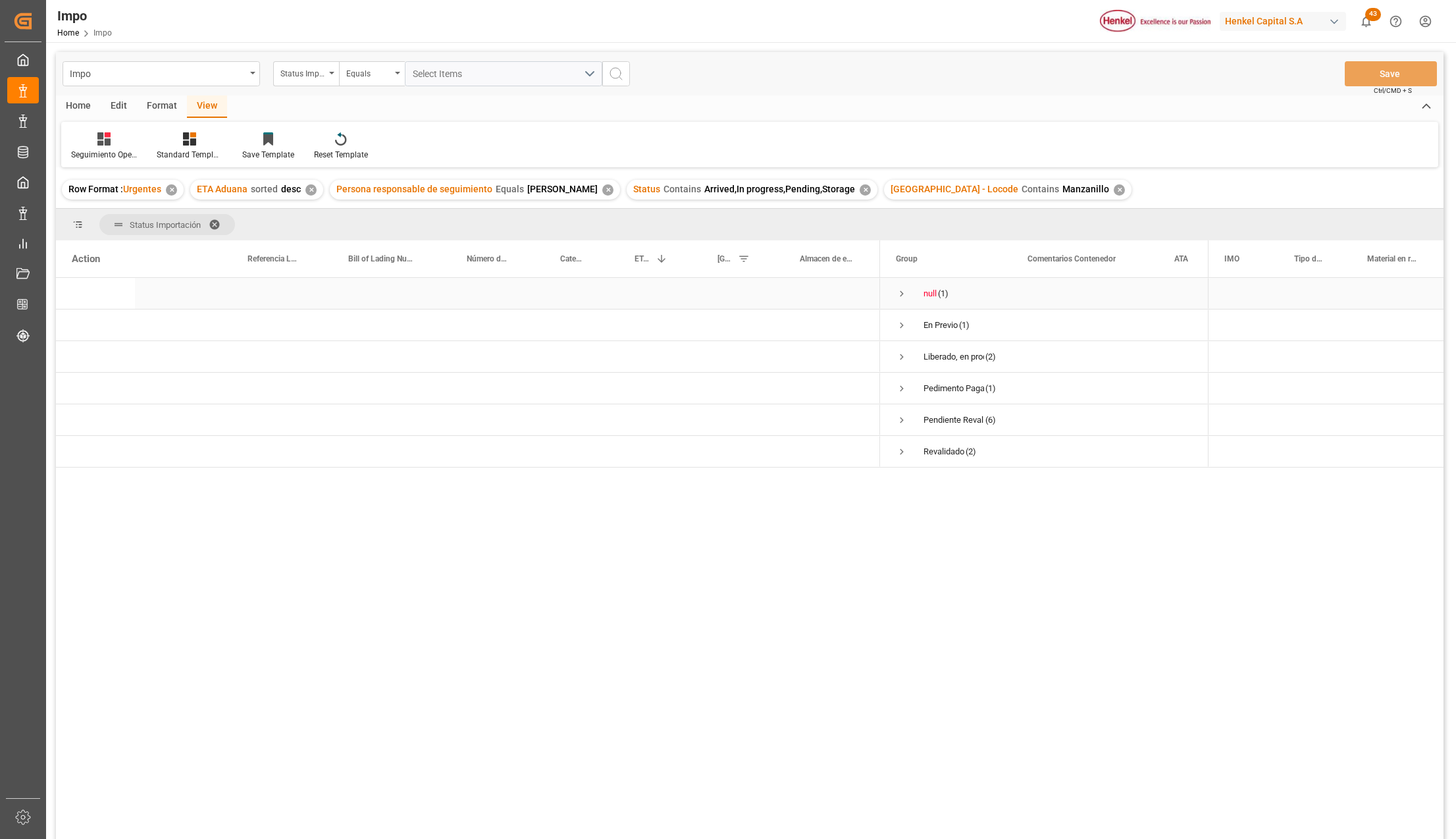
click at [903, 291] on span "Press SPACE to select this row." at bounding box center [902, 293] width 12 height 12
